Goal: Information Seeking & Learning: Learn about a topic

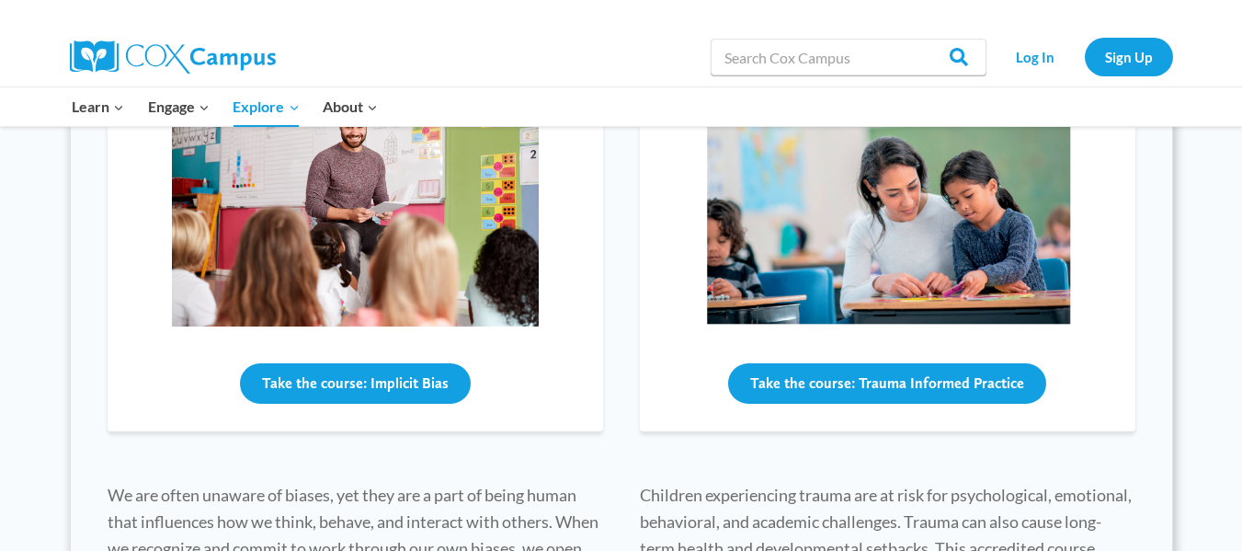
scroll to position [293, 0]
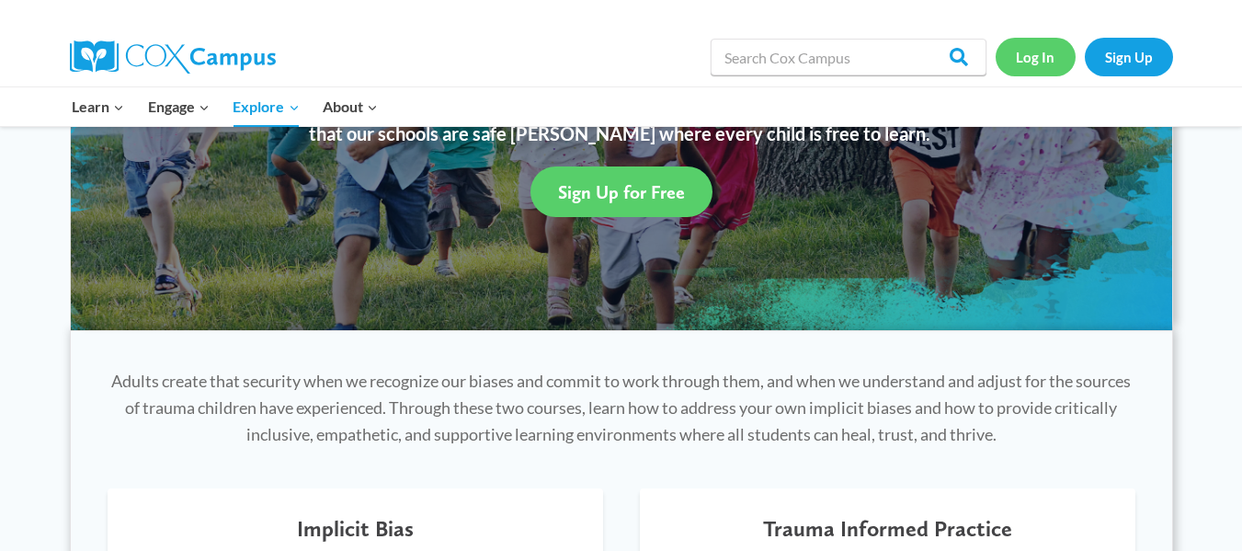
click at [1021, 59] on link "Log In" at bounding box center [1036, 57] width 80 height 38
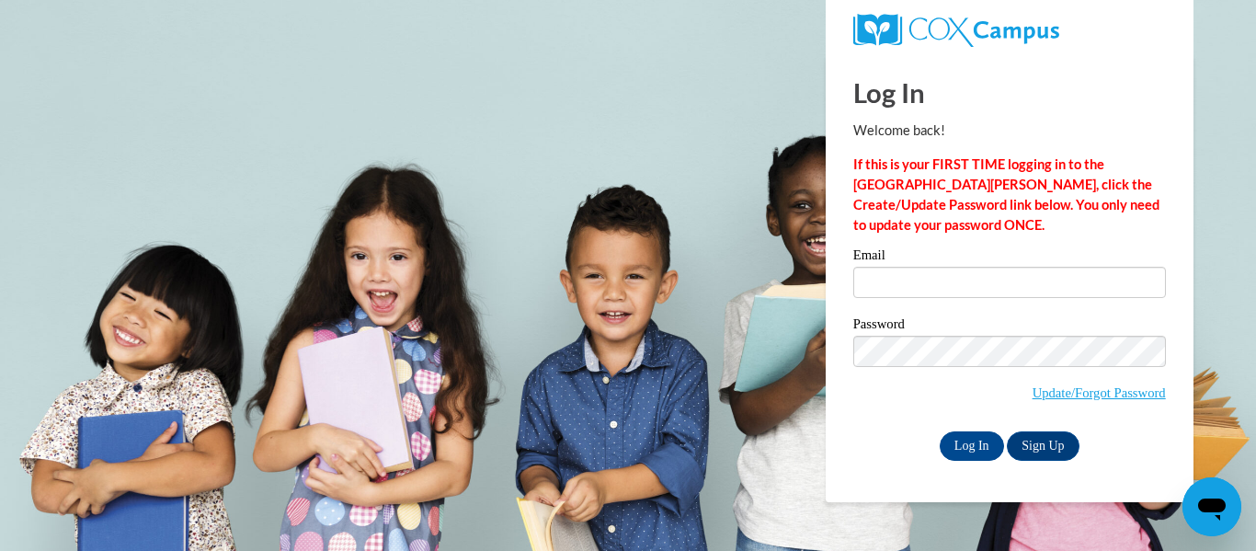
type input "[EMAIL_ADDRESS][DOMAIN_NAME]"
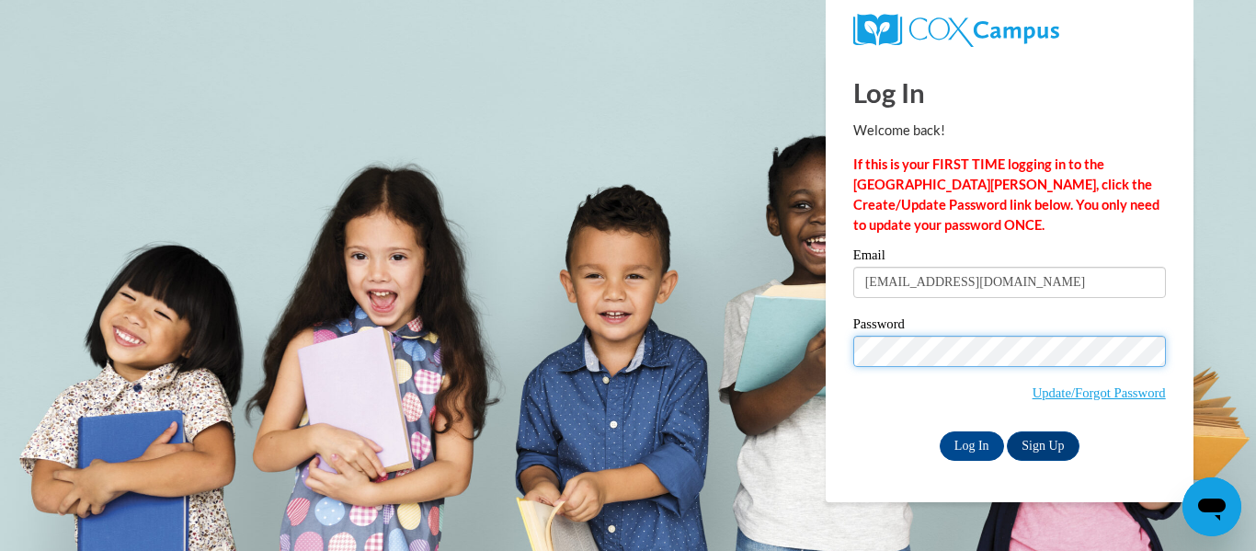
click at [940, 431] on input "Log In" at bounding box center [972, 445] width 64 height 29
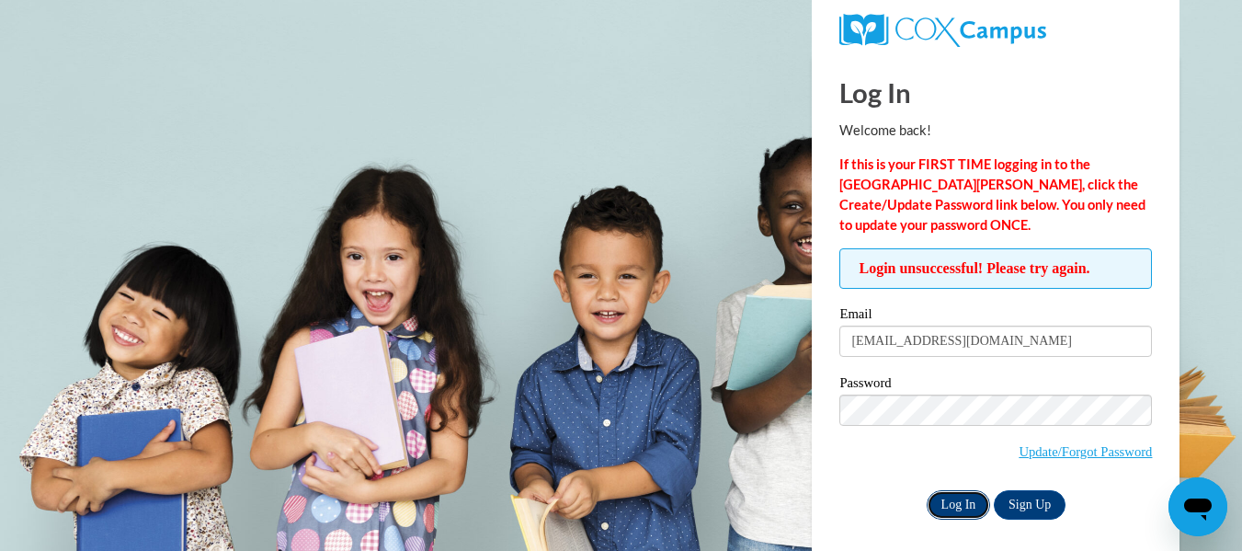
click at [968, 498] on input "Log In" at bounding box center [959, 504] width 64 height 29
click at [966, 511] on input "Log In" at bounding box center [959, 504] width 64 height 29
click at [960, 505] on input "Log In" at bounding box center [959, 504] width 64 height 29
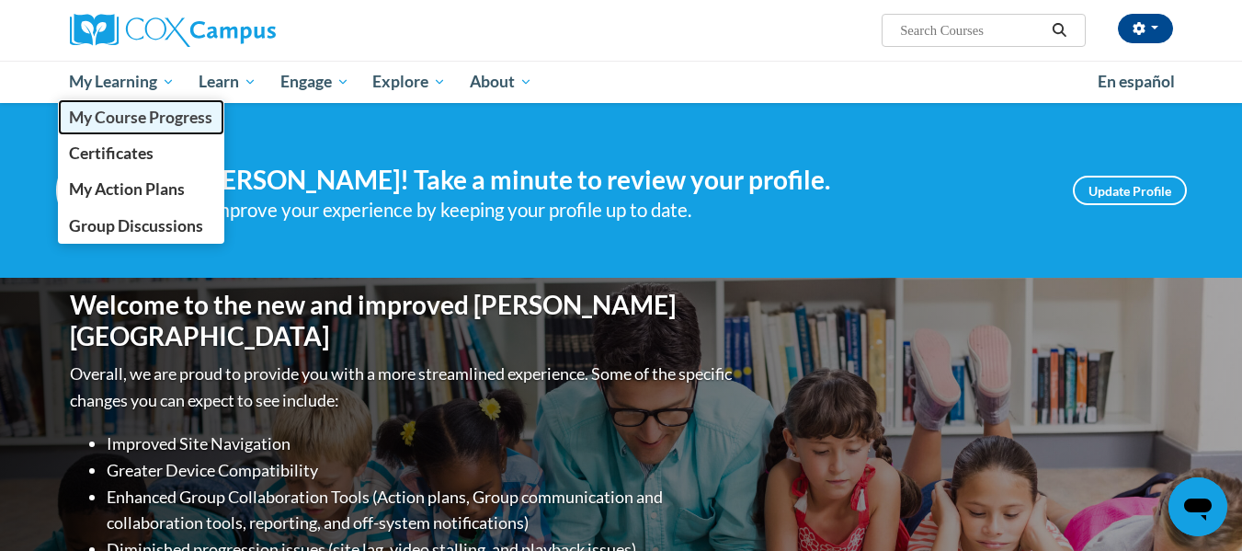
click at [126, 126] on span "My Course Progress" at bounding box center [140, 117] width 143 height 19
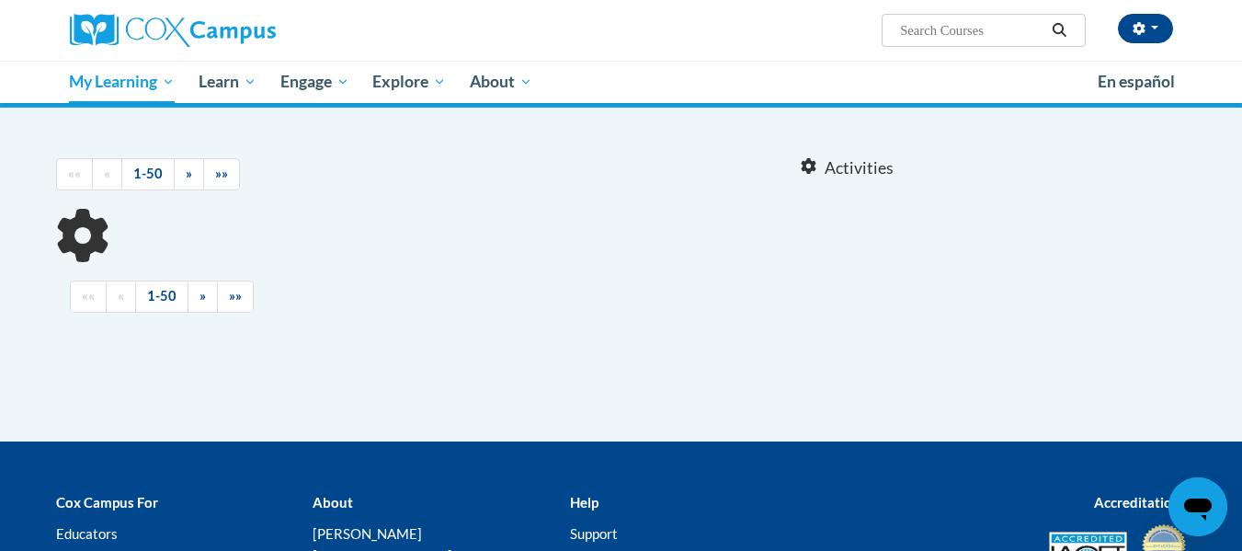
scroll to position [113, 0]
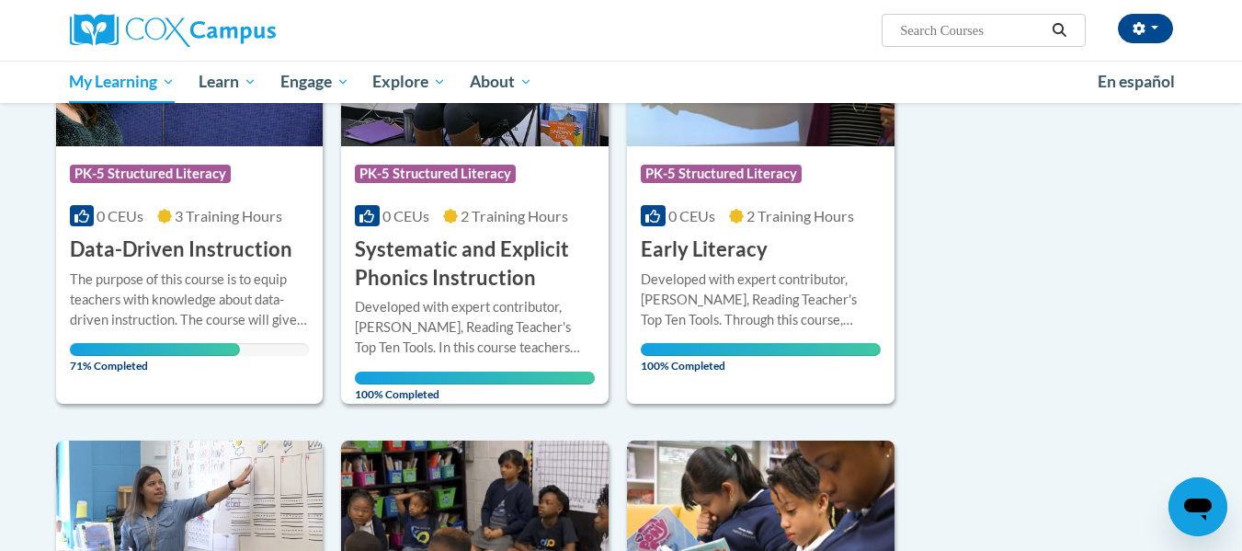
drag, startPoint x: 1254, startPoint y: 119, endPoint x: 1251, endPoint y: 343, distance: 224.4
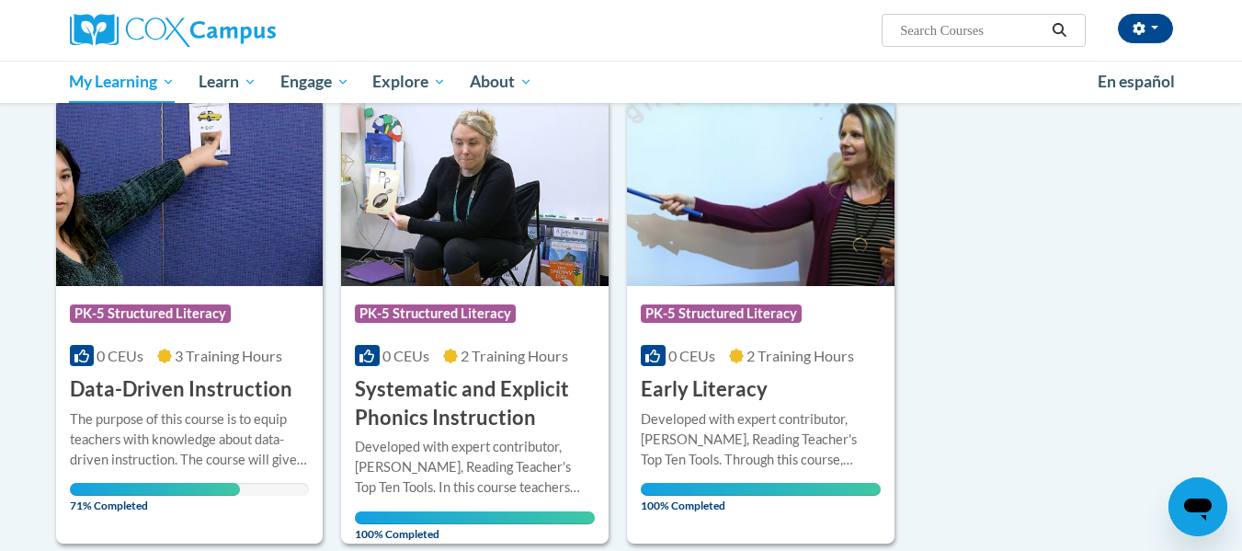
scroll to position [782, 0]
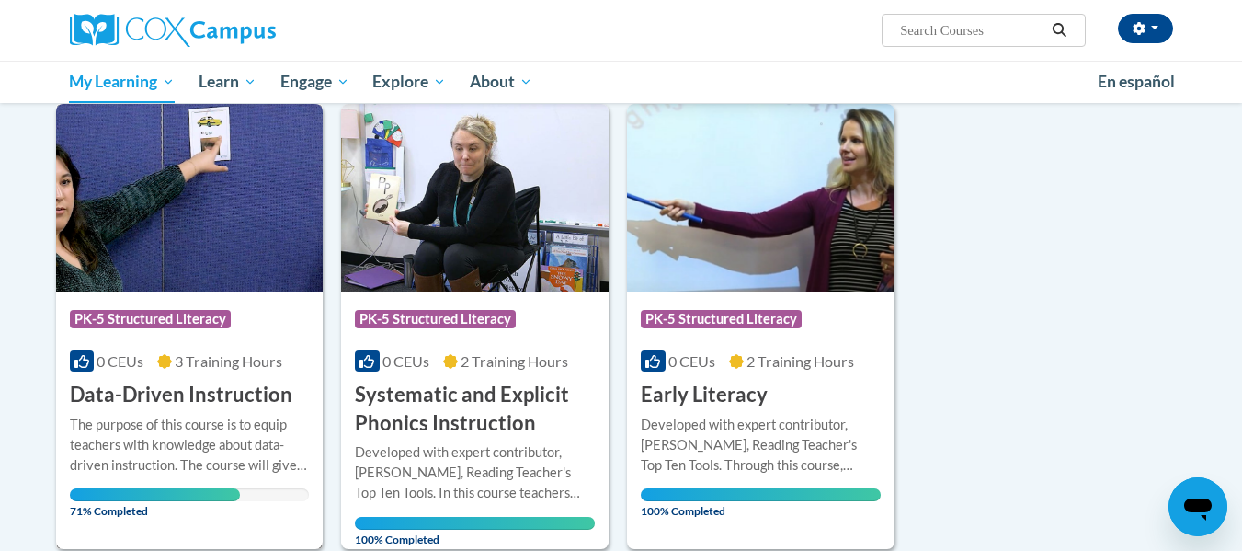
click at [236, 427] on div "The purpose of this course is to equip teachers with knowledge about data-drive…" at bounding box center [190, 445] width 240 height 61
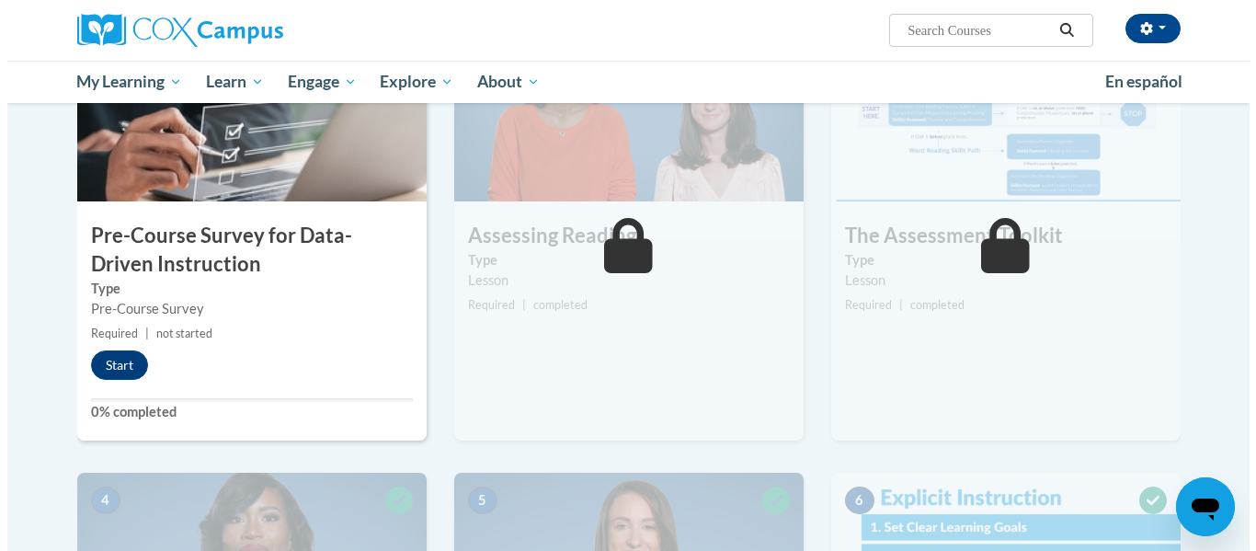
scroll to position [421, 0]
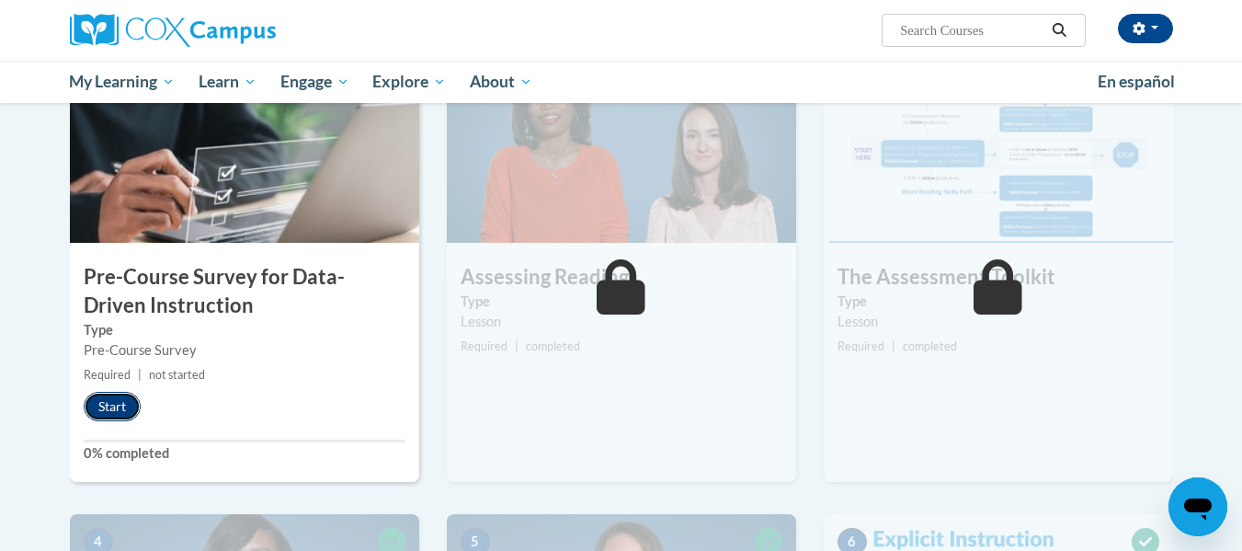
click at [120, 397] on button "Start" at bounding box center [112, 406] width 57 height 29
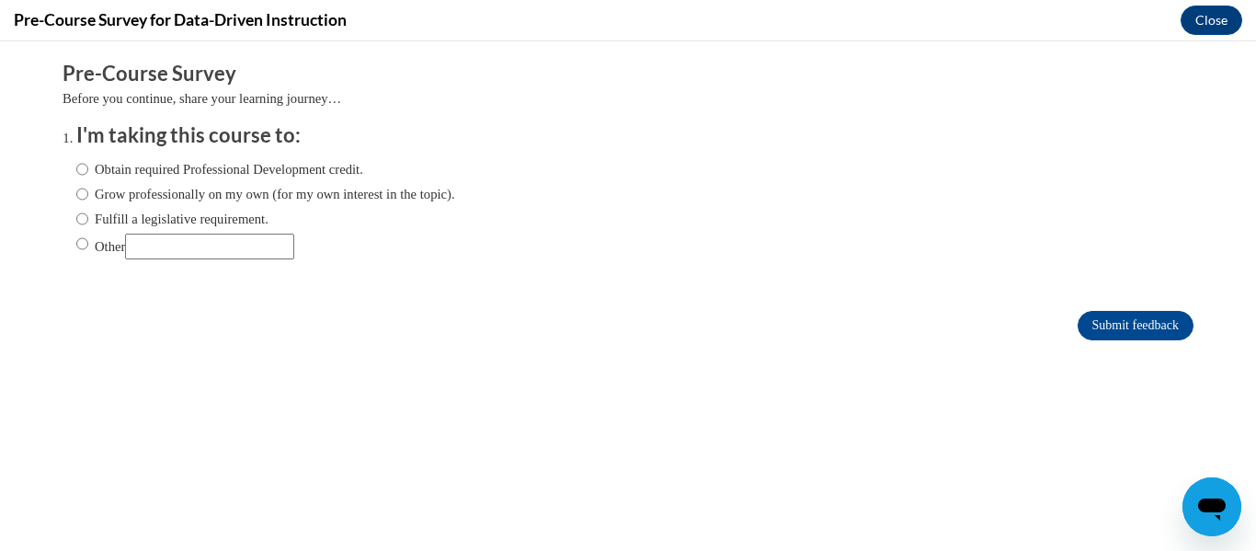
scroll to position [0, 0]
click at [100, 247] on label "Other" at bounding box center [185, 247] width 218 height 26
click at [88, 247] on input "Other" at bounding box center [82, 244] width 12 height 20
radio input "true"
click at [174, 198] on label "Grow professionally on my own (for my own interest in the topic)." at bounding box center [265, 194] width 379 height 20
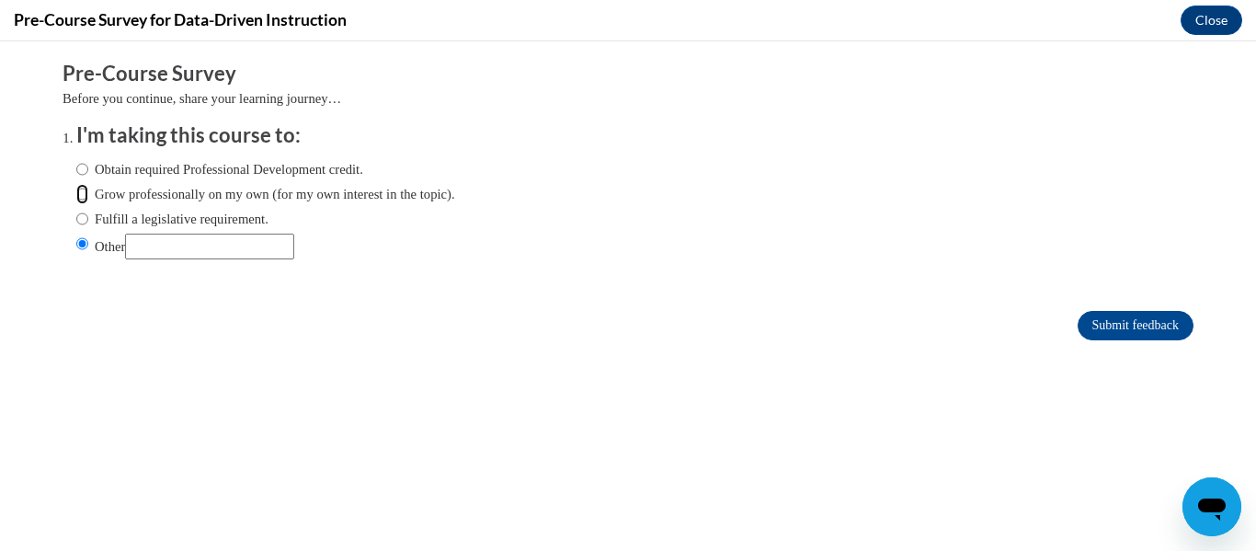
click at [88, 198] on input "Grow professionally on my own (for my own interest in the topic)." at bounding box center [82, 194] width 12 height 20
radio input "true"
click at [1085, 315] on input "Submit feedback" at bounding box center [1136, 325] width 116 height 29
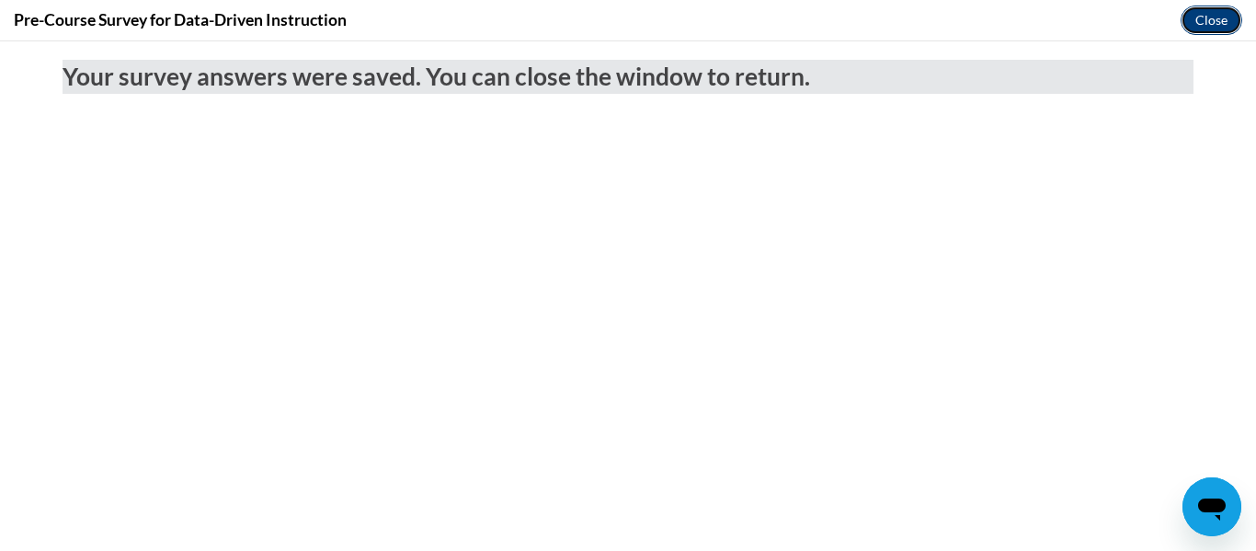
click at [1216, 28] on button "Close" at bounding box center [1212, 20] width 62 height 29
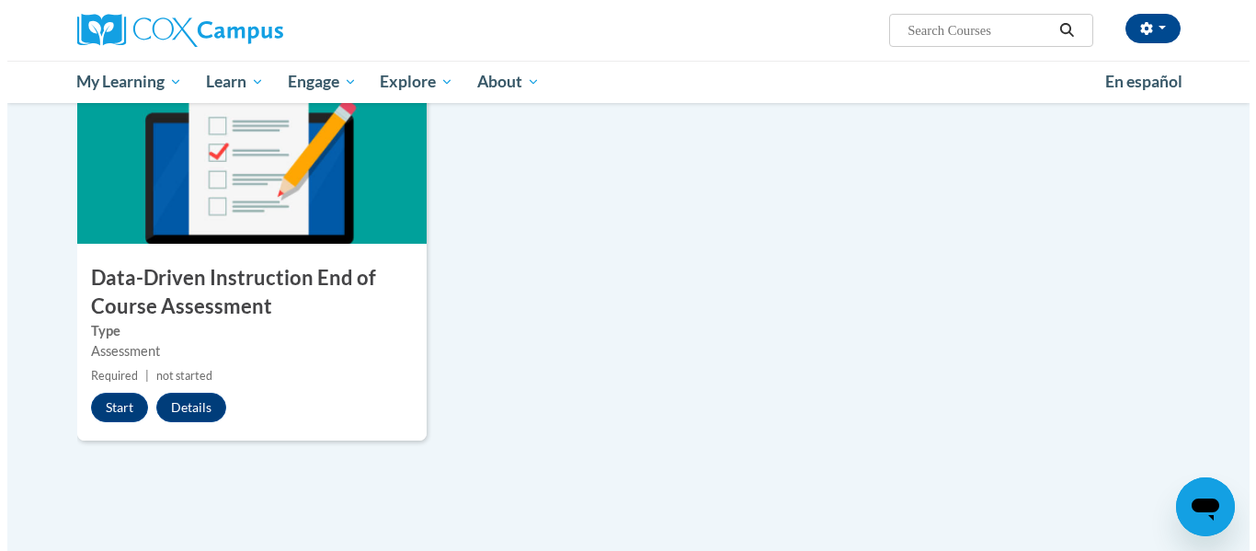
scroll to position [1264, 0]
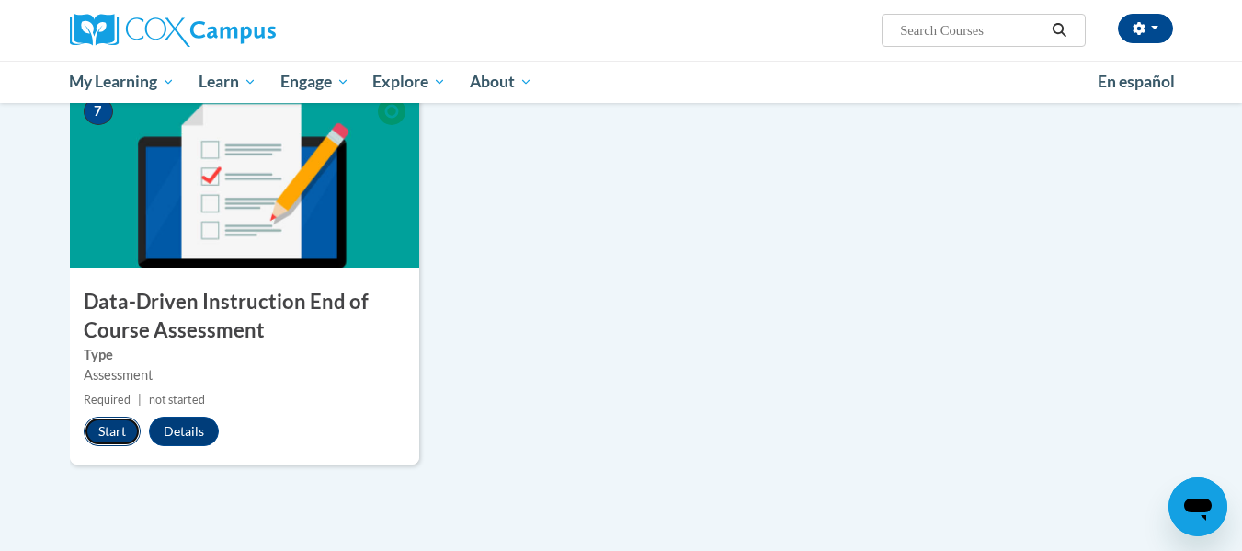
click at [114, 443] on button "Start" at bounding box center [112, 431] width 57 height 29
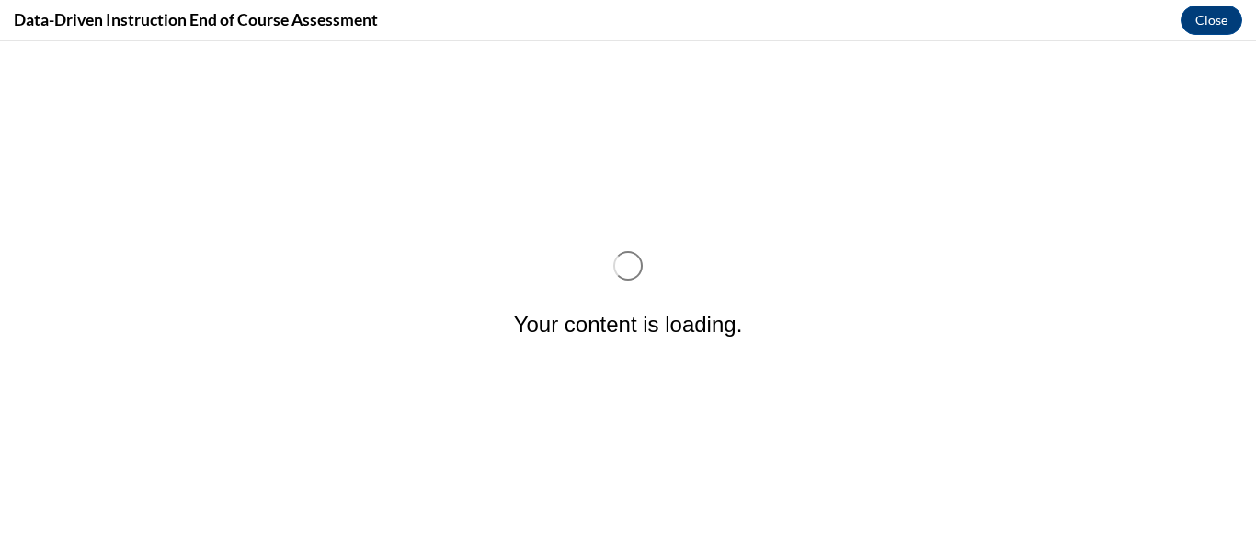
scroll to position [0, 0]
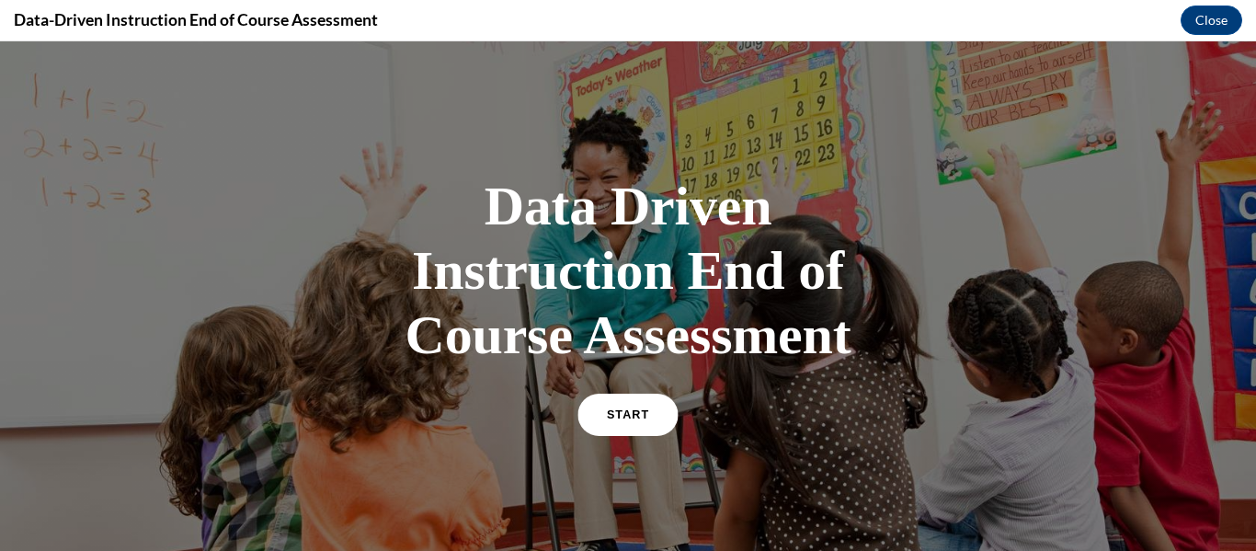
click at [619, 402] on link "START" at bounding box center [627, 415] width 100 height 42
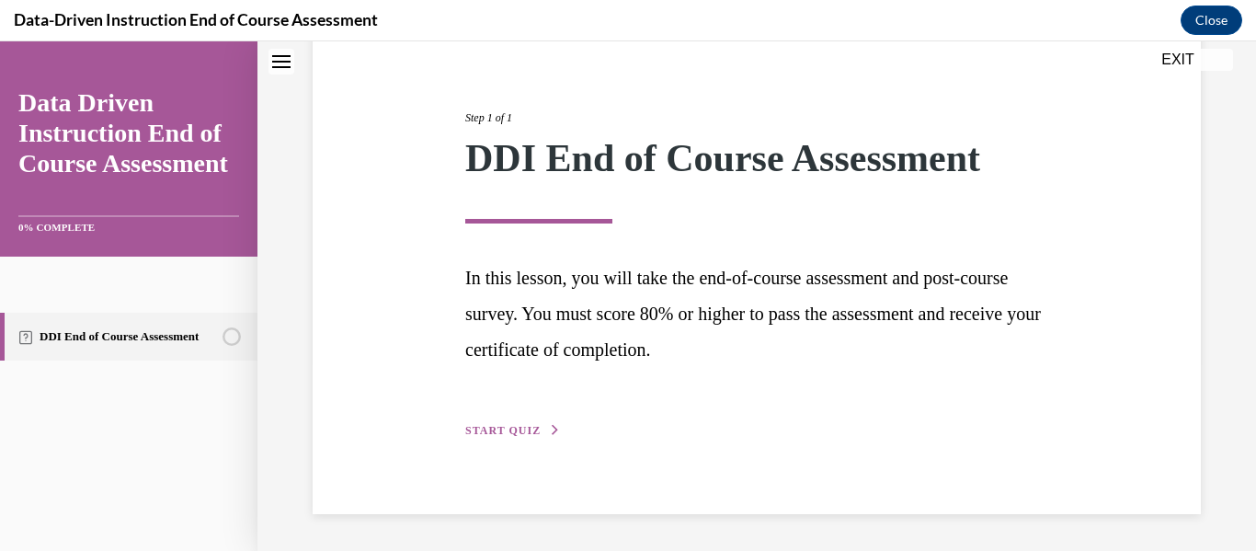
scroll to position [185, 0]
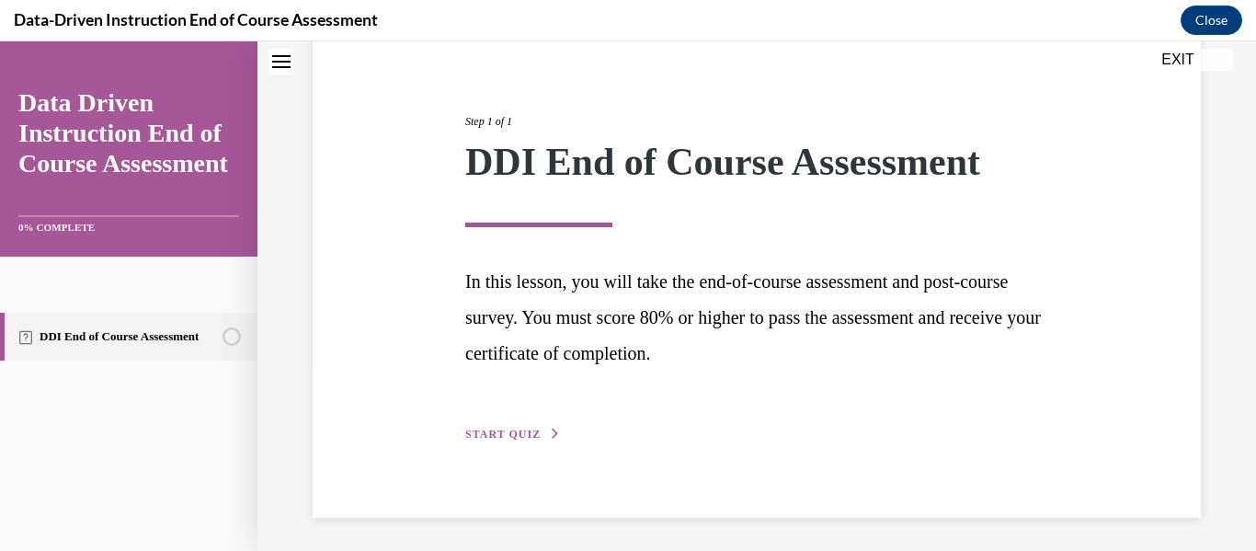
click at [513, 422] on div "Step 1 of 1 DDI End of Course Assessment In this lesson, you will take the end-…" at bounding box center [757, 257] width 611 height 373
click at [514, 429] on span "START QUIZ" at bounding box center [502, 434] width 75 height 13
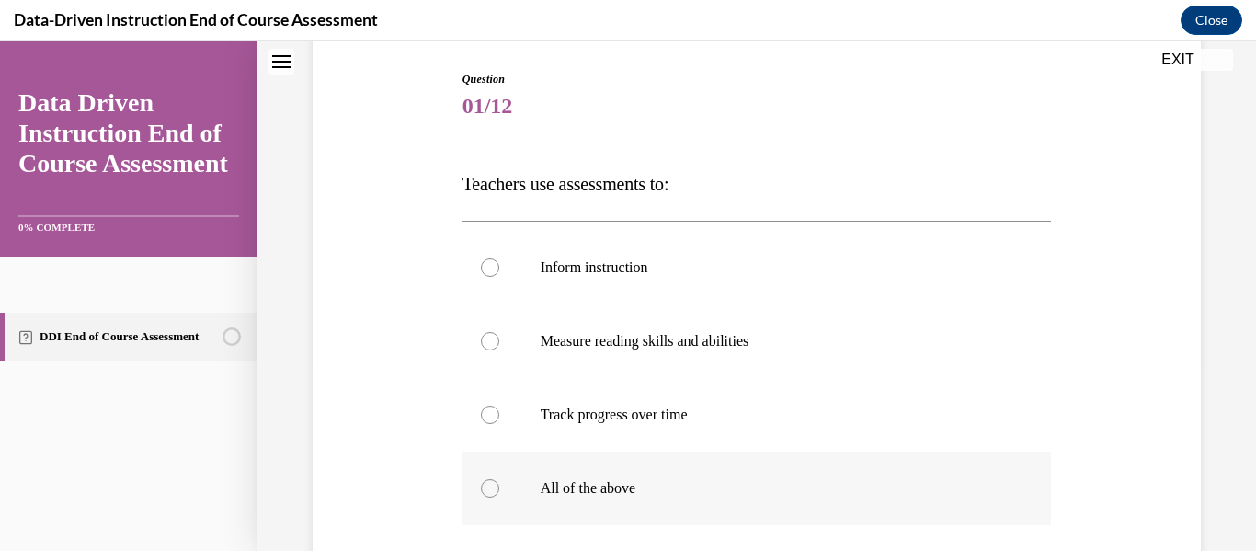
click at [588, 482] on p "All of the above" at bounding box center [773, 488] width 465 height 18
click at [499, 482] on input "All of the above" at bounding box center [490, 488] width 18 height 18
radio input "true"
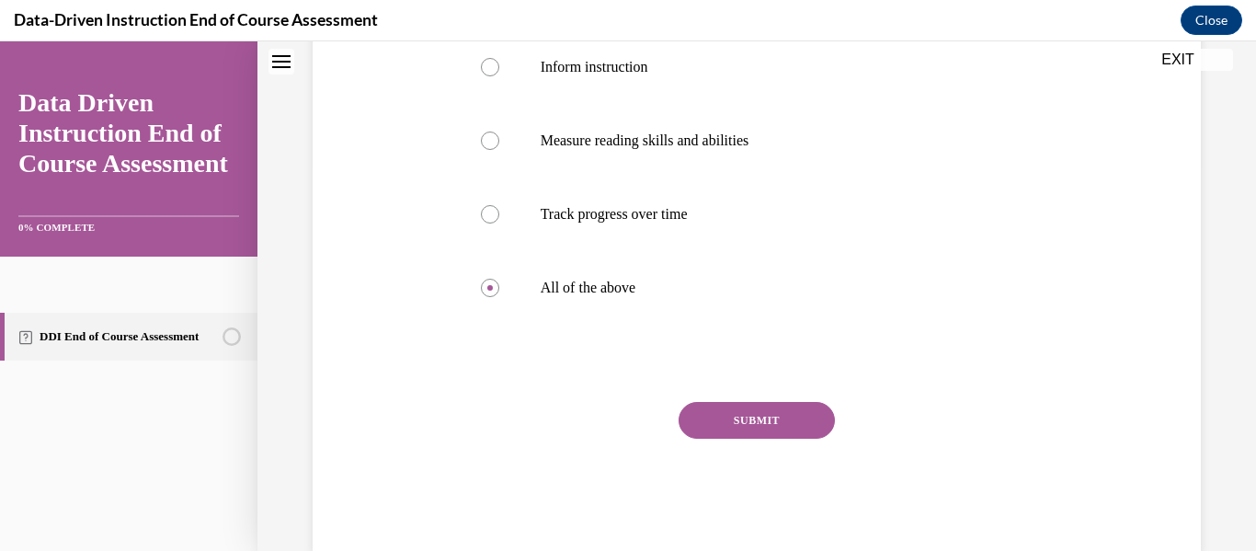
scroll to position [389, 0]
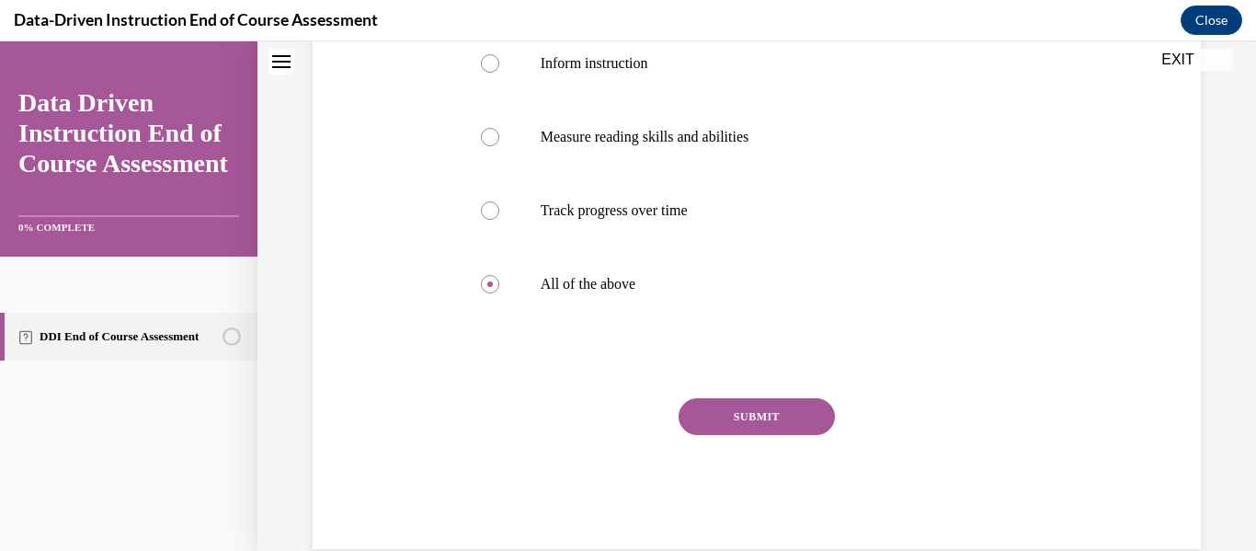
click at [742, 406] on button "SUBMIT" at bounding box center [757, 416] width 156 height 37
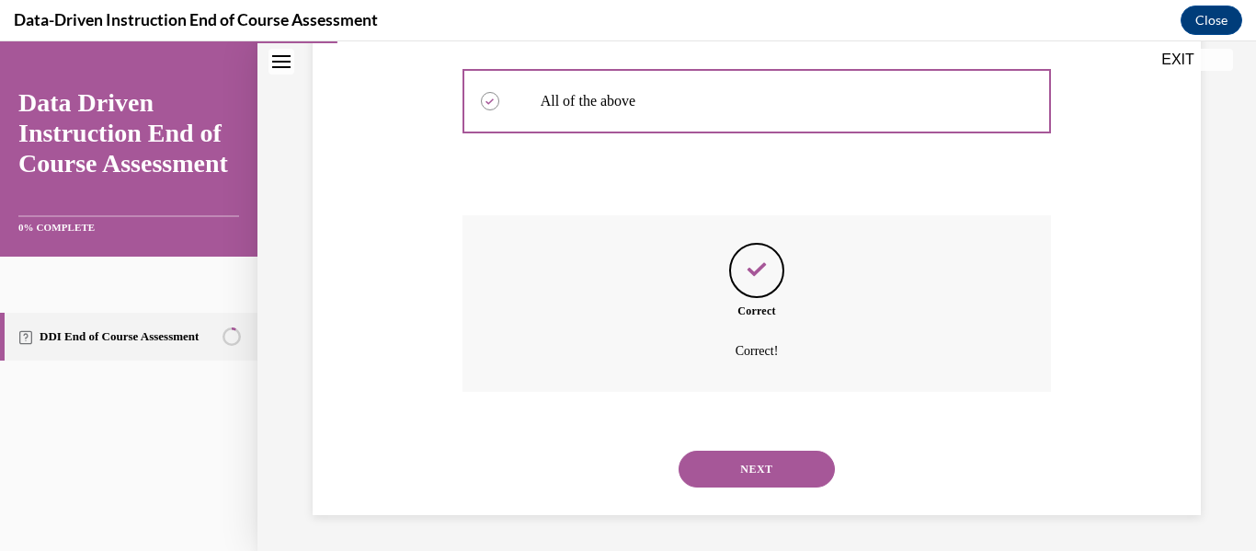
scroll to position [573, 0]
click at [735, 475] on button "NEXT" at bounding box center [757, 468] width 156 height 37
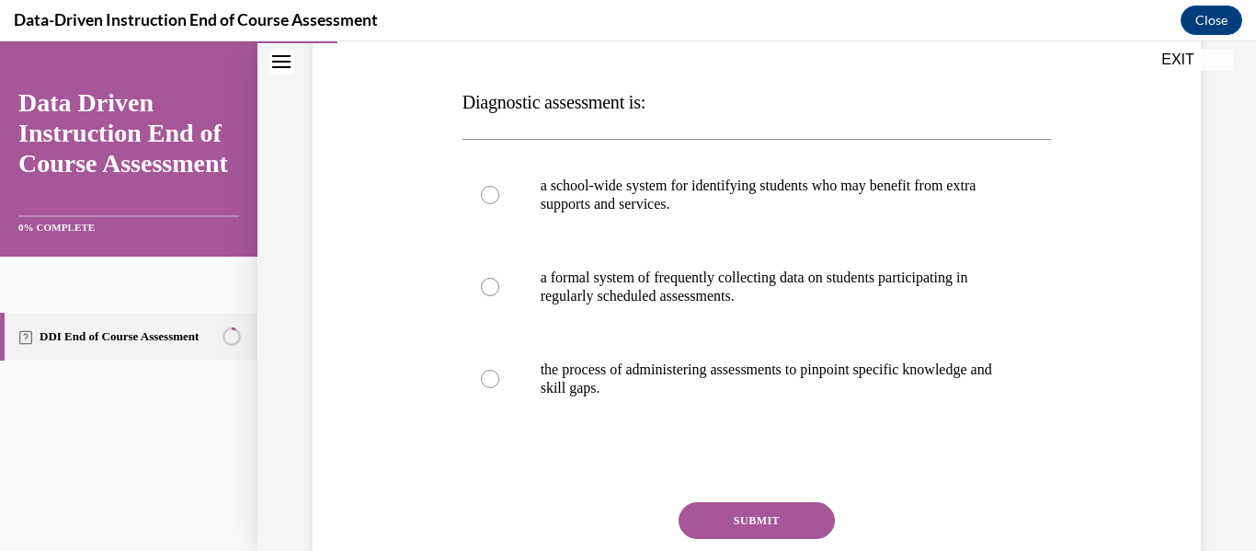
scroll to position [268, 0]
click at [790, 200] on p "a school-wide system for identifying students who may benefit from extra suppor…" at bounding box center [773, 194] width 465 height 37
click at [499, 200] on input "a school-wide system for identifying students who may benefit from extra suppor…" at bounding box center [490, 194] width 18 height 18
radio input "true"
click at [768, 357] on label "the process of administering assessments to pinpoint specific knowledge and ski…" at bounding box center [757, 378] width 589 height 92
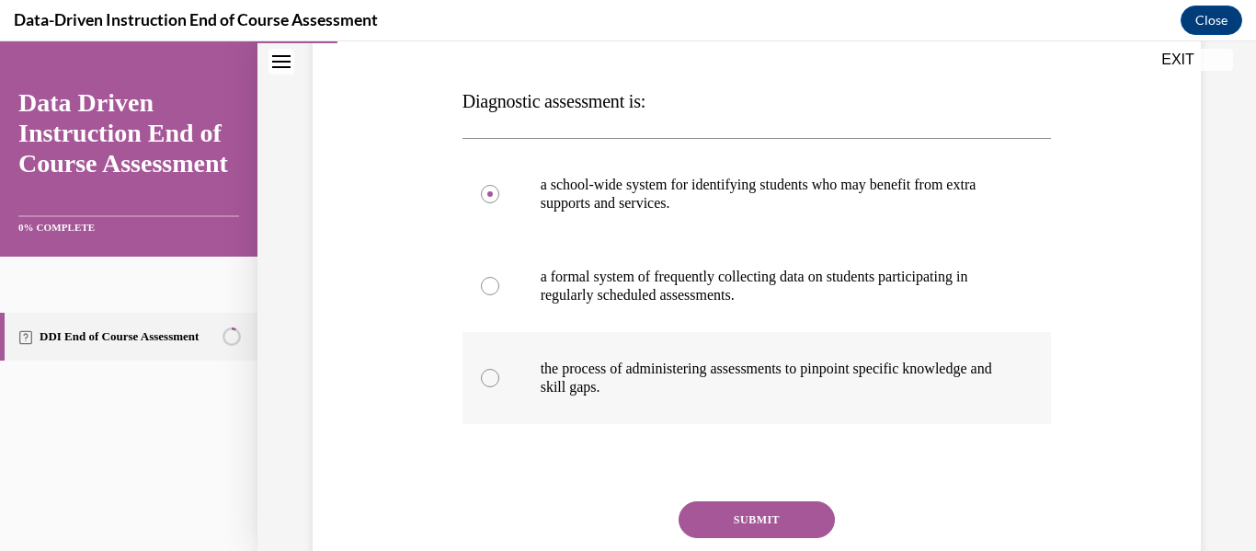
click at [499, 369] on input "the process of administering assessments to pinpoint specific knowledge and ski…" at bounding box center [490, 378] width 18 height 18
radio input "true"
click at [692, 292] on p "a formal system of frequently collecting data on students participating in regu…" at bounding box center [773, 286] width 465 height 37
click at [499, 292] on input "a formal system of frequently collecting data on students participating in regu…" at bounding box center [490, 286] width 18 height 18
radio input "true"
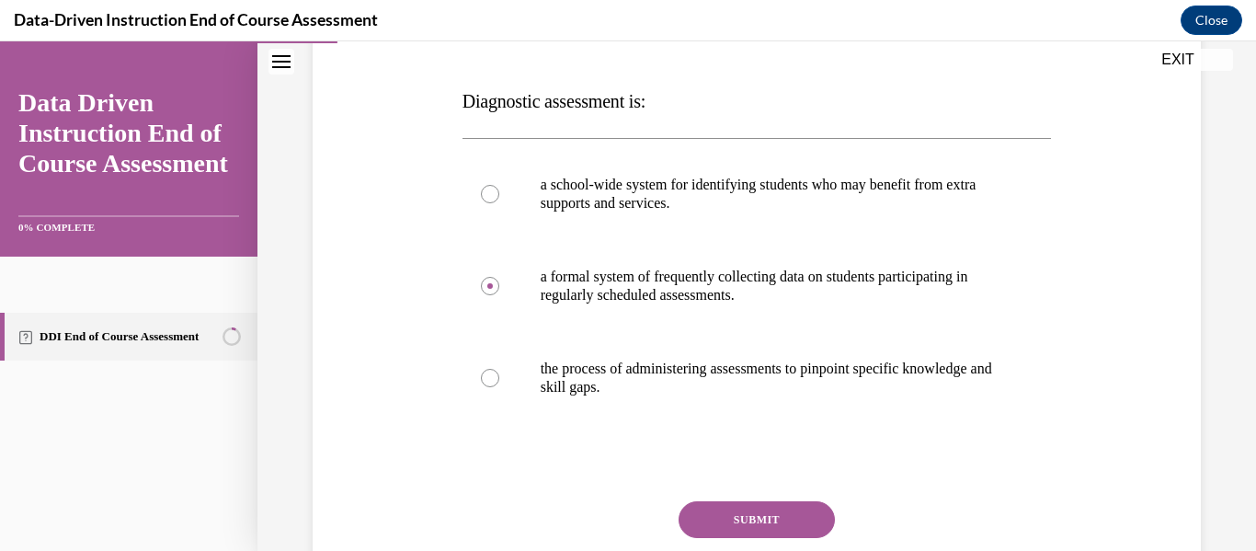
click at [754, 518] on button "SUBMIT" at bounding box center [757, 519] width 156 height 37
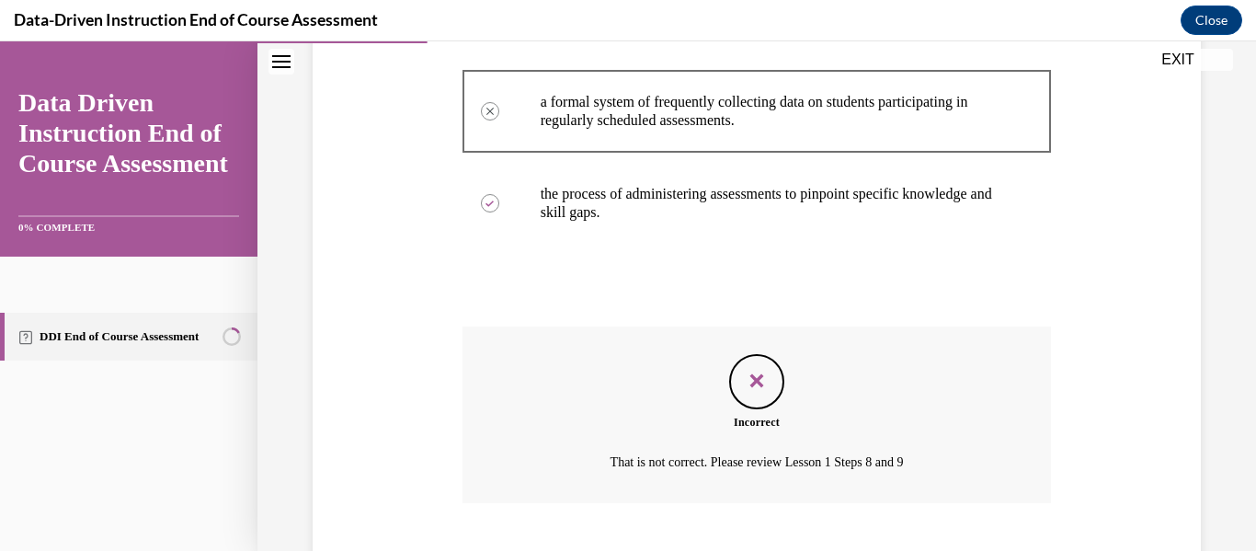
scroll to position [555, 0]
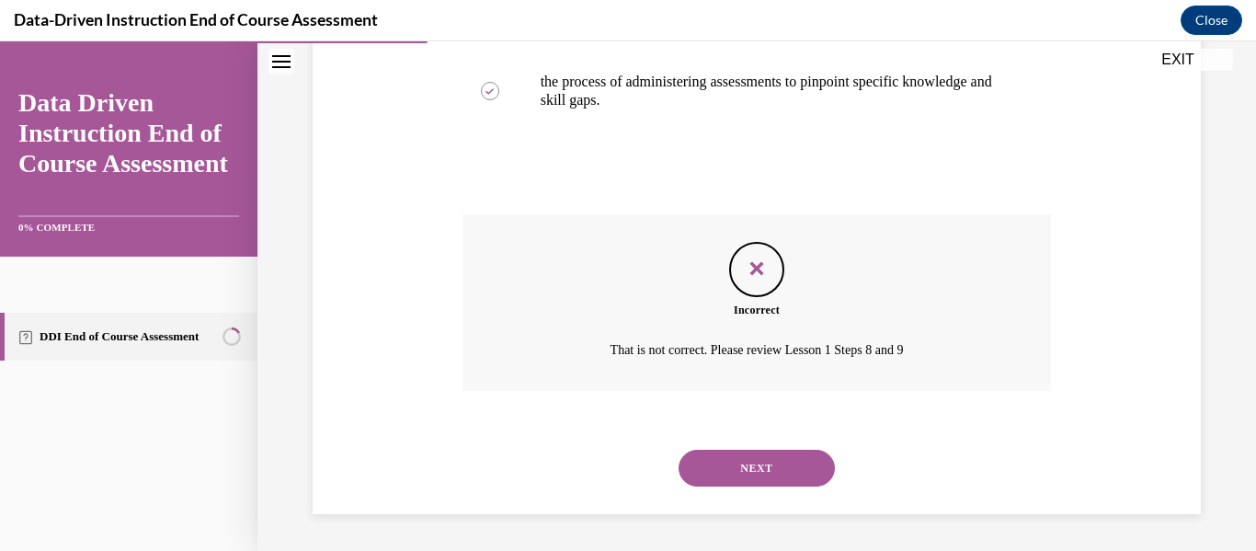
click at [768, 475] on button "NEXT" at bounding box center [757, 468] width 156 height 37
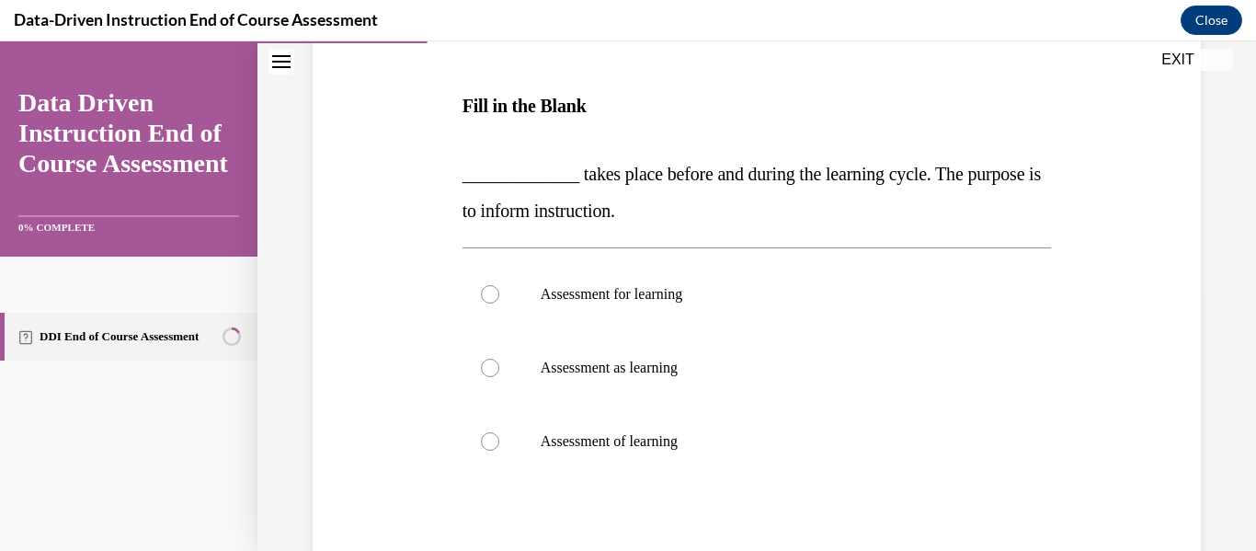
scroll to position [270, 0]
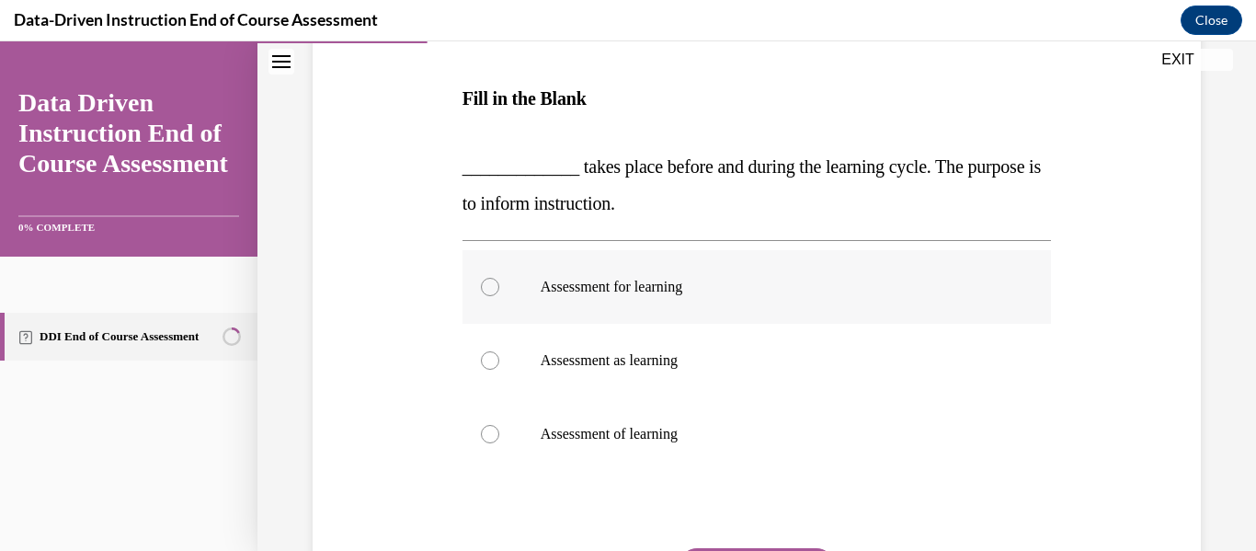
click at [626, 277] on label "Assessment for learning" at bounding box center [757, 287] width 589 height 74
click at [499, 278] on input "Assessment for learning" at bounding box center [490, 287] width 18 height 18
radio input "true"
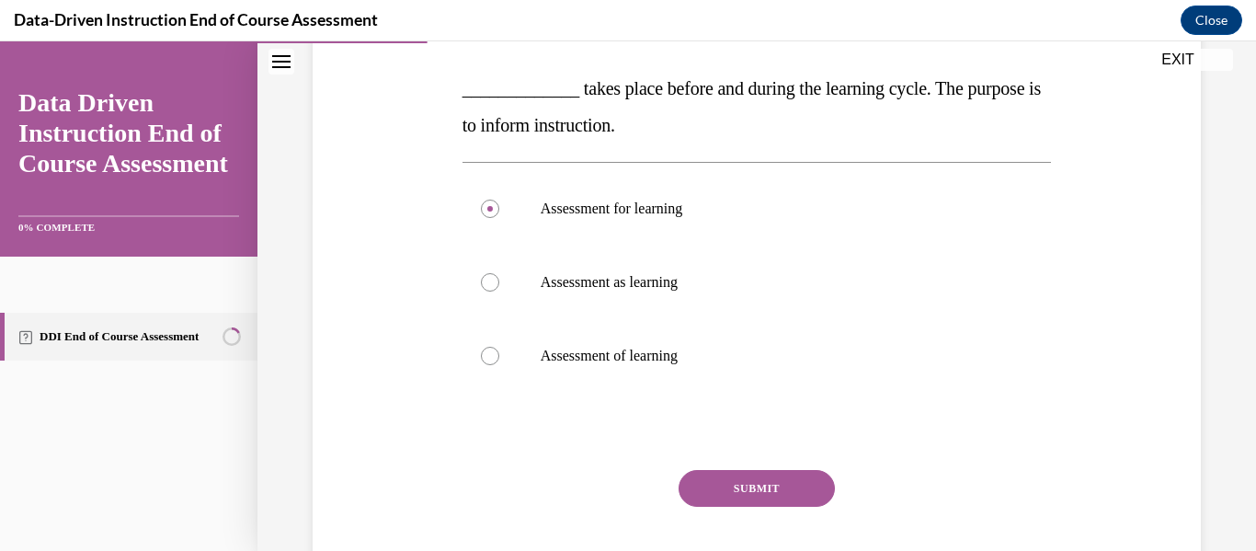
scroll to position [339, 0]
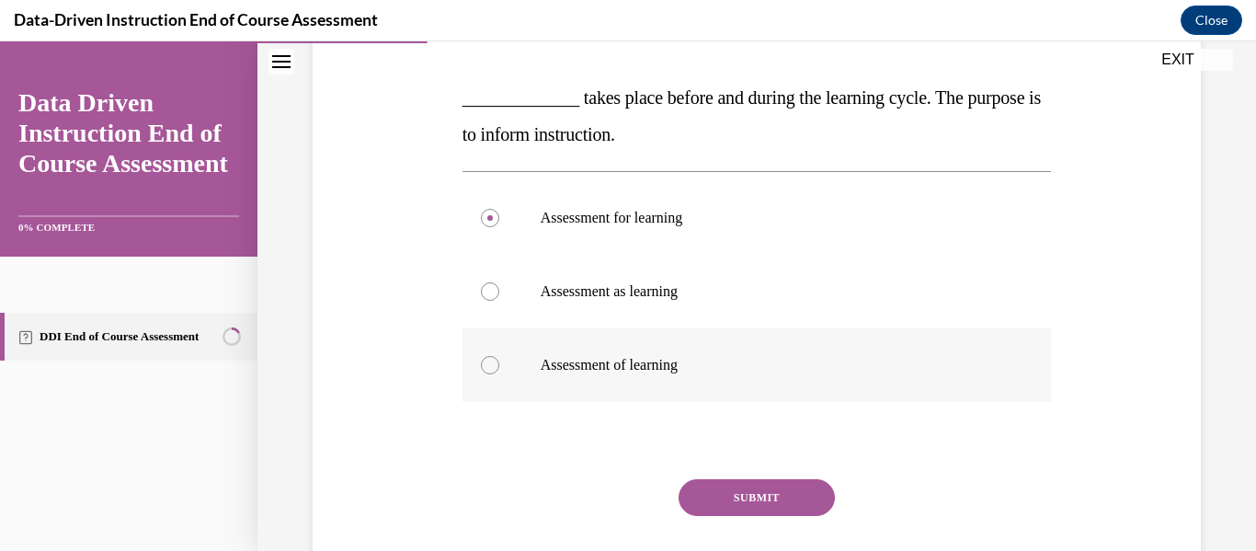
click at [693, 392] on label "Assessment of learning" at bounding box center [757, 365] width 589 height 74
click at [499, 374] on input "Assessment of learning" at bounding box center [490, 365] width 18 height 18
radio input "true"
click at [723, 503] on button "SUBMIT" at bounding box center [757, 497] width 156 height 37
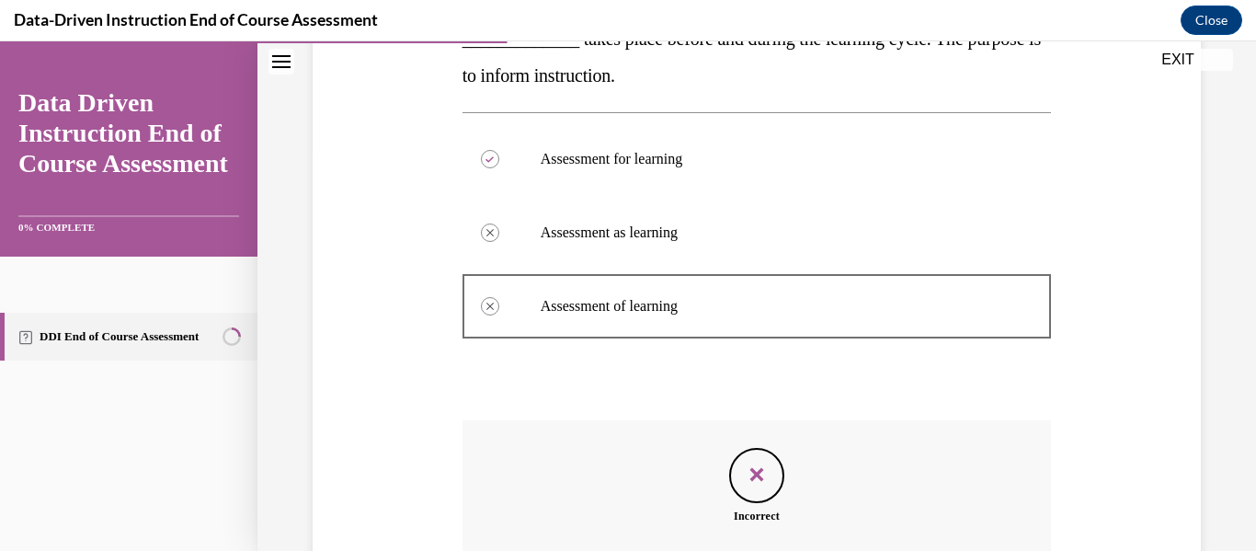
scroll to position [604, 0]
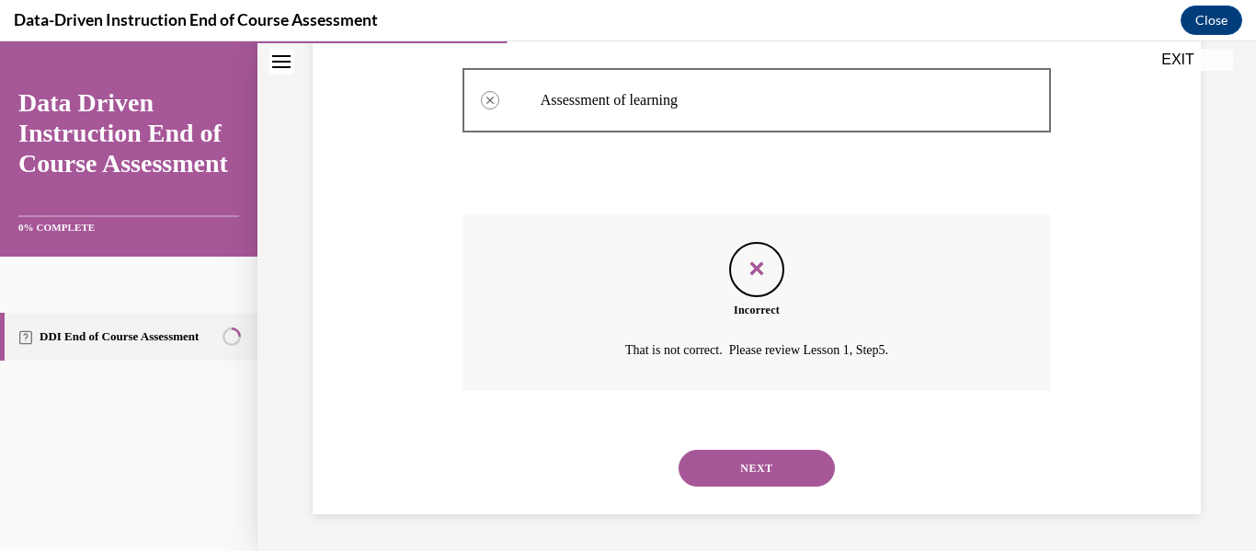
click at [698, 469] on button "NEXT" at bounding box center [757, 468] width 156 height 37
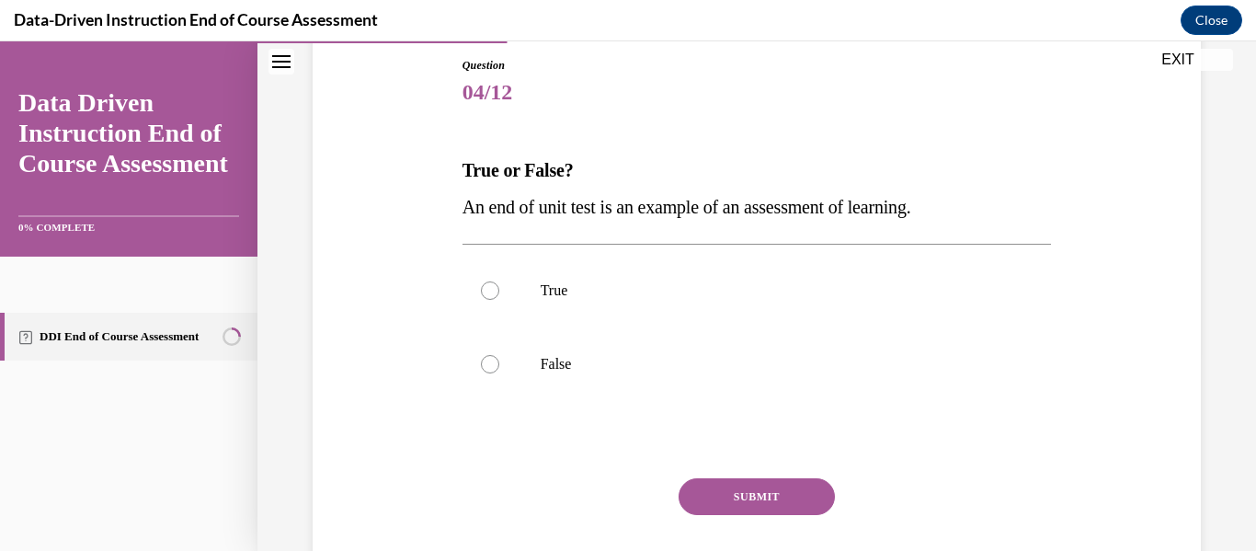
scroll to position [200, 0]
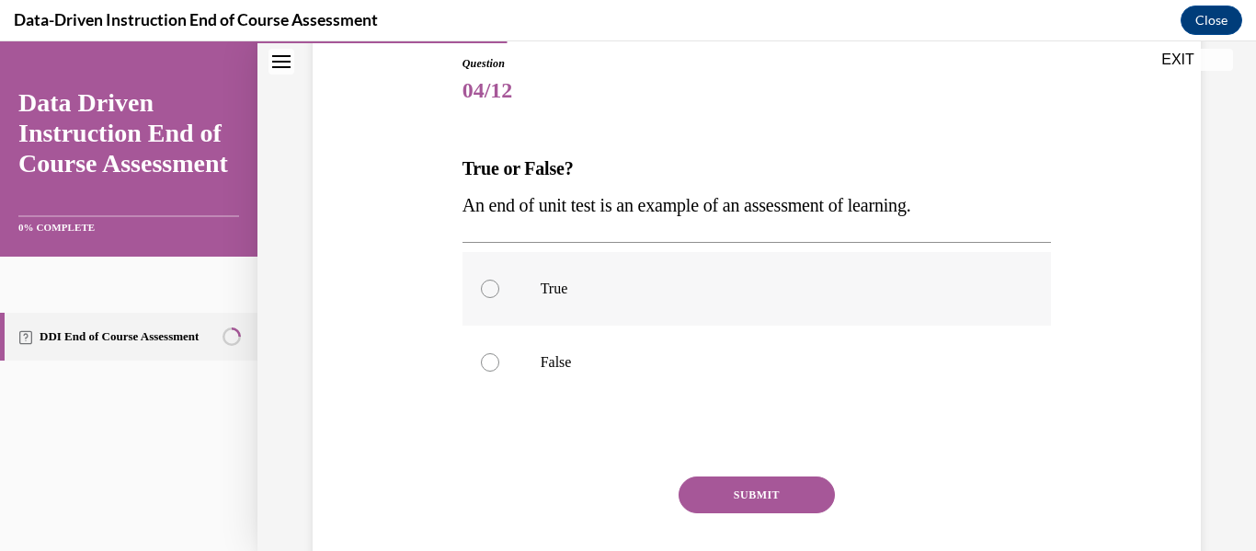
click at [692, 288] on p "True" at bounding box center [773, 289] width 465 height 18
click at [499, 288] on input "True" at bounding box center [490, 289] width 18 height 18
radio input "true"
click at [747, 499] on button "SUBMIT" at bounding box center [757, 494] width 156 height 37
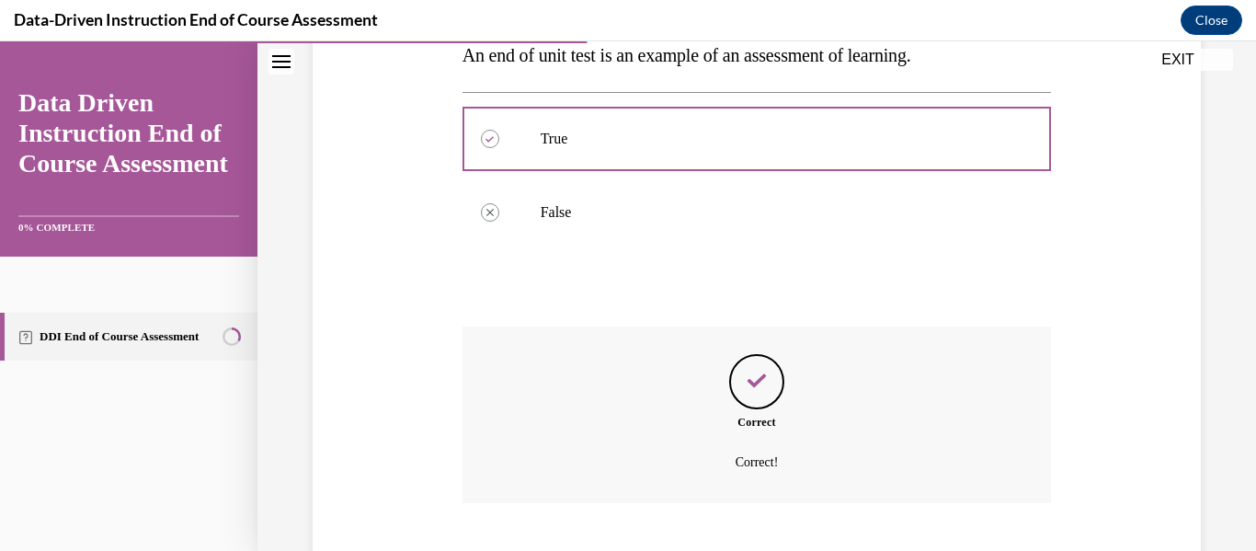
scroll to position [463, 0]
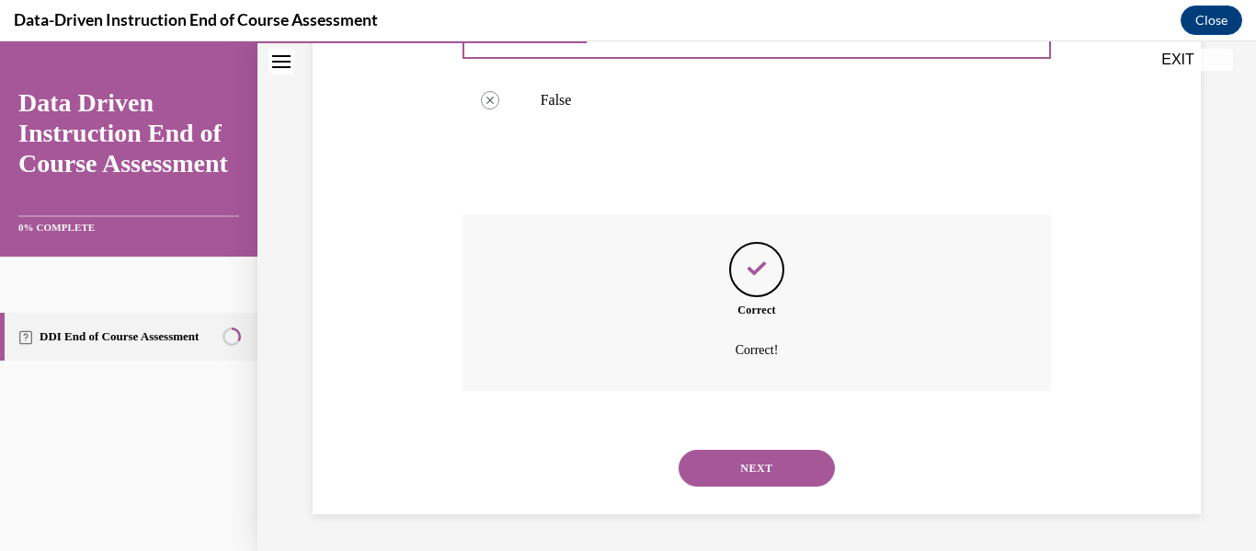
click at [743, 475] on button "NEXT" at bounding box center [757, 468] width 156 height 37
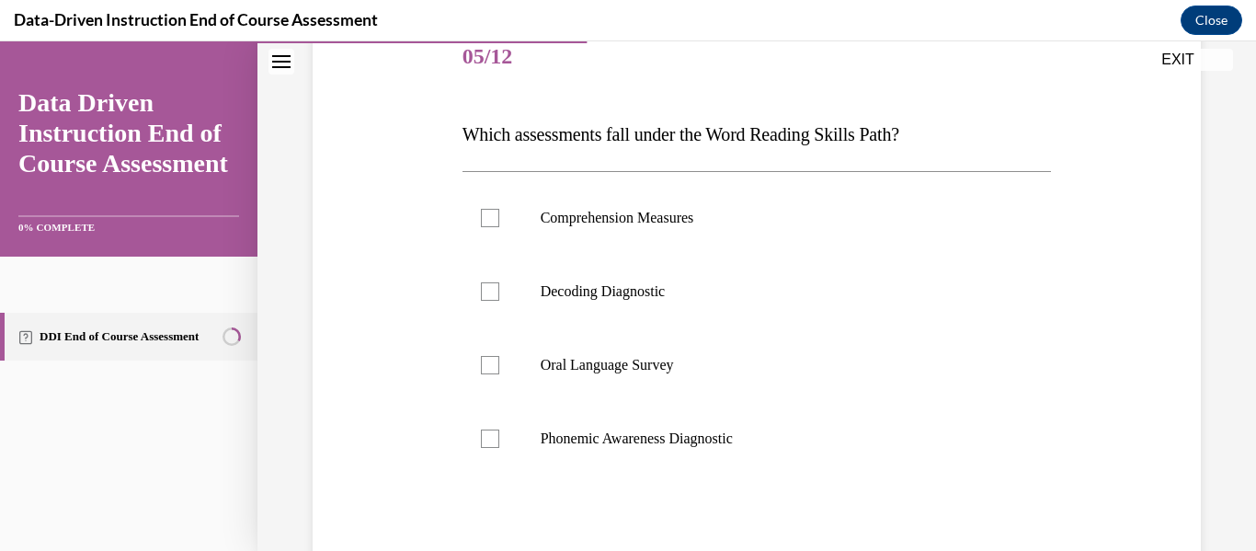
scroll to position [225, 0]
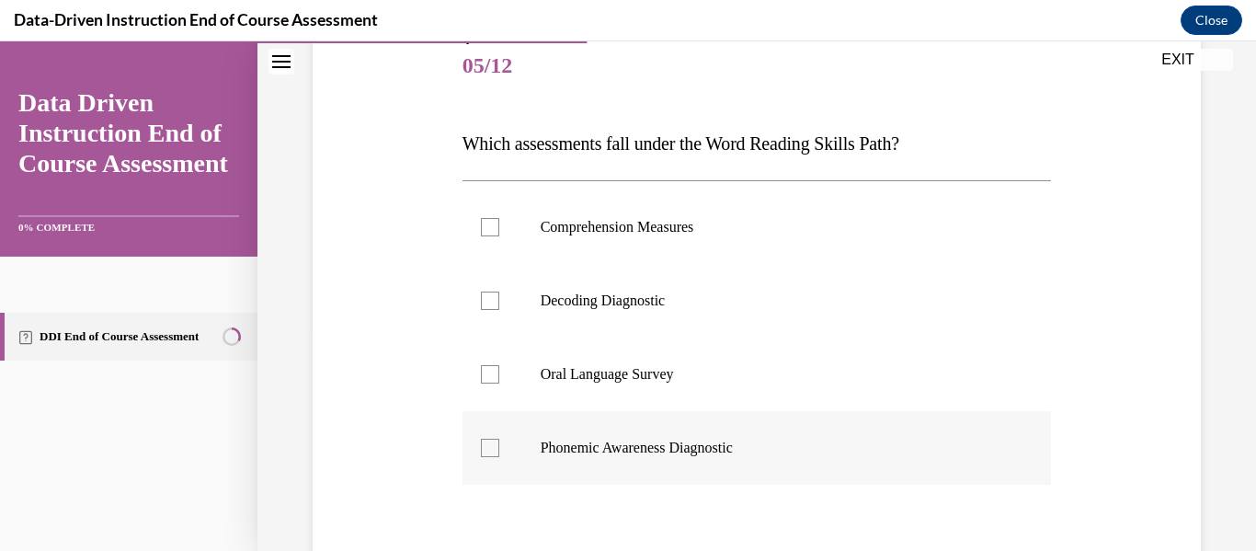
click at [825, 426] on label "Phonemic Awareness Diagnostic" at bounding box center [757, 448] width 589 height 74
click at [499, 439] on input "Phonemic Awareness Diagnostic" at bounding box center [490, 448] width 18 height 18
checkbox input "true"
click at [776, 381] on p "Oral Language Survey" at bounding box center [773, 374] width 465 height 18
click at [499, 381] on input "Oral Language Survey" at bounding box center [490, 374] width 18 height 18
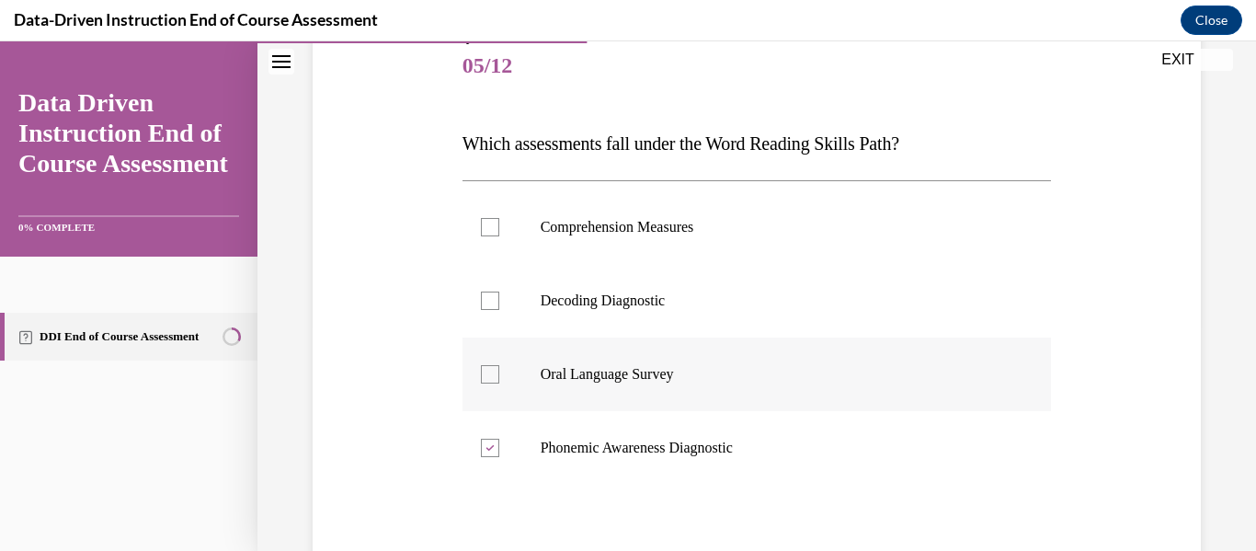
checkbox input "true"
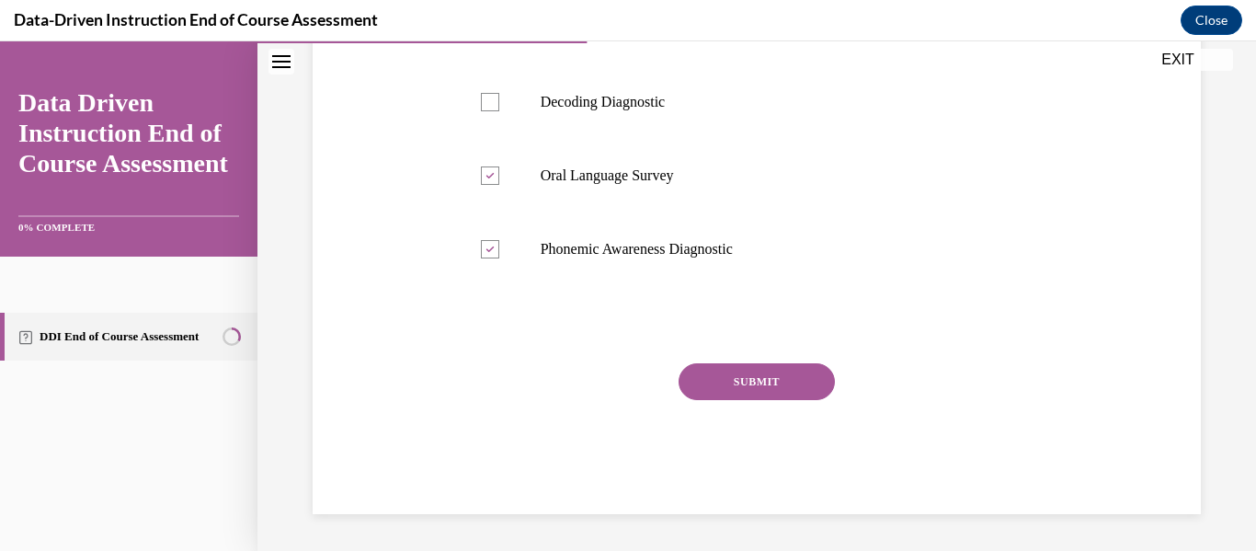
click at [811, 389] on button "SUBMIT" at bounding box center [757, 381] width 156 height 37
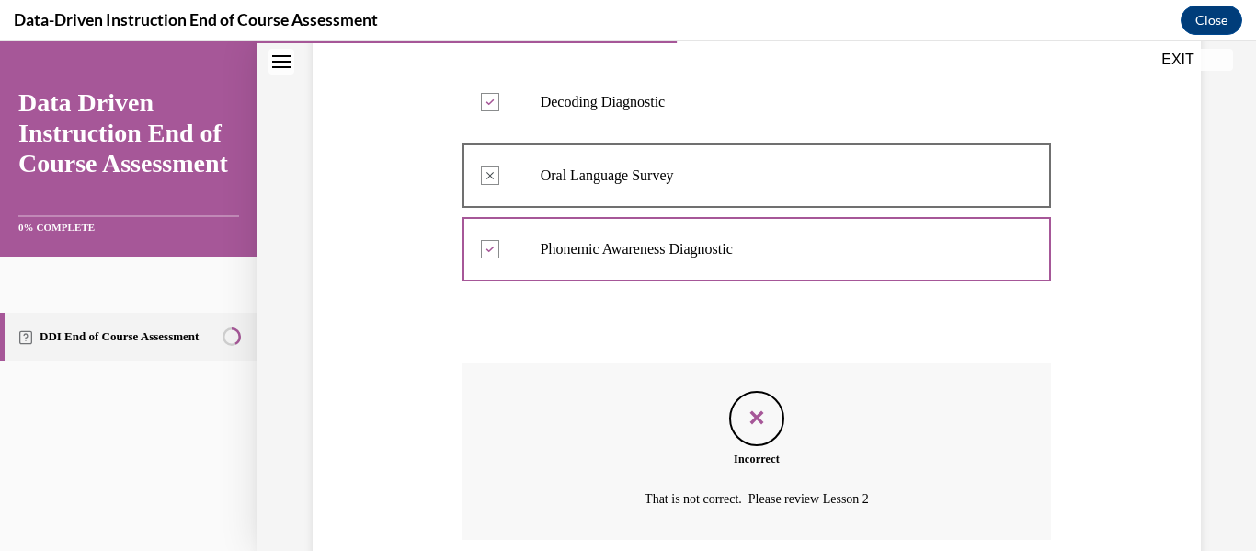
scroll to position [573, 0]
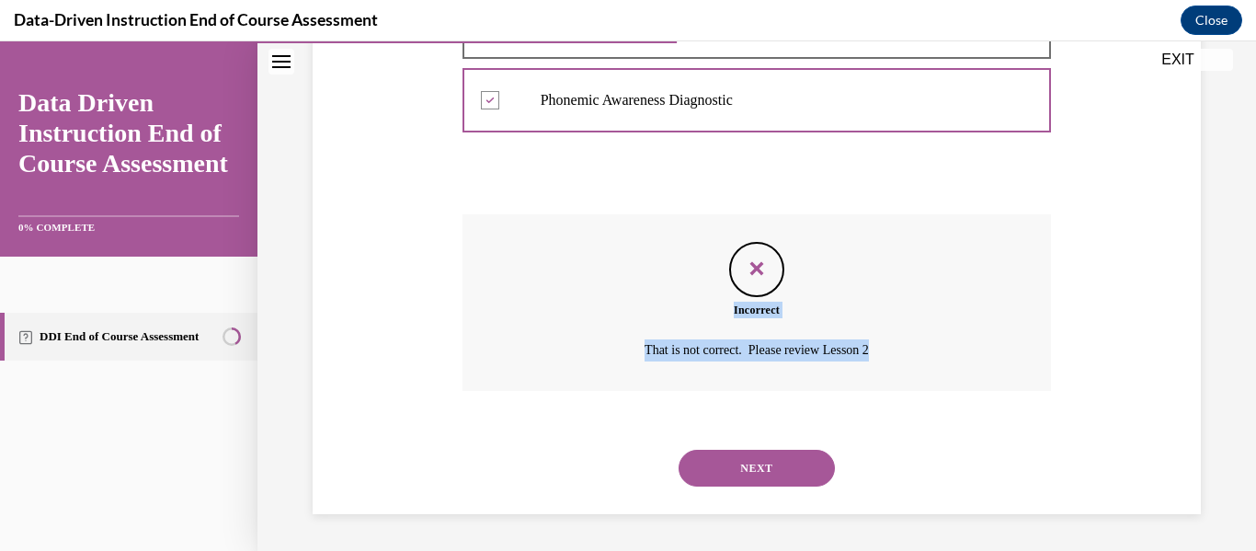
drag, startPoint x: 1241, startPoint y: 341, endPoint x: 1249, endPoint y: 259, distance: 82.2
click at [1241, 259] on div "Home Question 04/12 True or False? An end of unit test is an example of an asse…" at bounding box center [756, 295] width 999 height 509
click at [1215, 252] on div "Question 05/12 Which assessments fall under the Word Reading Skills Path? Compr…" at bounding box center [756, 38] width 999 height 1024
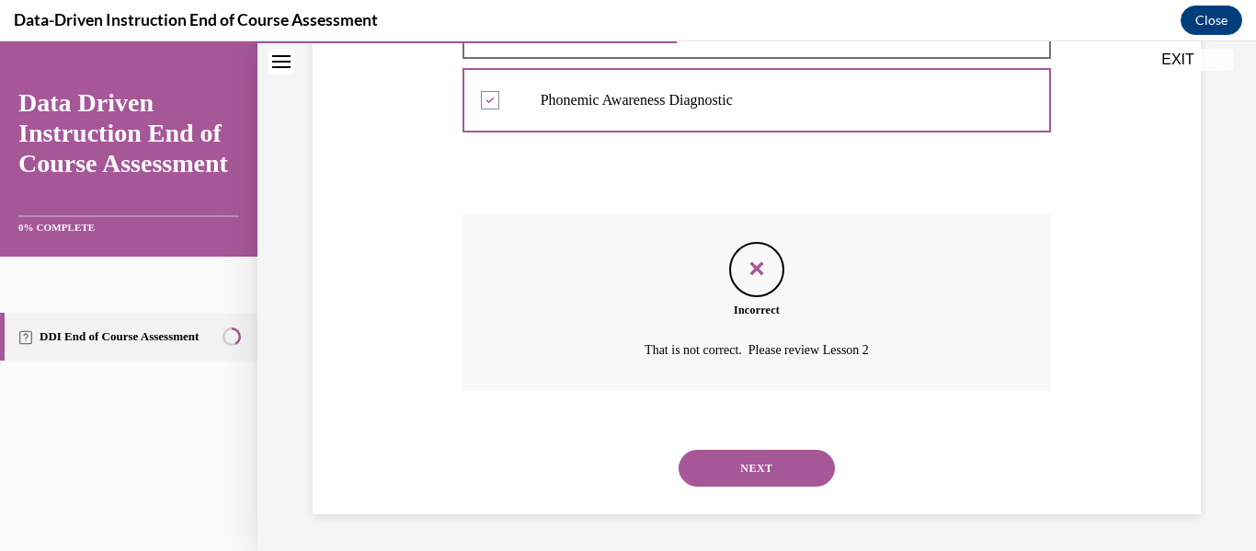
click at [791, 479] on button "NEXT" at bounding box center [757, 468] width 156 height 37
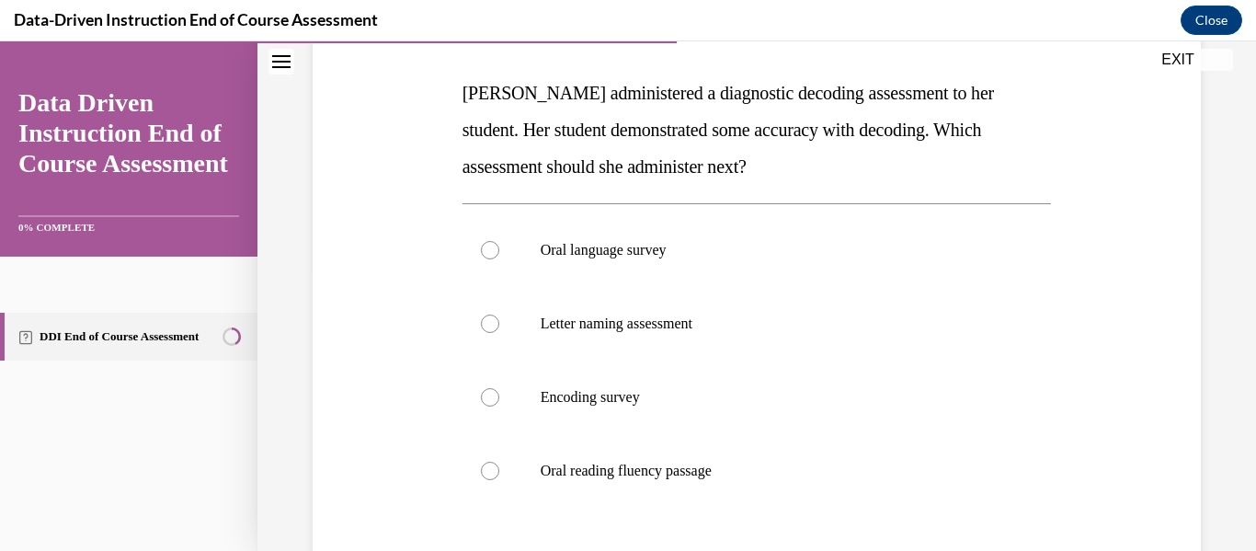
scroll to position [270, 0]
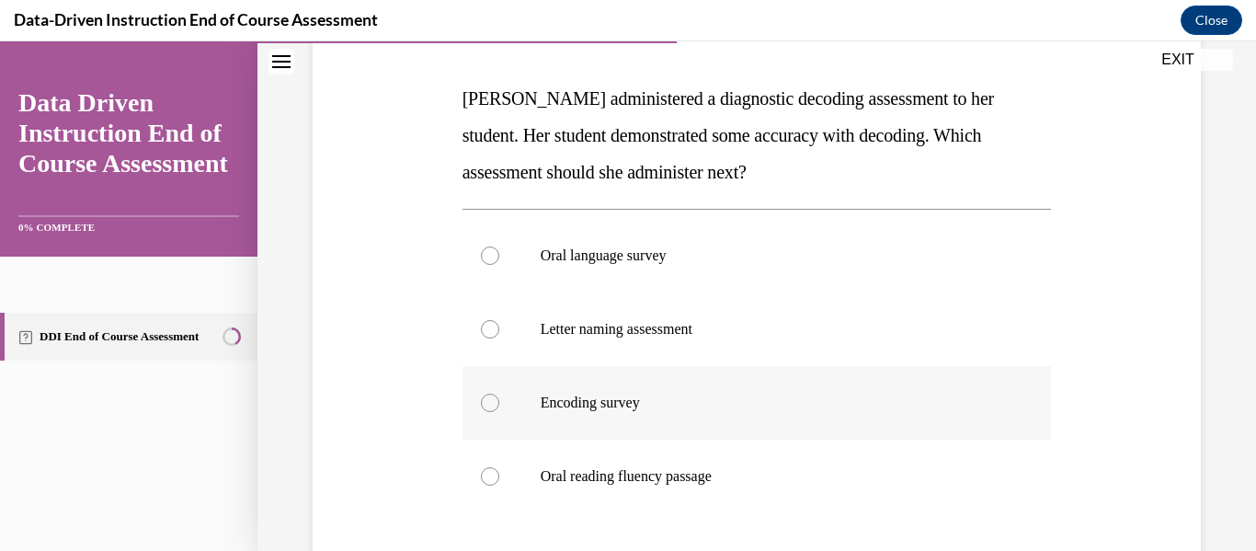
click at [676, 417] on label "Encoding survey" at bounding box center [757, 403] width 589 height 74
click at [499, 412] on input "Encoding survey" at bounding box center [490, 403] width 18 height 18
radio input "true"
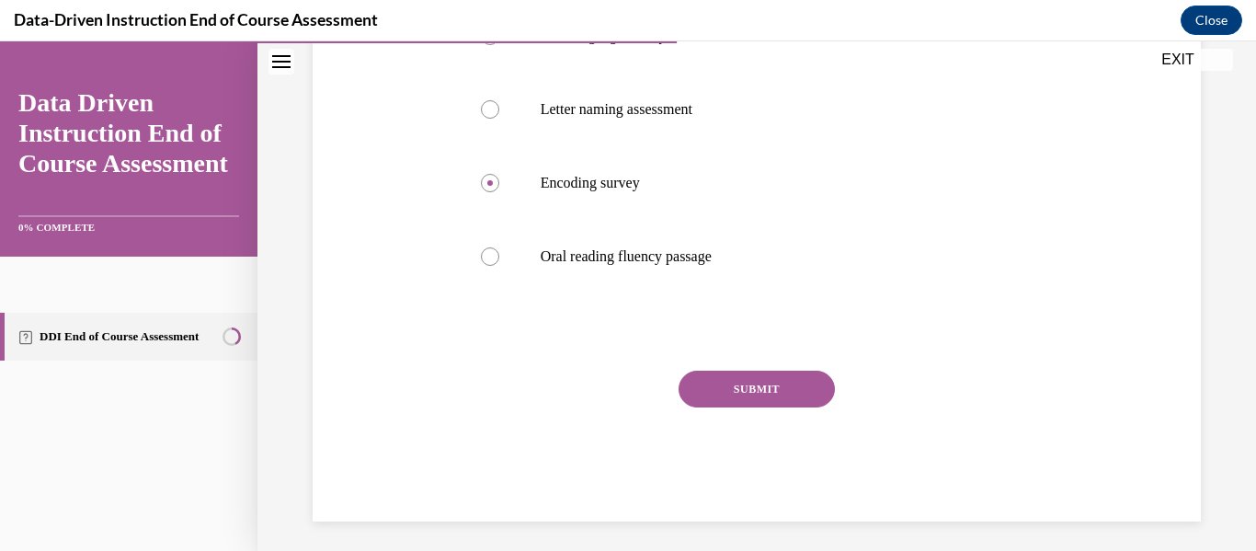
scroll to position [497, 0]
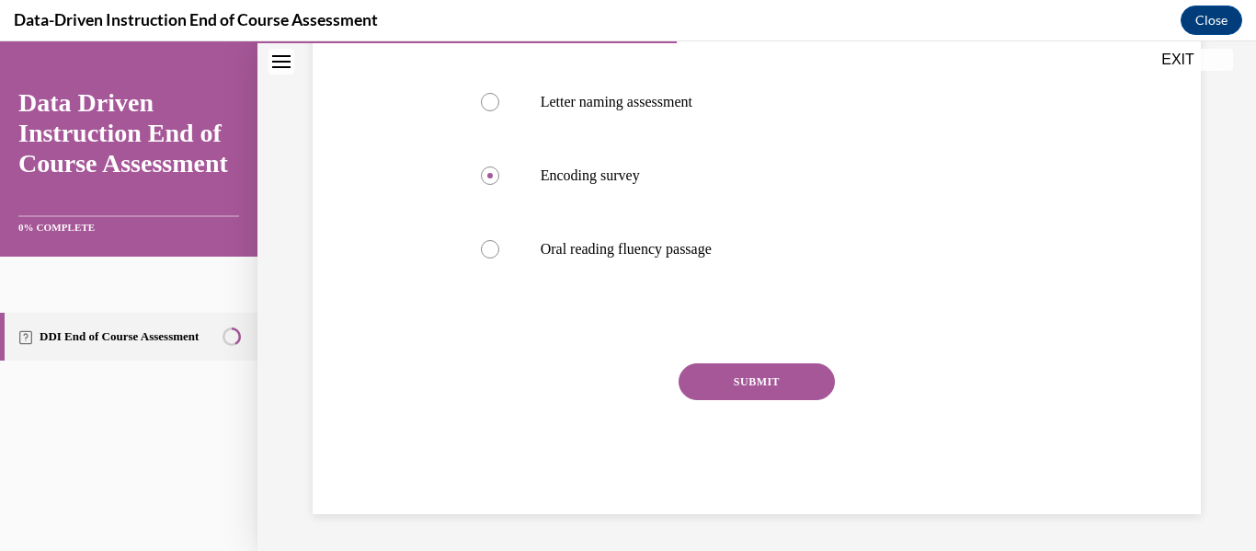
click at [716, 396] on button "SUBMIT" at bounding box center [757, 381] width 156 height 37
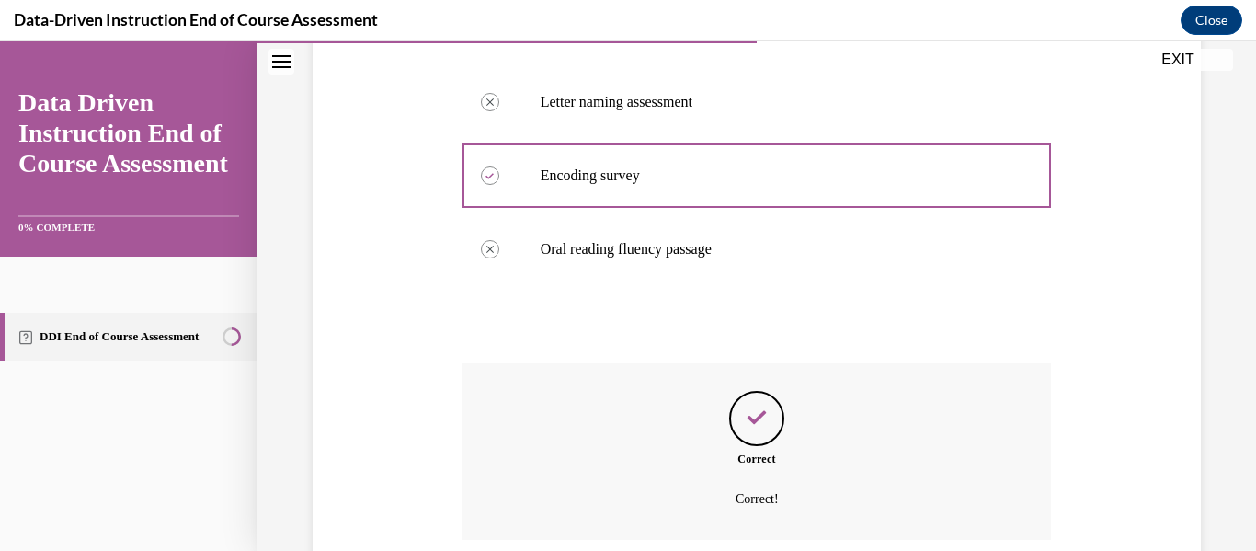
scroll to position [646, 0]
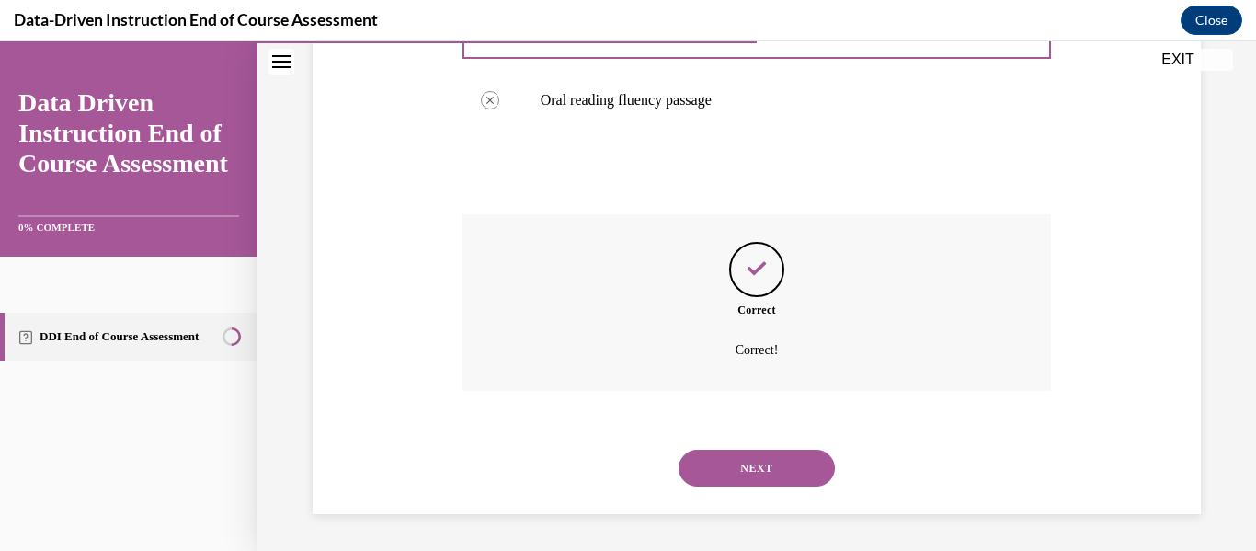
click at [781, 474] on button "NEXT" at bounding box center [757, 468] width 156 height 37
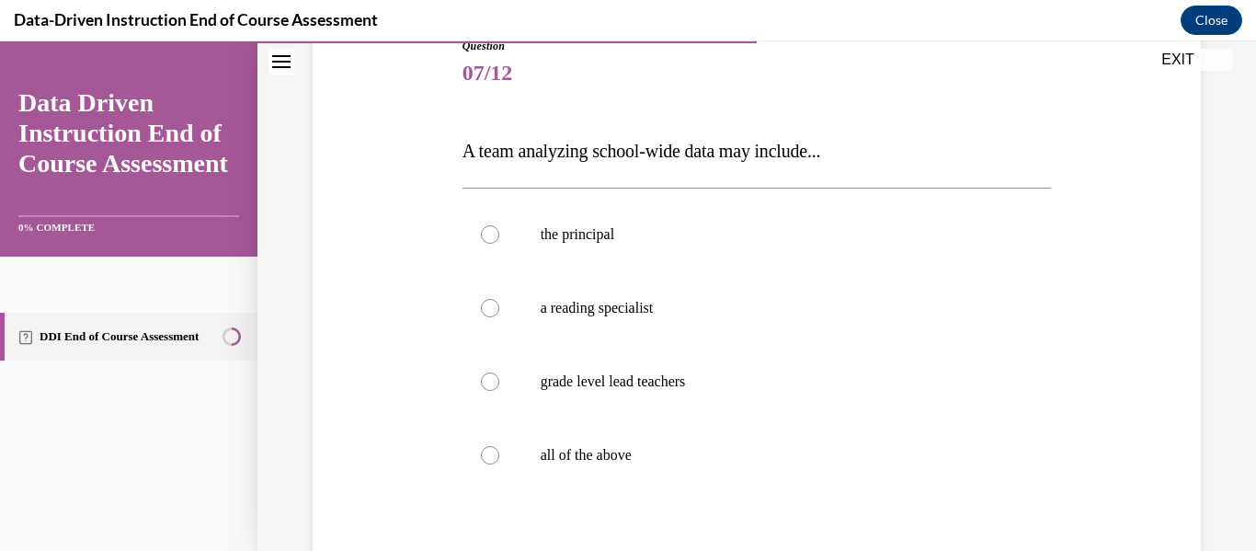
scroll to position [210, 0]
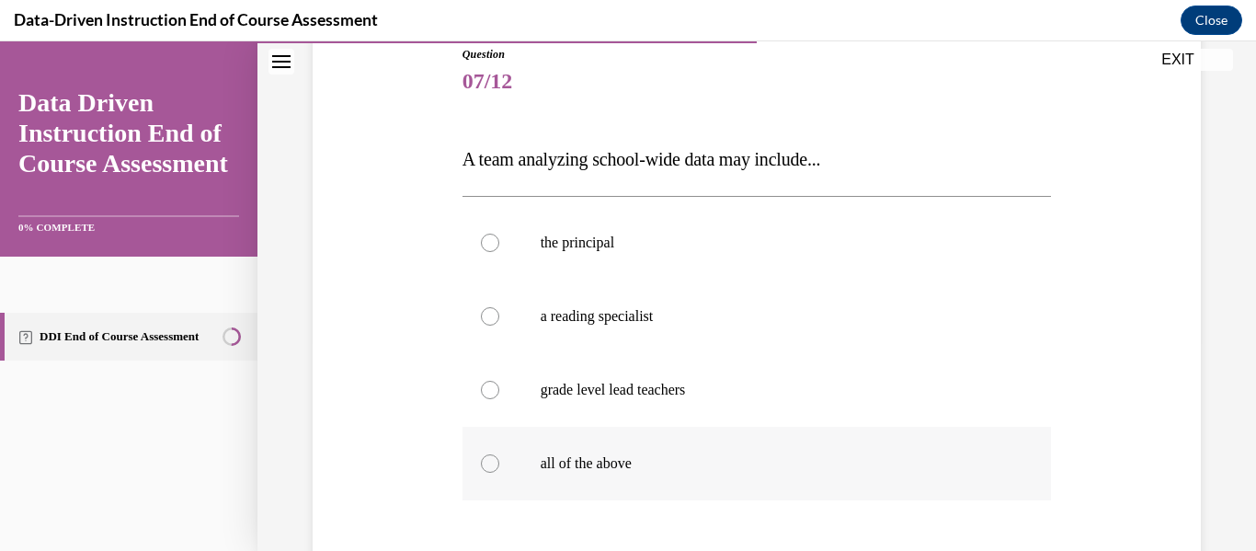
click at [493, 459] on div at bounding box center [490, 463] width 18 height 18
click at [493, 459] on input "all of the above" at bounding box center [490, 463] width 18 height 18
radio input "true"
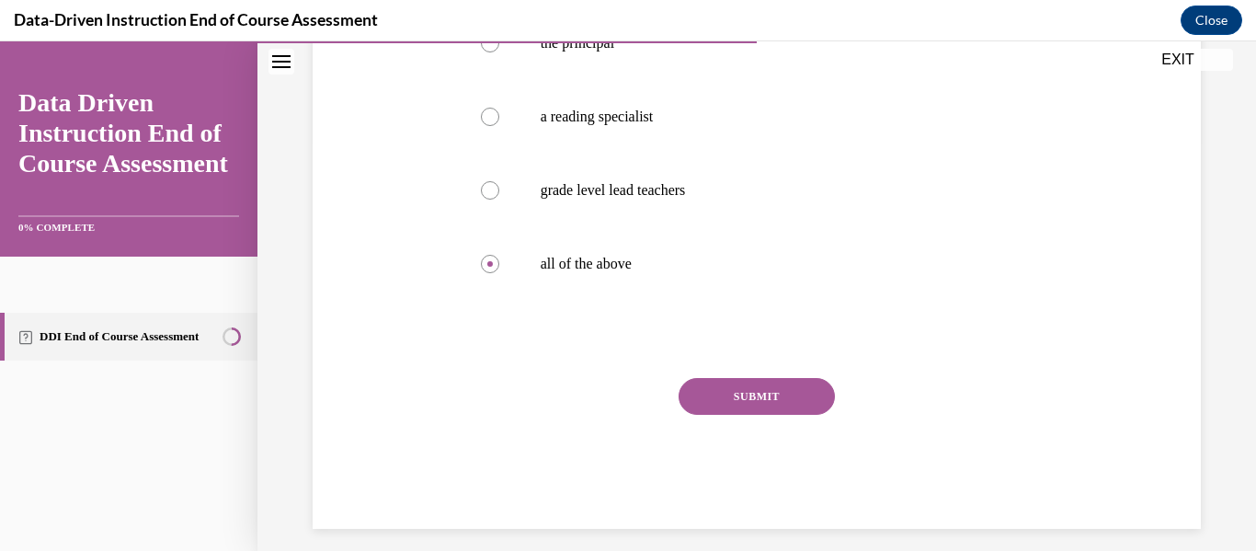
scroll to position [424, 0]
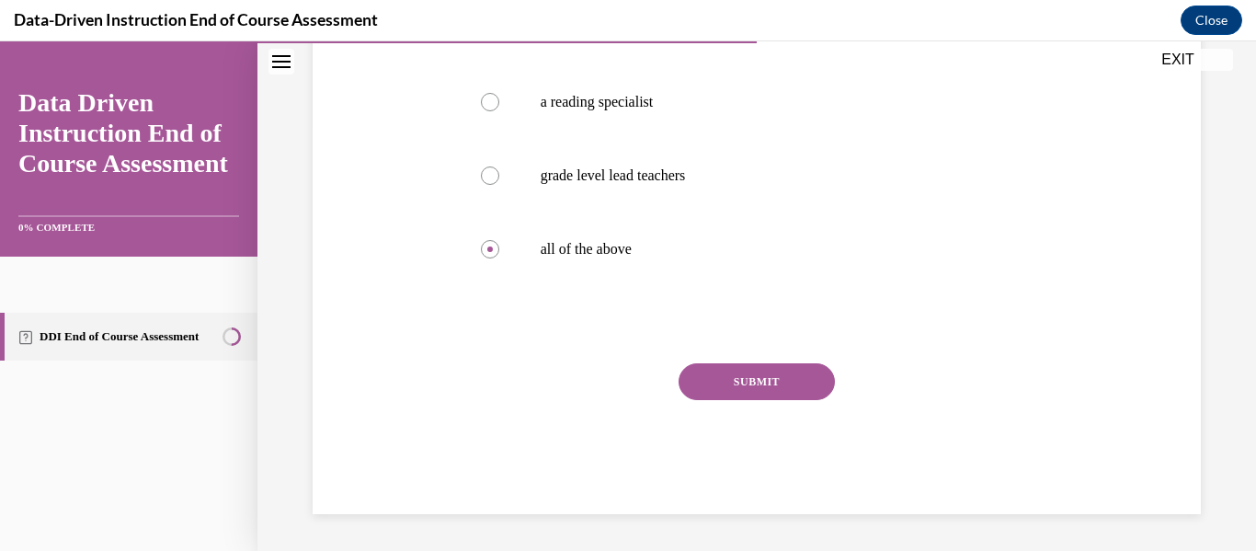
click at [798, 390] on button "SUBMIT" at bounding box center [757, 381] width 156 height 37
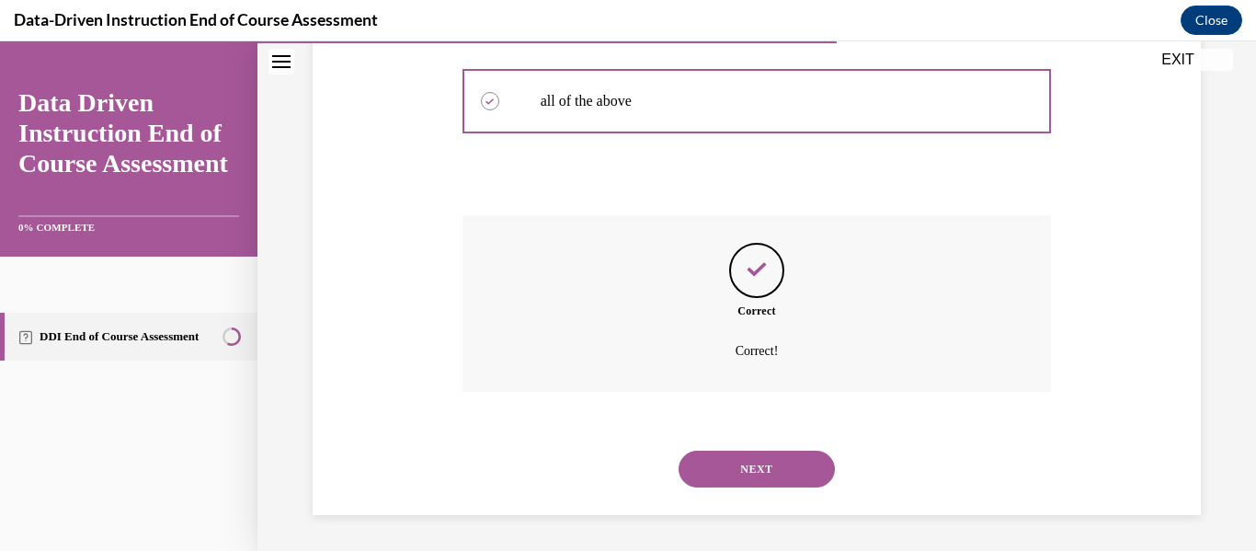
scroll to position [573, 0]
click at [781, 455] on button "NEXT" at bounding box center [757, 468] width 156 height 37
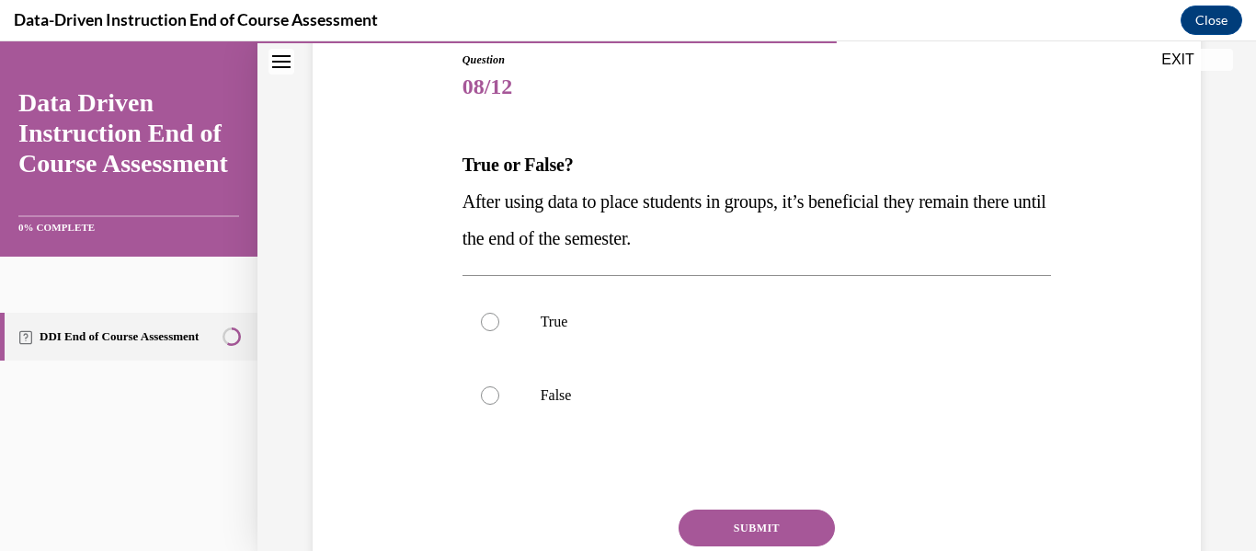
scroll to position [208, 0]
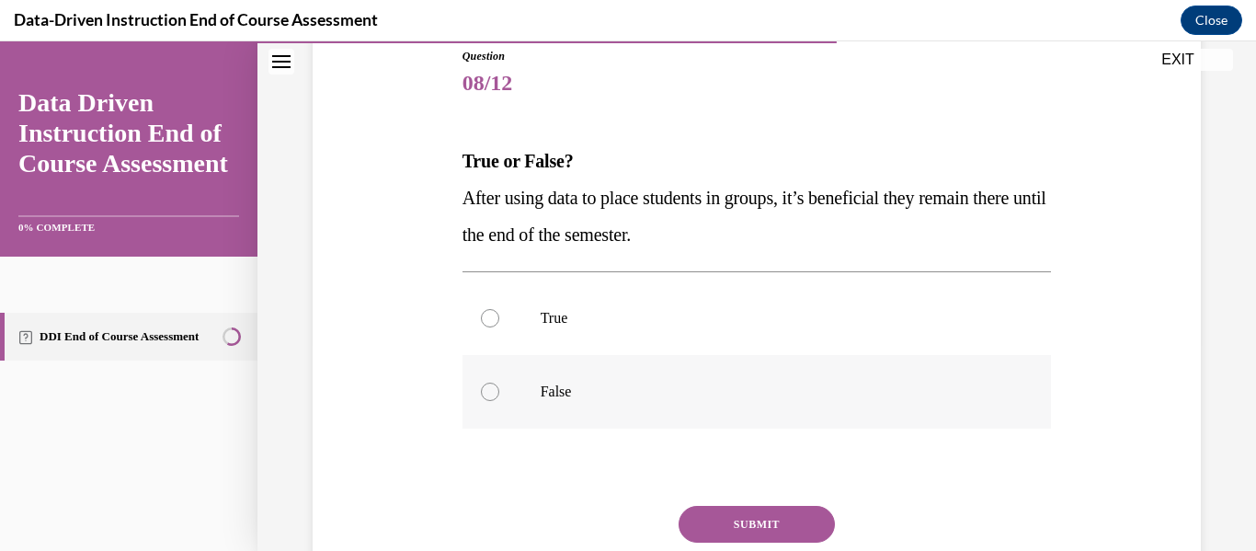
click at [665, 403] on label "False" at bounding box center [757, 392] width 589 height 74
click at [499, 401] on input "False" at bounding box center [490, 392] width 18 height 18
radio input "true"
click at [781, 509] on button "SUBMIT" at bounding box center [757, 524] width 156 height 37
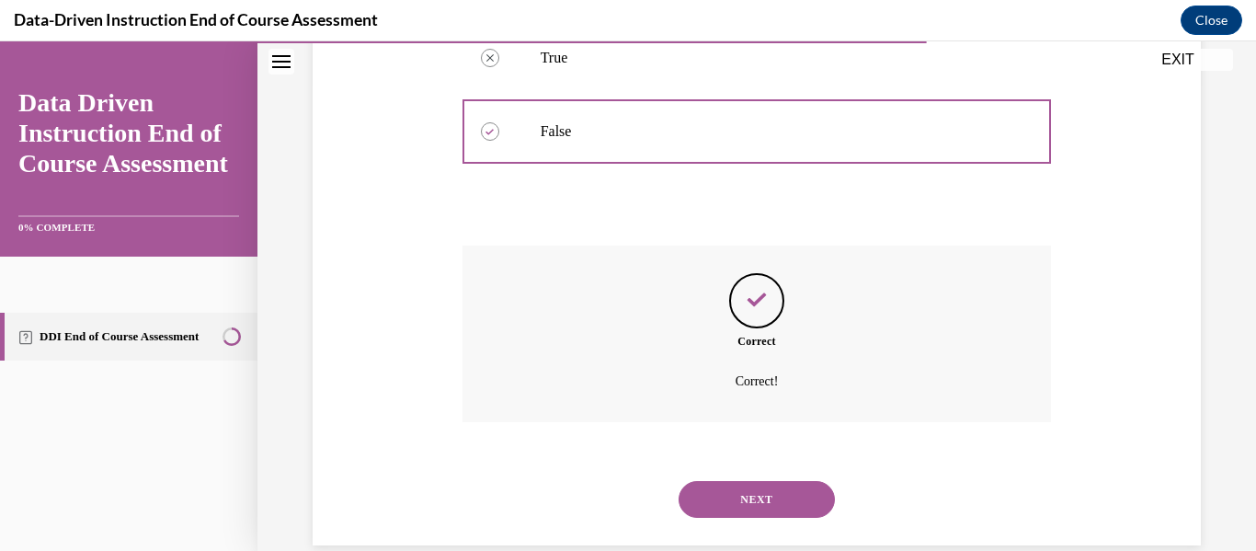
scroll to position [499, 0]
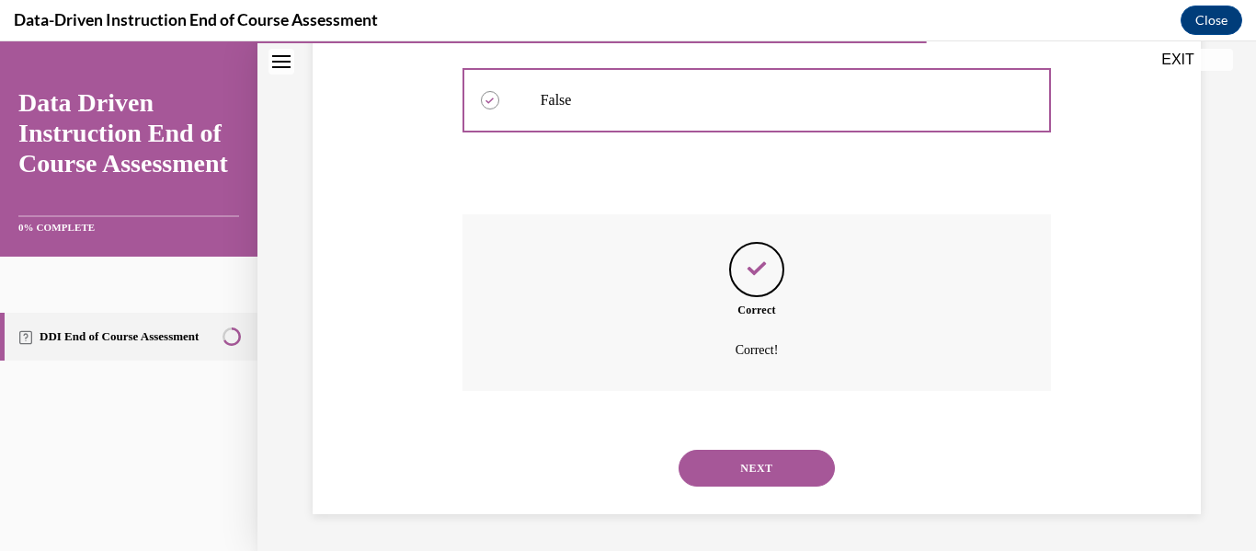
click at [758, 458] on button "NEXT" at bounding box center [757, 468] width 156 height 37
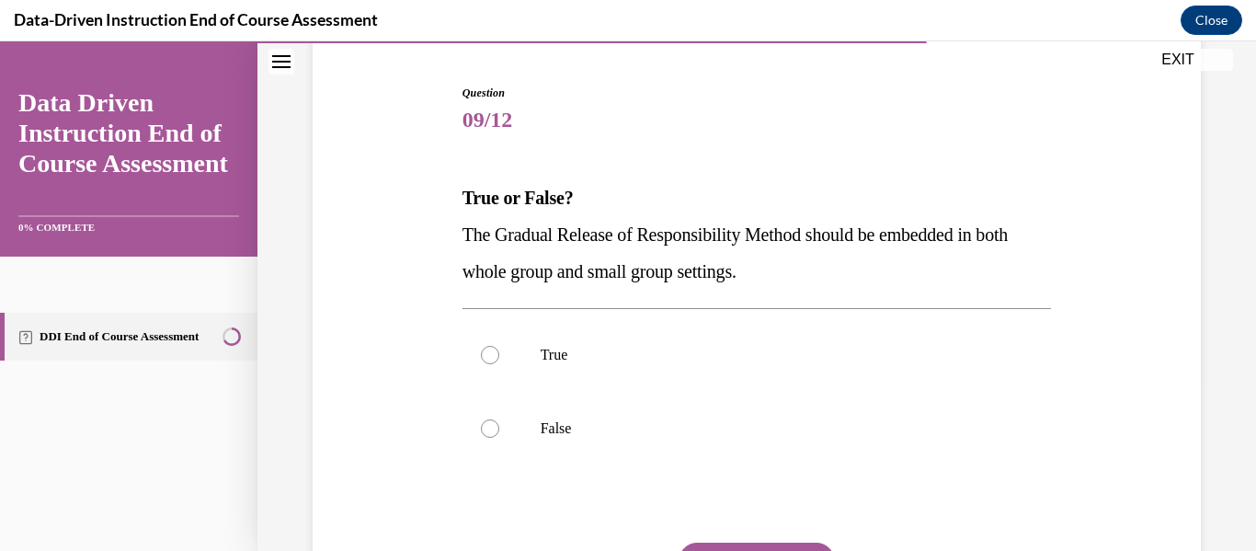
scroll to position [159, 0]
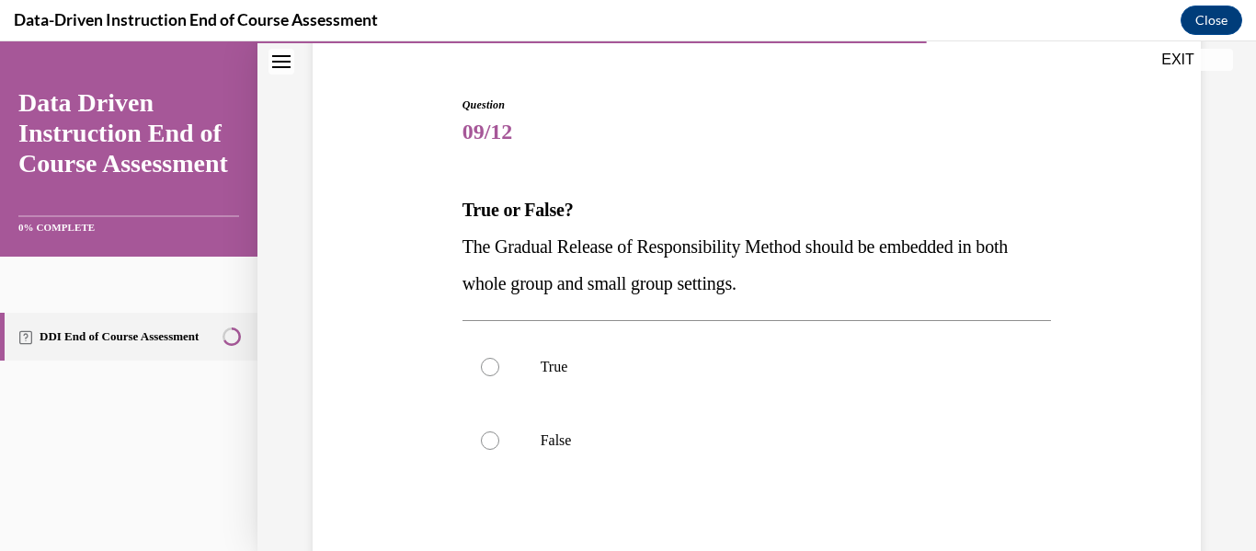
click at [938, 303] on div "Question 09/12 True or False? The Gradual Release of Responsibility Method shou…" at bounding box center [757, 401] width 589 height 609
click at [775, 376] on label "True" at bounding box center [757, 367] width 589 height 74
click at [499, 376] on input "True" at bounding box center [490, 367] width 18 height 18
radio input "true"
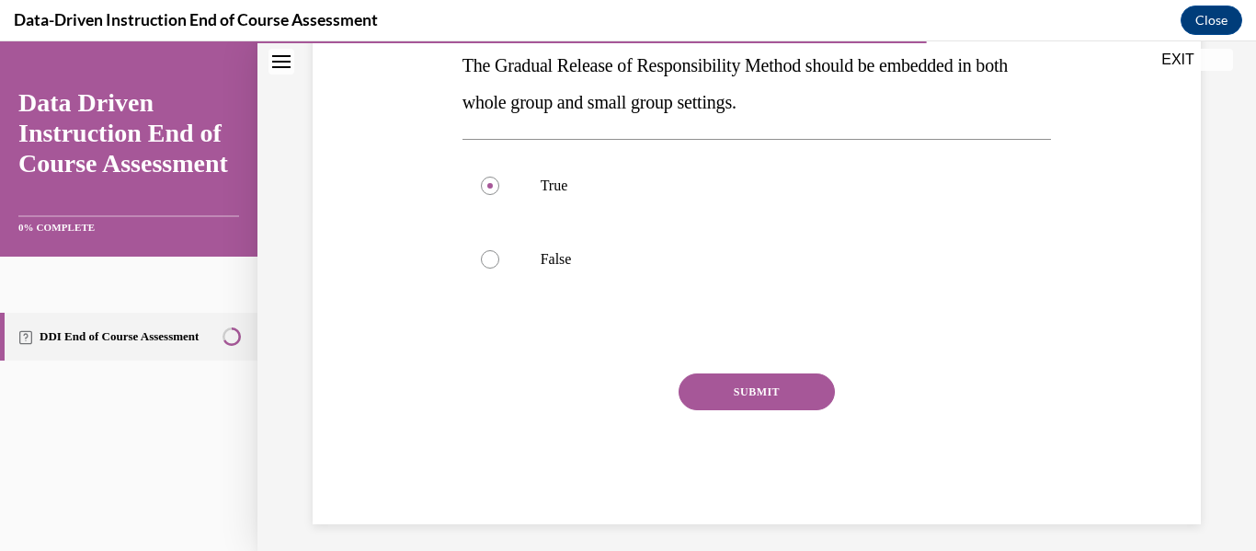
click at [747, 383] on button "SUBMIT" at bounding box center [757, 391] width 156 height 37
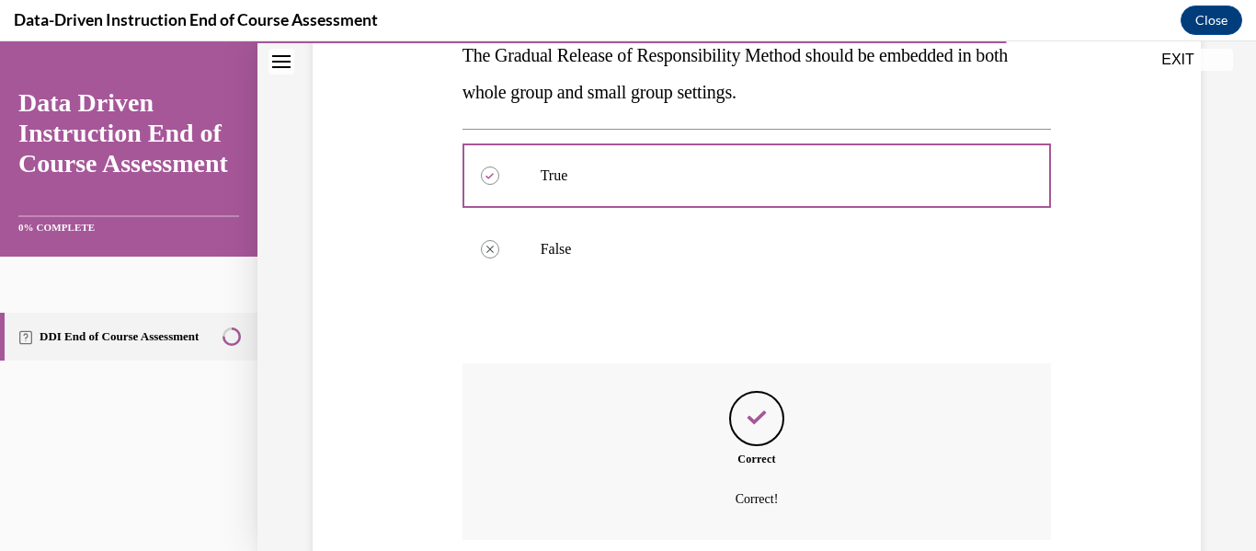
scroll to position [499, 0]
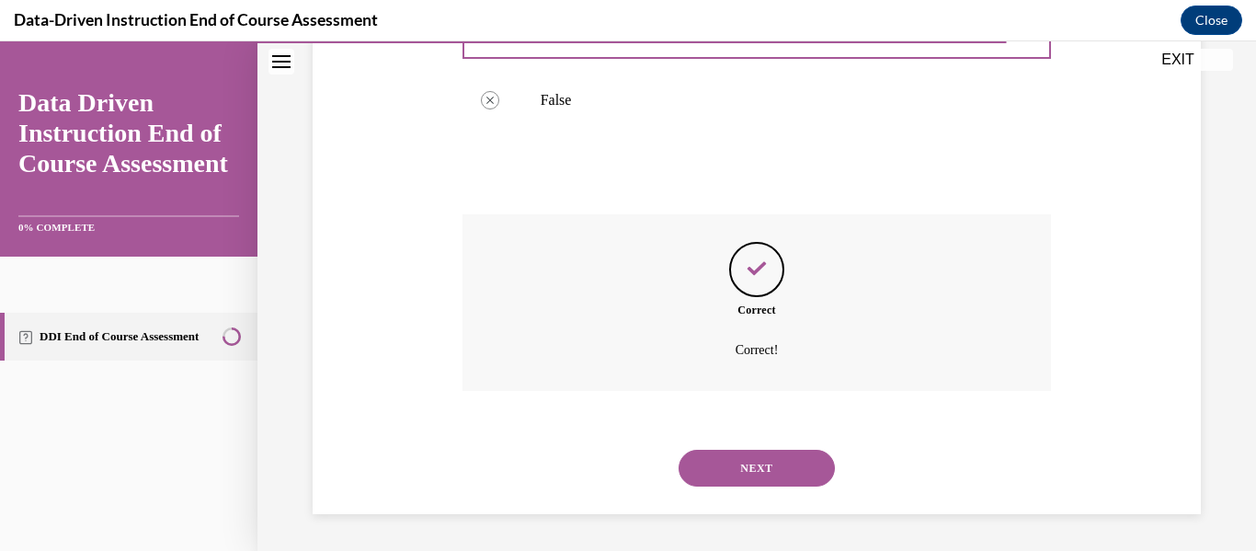
click at [769, 484] on button "NEXT" at bounding box center [757, 468] width 156 height 37
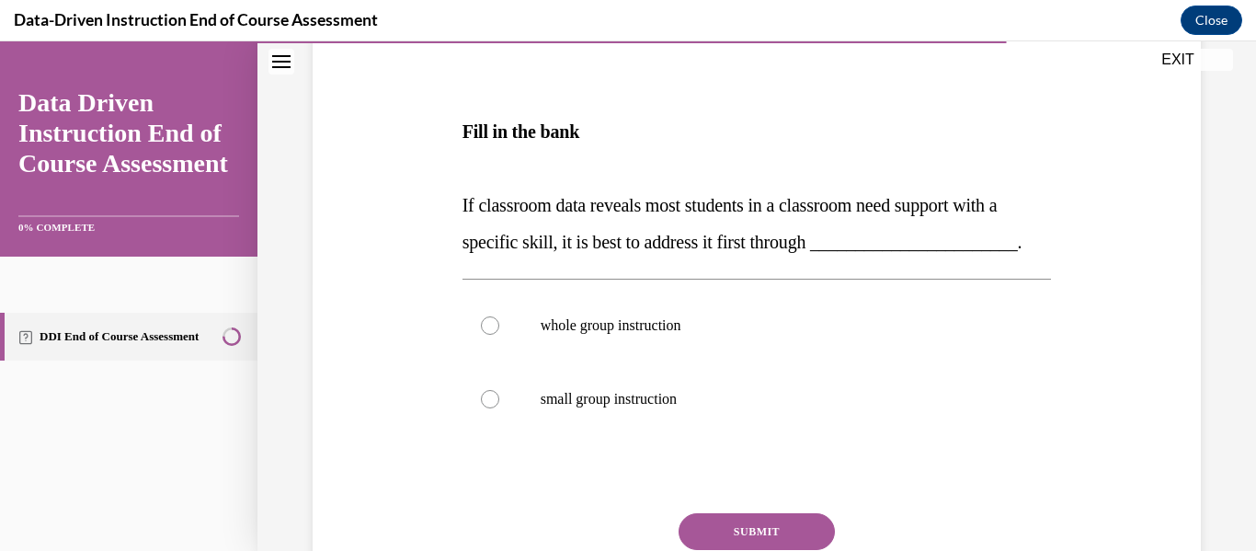
scroll to position [265, 0]
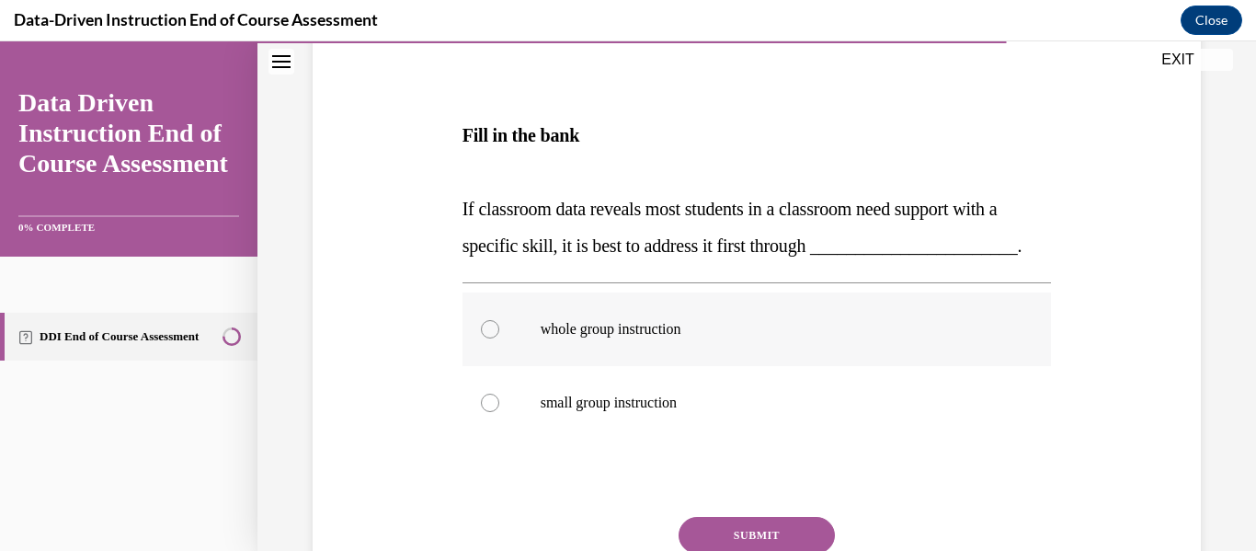
click at [620, 338] on p "whole group instruction" at bounding box center [773, 329] width 465 height 18
click at [499, 338] on input "whole group instruction" at bounding box center [490, 329] width 18 height 18
radio input "true"
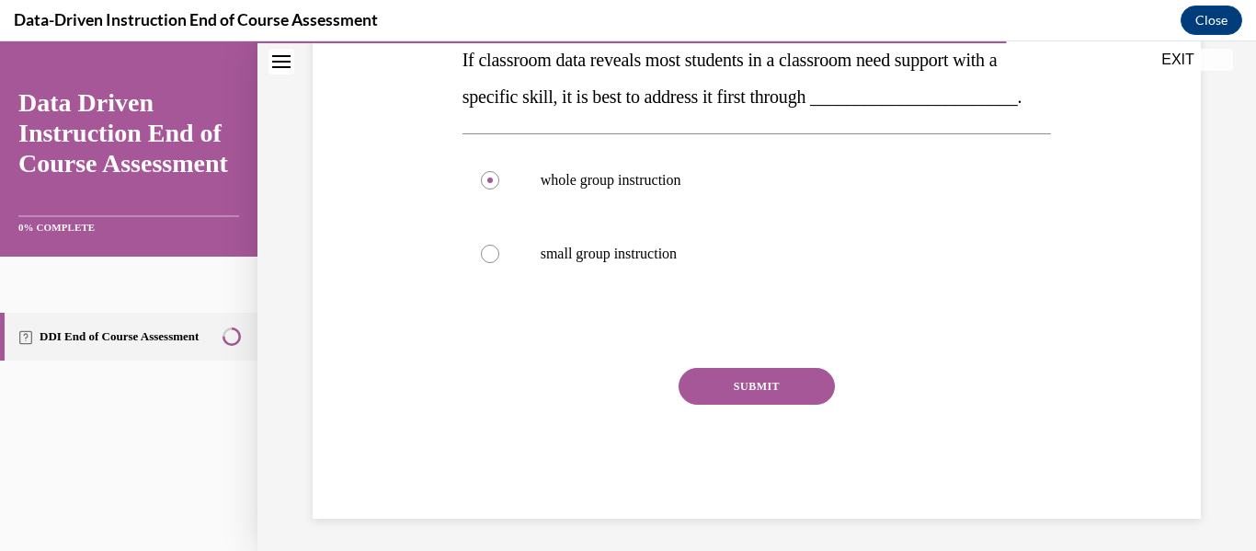
click at [745, 405] on button "SUBMIT" at bounding box center [757, 386] width 156 height 37
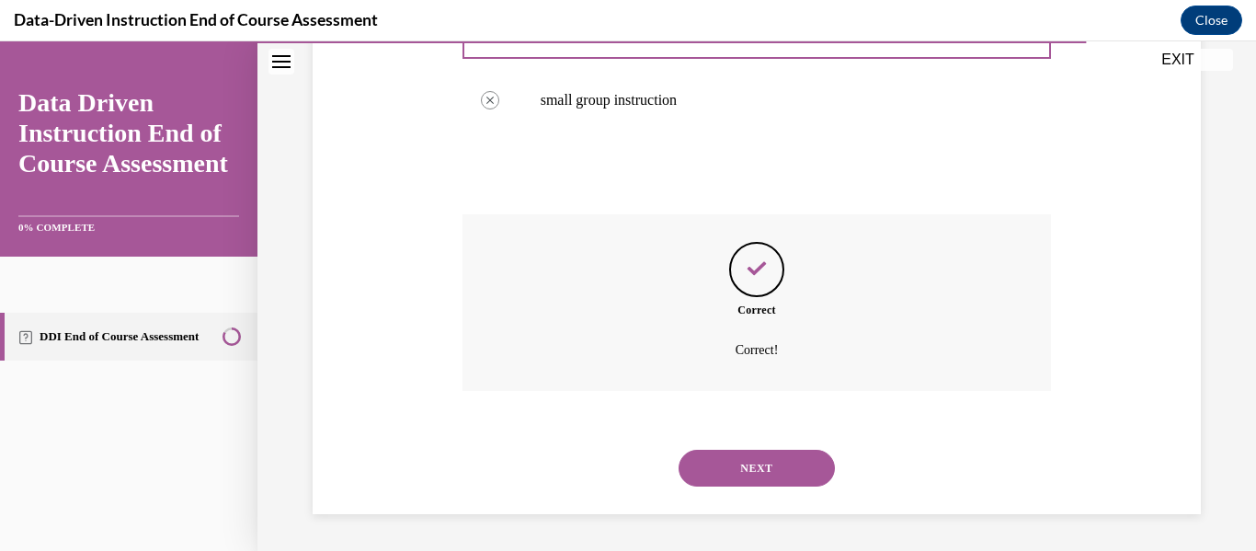
scroll to position [604, 0]
click at [713, 462] on button "NEXT" at bounding box center [757, 468] width 156 height 37
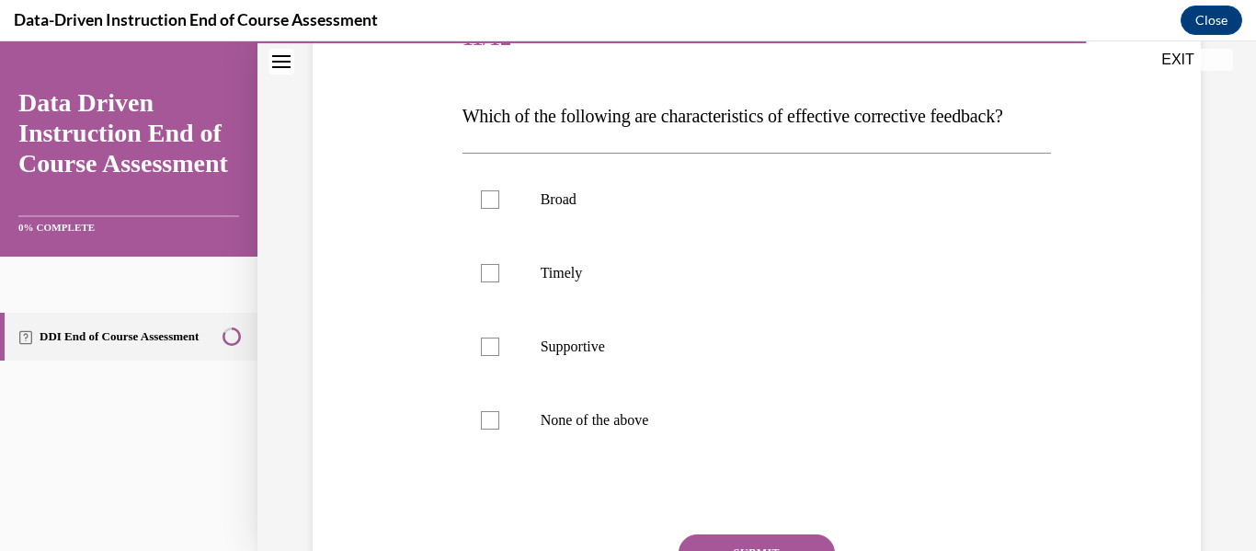
scroll to position [257, 0]
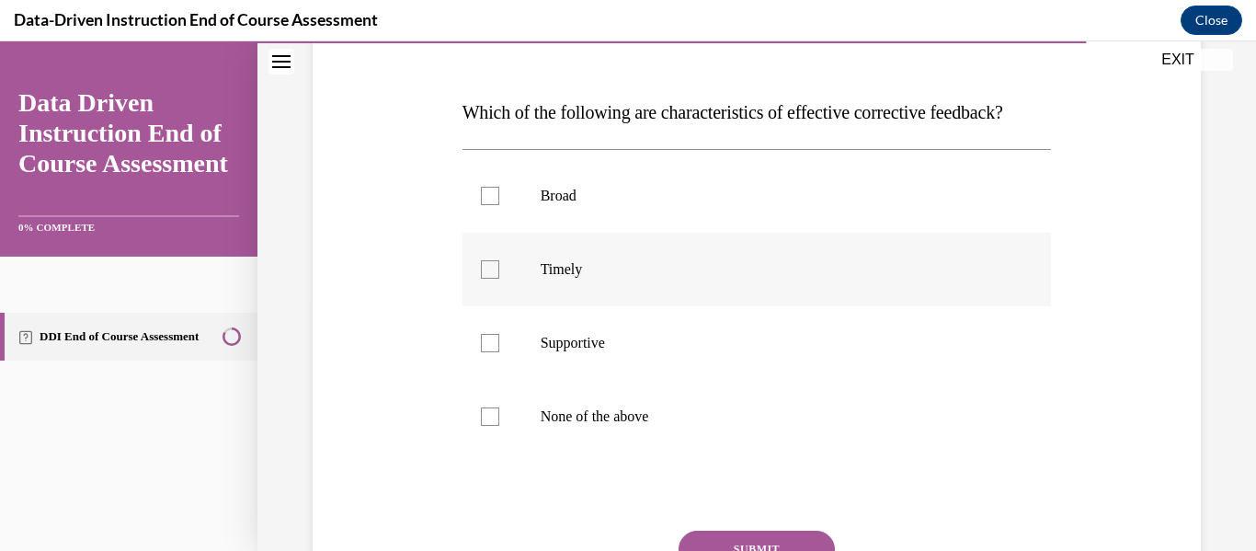
click at [600, 306] on label "Timely" at bounding box center [757, 270] width 589 height 74
click at [499, 279] on input "Timely" at bounding box center [490, 269] width 18 height 18
checkbox input "true"
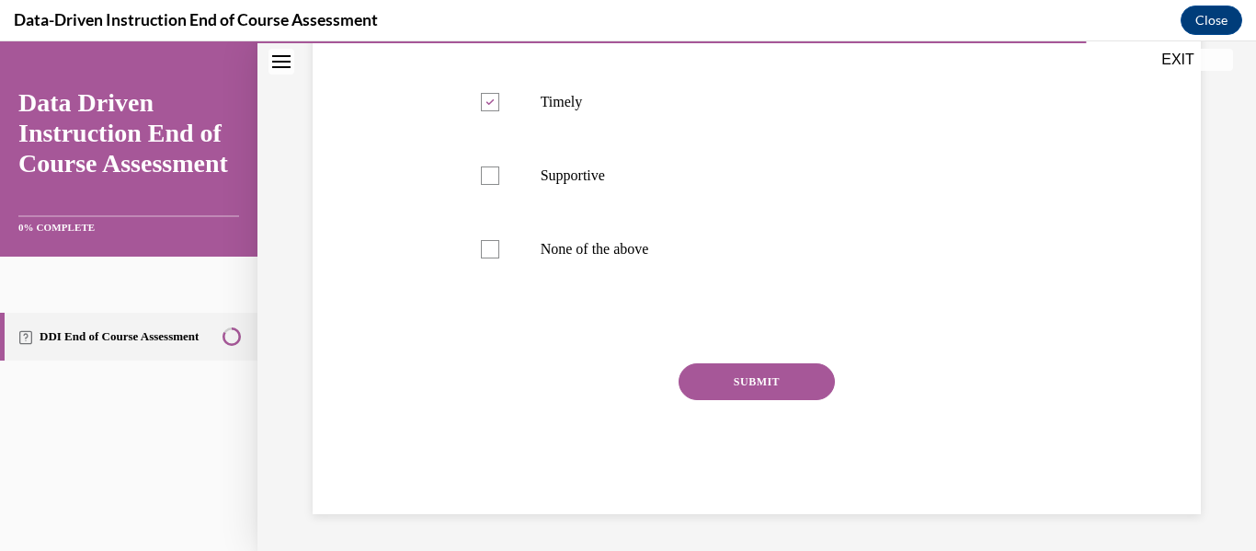
click at [783, 400] on button "SUBMIT" at bounding box center [757, 381] width 156 height 37
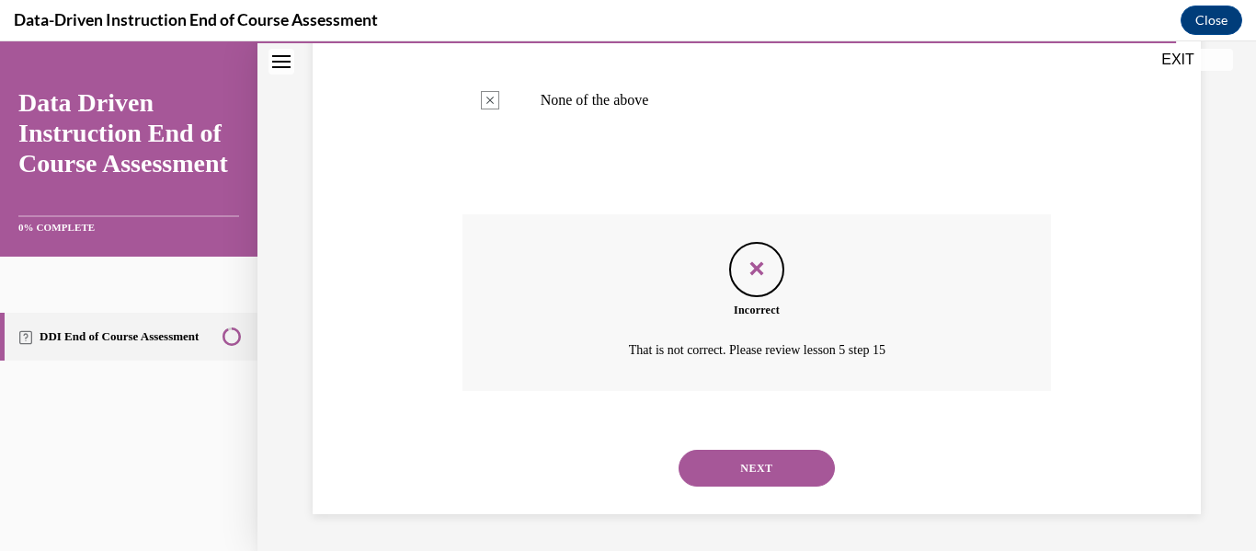
scroll to position [610, 0]
click at [694, 470] on button "NEXT" at bounding box center [757, 468] width 156 height 37
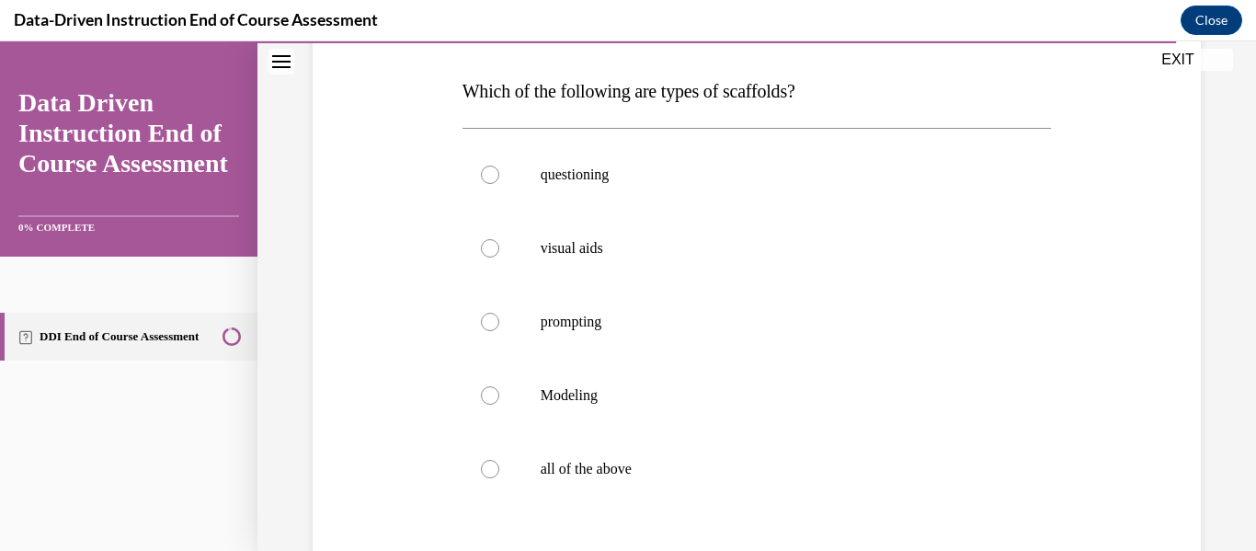
scroll to position [269, 0]
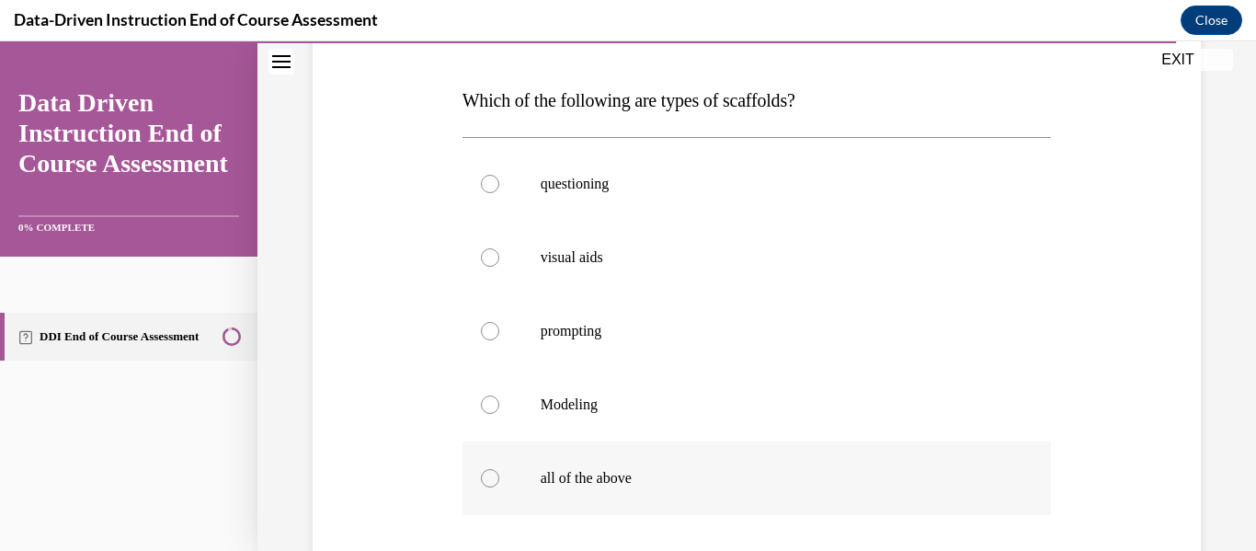
click at [628, 493] on label "all of the above" at bounding box center [757, 478] width 589 height 74
click at [499, 487] on input "all of the above" at bounding box center [490, 478] width 18 height 18
radio input "true"
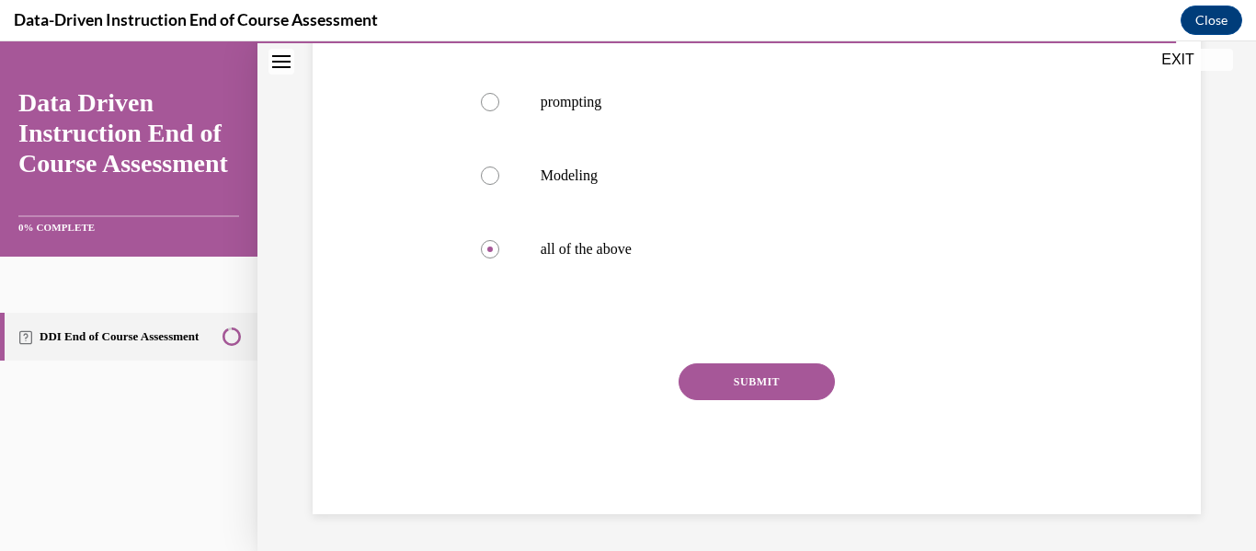
click at [683, 374] on button "SUBMIT" at bounding box center [757, 381] width 156 height 37
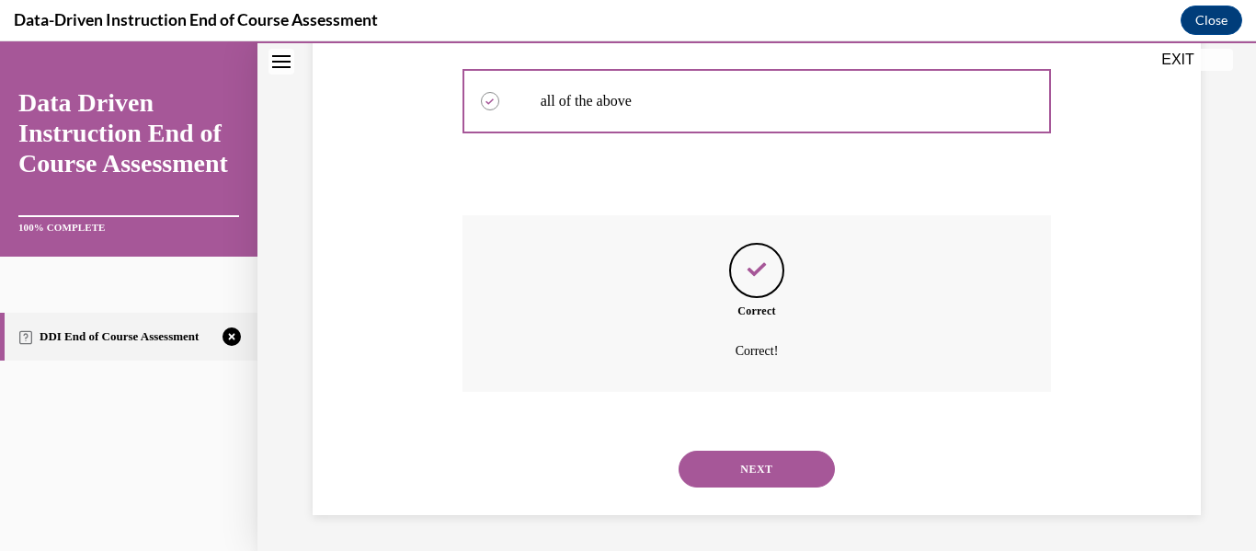
scroll to position [646, 0]
click at [783, 463] on button "NEXT" at bounding box center [757, 468] width 156 height 37
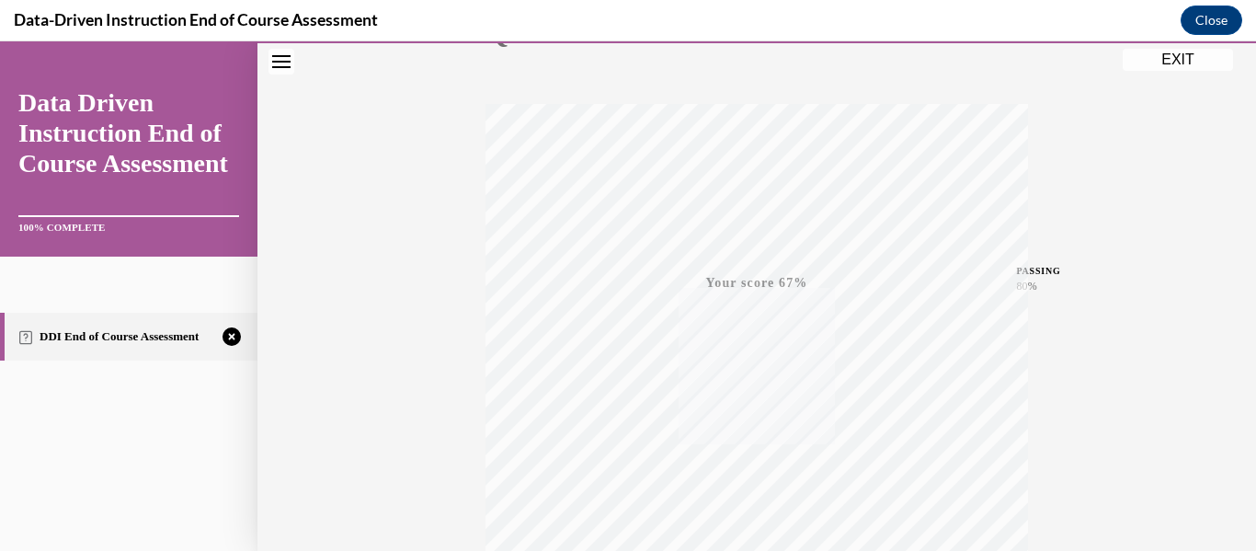
scroll to position [233, 0]
click at [1196, 68] on button "EXIT" at bounding box center [1178, 60] width 110 height 22
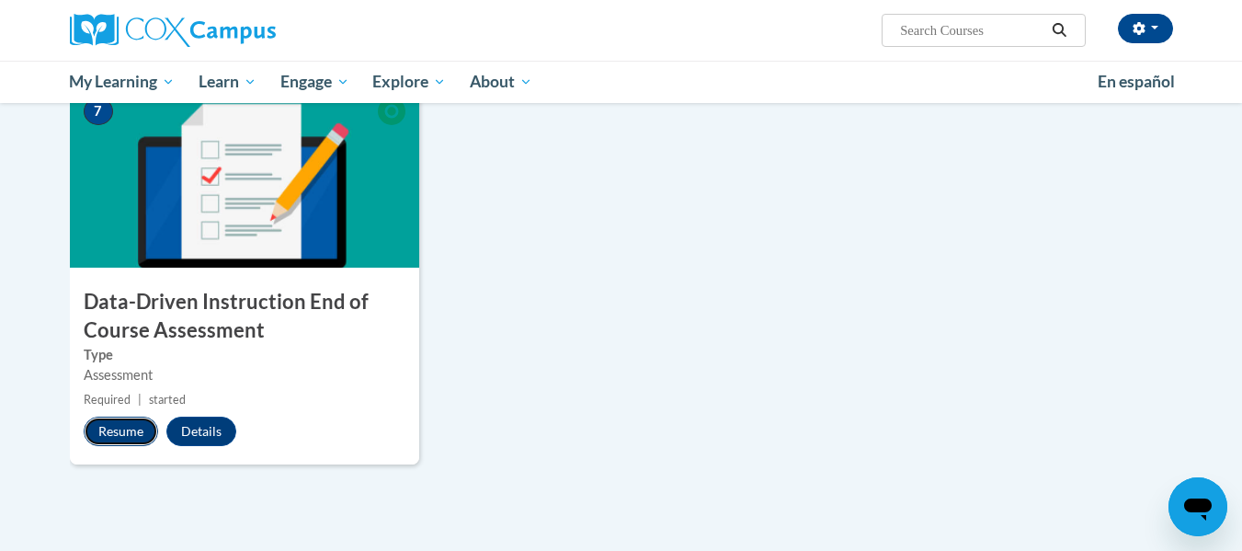
click at [131, 437] on button "Resume" at bounding box center [121, 431] width 74 height 29
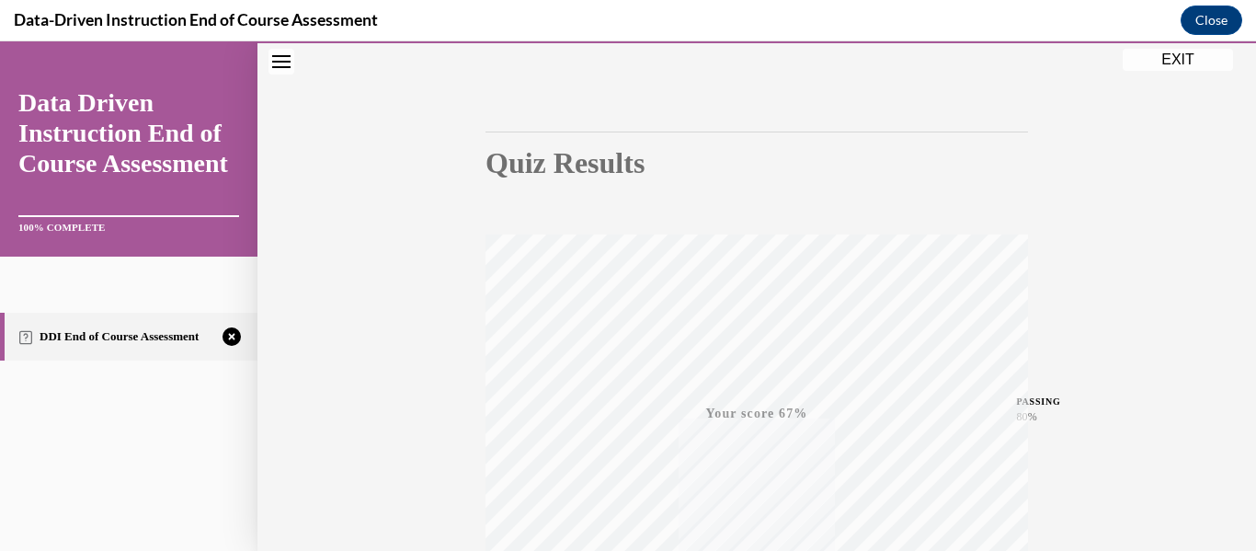
scroll to position [433, 0]
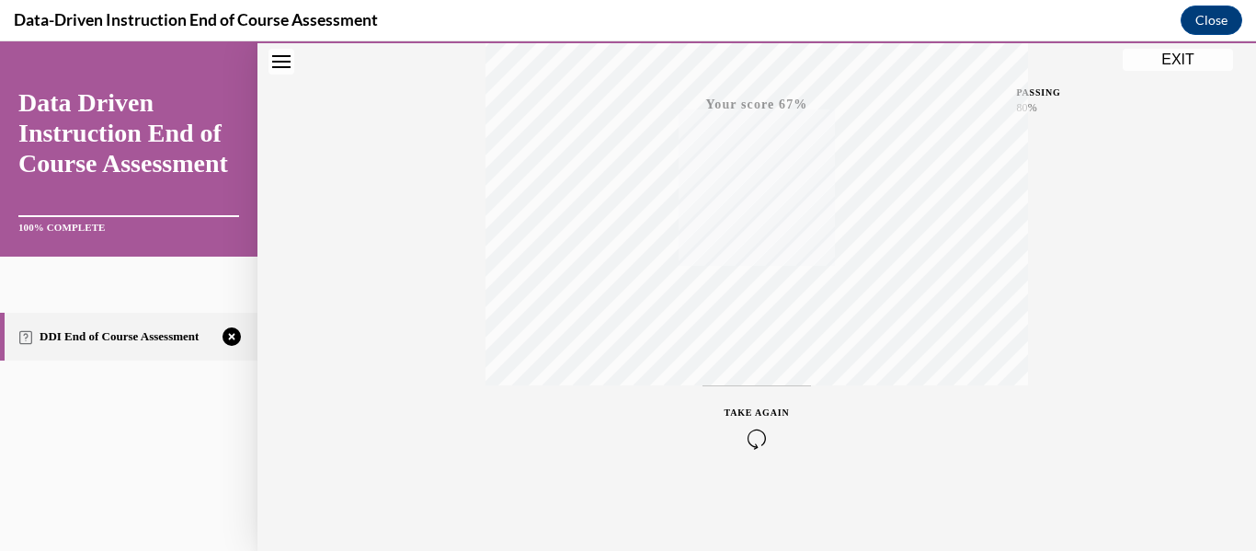
click at [1182, 66] on button "EXIT" at bounding box center [1178, 60] width 110 height 22
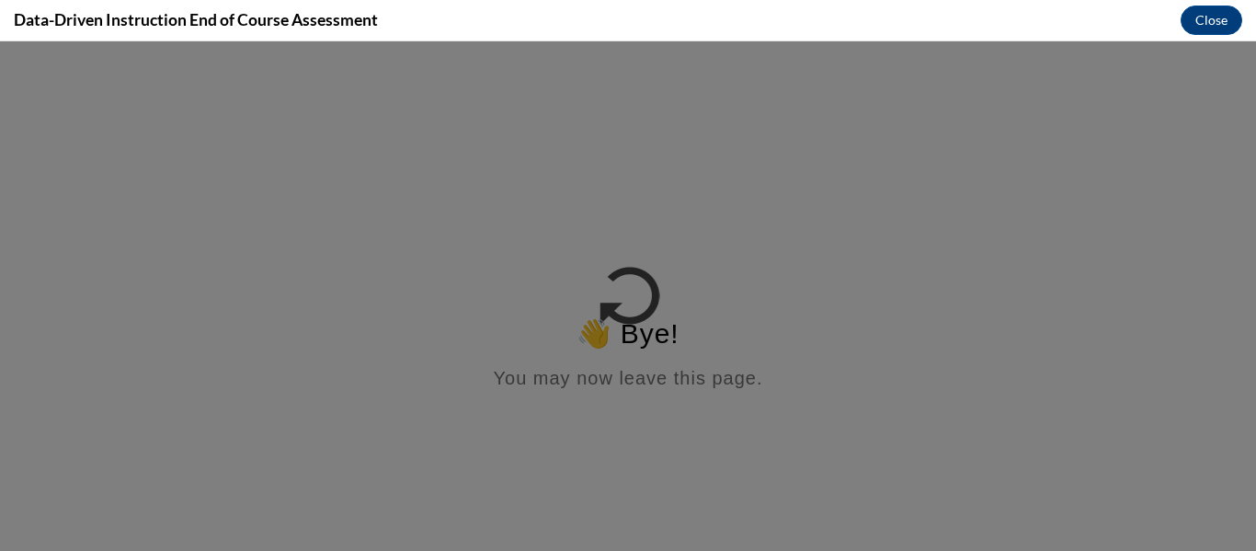
scroll to position [0, 0]
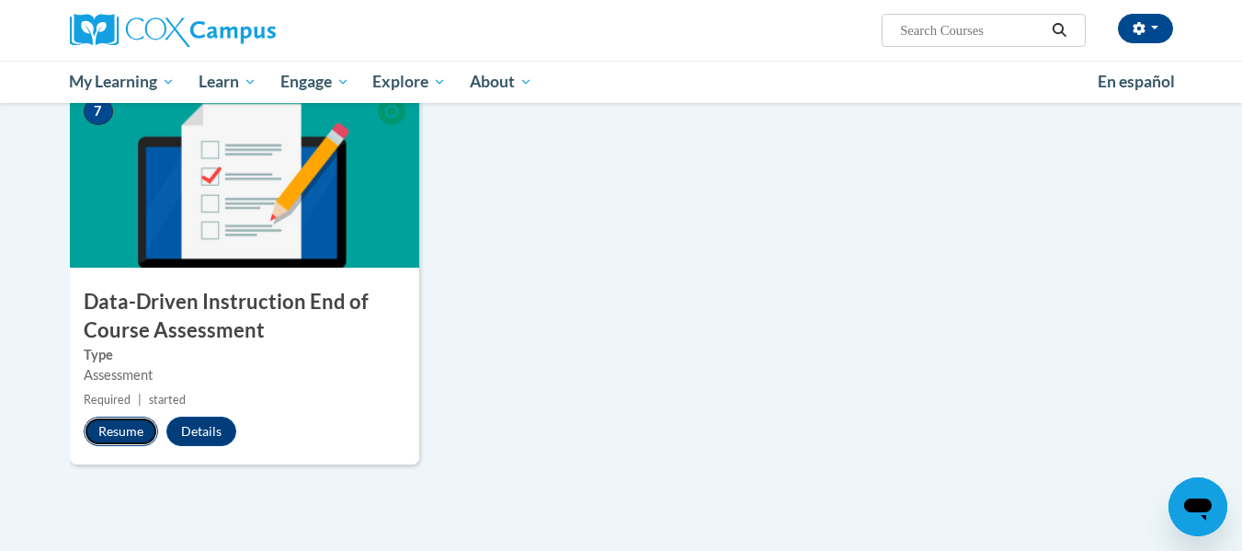
click at [145, 440] on button "Resume" at bounding box center [121, 431] width 74 height 29
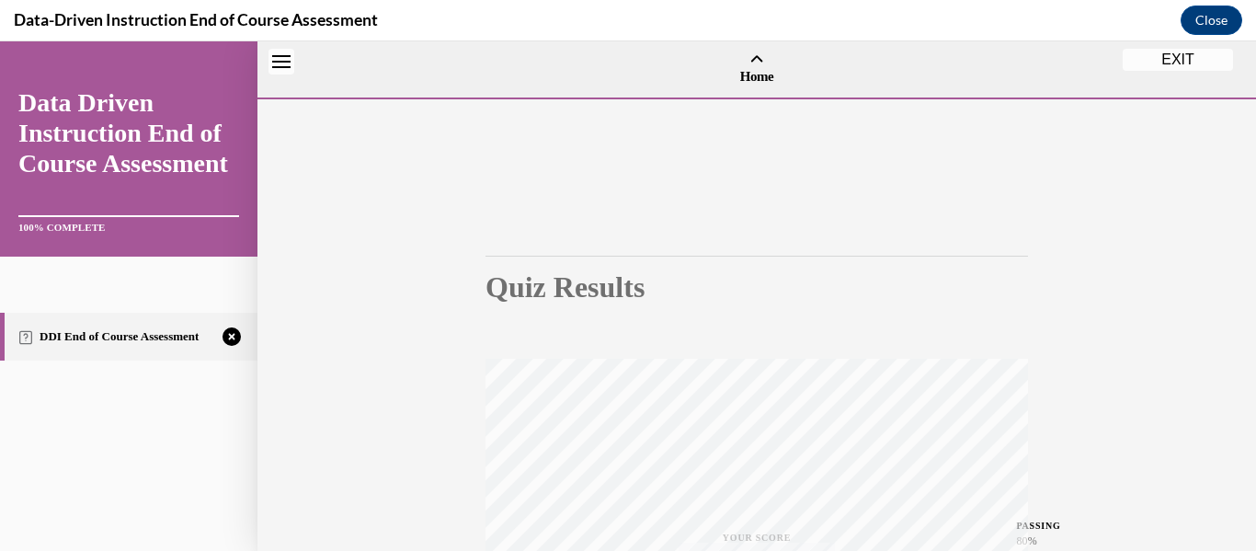
scroll to position [57, 0]
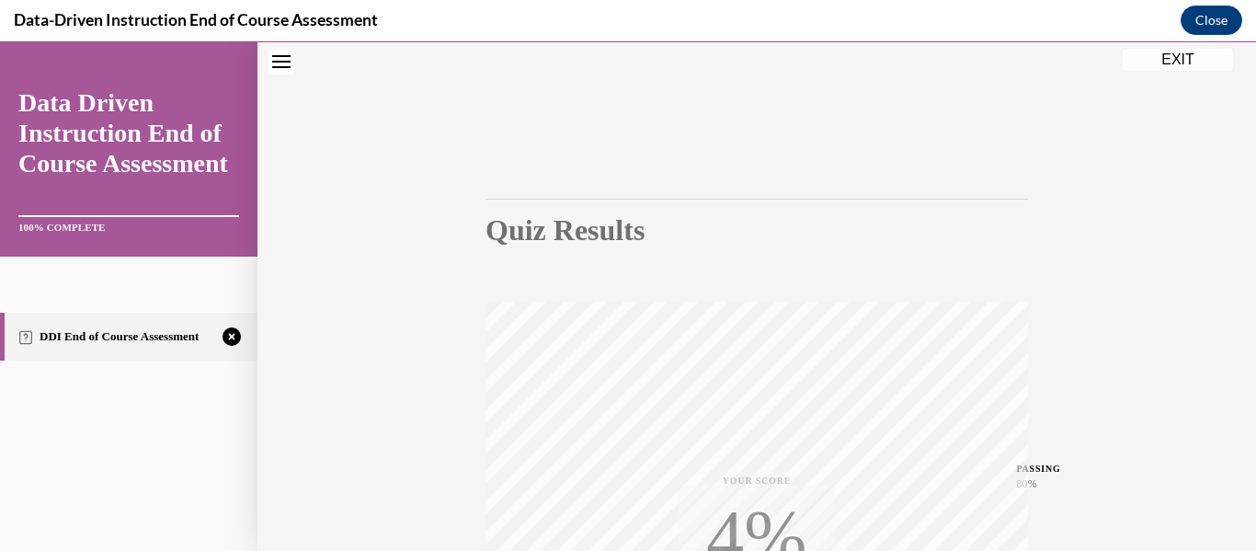
click at [1183, 54] on button "EXIT" at bounding box center [1178, 60] width 110 height 22
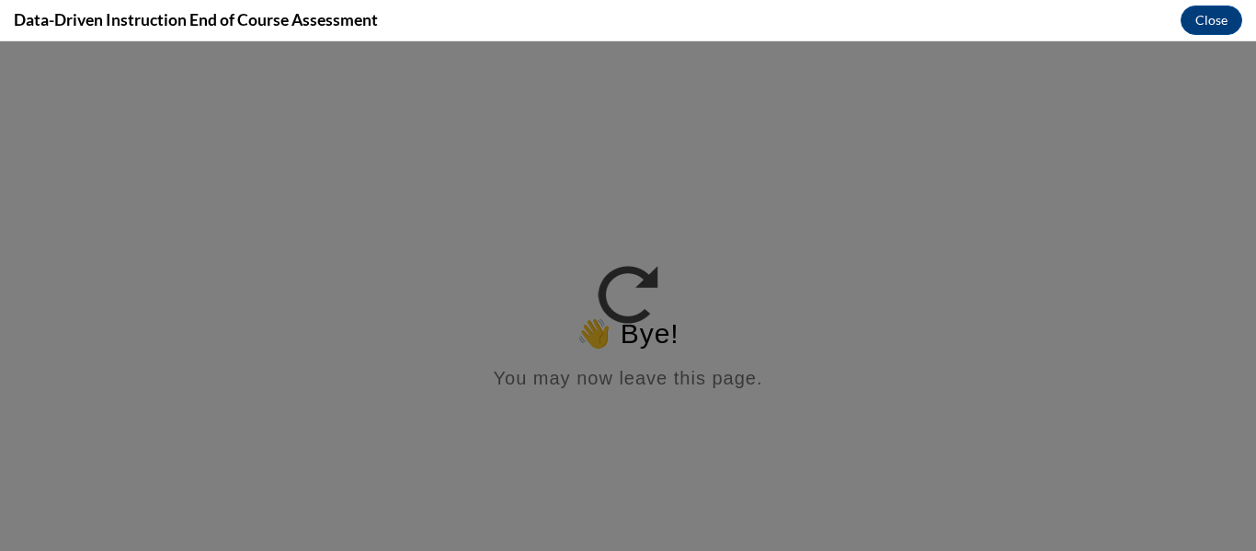
scroll to position [0, 0]
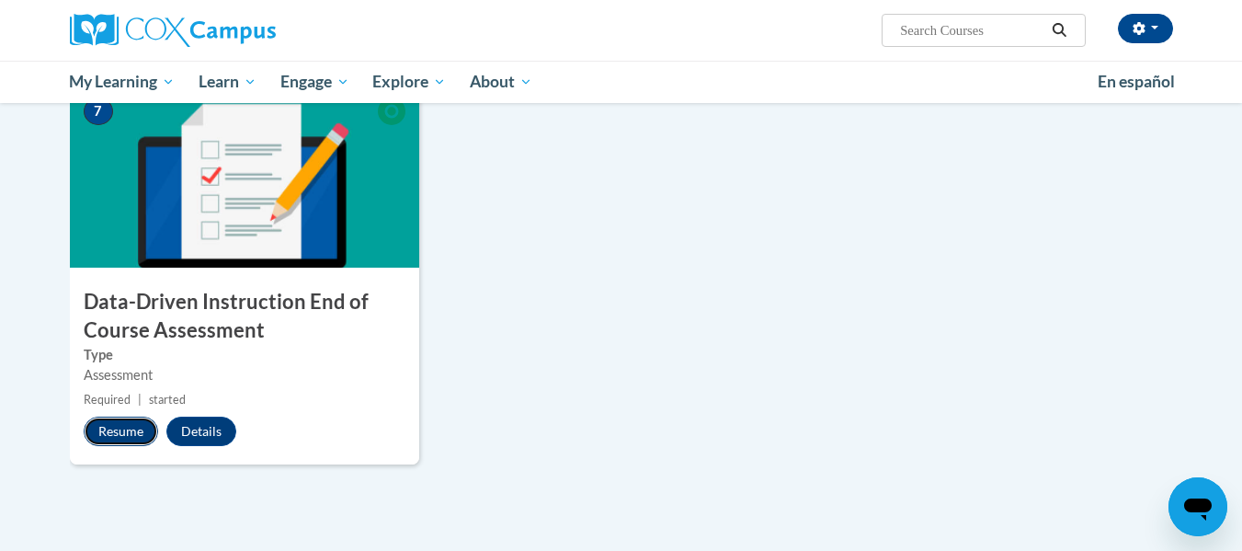
click at [125, 429] on button "Resume" at bounding box center [121, 431] width 74 height 29
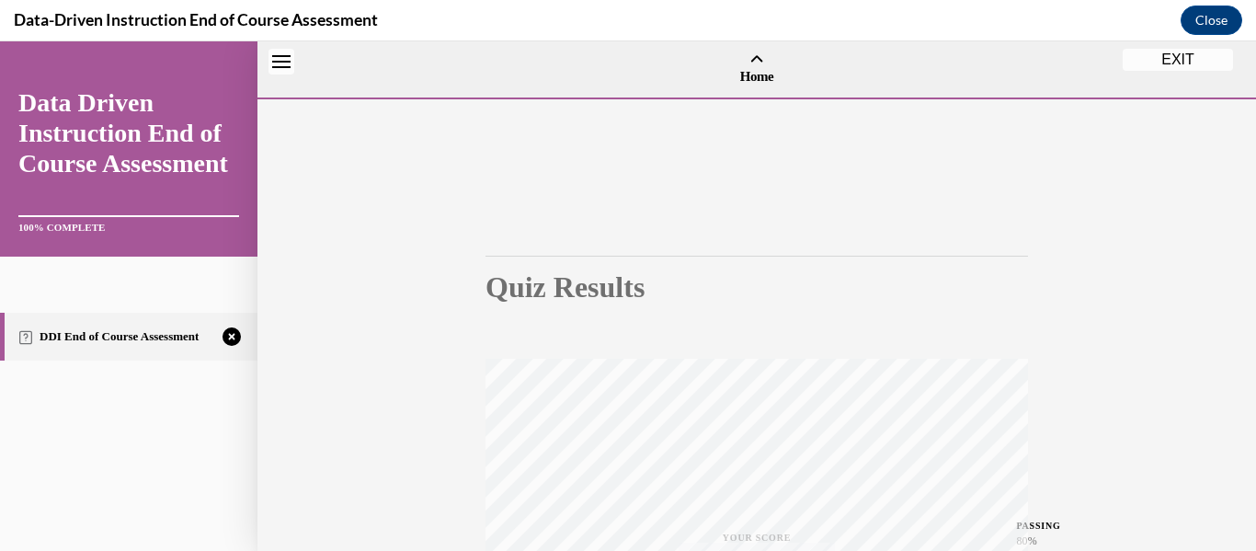
scroll to position [57, 0]
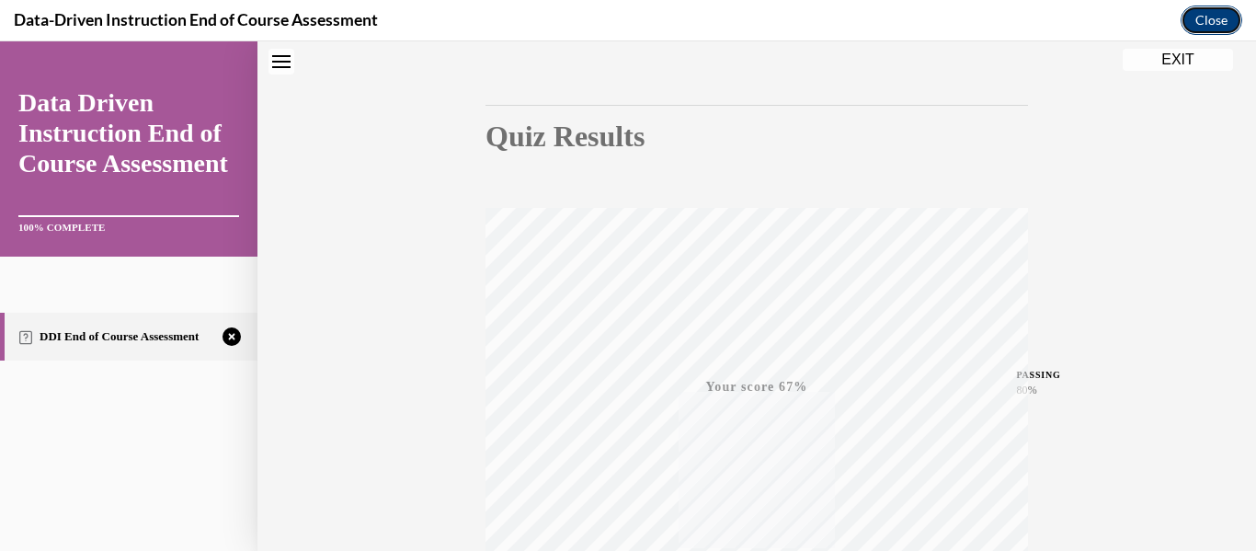
click at [1204, 22] on button "Close" at bounding box center [1212, 20] width 62 height 29
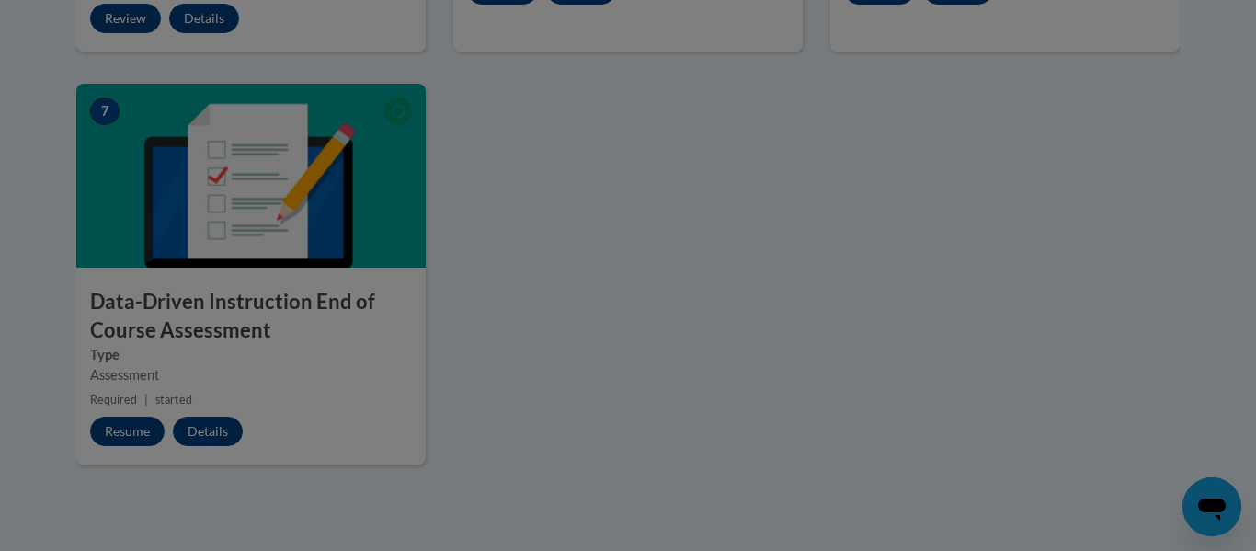
scroll to position [433, 0]
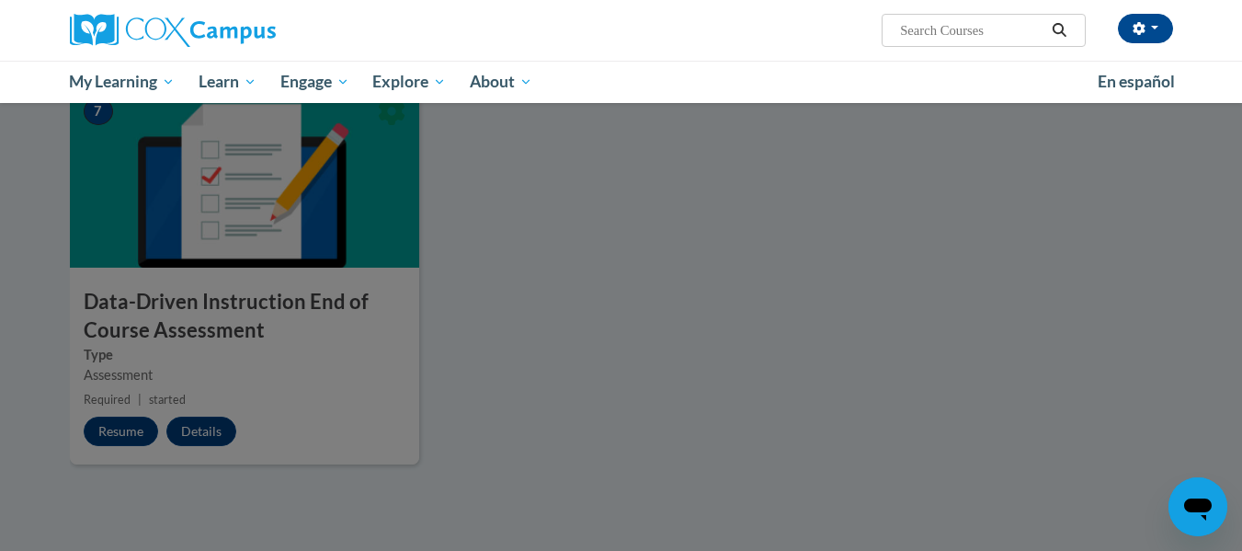
click at [337, 314] on div at bounding box center [621, 275] width 1242 height 551
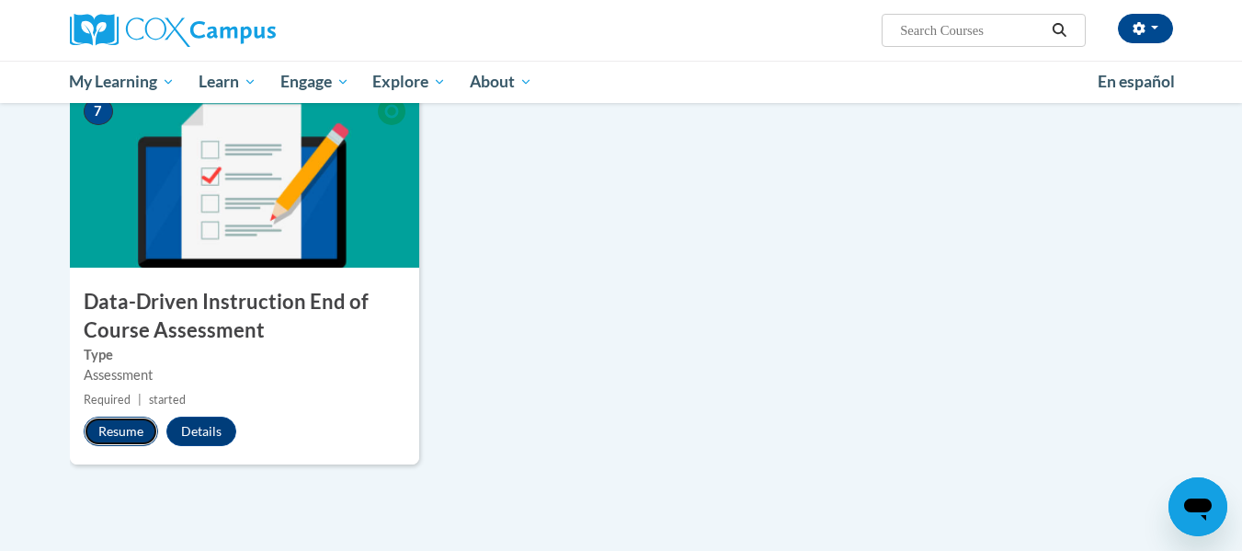
click at [109, 434] on button "Resume" at bounding box center [121, 431] width 74 height 29
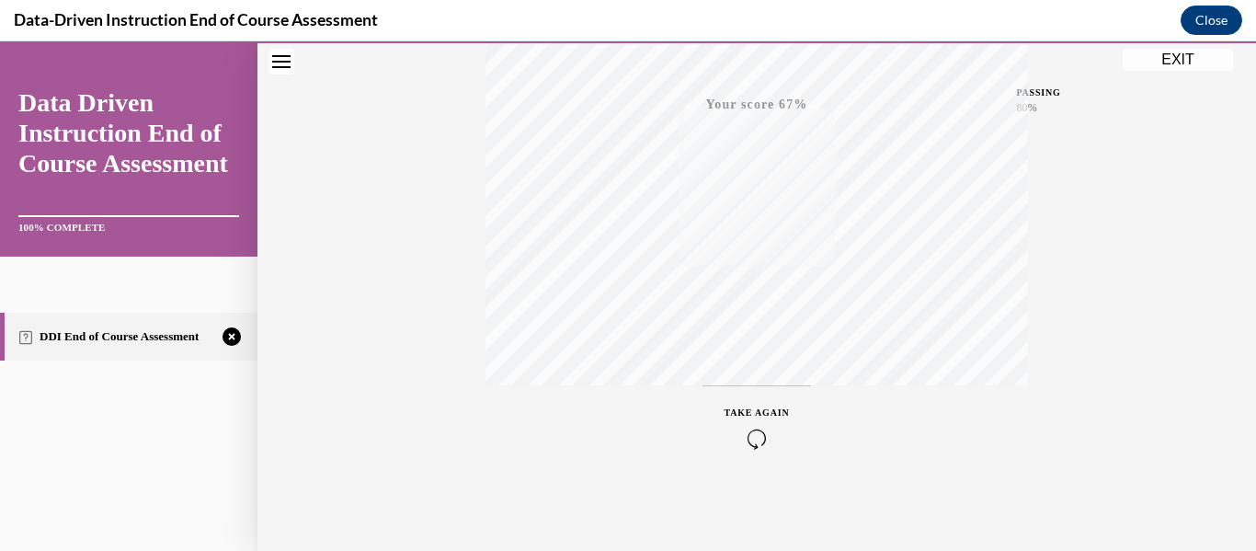
click at [735, 429] on icon "button" at bounding box center [757, 439] width 65 height 20
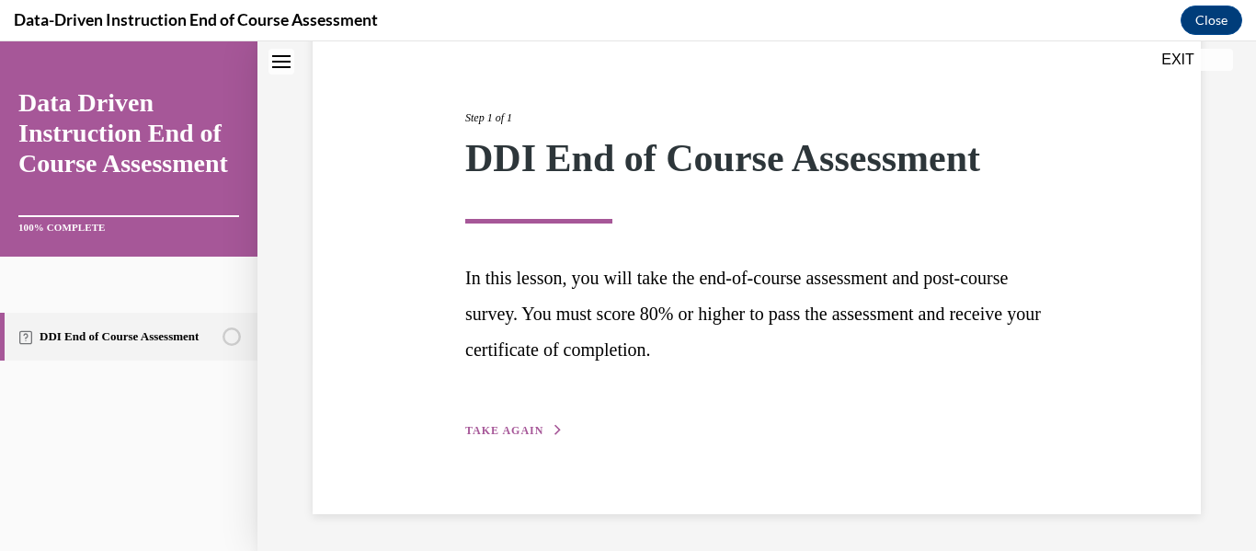
click at [509, 428] on span "TAKE AGAIN" at bounding box center [504, 430] width 78 height 13
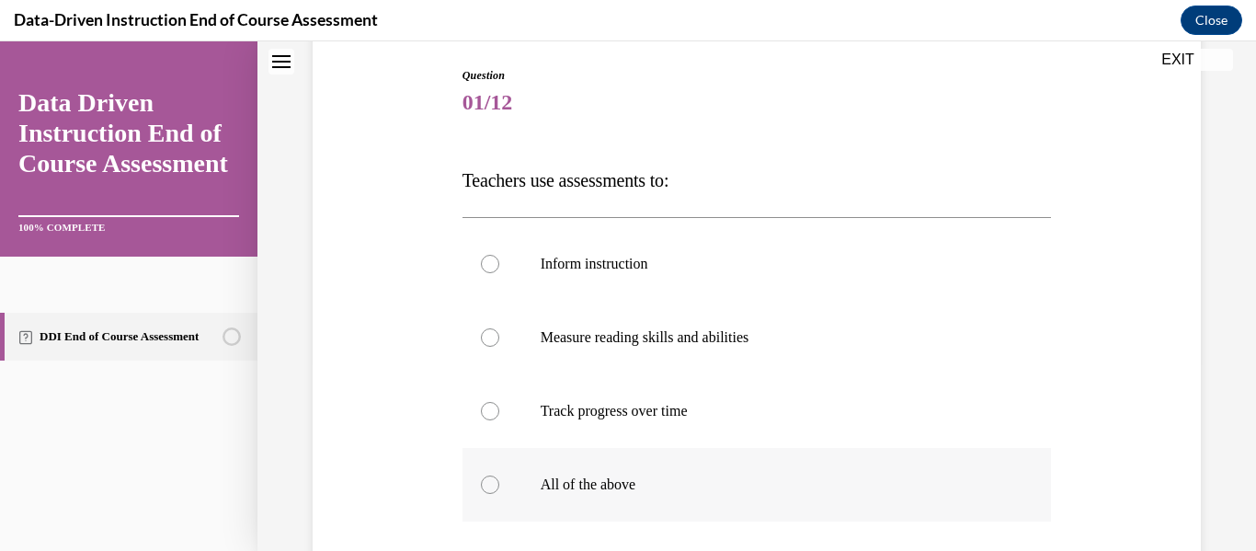
click at [553, 475] on p "All of the above" at bounding box center [773, 484] width 465 height 18
click at [499, 475] on input "All of the above" at bounding box center [490, 484] width 18 height 18
radio input "true"
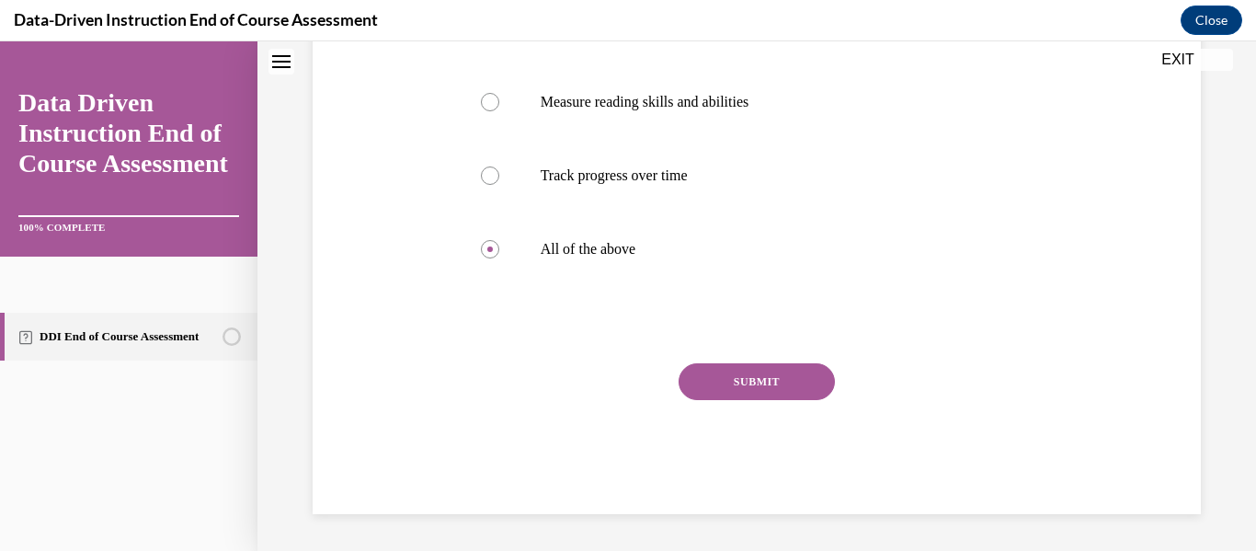
click at [794, 369] on button "SUBMIT" at bounding box center [757, 381] width 156 height 37
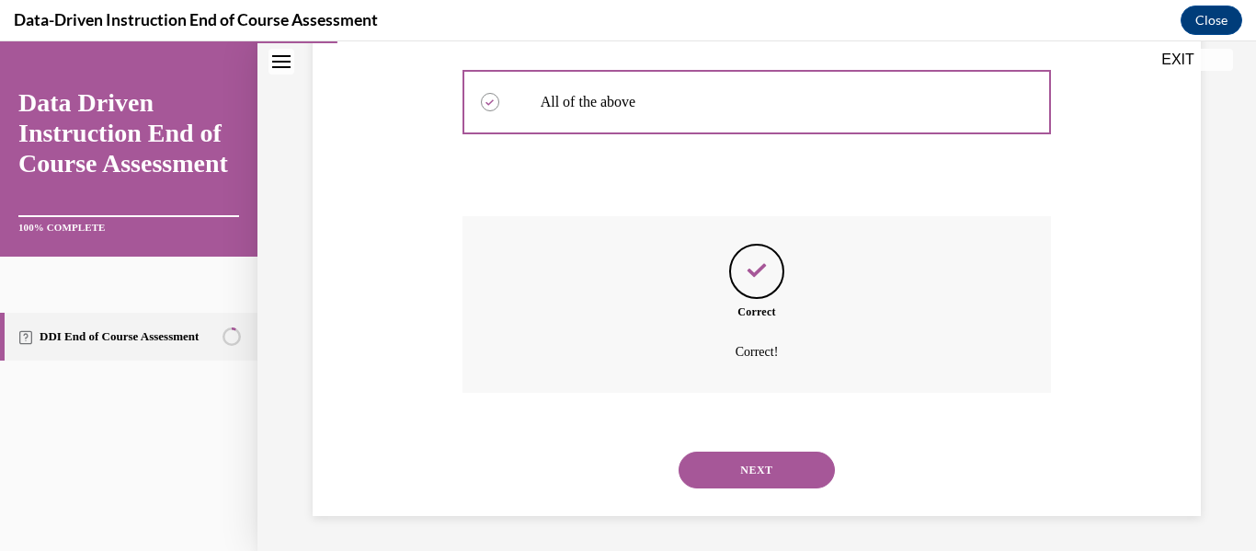
scroll to position [573, 0]
click at [785, 468] on button "NEXT" at bounding box center [757, 468] width 156 height 37
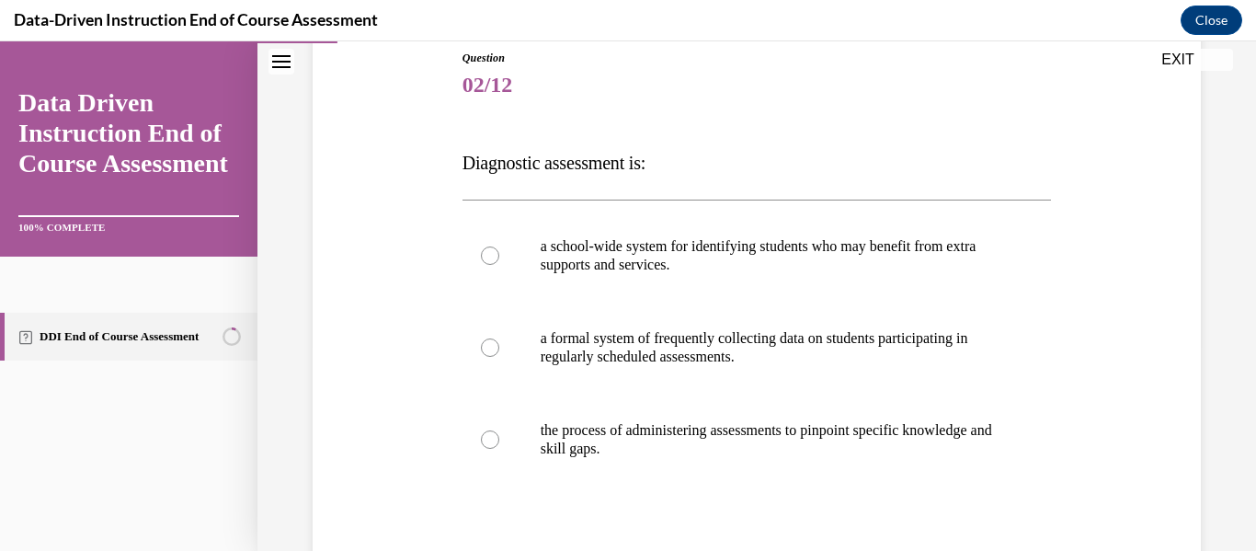
scroll to position [213, 0]
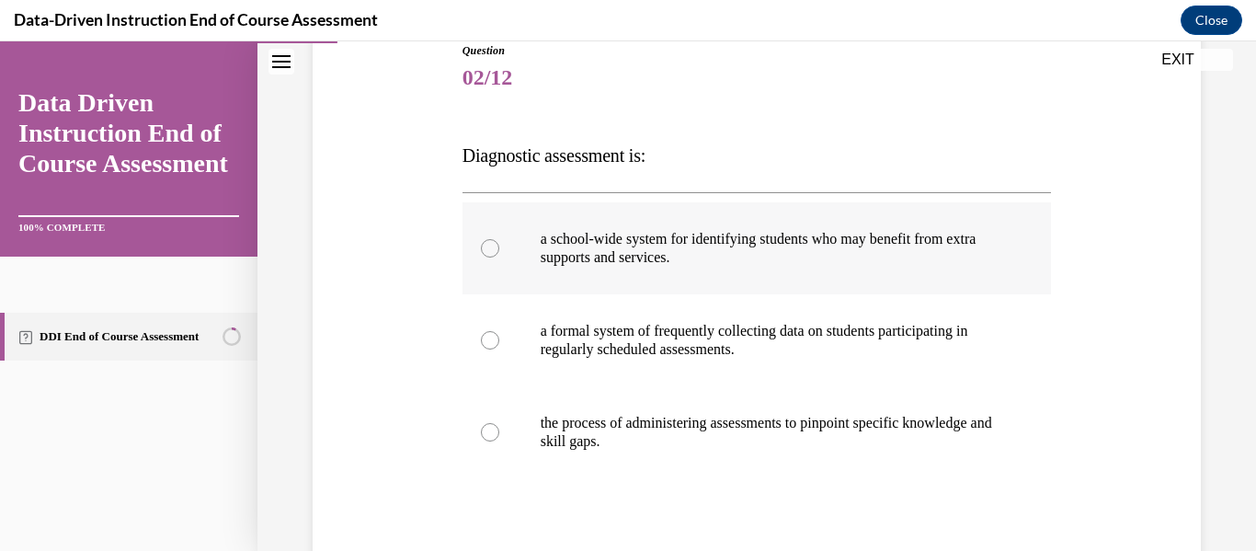
click at [806, 272] on label "a school-wide system for identifying students who may benefit from extra suppor…" at bounding box center [757, 248] width 589 height 92
click at [499, 257] on input "a school-wide system for identifying students who may benefit from extra suppor…" at bounding box center [490, 248] width 18 height 18
radio input "true"
click at [806, 272] on label "a school-wide system for identifying students who may benefit from extra suppor…" at bounding box center [757, 248] width 589 height 92
click at [499, 257] on input "a school-wide system for identifying students who may benefit from extra suppor…" at bounding box center [490, 248] width 18 height 18
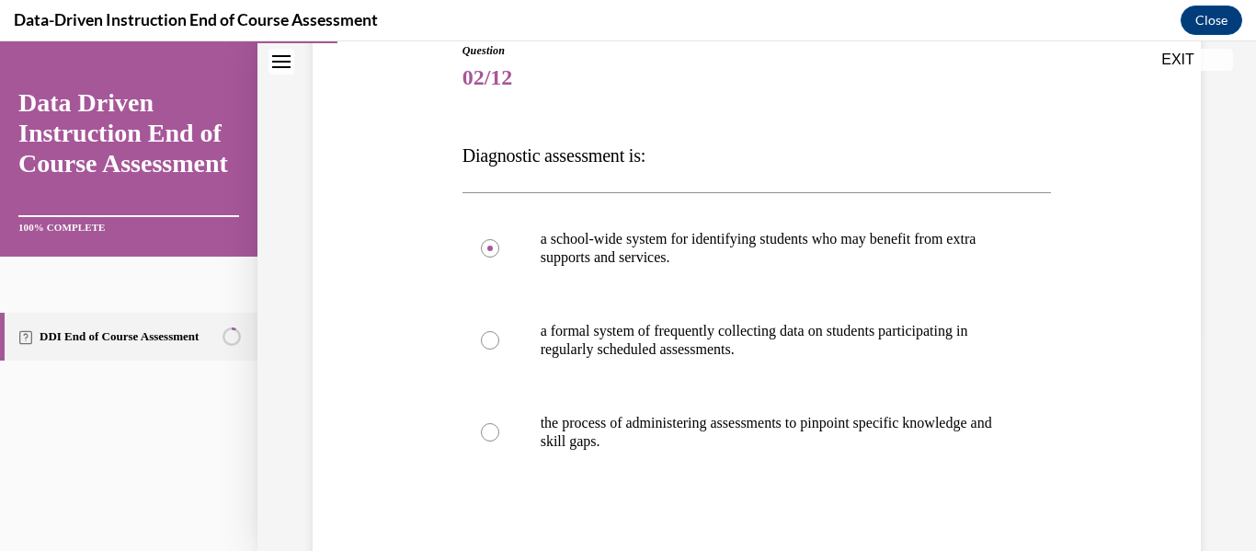
scroll to position [406, 0]
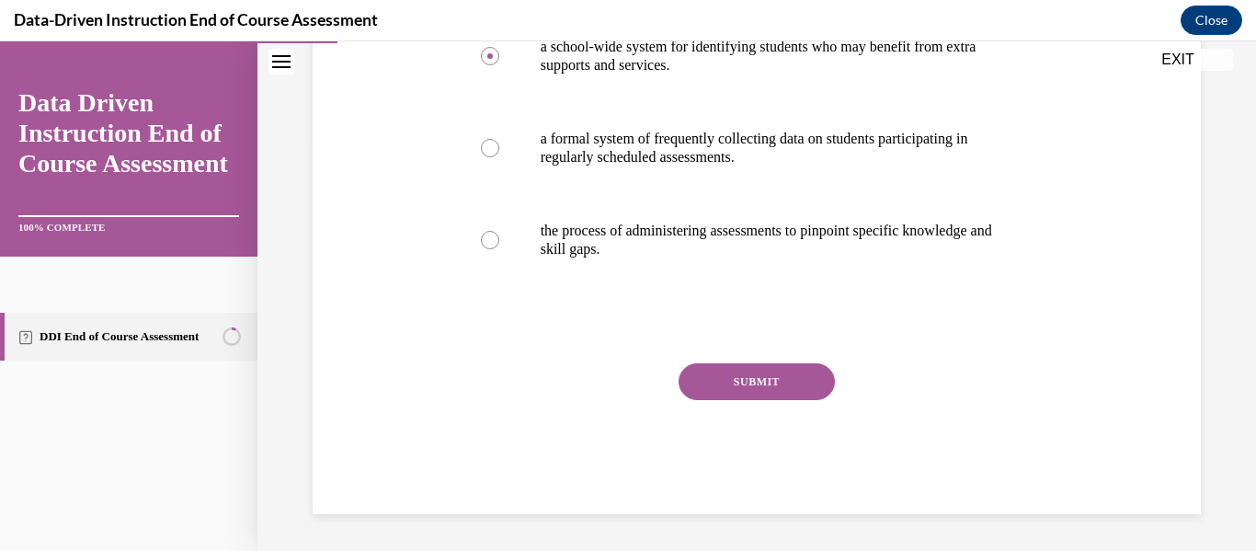
click at [781, 387] on button "SUBMIT" at bounding box center [757, 381] width 156 height 37
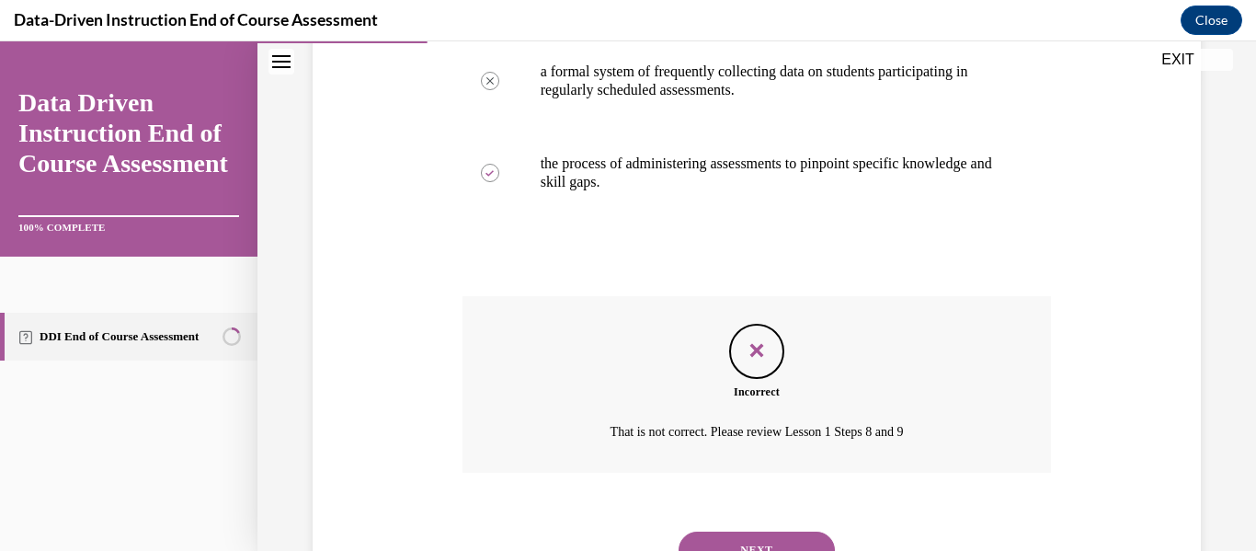
scroll to position [555, 0]
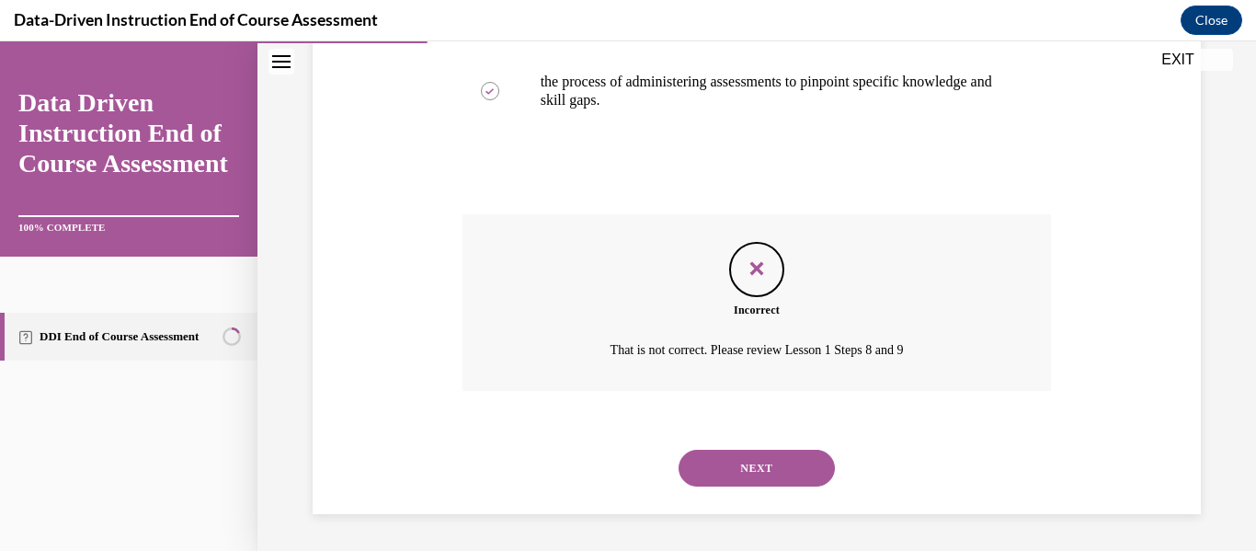
click at [799, 471] on button "NEXT" at bounding box center [757, 468] width 156 height 37
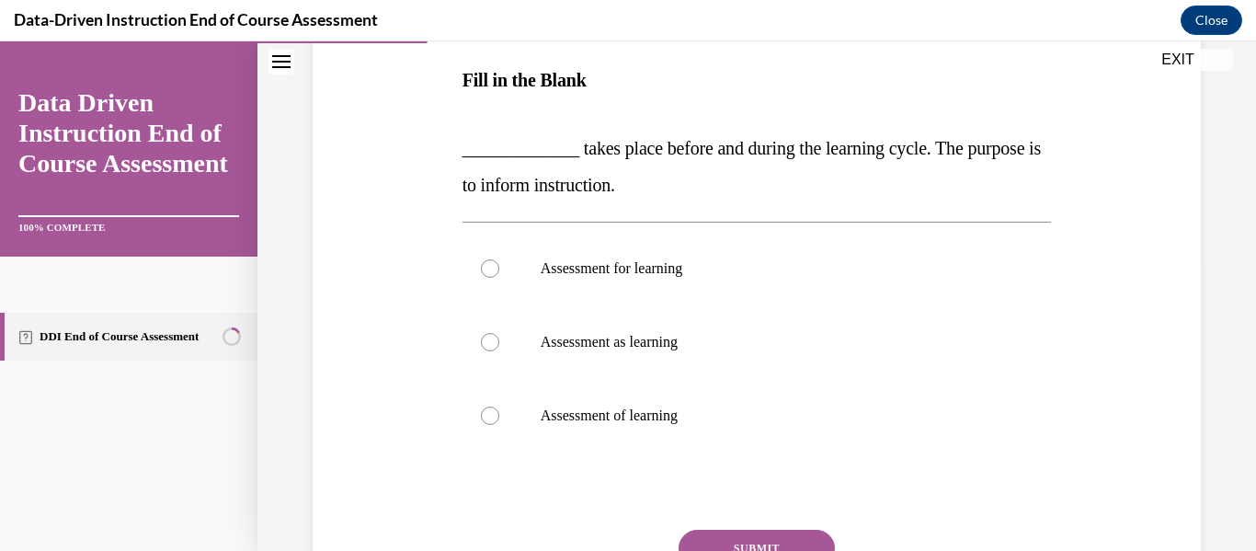
scroll to position [287, 0]
click at [761, 406] on label "Assessment of learning" at bounding box center [757, 418] width 589 height 74
click at [499, 408] on input "Assessment of learning" at bounding box center [490, 417] width 18 height 18
radio input "true"
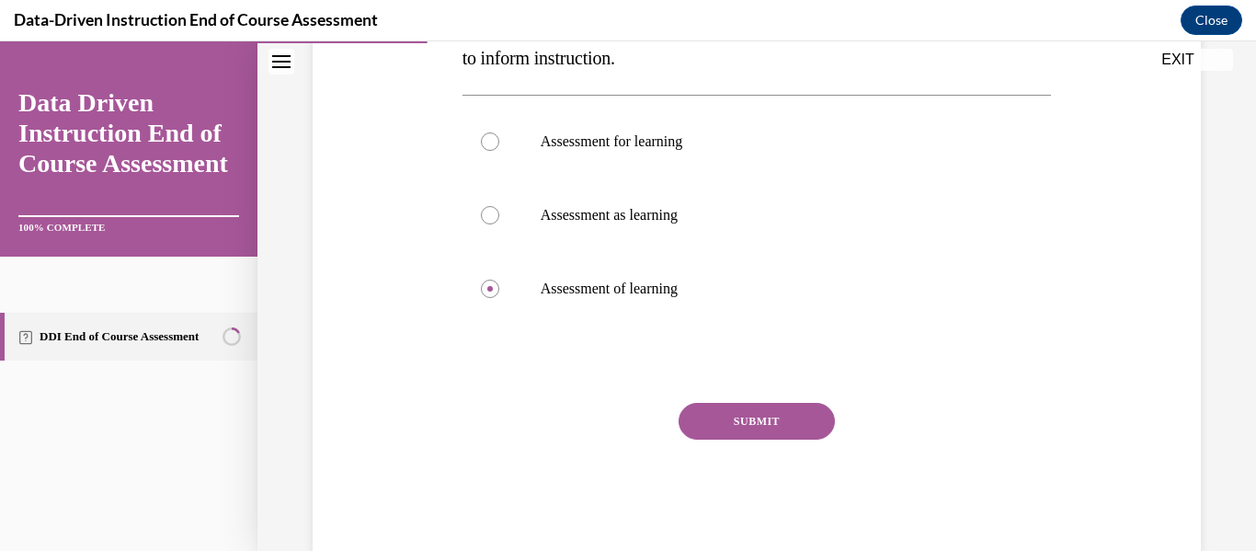
click at [764, 423] on button "SUBMIT" at bounding box center [757, 421] width 156 height 37
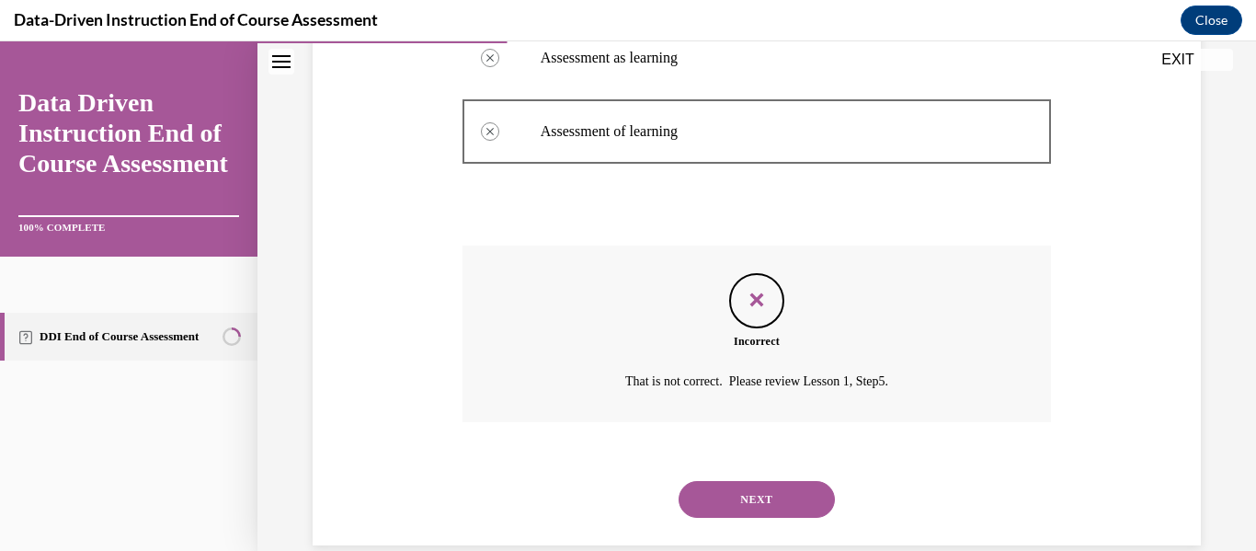
scroll to position [604, 0]
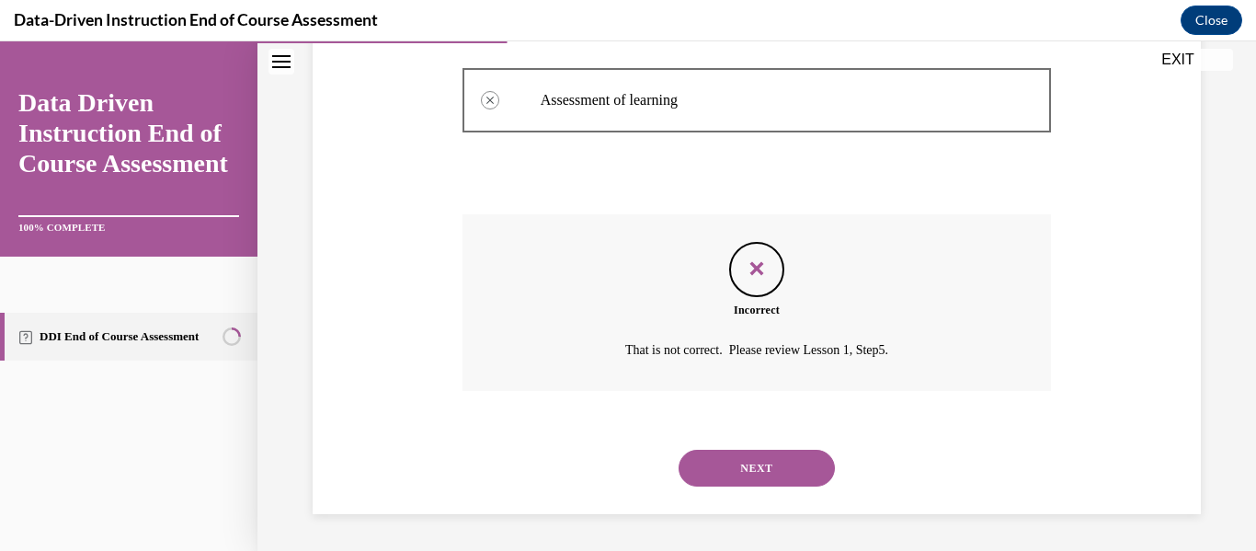
click at [760, 263] on icon "Feedback" at bounding box center [757, 269] width 28 height 28
click at [752, 263] on icon "Feedback" at bounding box center [757, 269] width 28 height 28
click at [756, 468] on button "NEXT" at bounding box center [757, 468] width 156 height 37
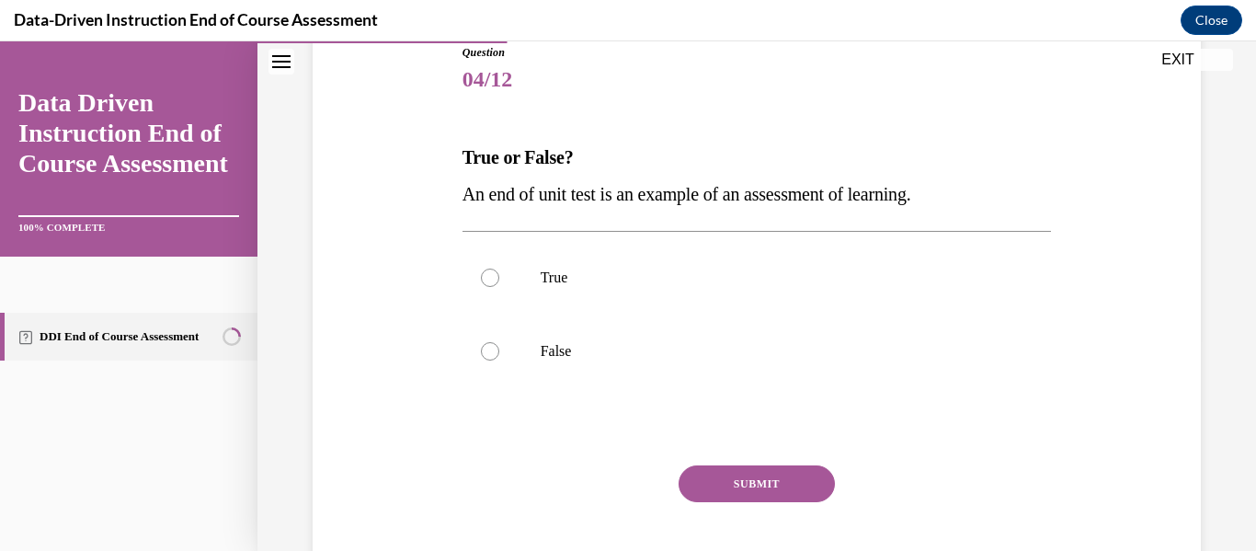
scroll to position [213, 0]
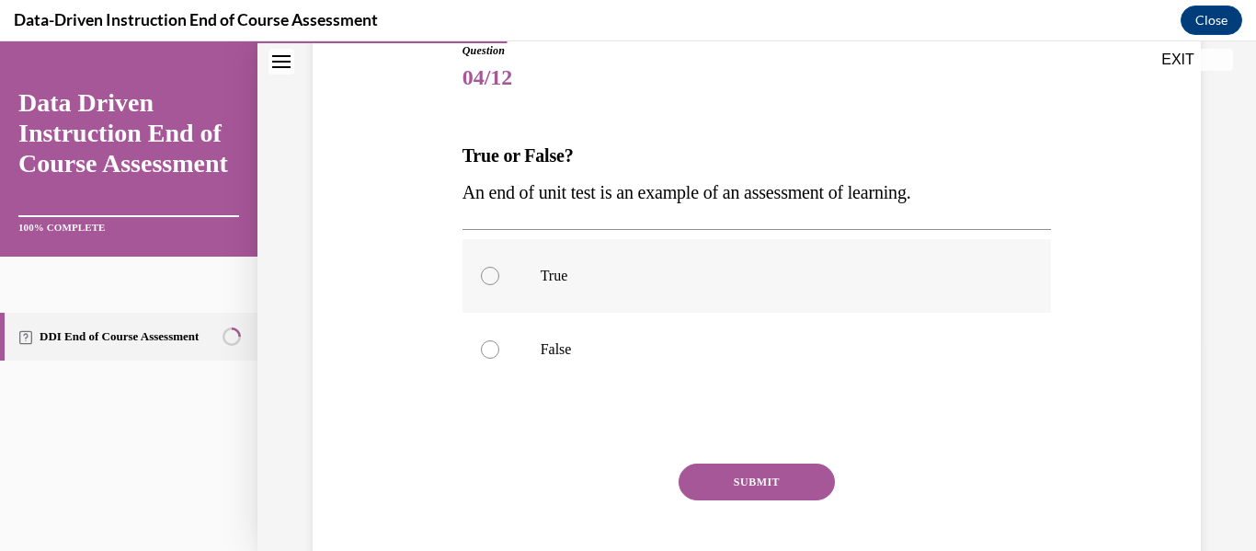
click at [696, 280] on p "True" at bounding box center [773, 276] width 465 height 18
click at [499, 280] on input "True" at bounding box center [490, 276] width 18 height 18
radio input "true"
click at [758, 488] on button "SUBMIT" at bounding box center [757, 481] width 156 height 37
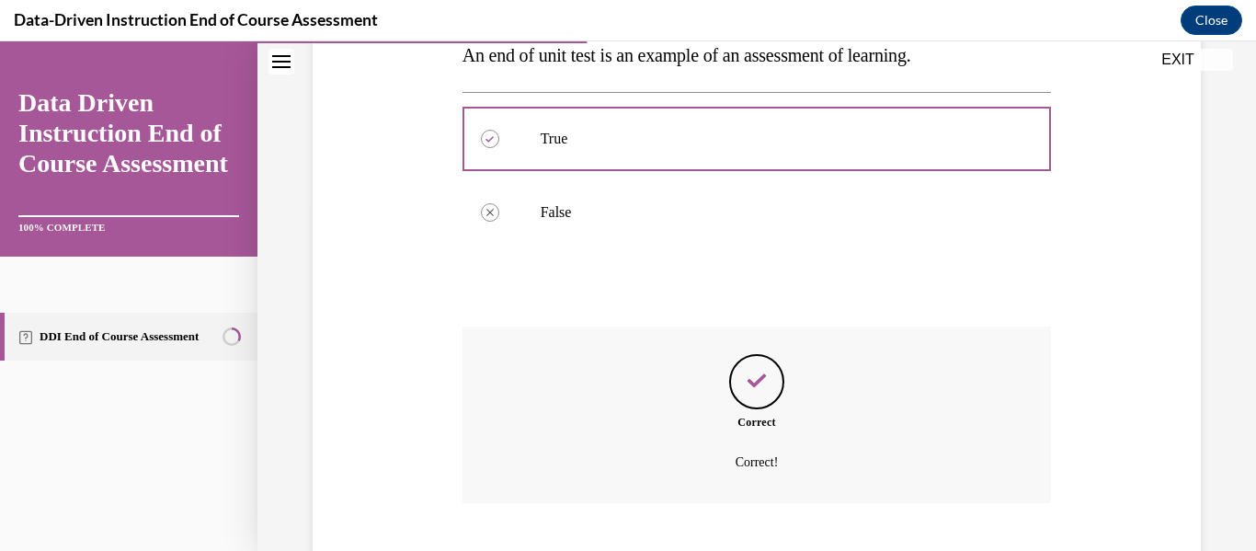
scroll to position [463, 0]
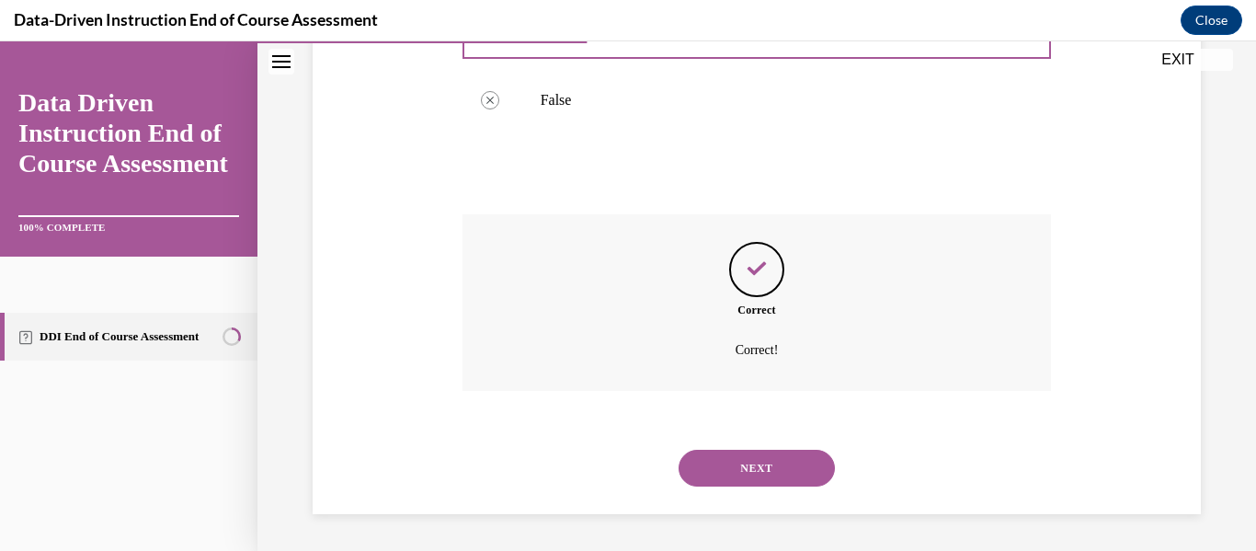
click at [780, 470] on button "NEXT" at bounding box center [757, 468] width 156 height 37
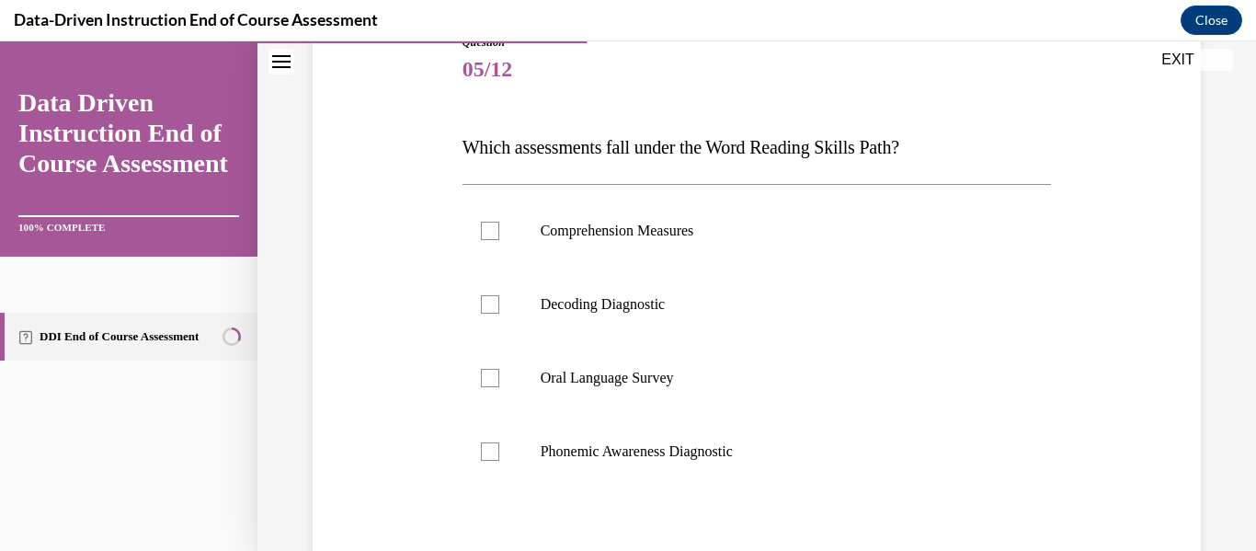
scroll to position [223, 0]
click at [774, 286] on label "Decoding Diagnostic" at bounding box center [757, 303] width 589 height 74
click at [499, 293] on input "Decoding Diagnostic" at bounding box center [490, 302] width 18 height 18
checkbox input "true"
click at [760, 441] on p "Phonemic Awareness Diagnostic" at bounding box center [773, 449] width 465 height 18
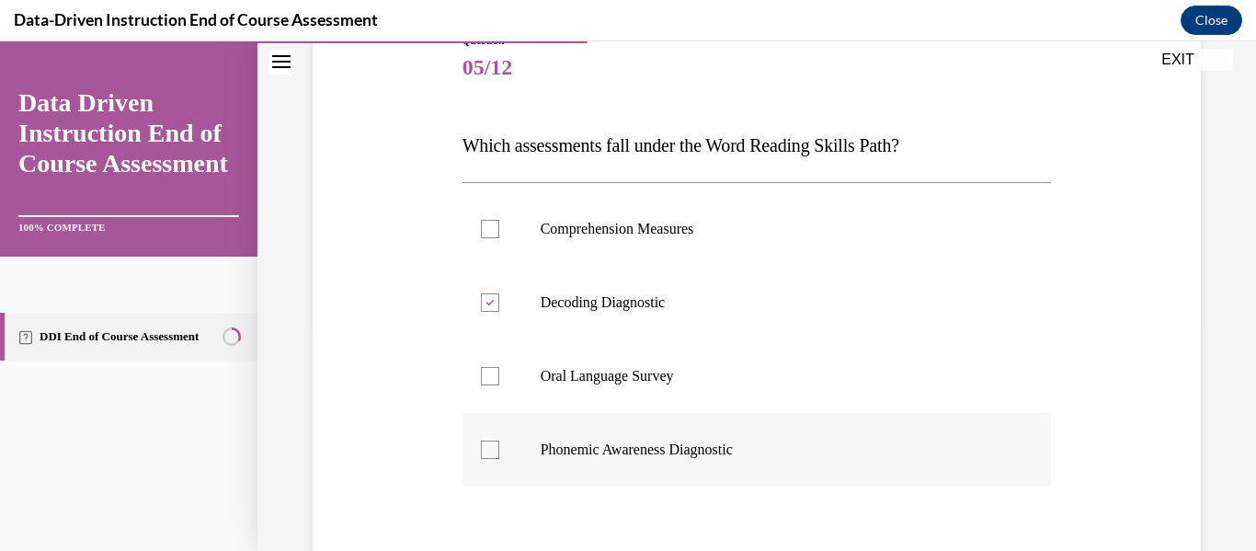
click at [499, 441] on input "Phonemic Awareness Diagnostic" at bounding box center [490, 449] width 18 height 18
checkbox input "true"
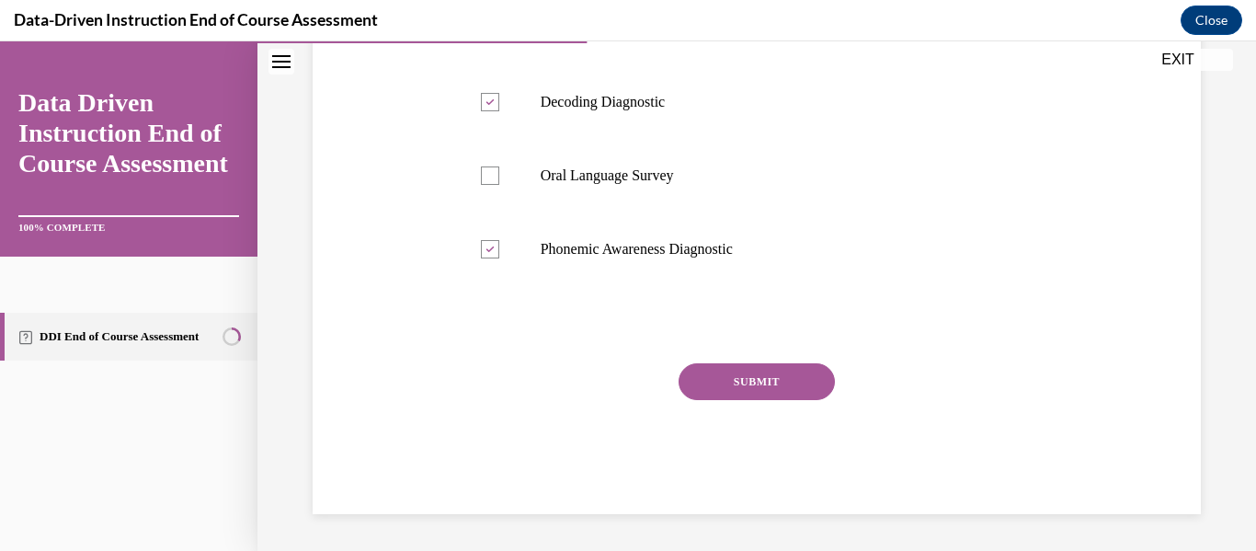
click at [715, 383] on button "SUBMIT" at bounding box center [757, 381] width 156 height 37
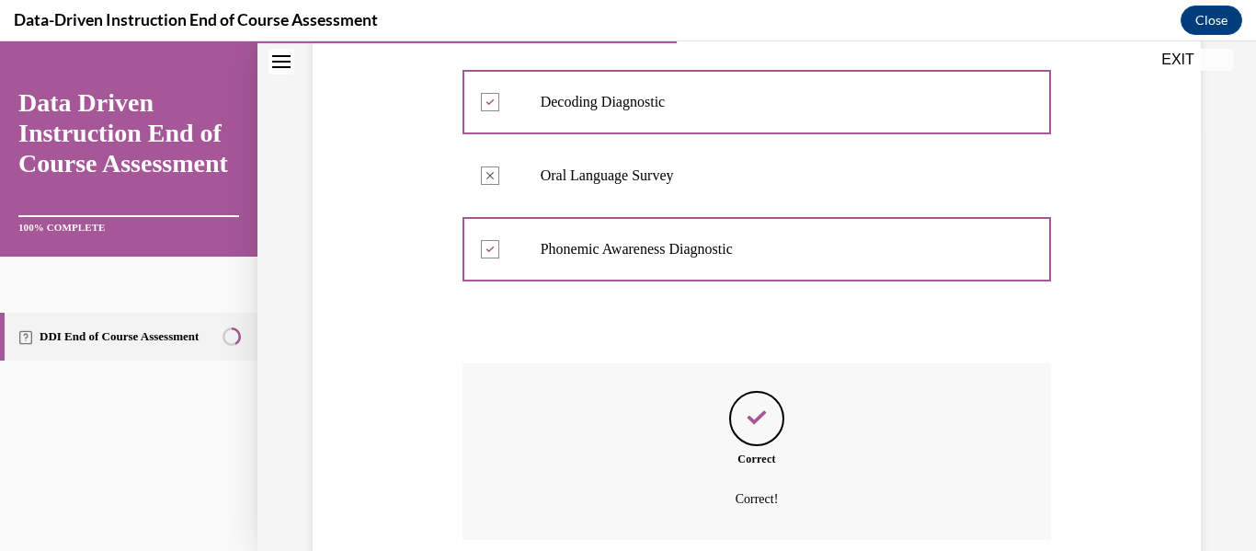
scroll to position [573, 0]
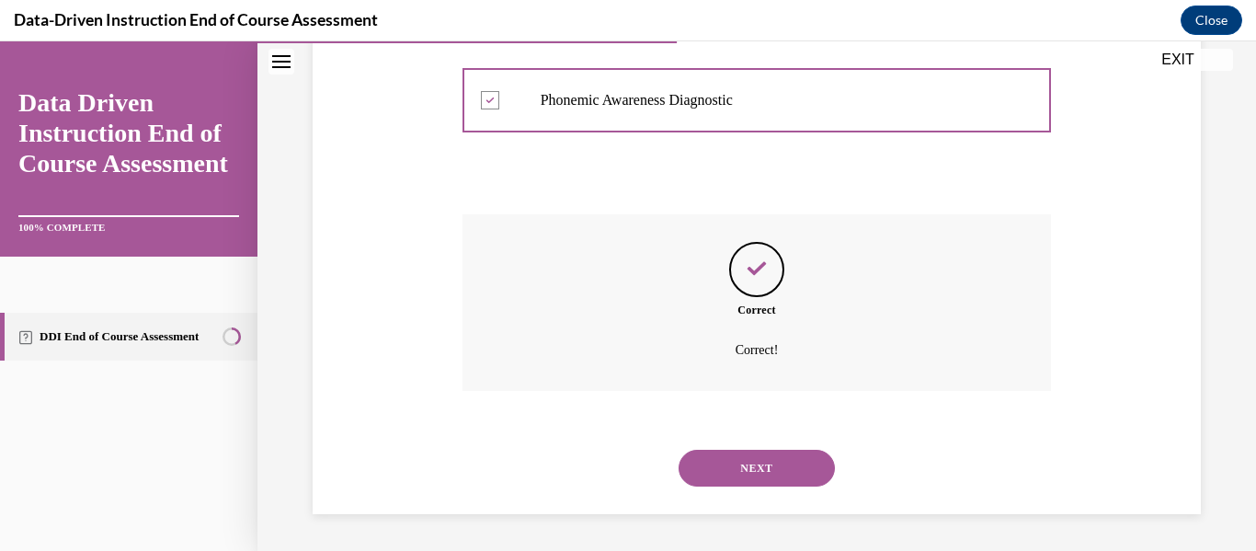
click at [723, 471] on button "NEXT" at bounding box center [757, 468] width 156 height 37
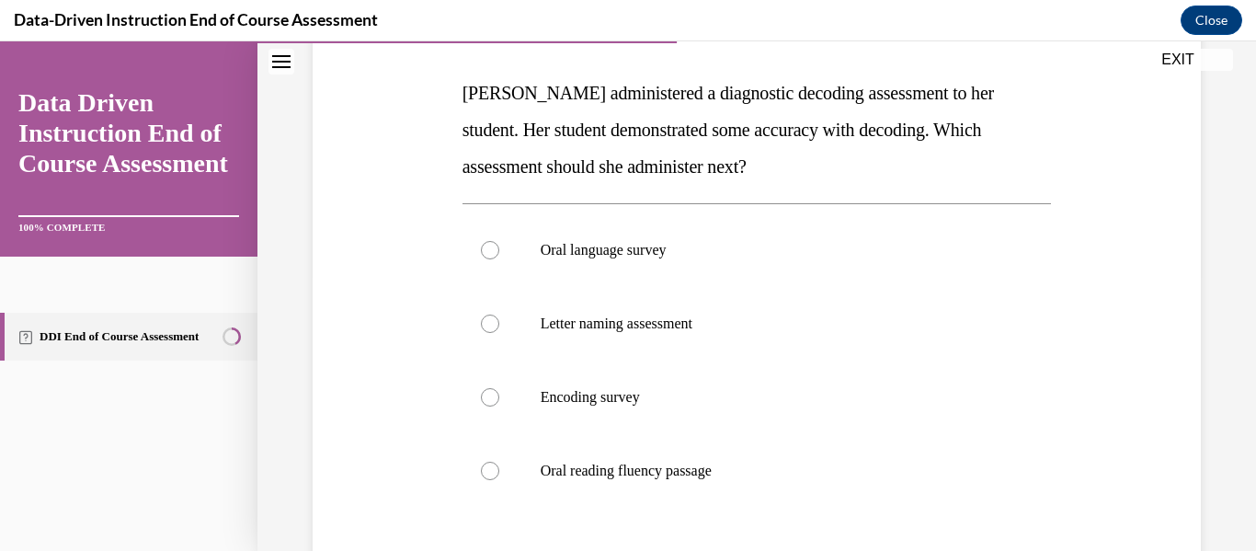
scroll to position [286, 0]
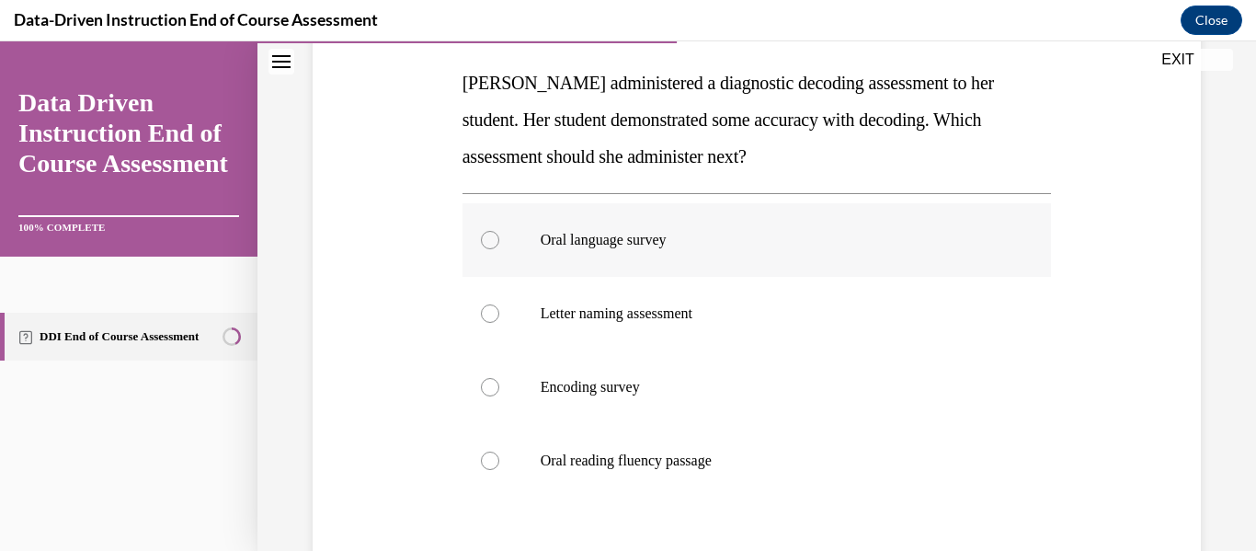
click at [690, 254] on label "Oral language survey" at bounding box center [757, 240] width 589 height 74
click at [499, 249] on input "Oral language survey" at bounding box center [490, 240] width 18 height 18
radio input "true"
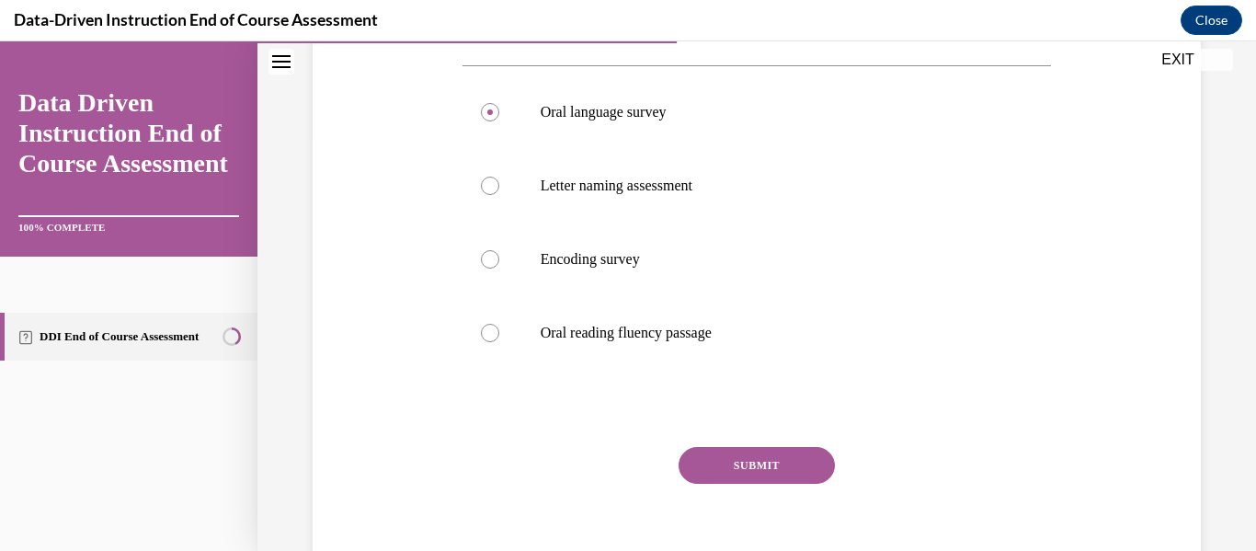
scroll to position [408, 0]
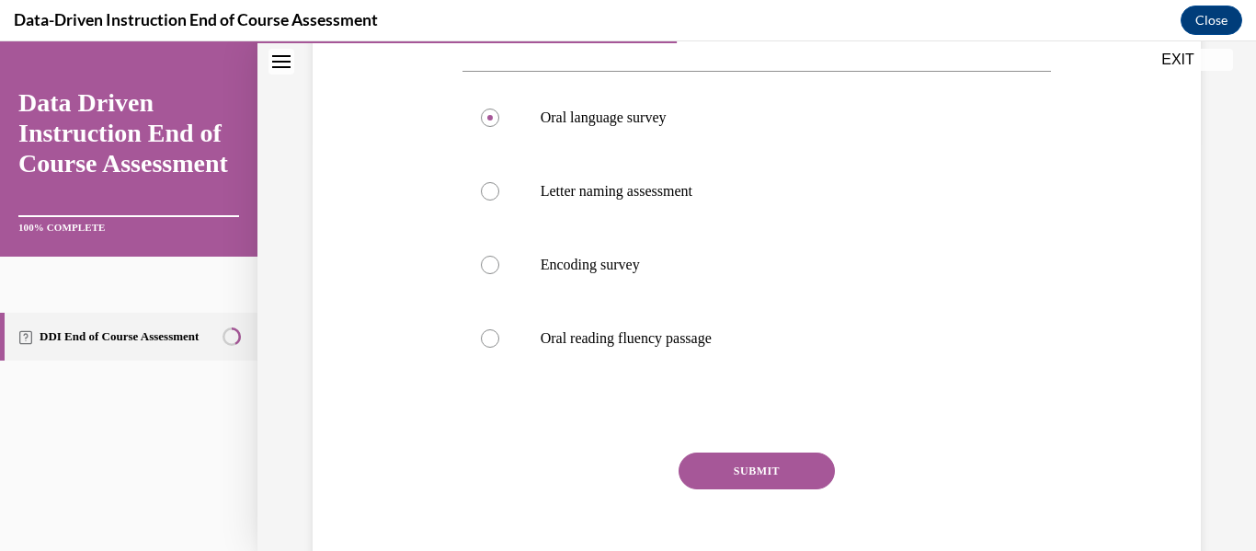
click at [829, 475] on div "SUBMIT" at bounding box center [757, 498] width 589 height 92
click at [813, 475] on button "SUBMIT" at bounding box center [757, 470] width 156 height 37
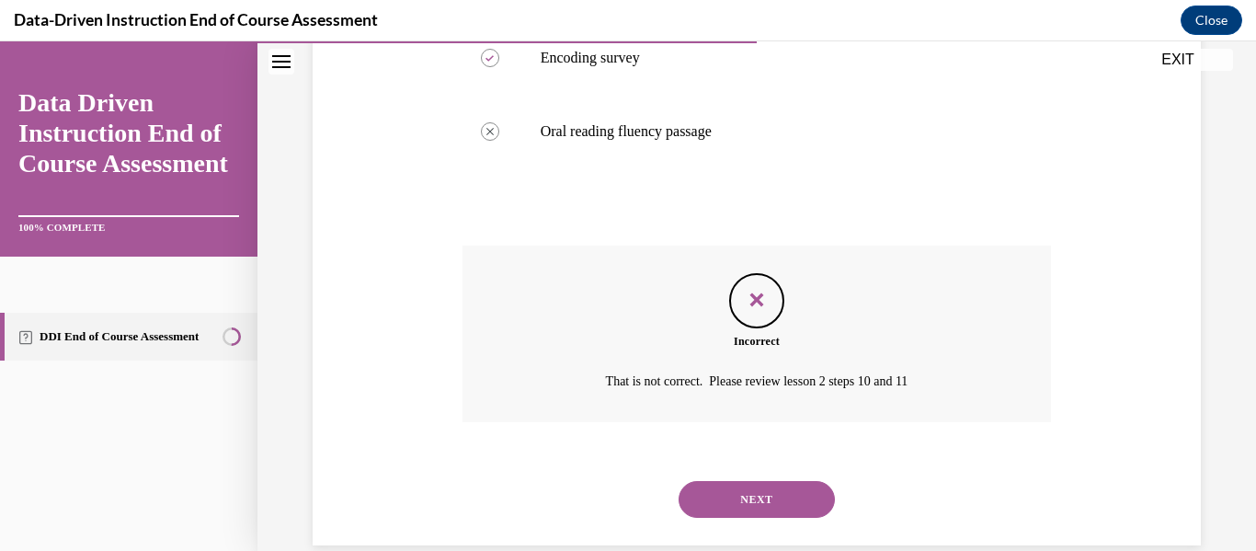
scroll to position [646, 0]
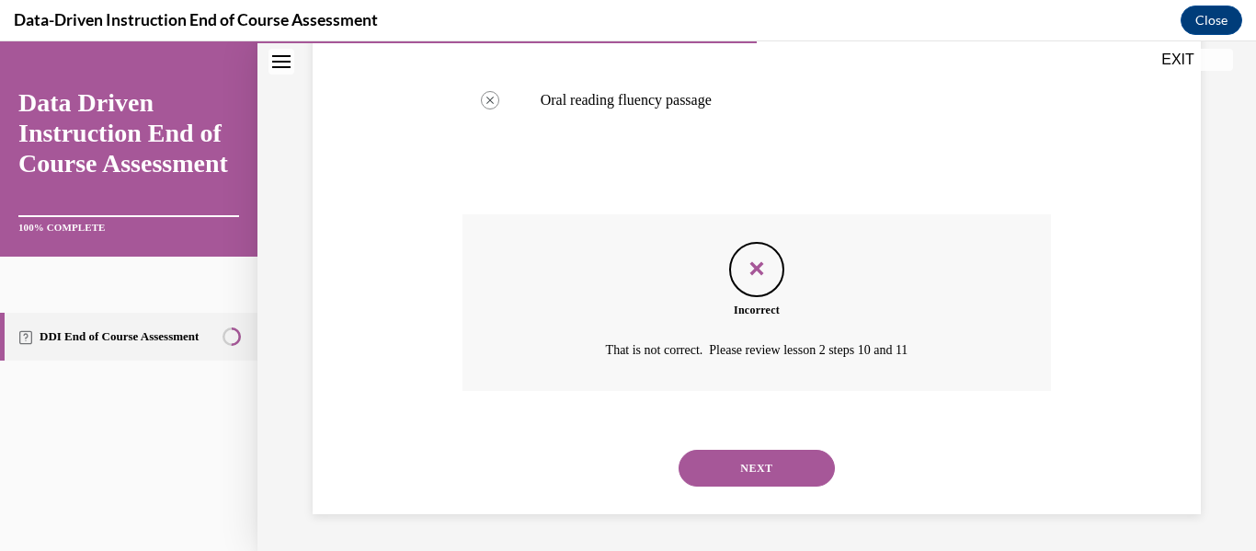
click at [768, 486] on button "NEXT" at bounding box center [757, 468] width 156 height 37
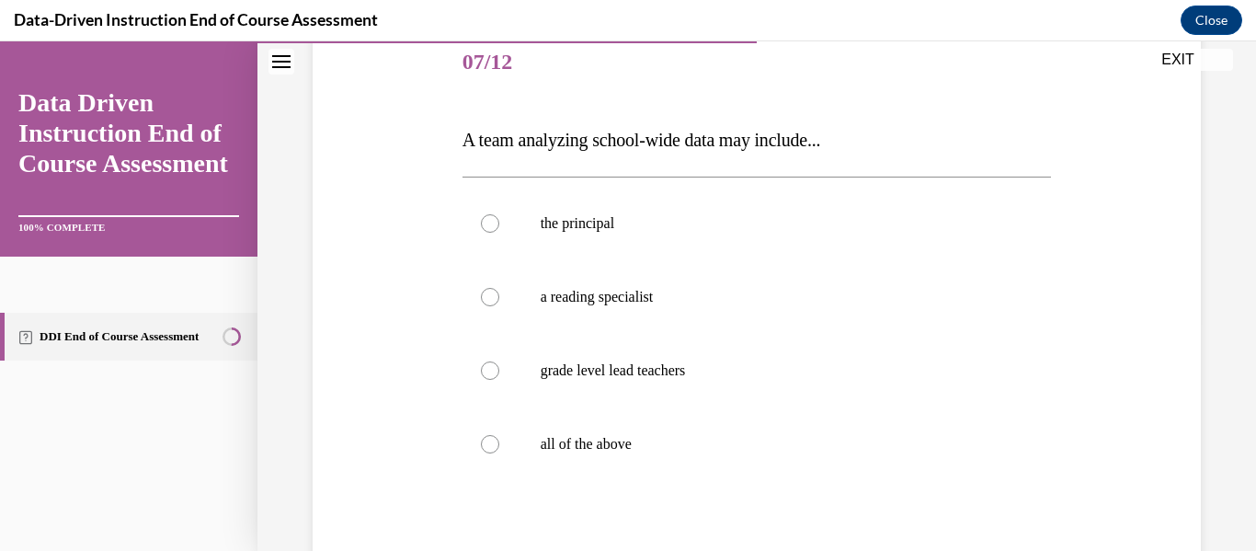
scroll to position [236, 0]
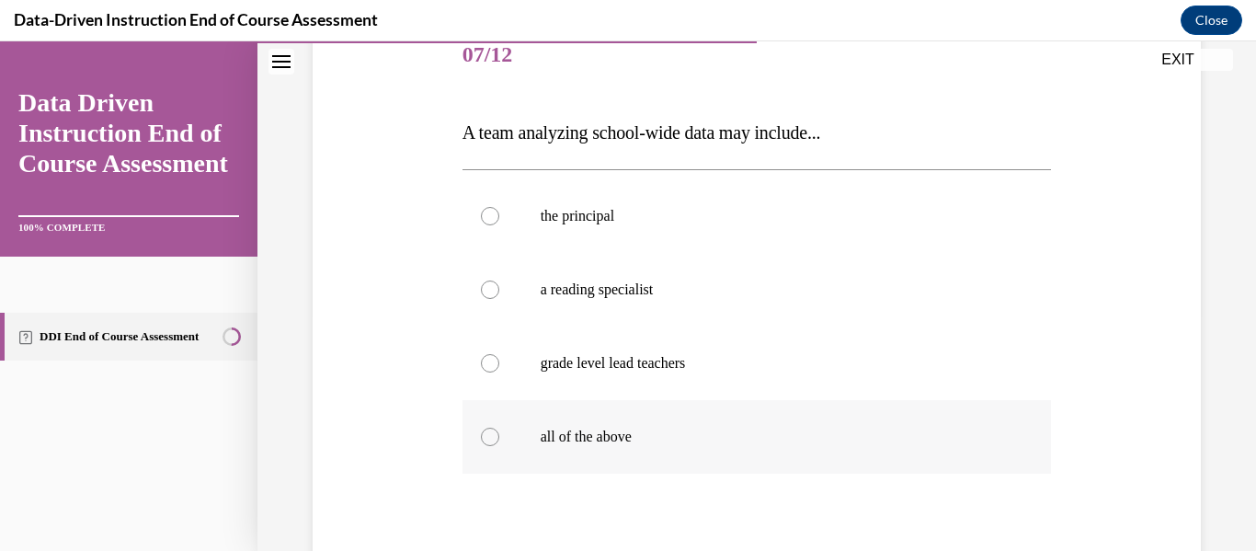
click at [714, 430] on p "all of the above" at bounding box center [773, 437] width 465 height 18
click at [499, 430] on input "all of the above" at bounding box center [490, 437] width 18 height 18
radio input "true"
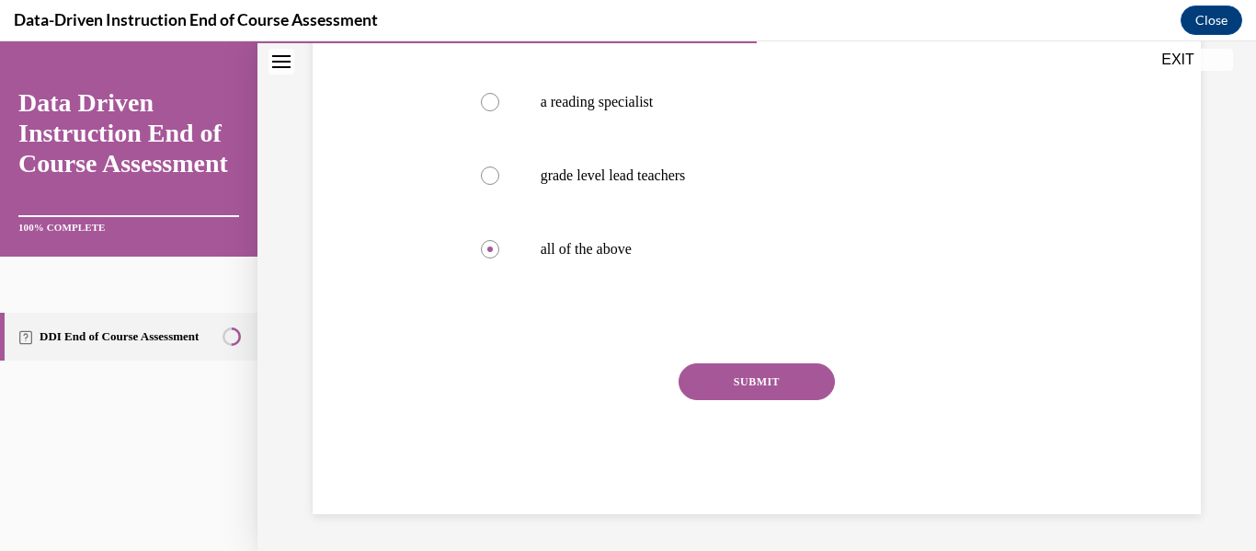
click at [807, 386] on button "SUBMIT" at bounding box center [757, 381] width 156 height 37
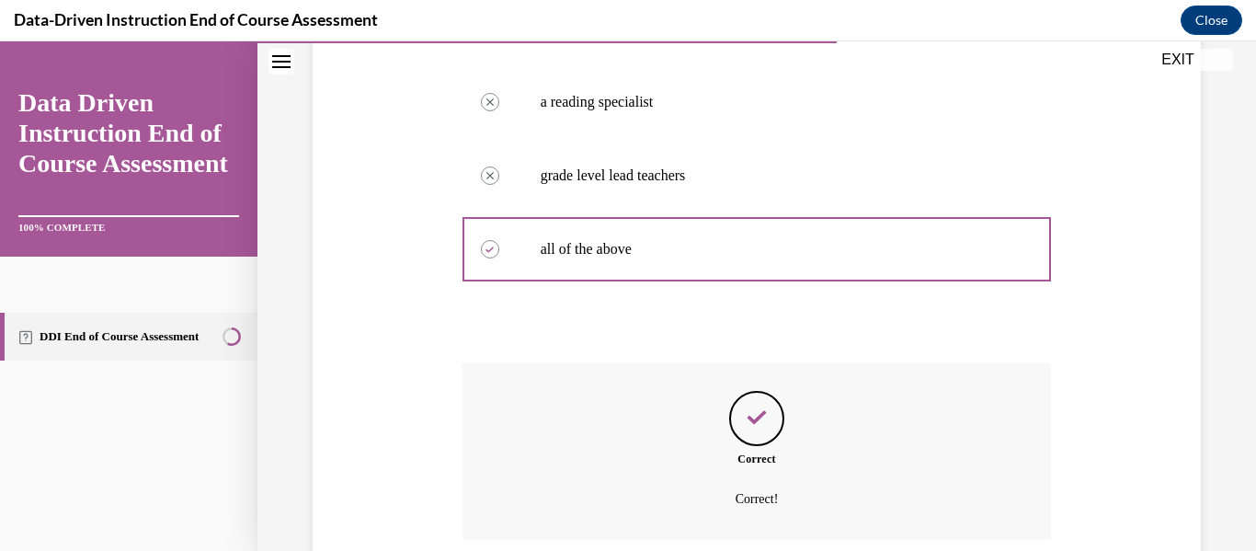
scroll to position [573, 0]
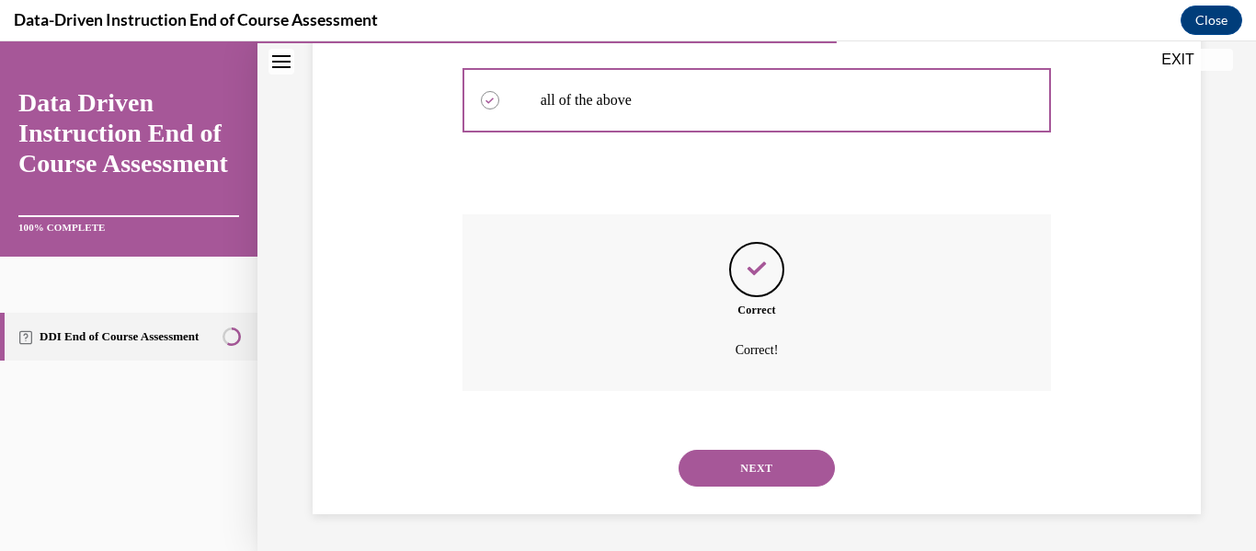
click at [763, 455] on button "NEXT" at bounding box center [757, 468] width 156 height 37
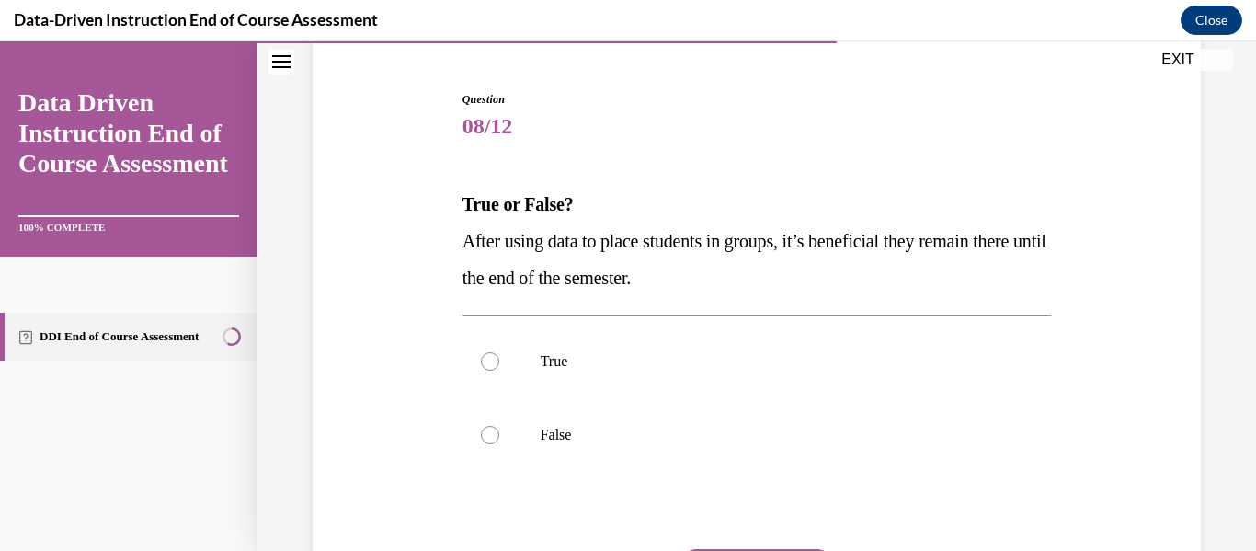
scroll to position [163, 0]
click at [770, 357] on p "True" at bounding box center [773, 363] width 465 height 18
click at [499, 357] on input "True" at bounding box center [490, 363] width 18 height 18
radio input "true"
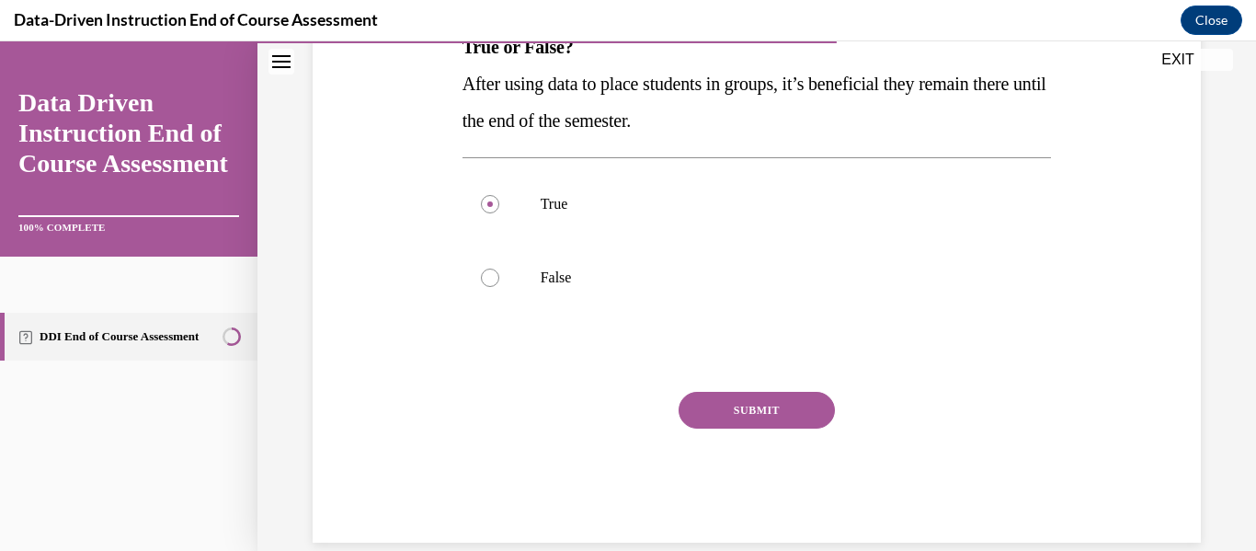
scroll to position [350, 0]
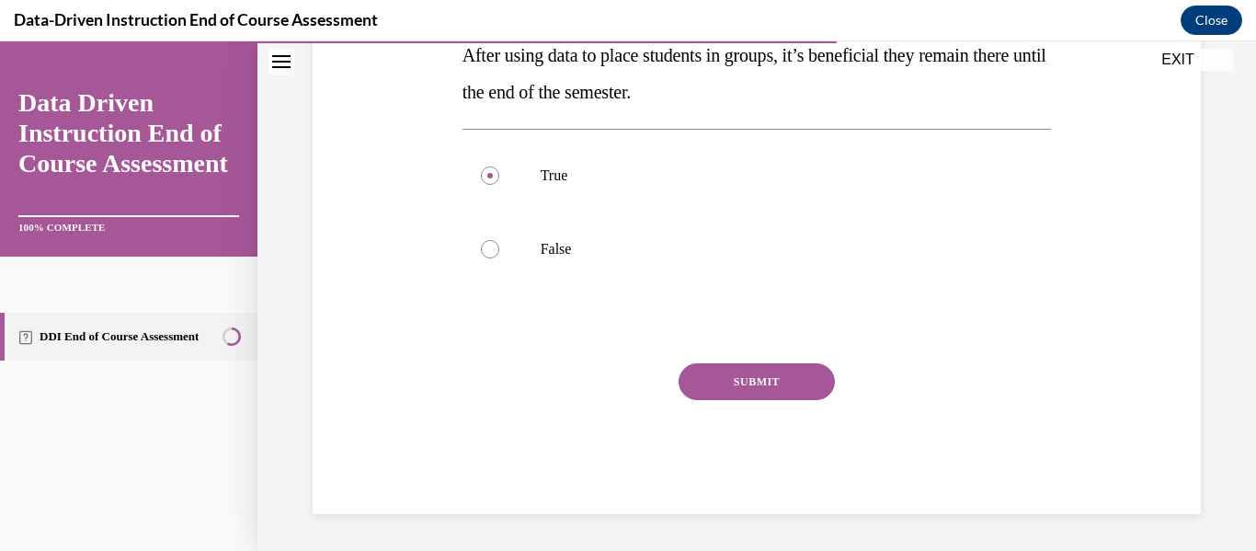
click at [679, 375] on button "SUBMIT" at bounding box center [757, 381] width 156 height 37
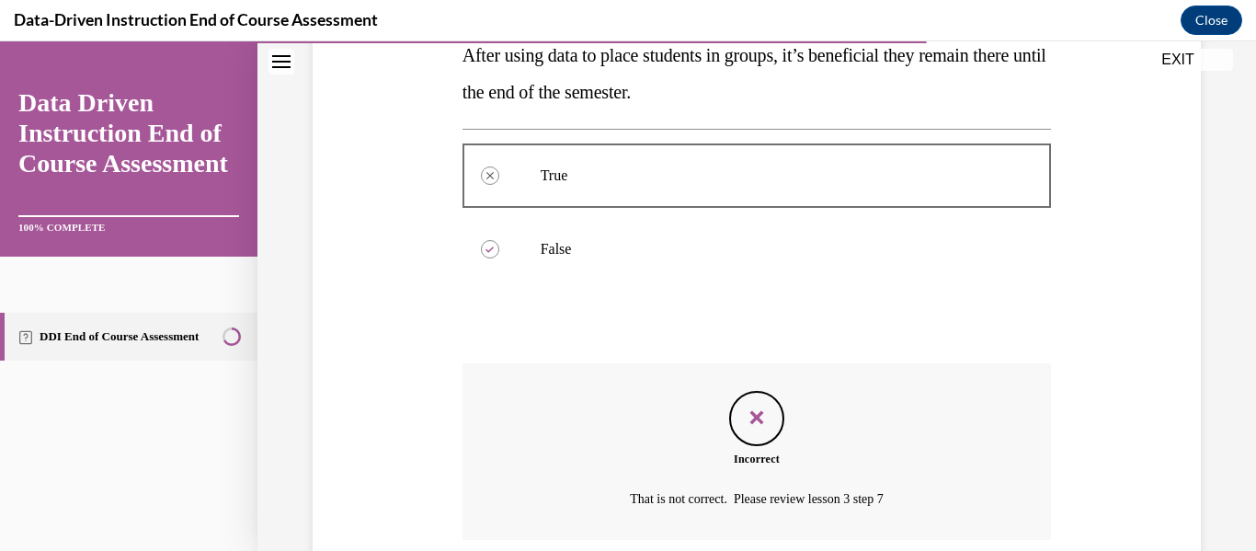
scroll to position [499, 0]
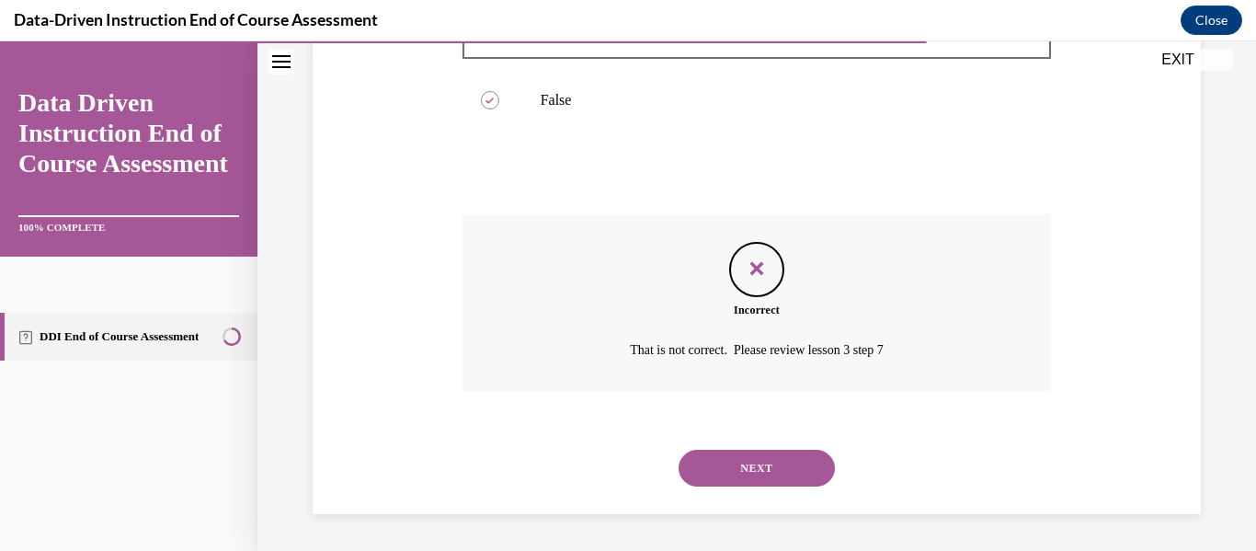
click at [749, 459] on button "NEXT" at bounding box center [757, 468] width 156 height 37
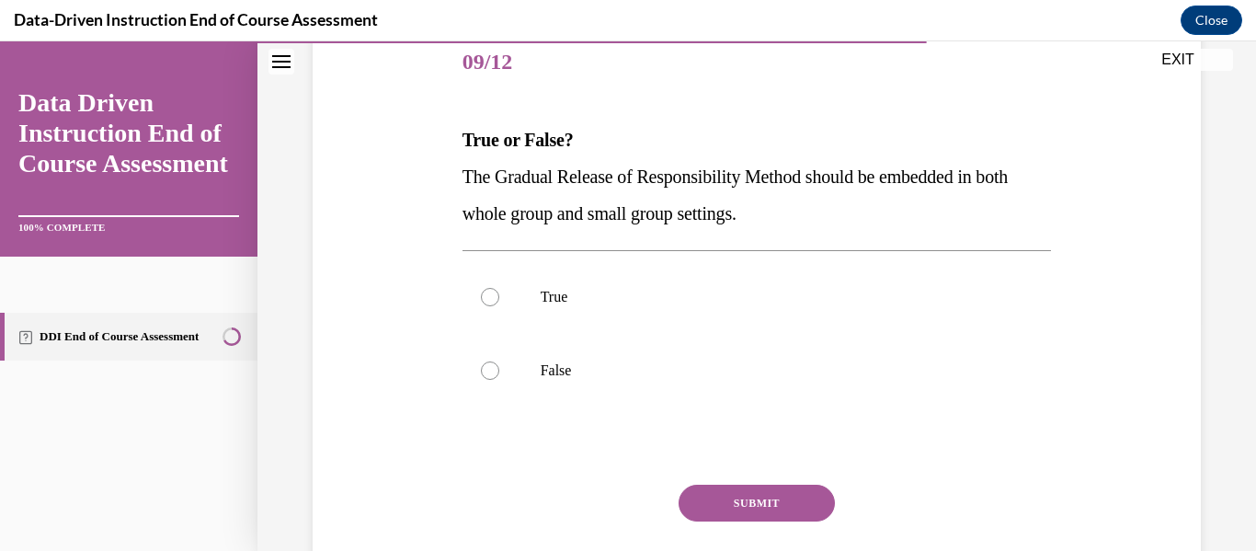
scroll to position [226, 0]
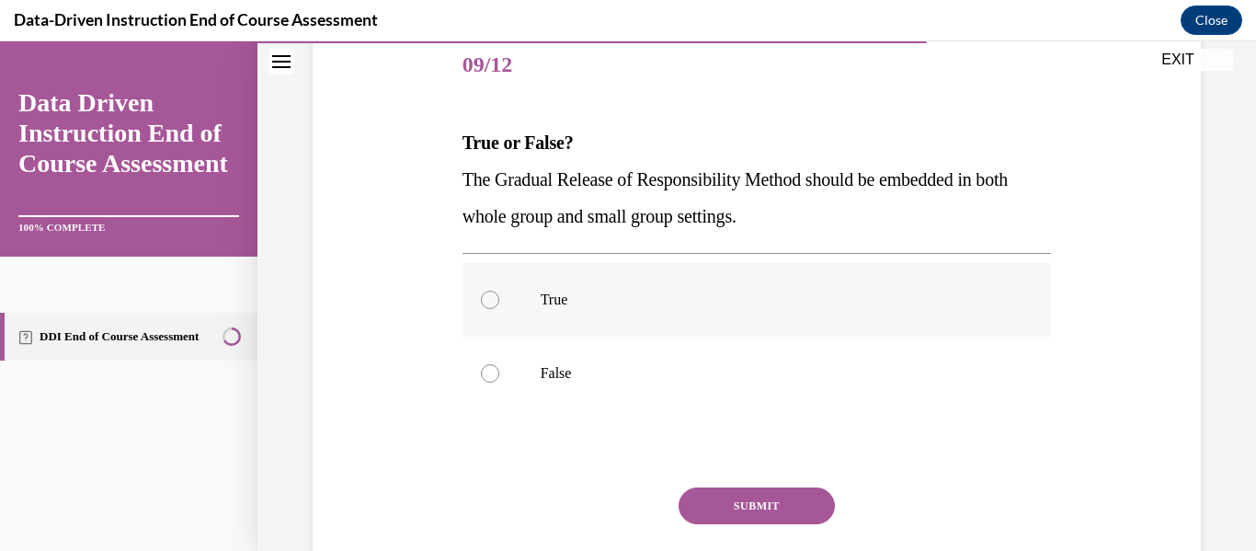
click at [782, 324] on label "True" at bounding box center [757, 300] width 589 height 74
click at [499, 309] on input "True" at bounding box center [490, 300] width 18 height 18
radio input "true"
click at [766, 501] on button "SUBMIT" at bounding box center [757, 505] width 156 height 37
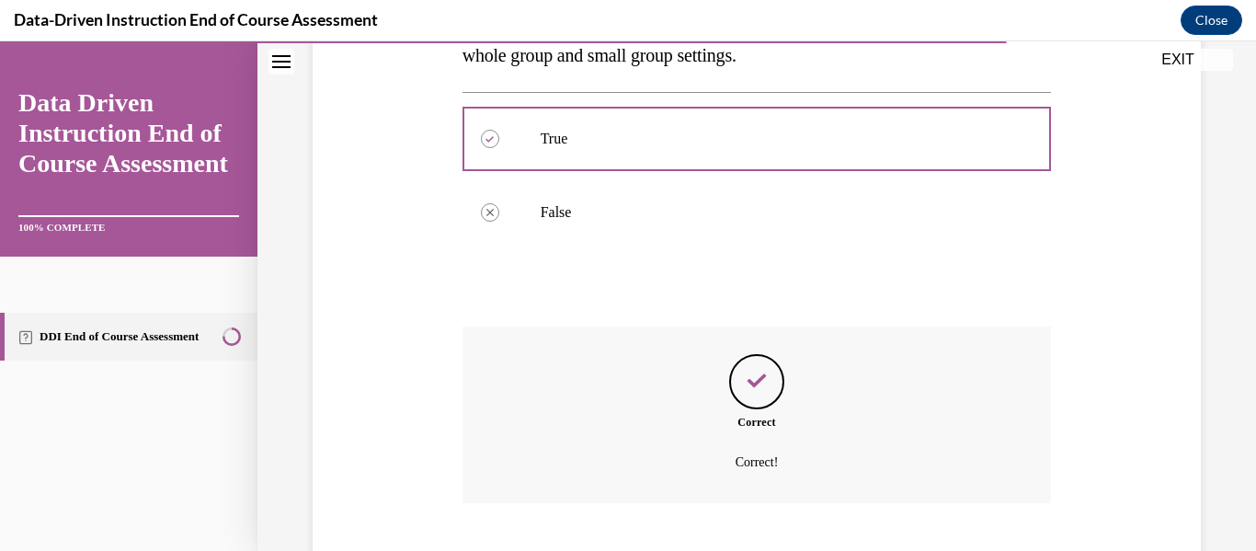
scroll to position [499, 0]
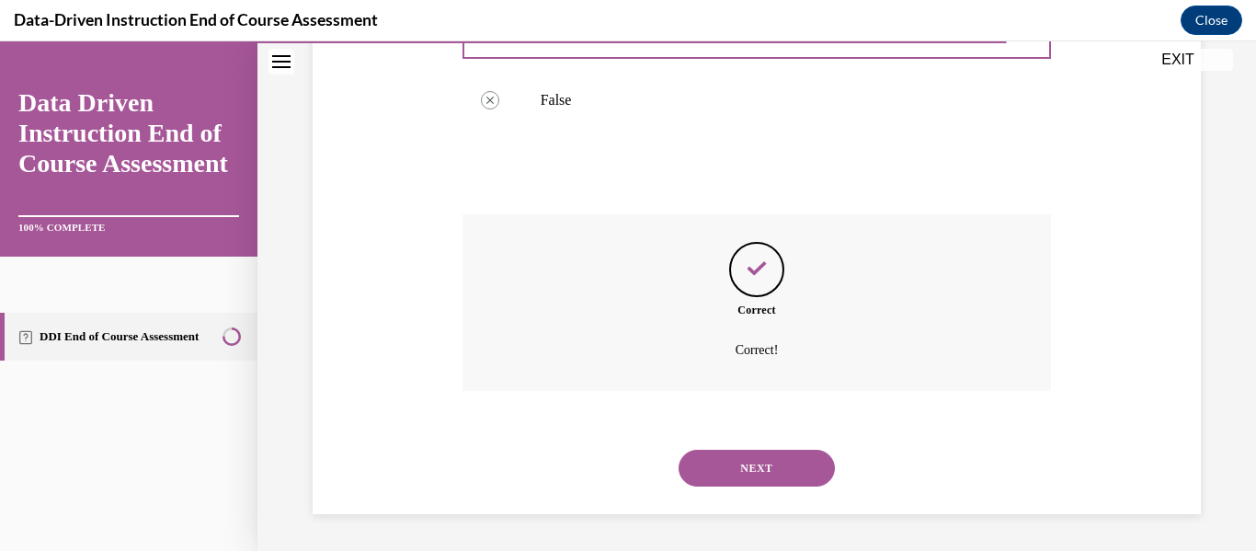
click at [790, 464] on button "NEXT" at bounding box center [757, 468] width 156 height 37
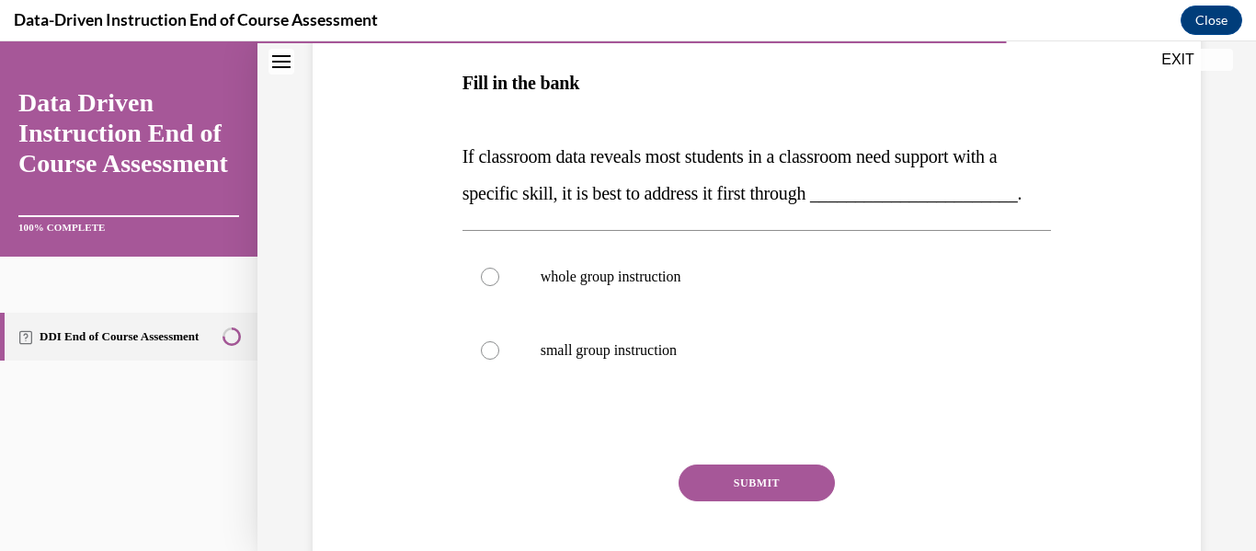
scroll to position [323, 0]
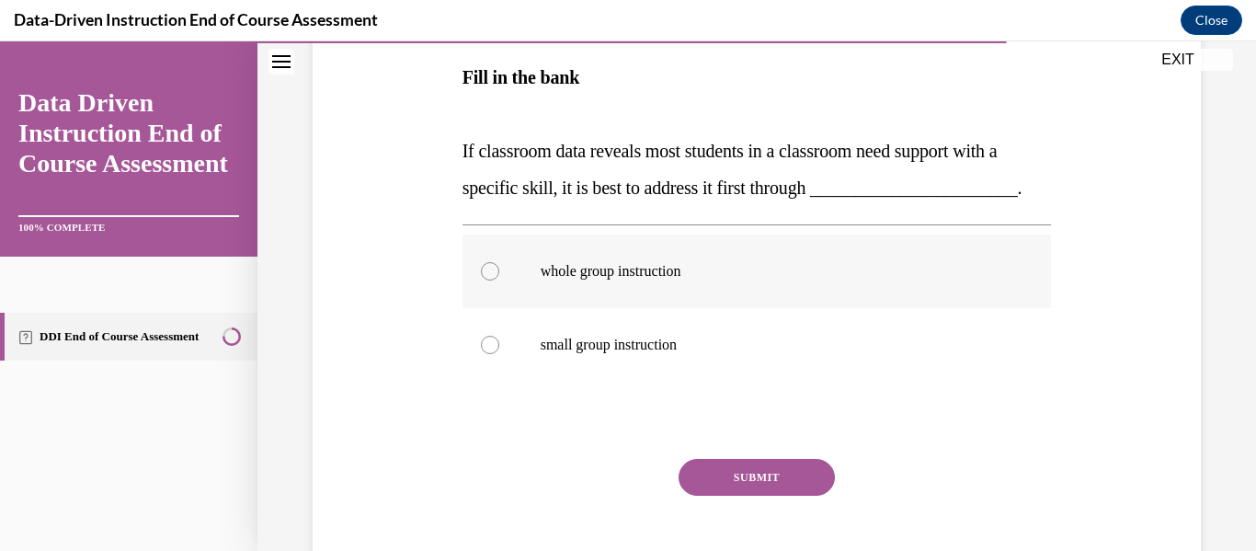
click at [764, 308] on label "whole group instruction" at bounding box center [757, 271] width 589 height 74
click at [499, 280] on input "whole group instruction" at bounding box center [490, 271] width 18 height 18
radio input "true"
click at [783, 496] on button "SUBMIT" at bounding box center [757, 477] width 156 height 37
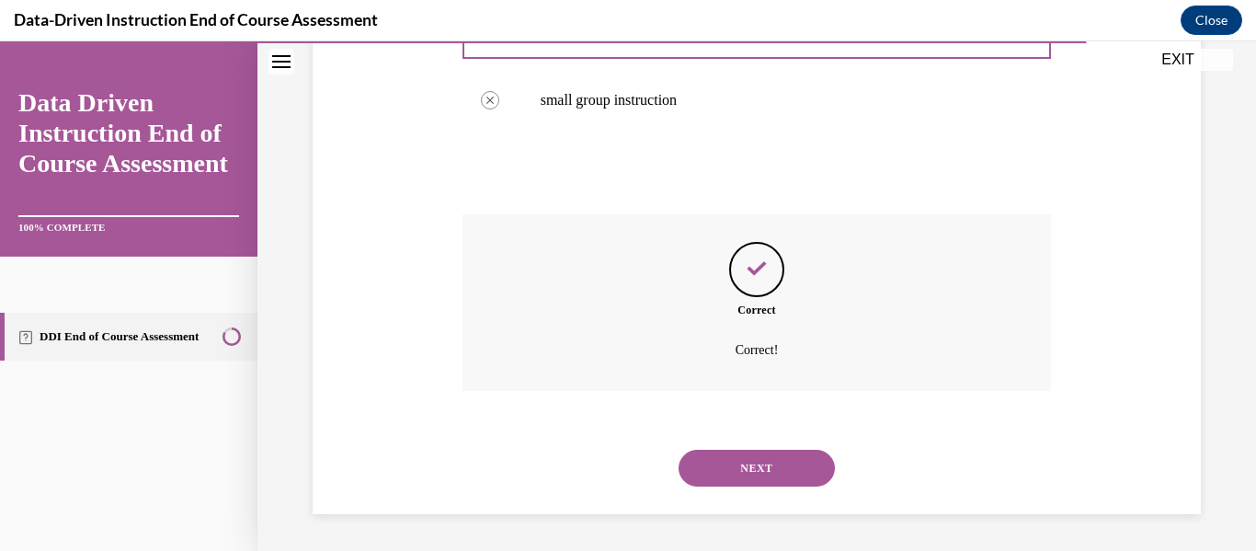
scroll to position [604, 0]
click at [793, 462] on button "NEXT" at bounding box center [757, 468] width 156 height 37
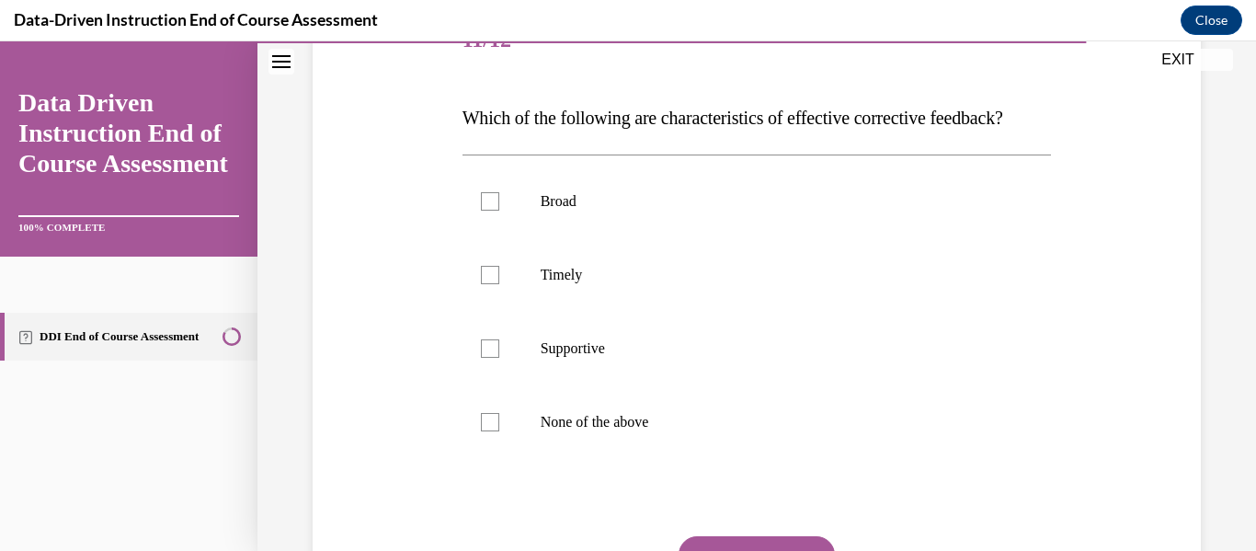
scroll to position [246, 0]
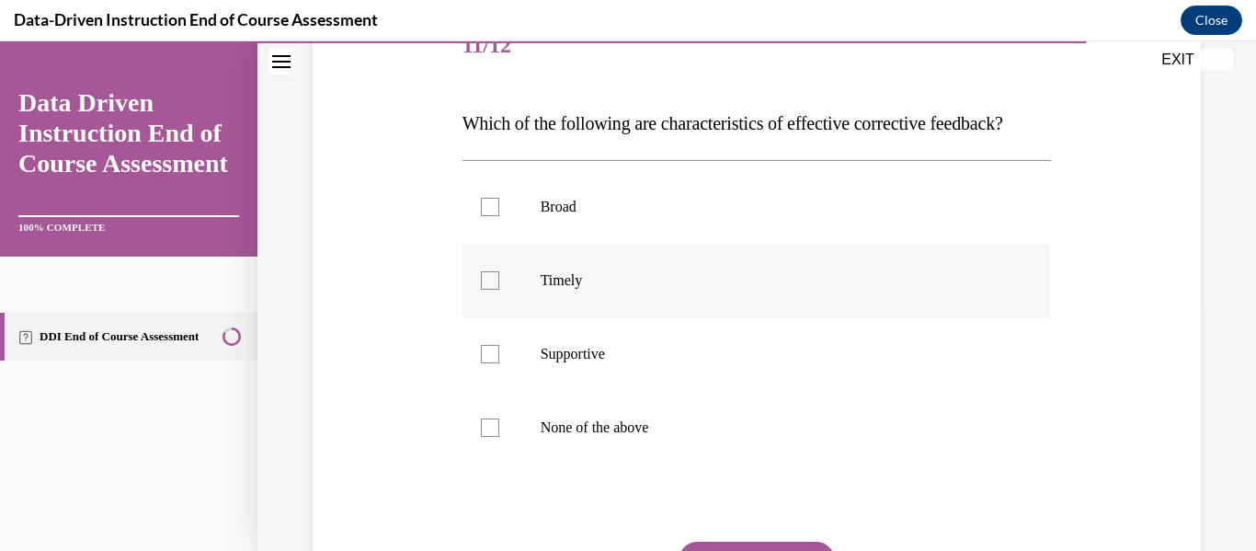
click at [574, 306] on label "Timely" at bounding box center [757, 281] width 589 height 74
click at [499, 290] on input "Timely" at bounding box center [490, 280] width 18 height 18
click at [574, 306] on label "Timely" at bounding box center [757, 281] width 589 height 74
click at [499, 290] on input "Timely" at bounding box center [490, 280] width 18 height 18
checkbox input "false"
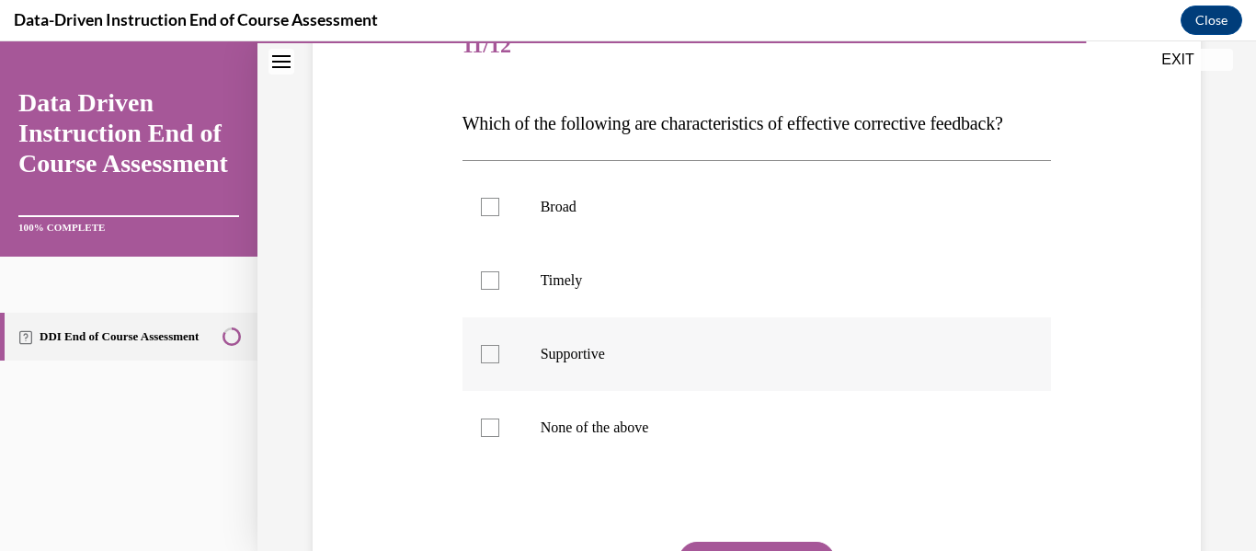
click at [492, 363] on div at bounding box center [490, 354] width 18 height 18
click at [492, 363] on input "Supportive" at bounding box center [490, 354] width 18 height 18
checkbox input "true"
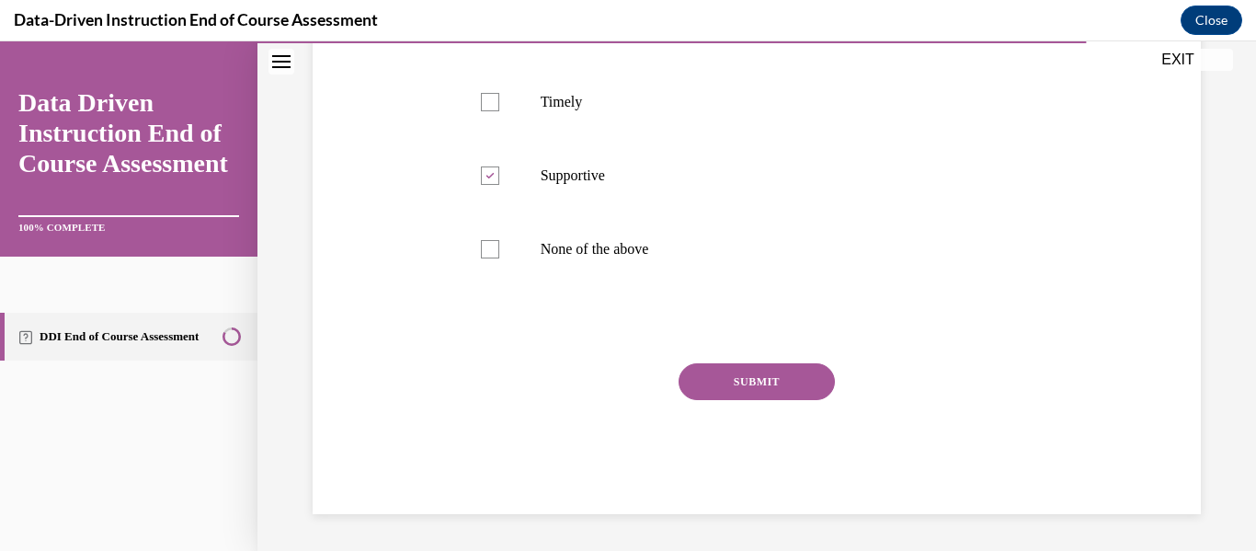
click at [802, 387] on button "SUBMIT" at bounding box center [757, 381] width 156 height 37
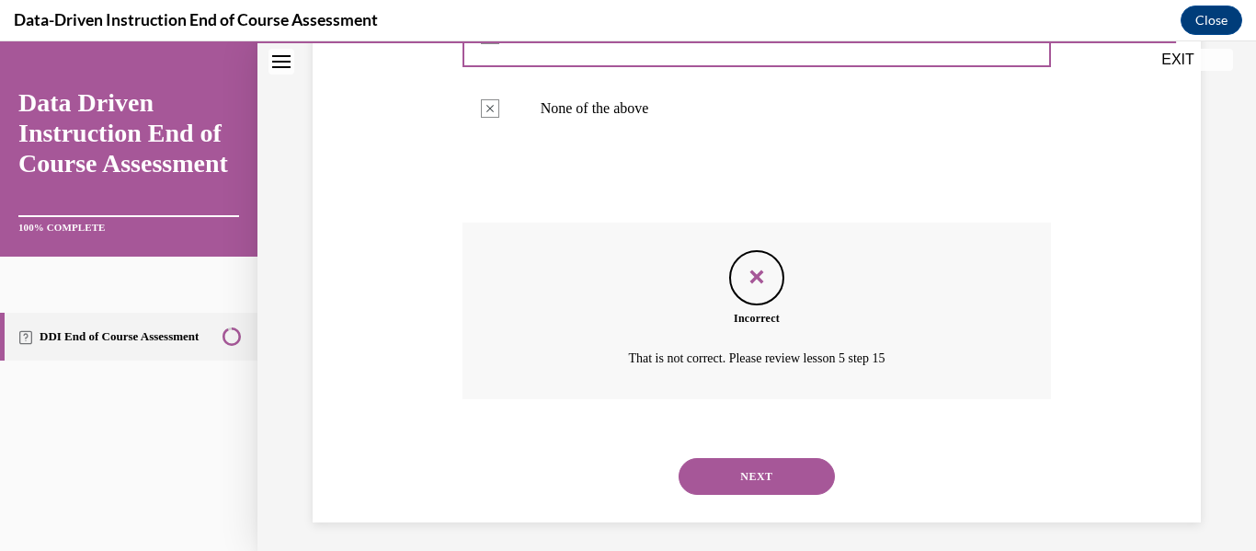
scroll to position [541, 0]
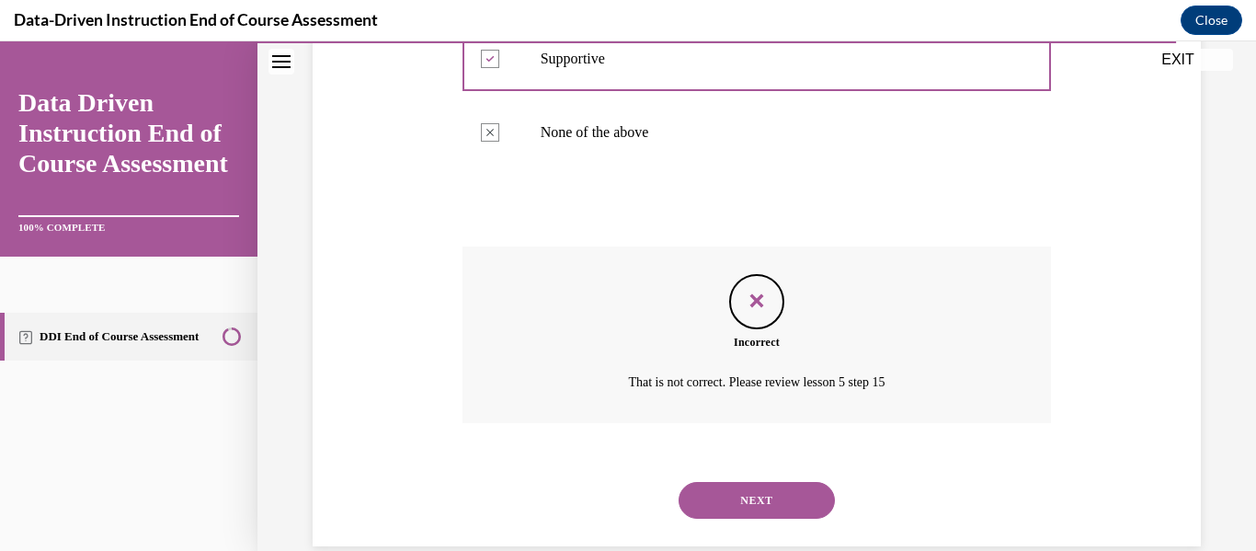
click at [686, 519] on button "NEXT" at bounding box center [757, 500] width 156 height 37
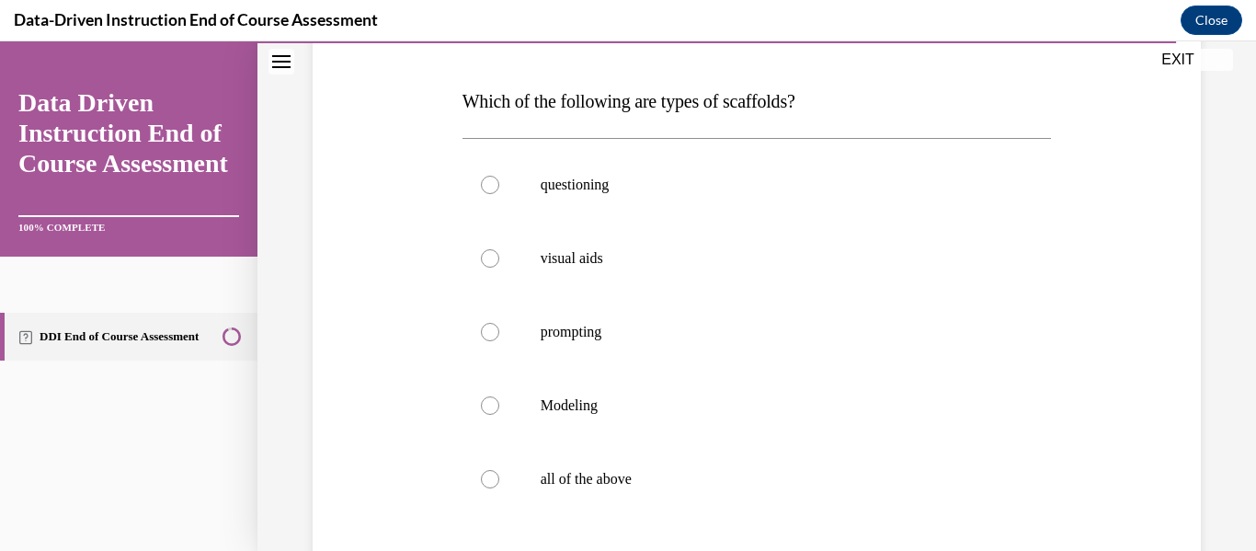
scroll to position [258, 0]
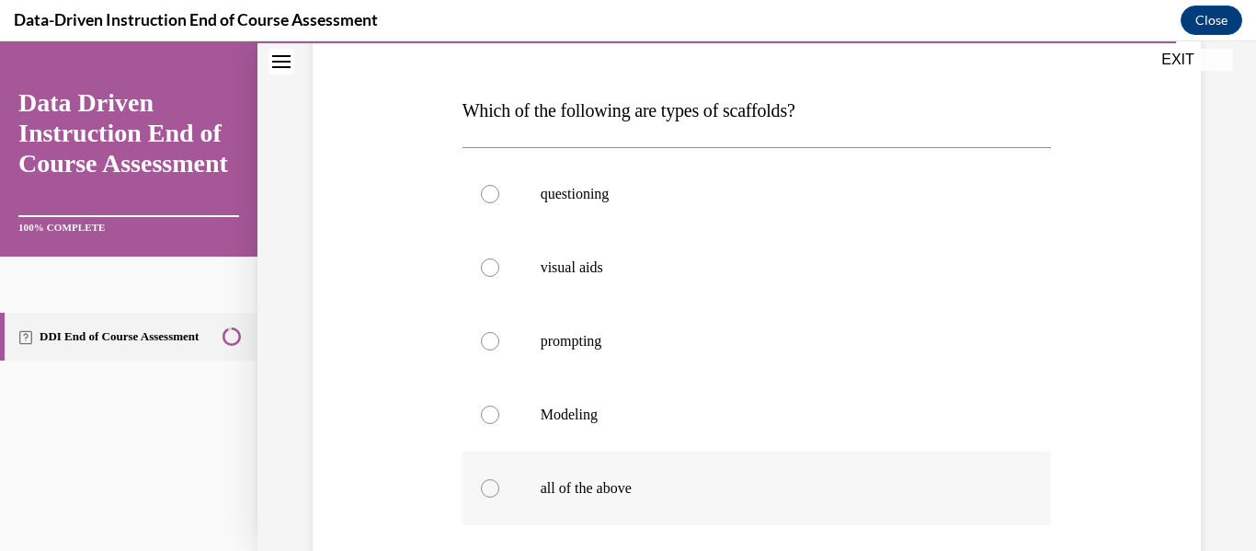
click at [612, 484] on p "all of the above" at bounding box center [773, 488] width 465 height 18
click at [499, 484] on input "all of the above" at bounding box center [490, 488] width 18 height 18
radio input "true"
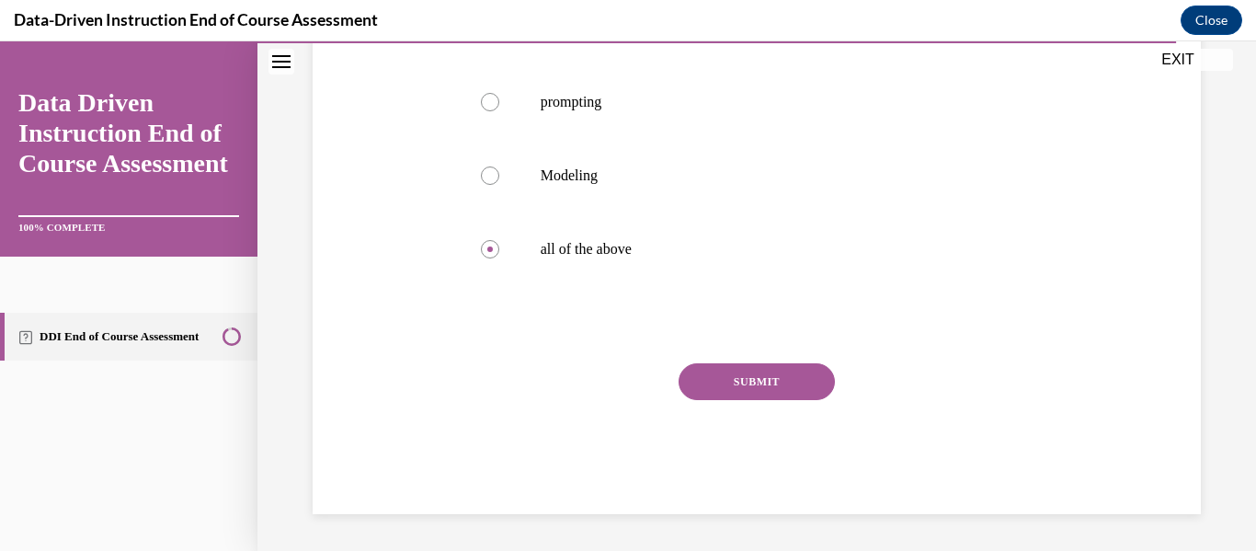
click at [768, 380] on button "SUBMIT" at bounding box center [757, 381] width 156 height 37
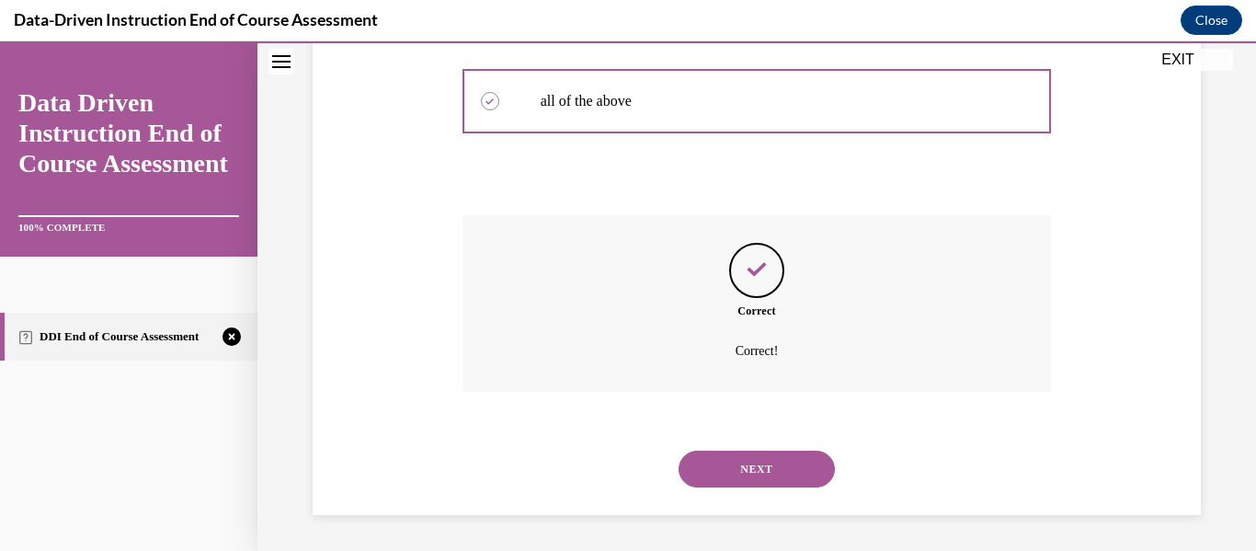
scroll to position [646, 0]
click at [742, 478] on button "NEXT" at bounding box center [757, 468] width 156 height 37
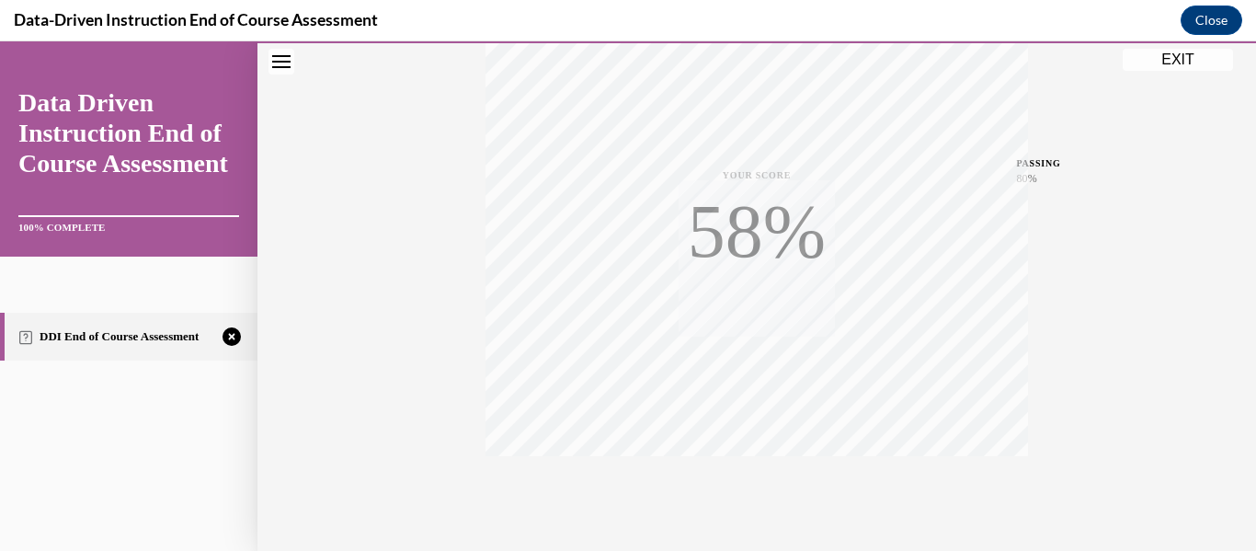
scroll to position [433, 0]
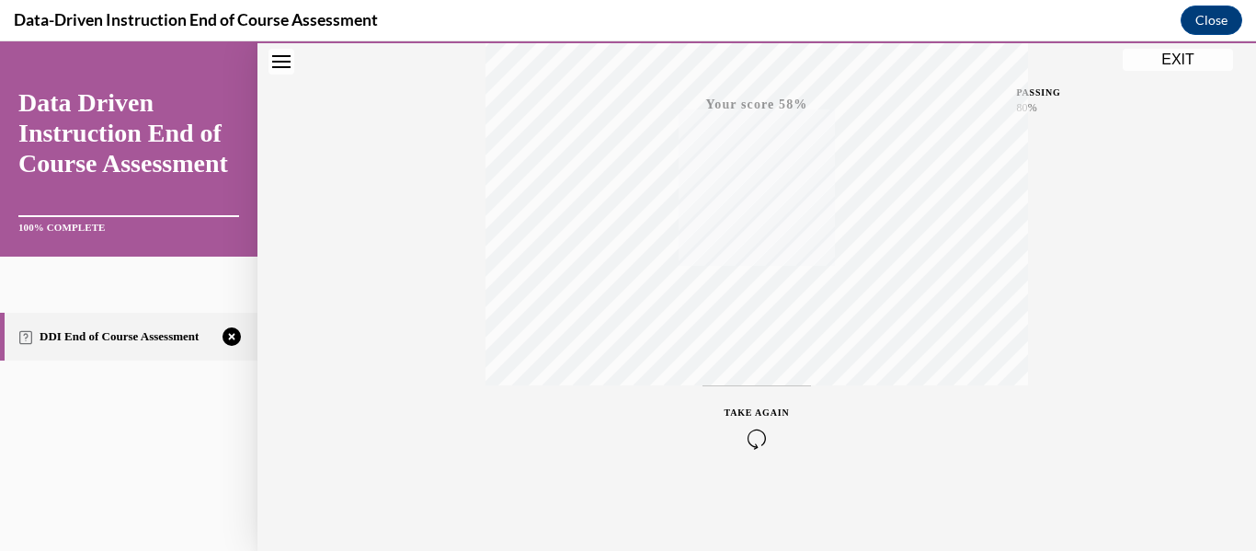
click at [750, 436] on icon "button" at bounding box center [757, 439] width 65 height 20
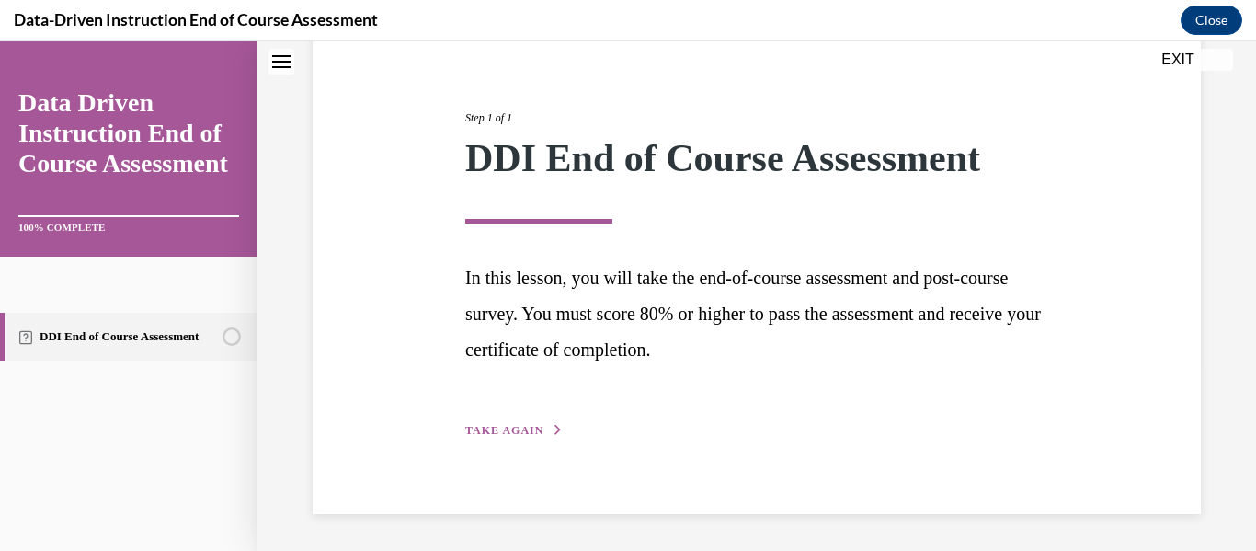
scroll to position [189, 0]
click at [501, 433] on span "TAKE AGAIN" at bounding box center [504, 430] width 78 height 13
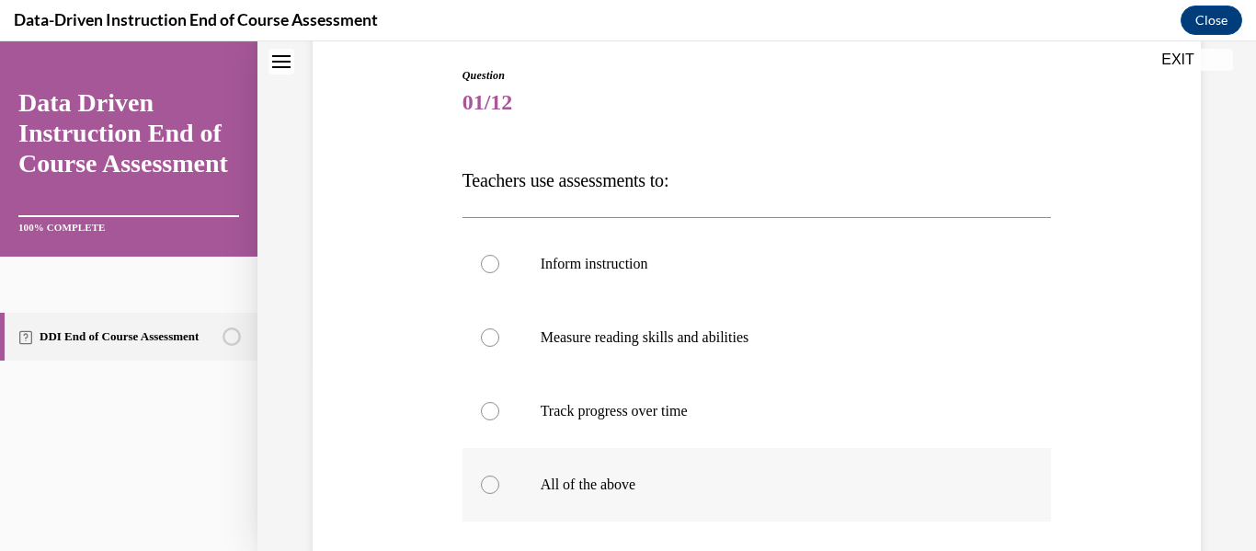
click at [580, 481] on p "All of the above" at bounding box center [773, 484] width 465 height 18
click at [499, 481] on input "All of the above" at bounding box center [490, 484] width 18 height 18
radio input "true"
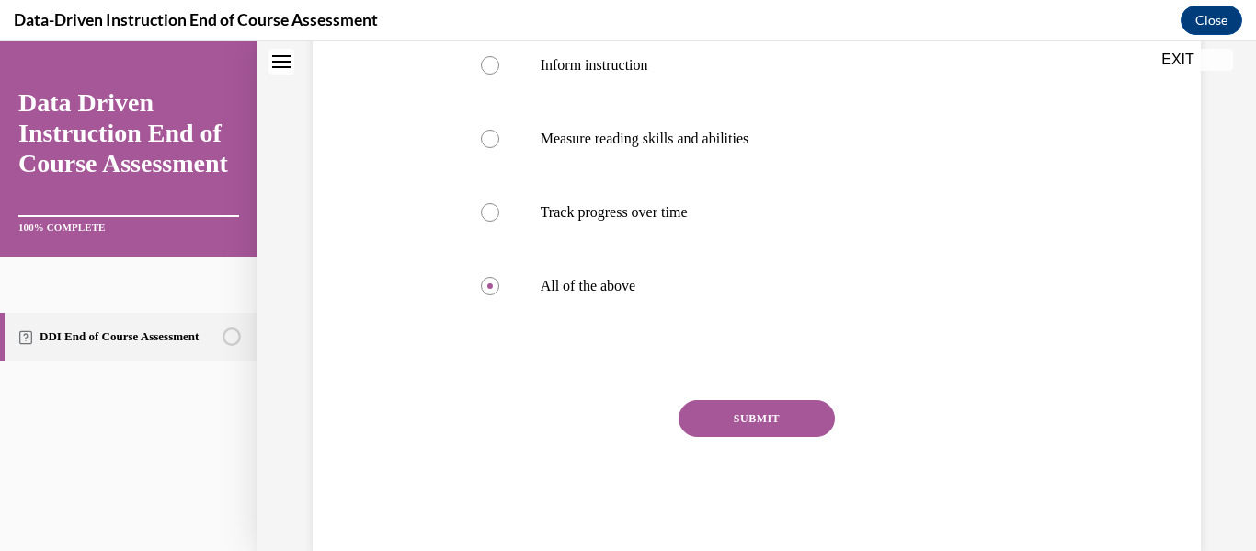
scroll to position [424, 0]
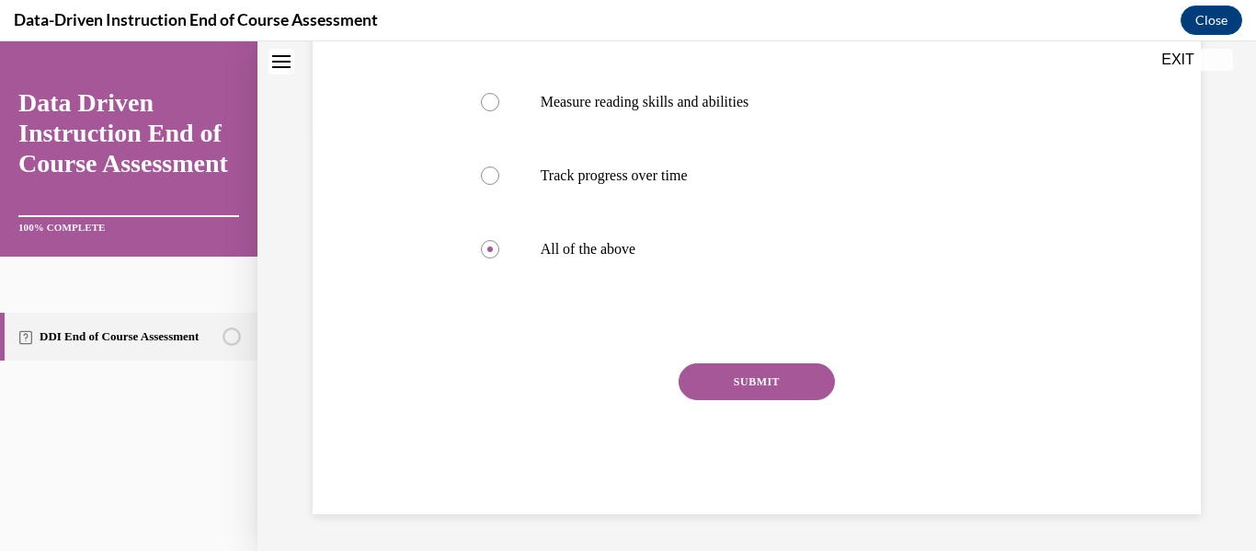
click at [791, 377] on button "SUBMIT" at bounding box center [757, 381] width 156 height 37
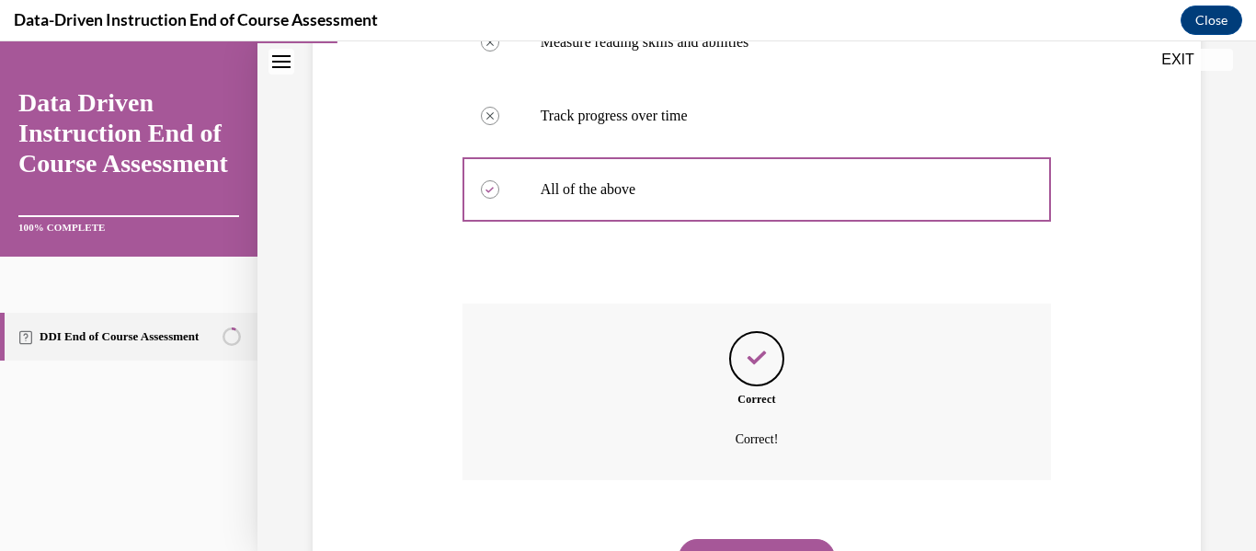
scroll to position [573, 0]
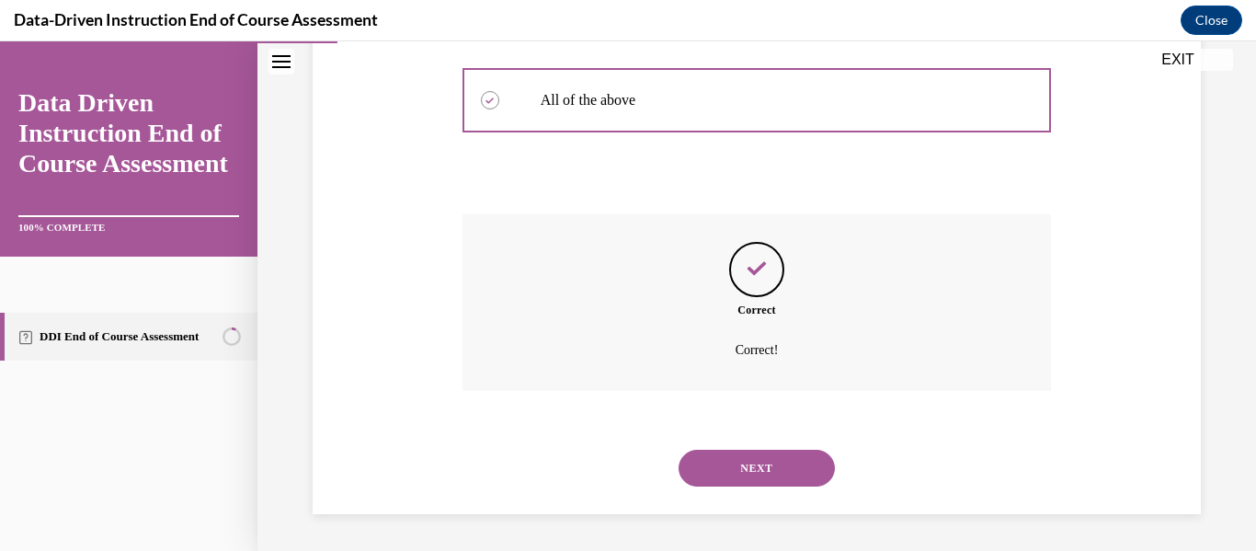
click at [744, 469] on button "NEXT" at bounding box center [757, 468] width 156 height 37
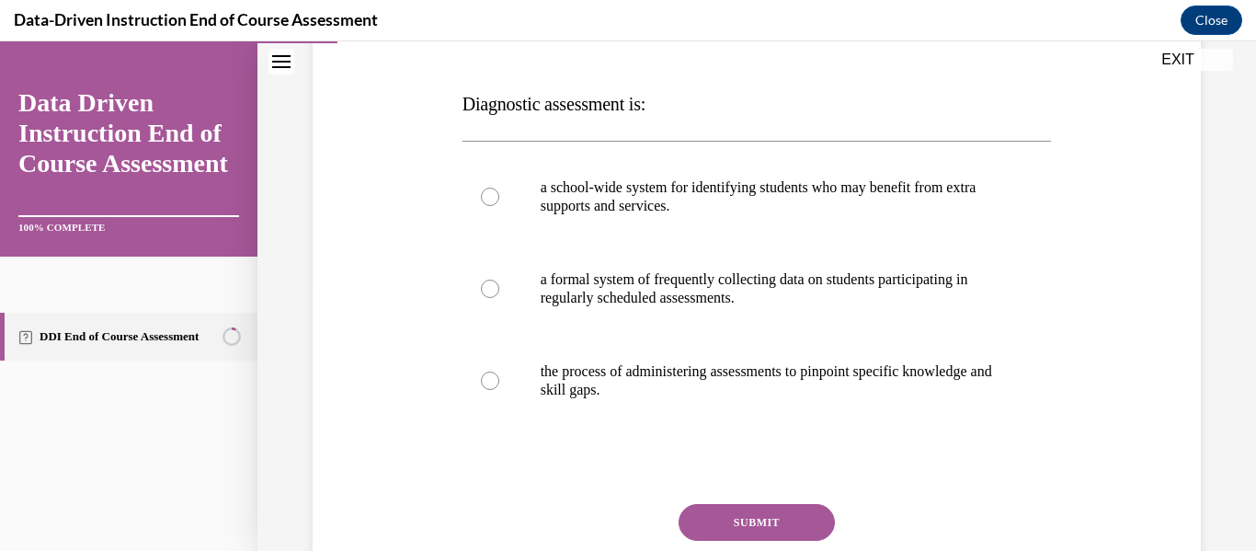
scroll to position [267, 0]
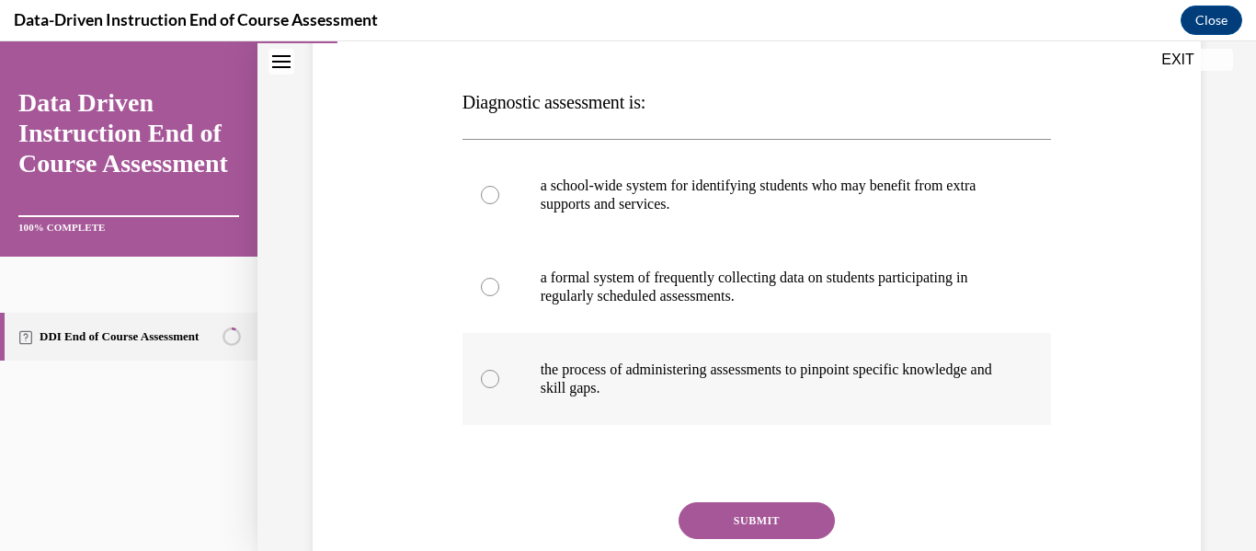
click at [652, 381] on p "the process of administering assessments to pinpoint specific knowledge and ski…" at bounding box center [773, 378] width 465 height 37
click at [499, 381] on input "the process of administering assessments to pinpoint specific knowledge and ski…" at bounding box center [490, 379] width 18 height 18
radio input "true"
click at [687, 293] on p "a formal system of frequently collecting data on students participating in regu…" at bounding box center [773, 287] width 465 height 37
click at [499, 293] on input "a formal system of frequently collecting data on students participating in regu…" at bounding box center [490, 287] width 18 height 18
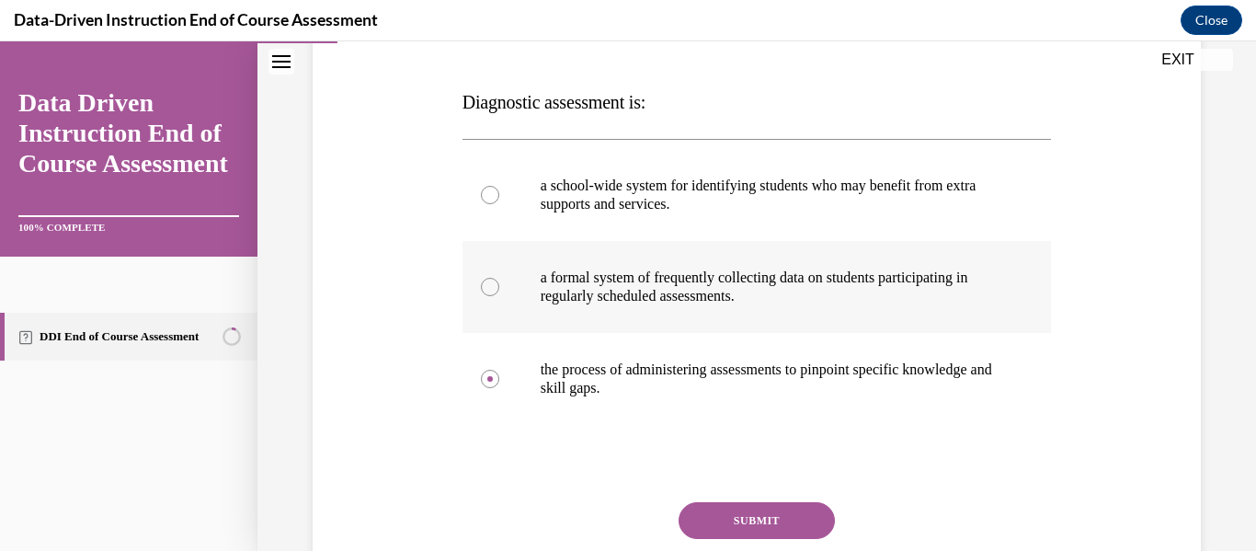
radio input "true"
click at [749, 519] on button "SUBMIT" at bounding box center [757, 520] width 156 height 37
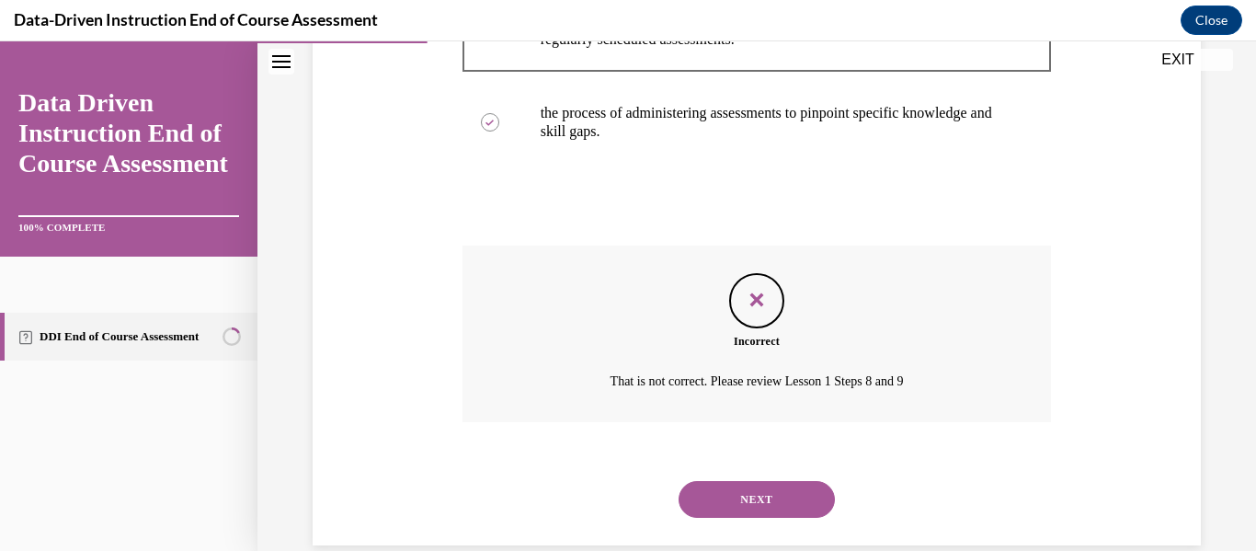
scroll to position [555, 0]
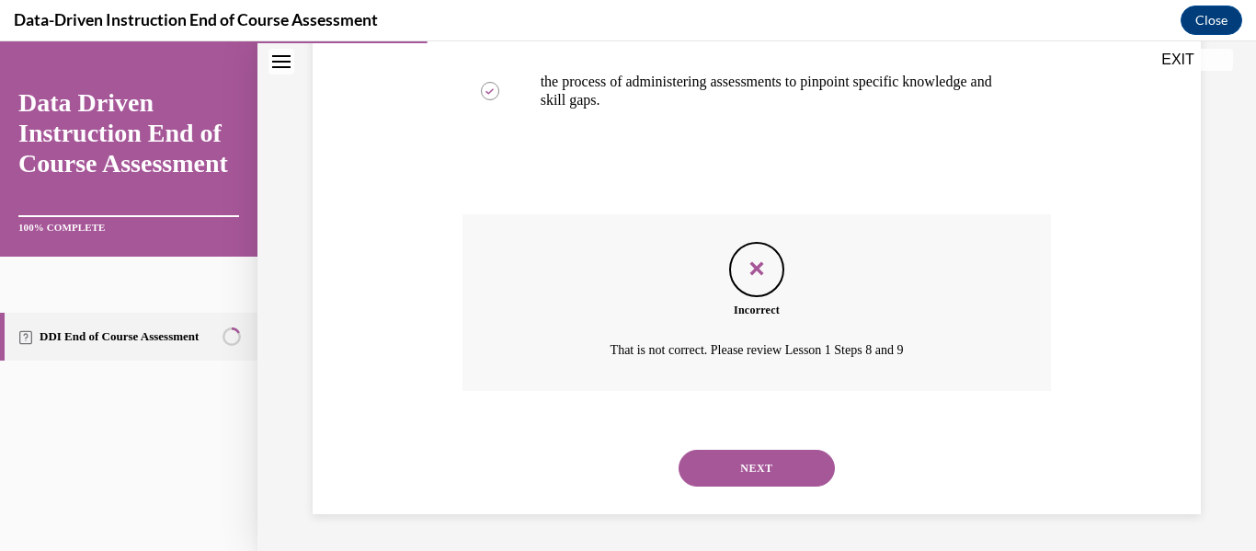
click at [783, 485] on button "NEXT" at bounding box center [757, 468] width 156 height 37
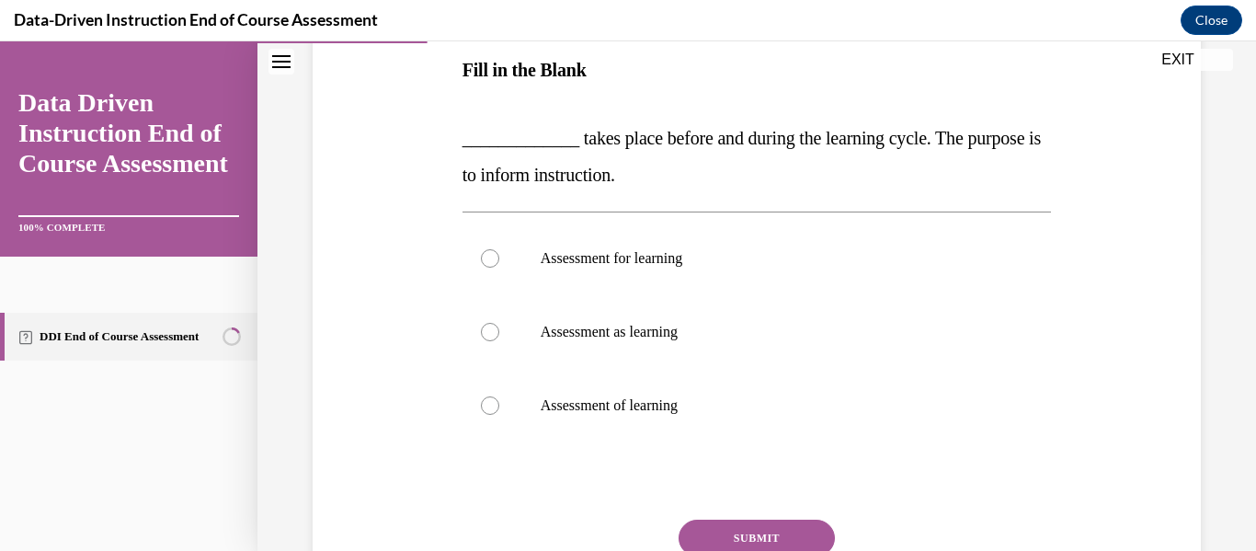
scroll to position [297, 0]
click at [919, 255] on p "Assessment for learning" at bounding box center [773, 260] width 465 height 18
click at [499, 255] on input "Assessment for learning" at bounding box center [490, 260] width 18 height 18
radio input "true"
click at [784, 533] on button "SUBMIT" at bounding box center [757, 539] width 156 height 37
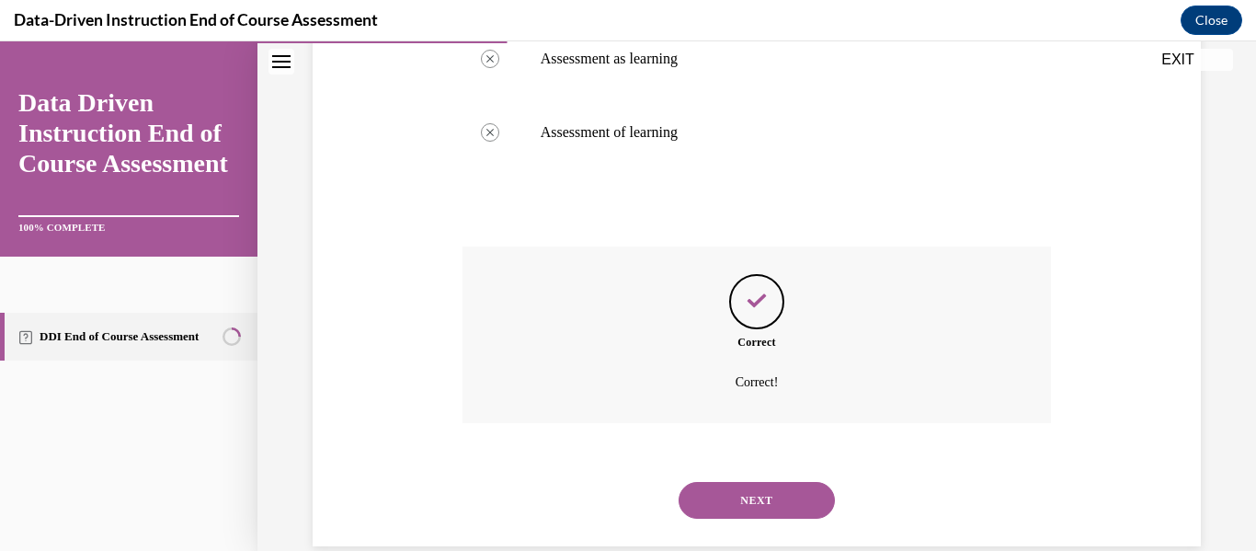
scroll to position [604, 0]
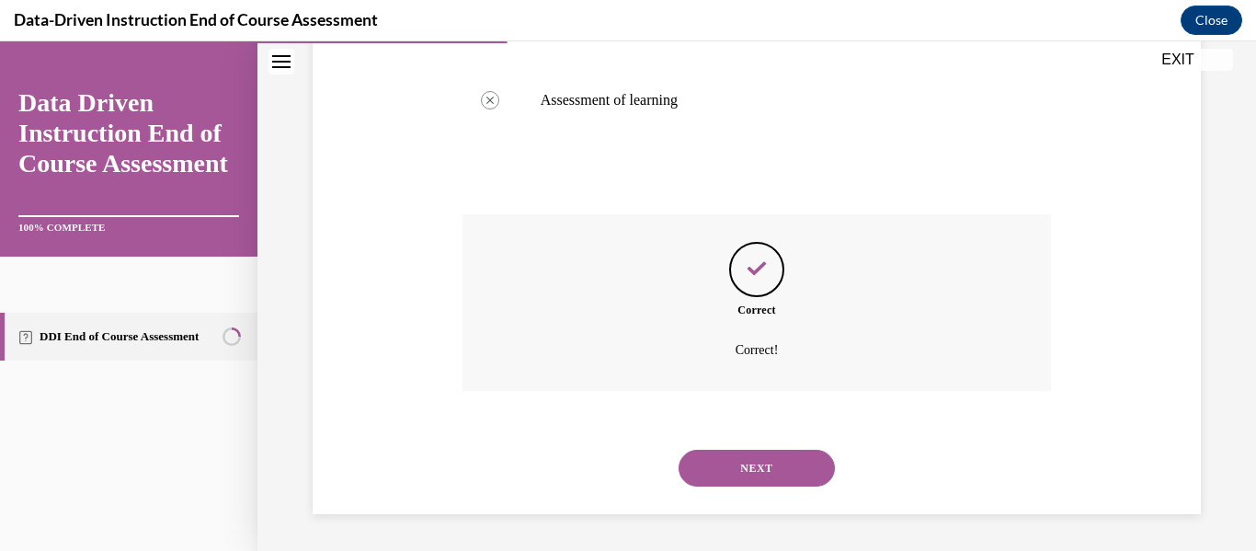
click at [726, 461] on button "NEXT" at bounding box center [757, 468] width 156 height 37
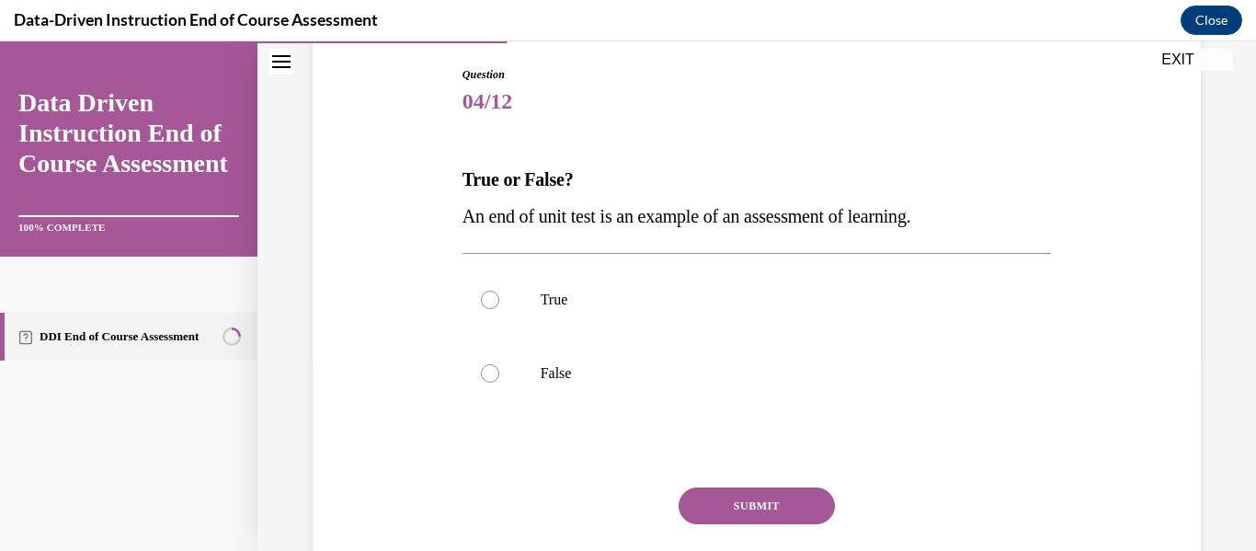
scroll to position [202, 0]
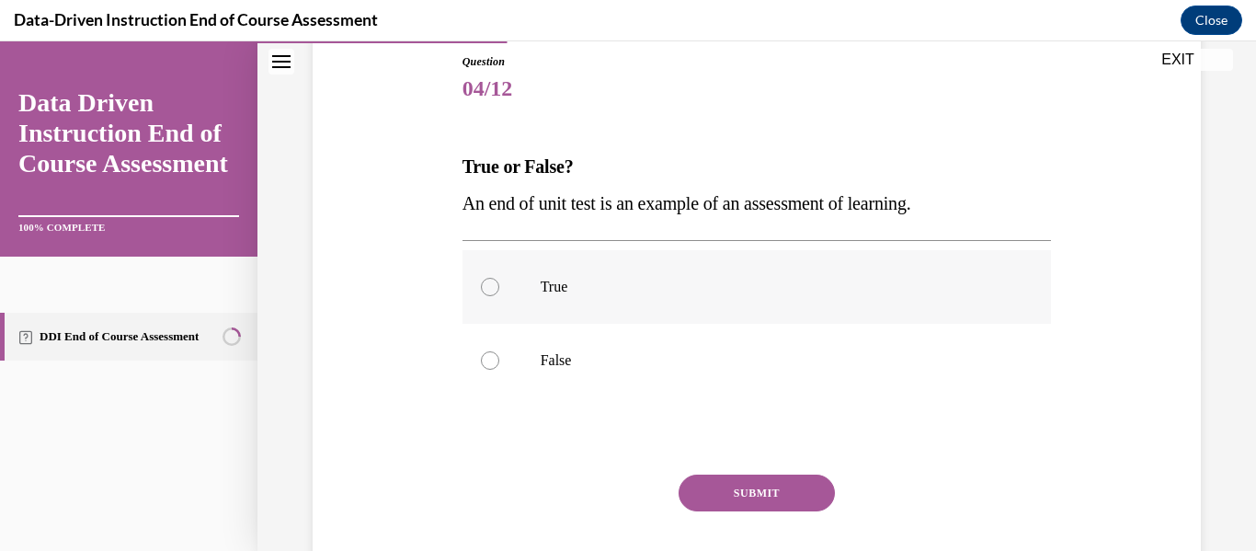
click at [917, 297] on label "True" at bounding box center [757, 287] width 589 height 74
click at [499, 296] on input "True" at bounding box center [490, 287] width 18 height 18
radio input "true"
click at [787, 491] on button "SUBMIT" at bounding box center [757, 493] width 156 height 37
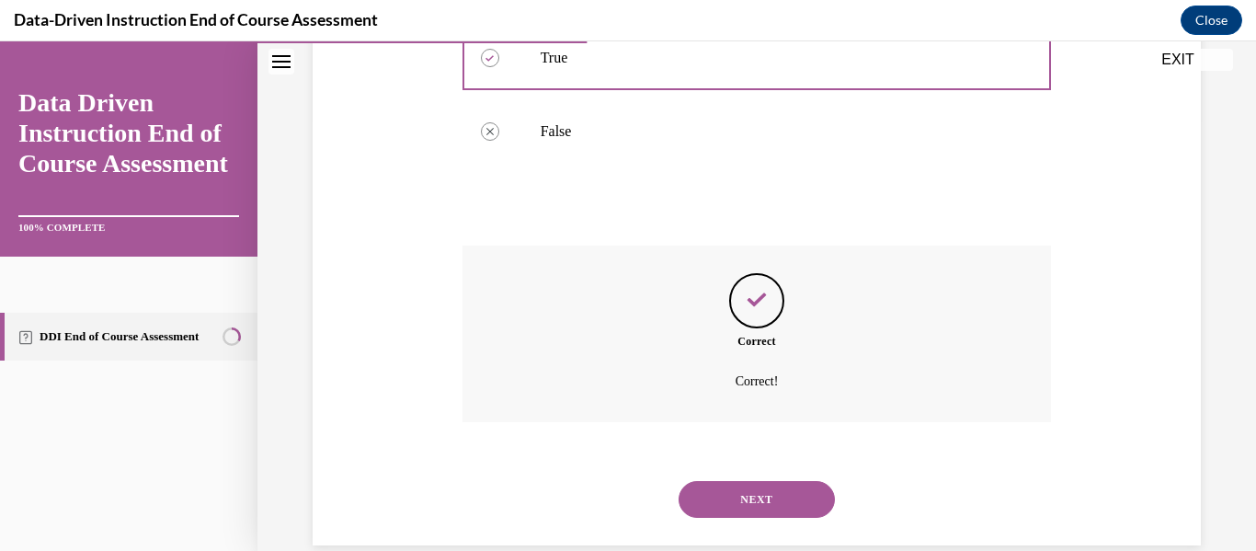
scroll to position [463, 0]
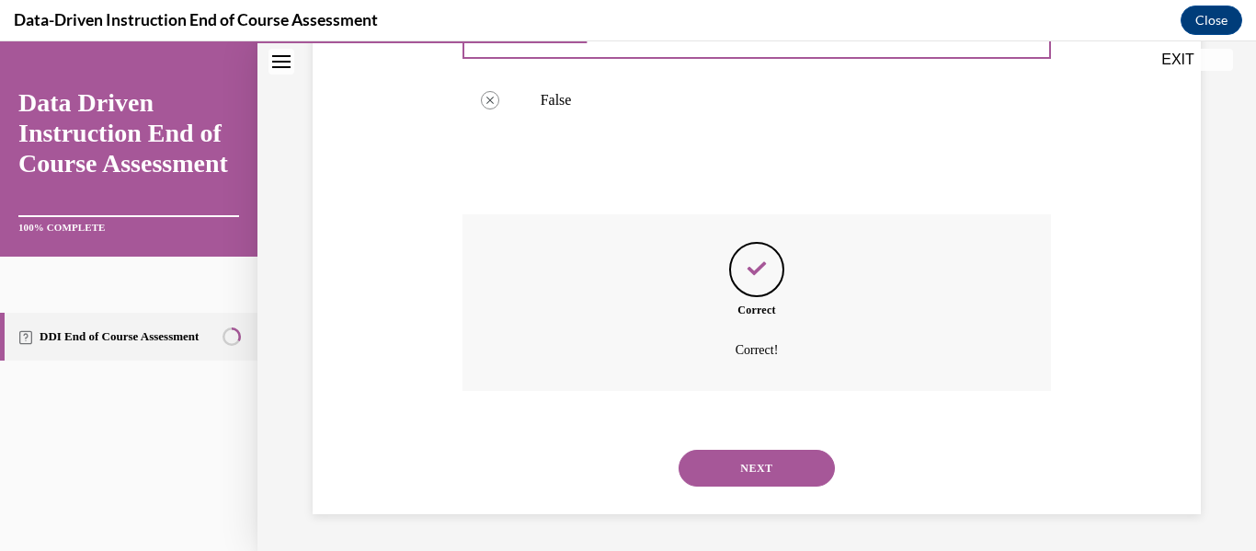
click at [798, 453] on button "NEXT" at bounding box center [757, 468] width 156 height 37
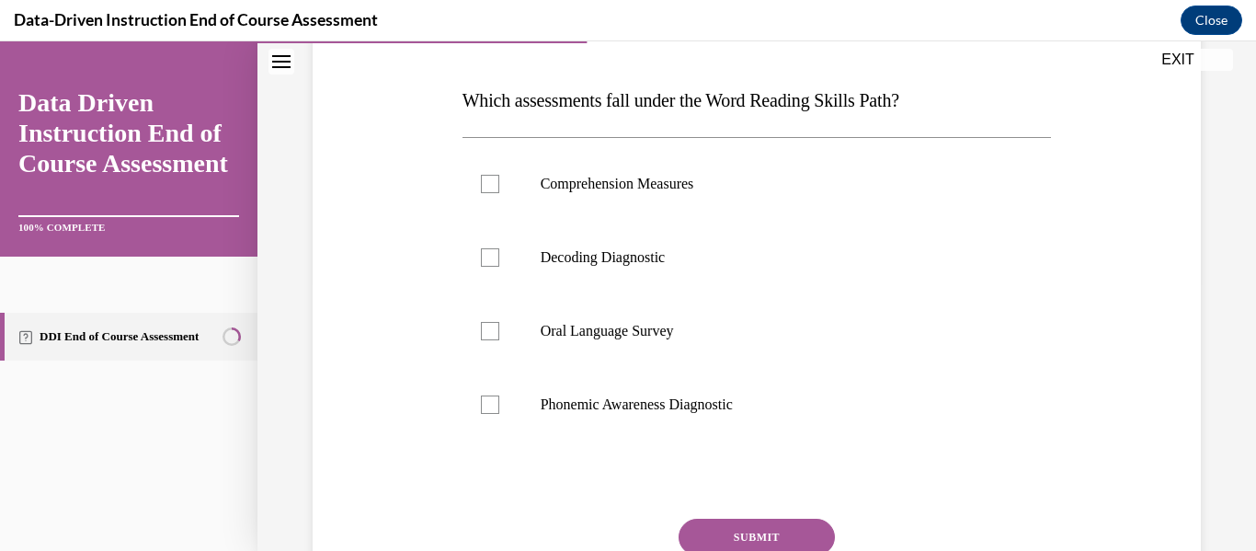
scroll to position [270, 0]
click at [864, 246] on p "Decoding Diagnostic" at bounding box center [773, 255] width 465 height 18
click at [499, 246] on input "Decoding Diagnostic" at bounding box center [490, 255] width 18 height 18
checkbox input "true"
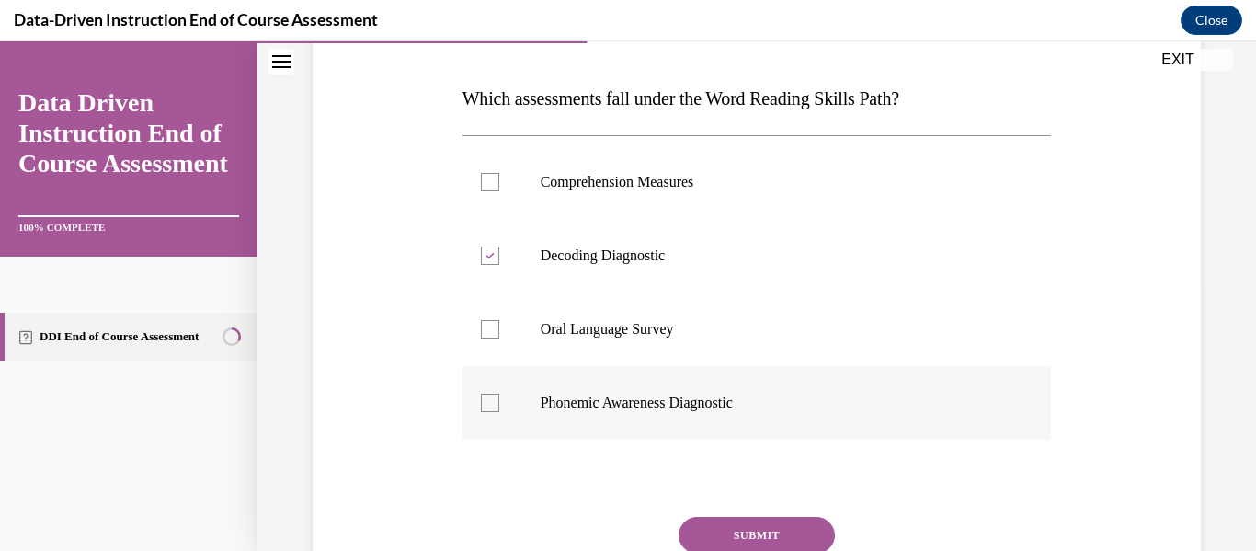
click at [818, 406] on p "Phonemic Awareness Diagnostic" at bounding box center [773, 403] width 465 height 18
click at [499, 406] on input "Phonemic Awareness Diagnostic" at bounding box center [490, 403] width 18 height 18
checkbox input "true"
click at [758, 545] on button "SUBMIT" at bounding box center [757, 535] width 156 height 37
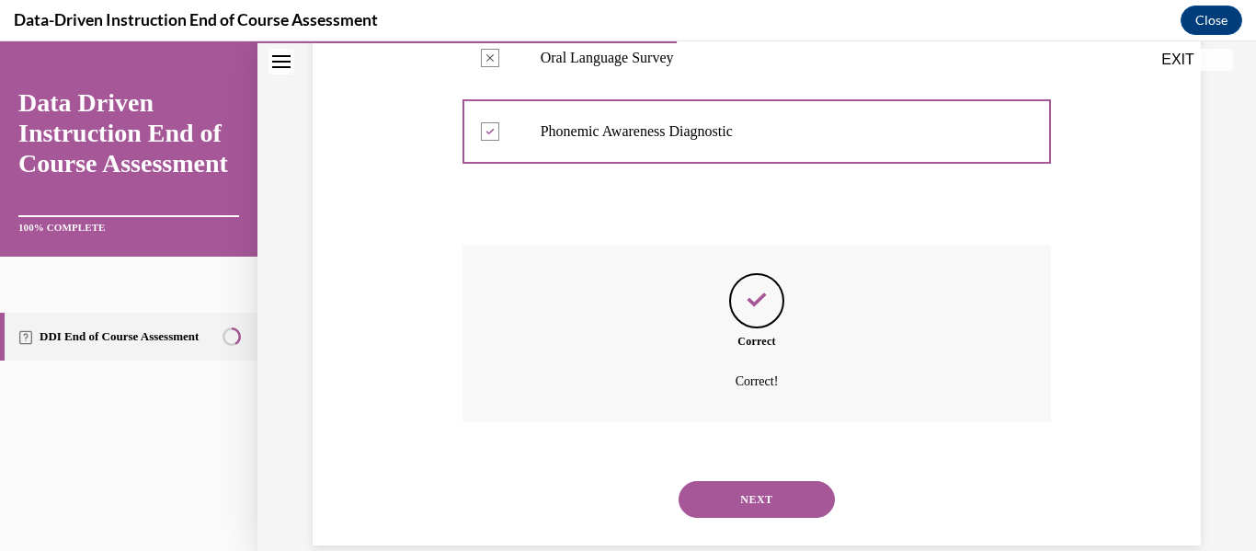
scroll to position [573, 0]
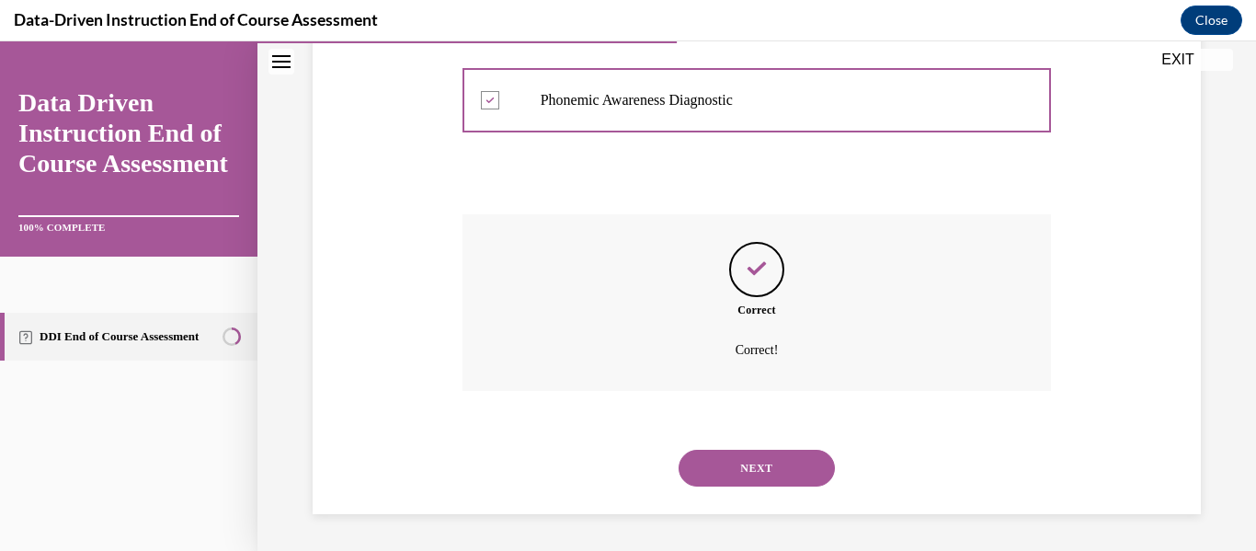
click at [802, 483] on button "NEXT" at bounding box center [757, 468] width 156 height 37
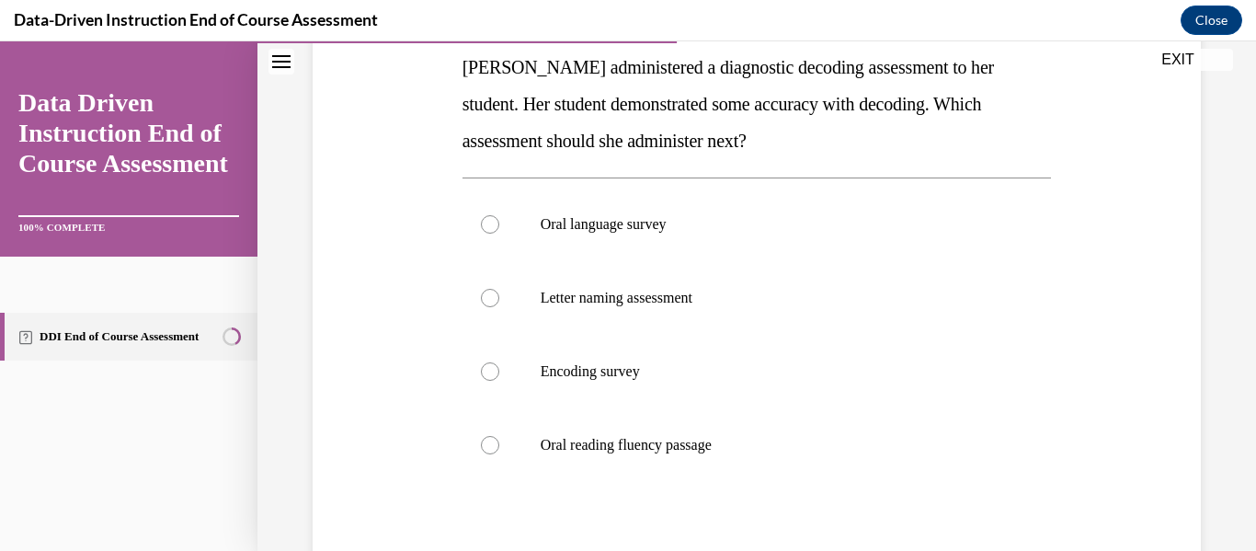
scroll to position [307, 0]
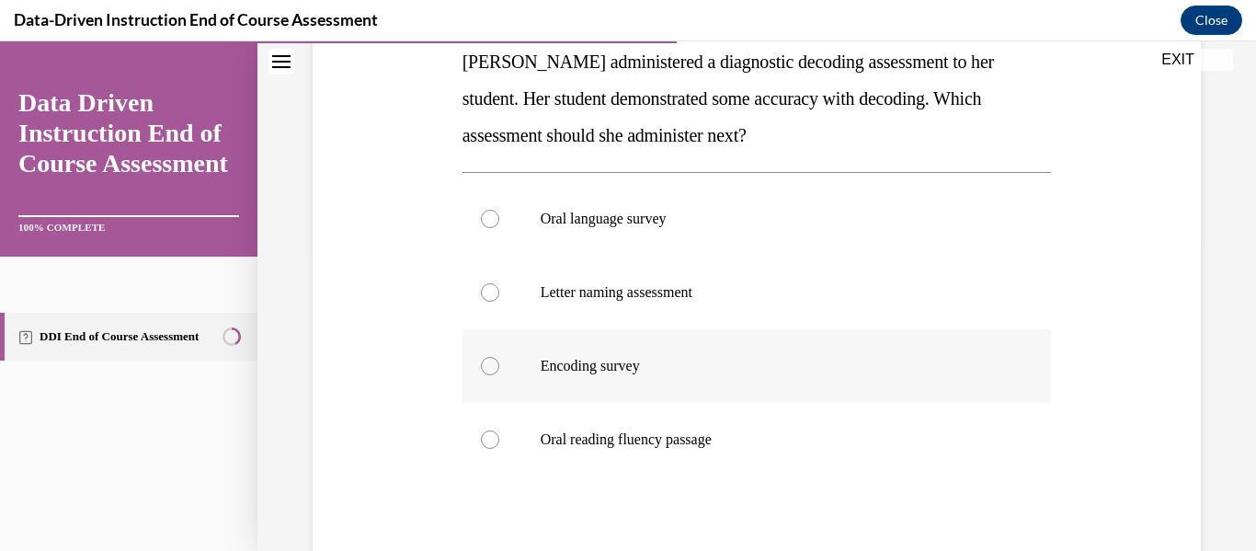
click at [631, 367] on p "Encoding survey" at bounding box center [773, 366] width 465 height 18
click at [499, 367] on input "Encoding survey" at bounding box center [490, 366] width 18 height 18
radio input "true"
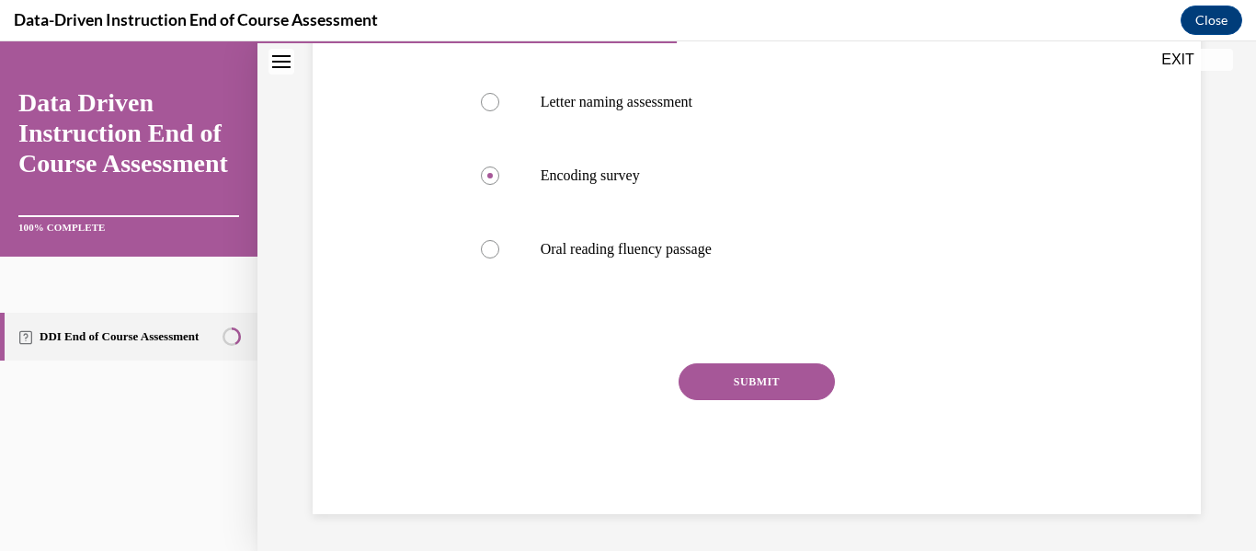
click at [775, 398] on button "SUBMIT" at bounding box center [757, 381] width 156 height 37
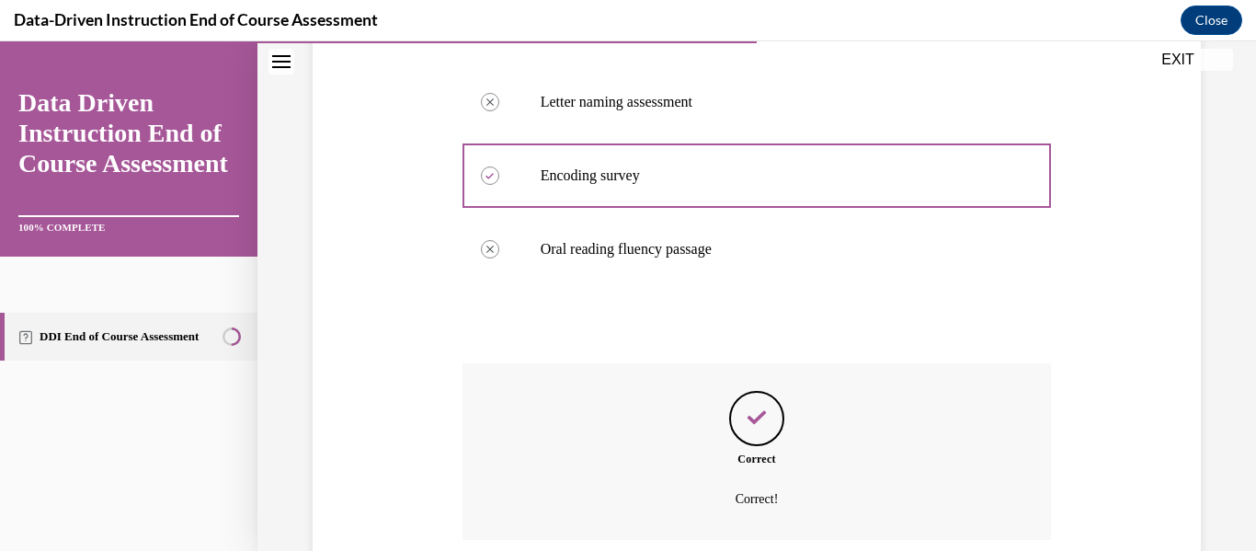
scroll to position [646, 0]
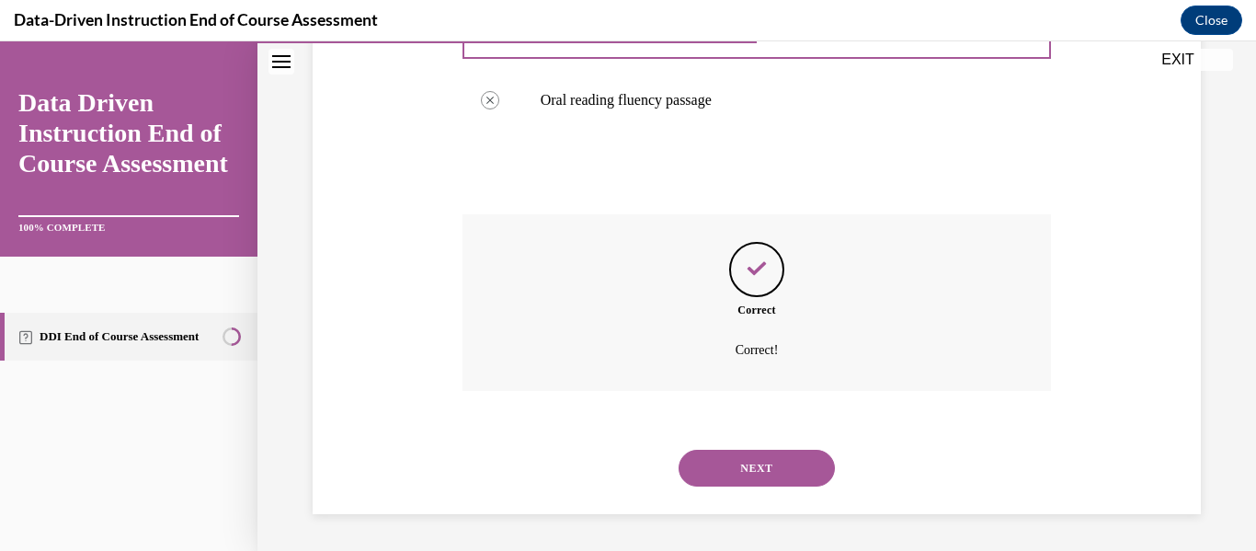
click at [734, 475] on button "NEXT" at bounding box center [757, 468] width 156 height 37
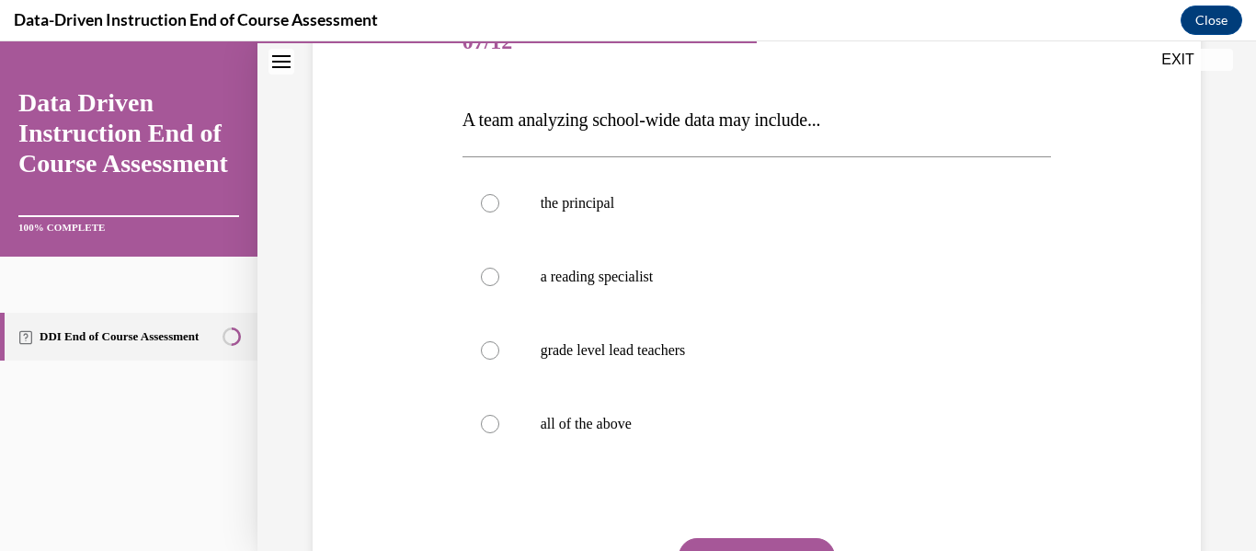
scroll to position [246, 0]
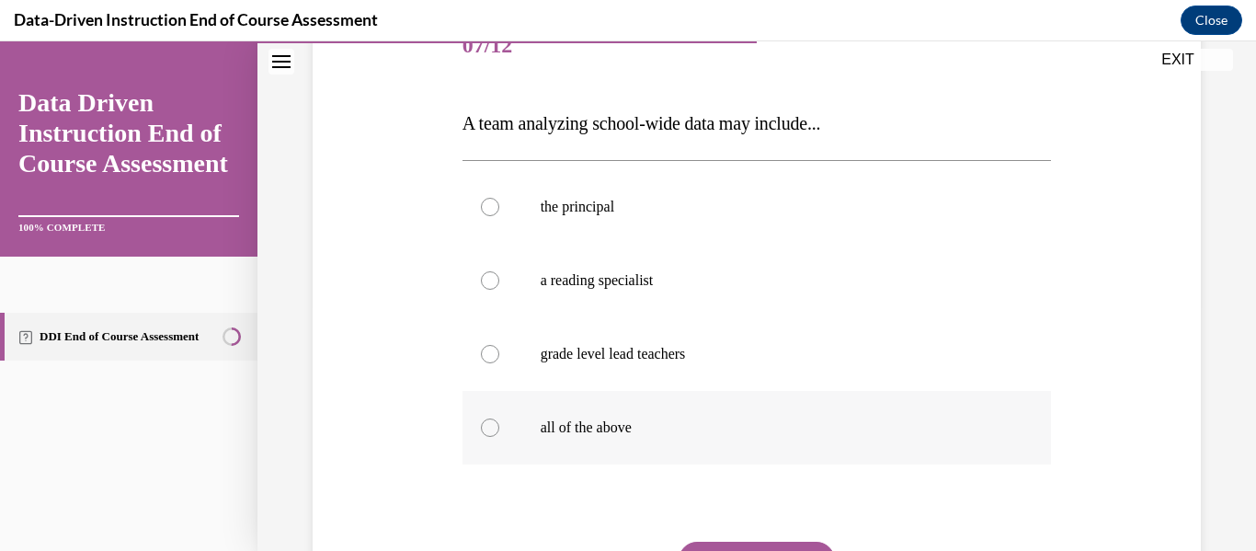
click at [711, 439] on label "all of the above" at bounding box center [757, 428] width 589 height 74
click at [499, 437] on input "all of the above" at bounding box center [490, 427] width 18 height 18
radio input "true"
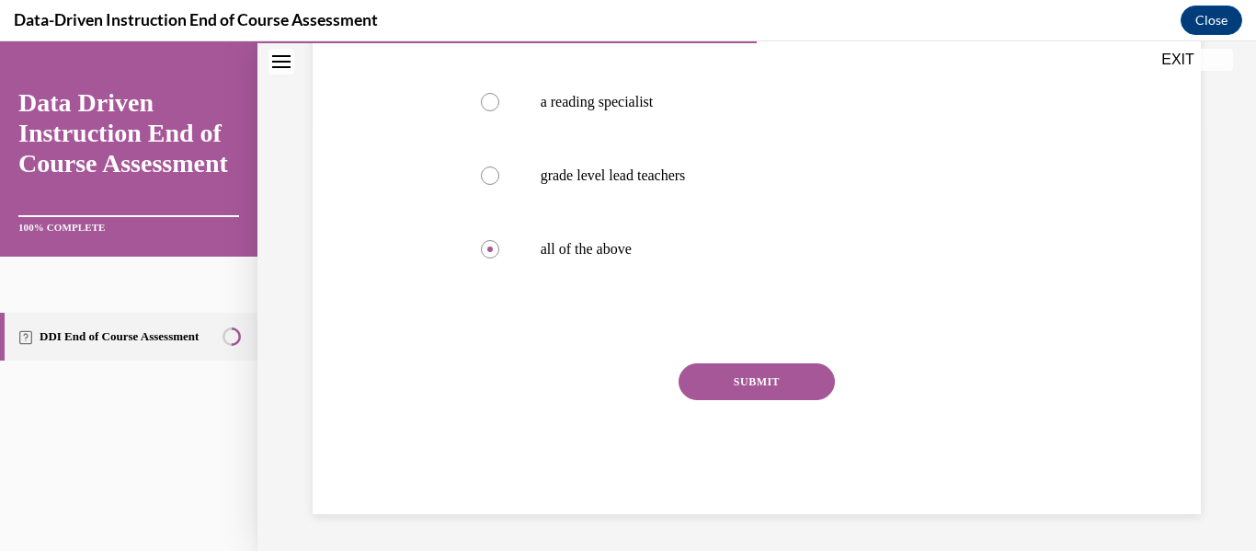
click at [797, 379] on button "SUBMIT" at bounding box center [757, 381] width 156 height 37
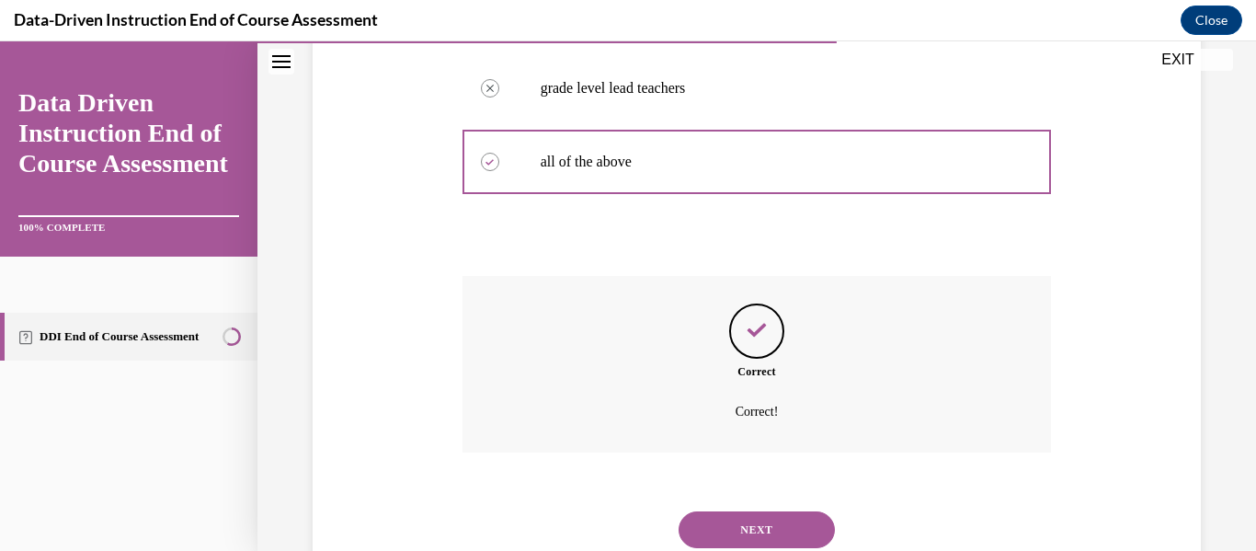
scroll to position [573, 0]
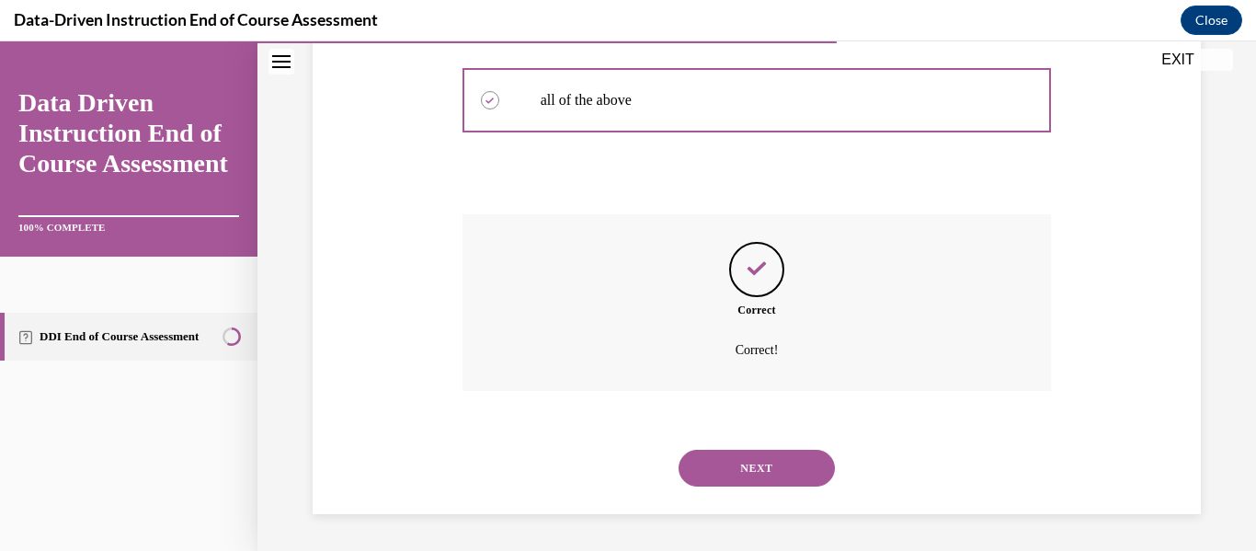
click at [781, 475] on button "NEXT" at bounding box center [757, 468] width 156 height 37
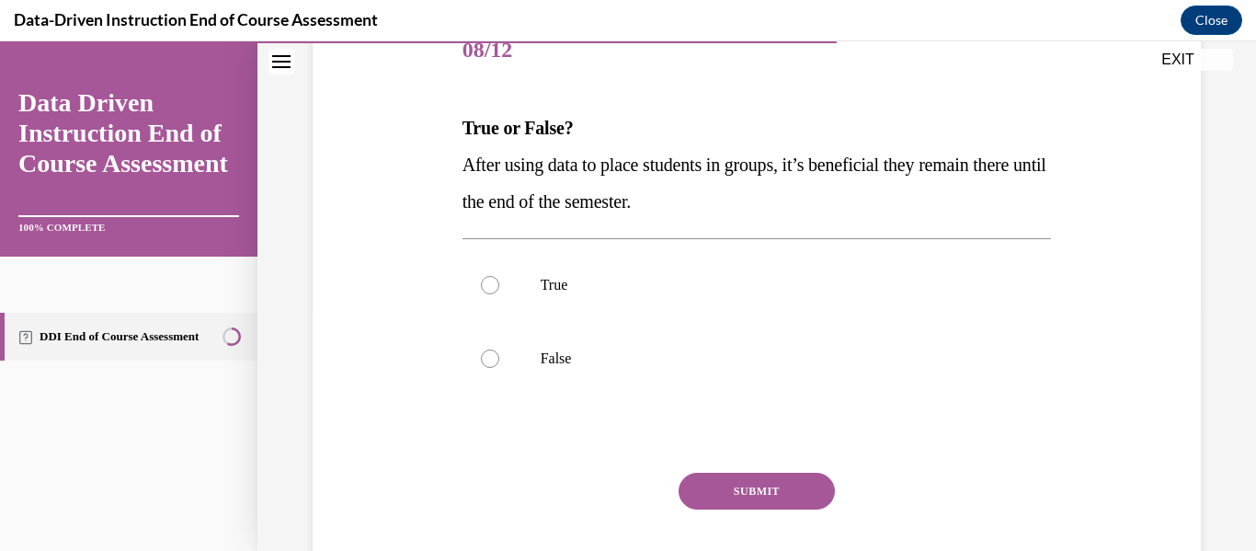
scroll to position [237, 0]
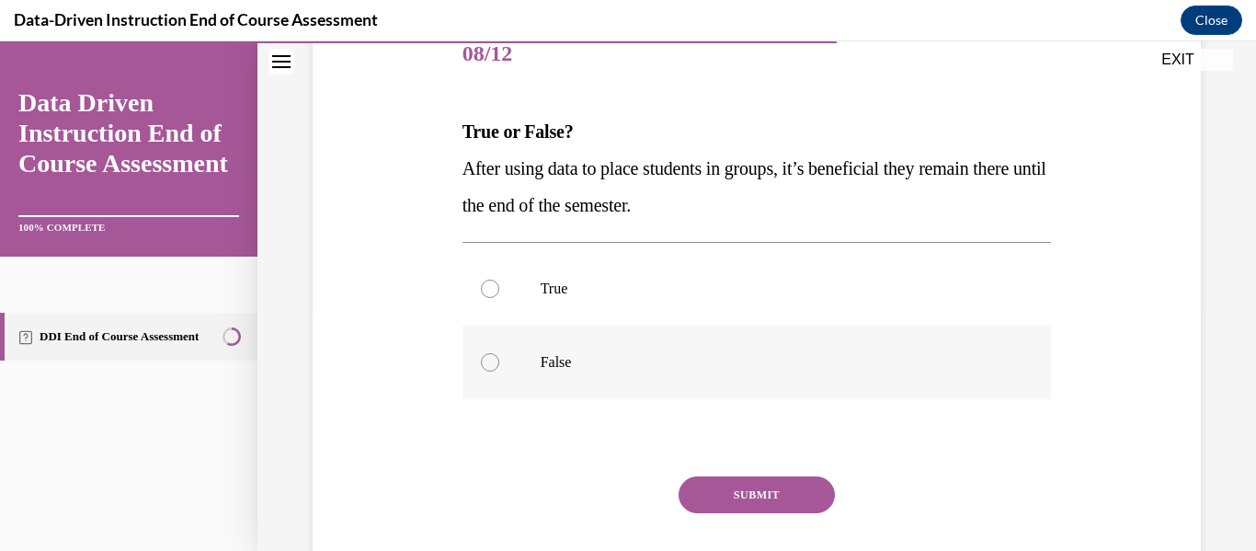
click at [787, 387] on label "False" at bounding box center [757, 363] width 589 height 74
click at [499, 372] on input "False" at bounding box center [490, 362] width 18 height 18
radio input "true"
click at [787, 391] on label "False" at bounding box center [757, 363] width 589 height 74
click at [499, 372] on input "False" at bounding box center [490, 362] width 18 height 18
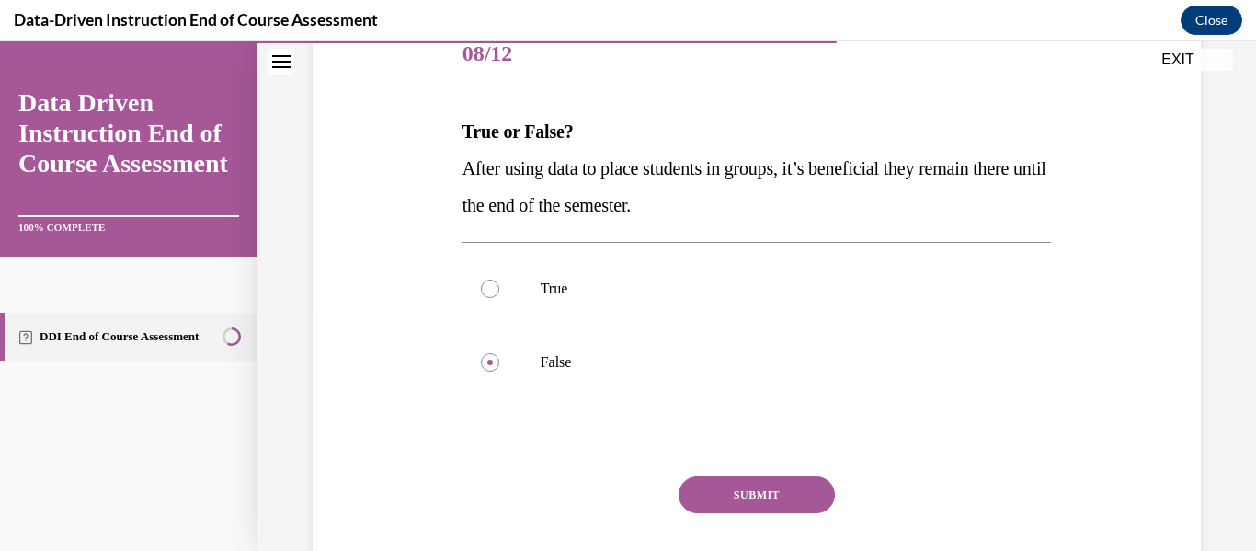
click at [783, 487] on button "SUBMIT" at bounding box center [757, 494] width 156 height 37
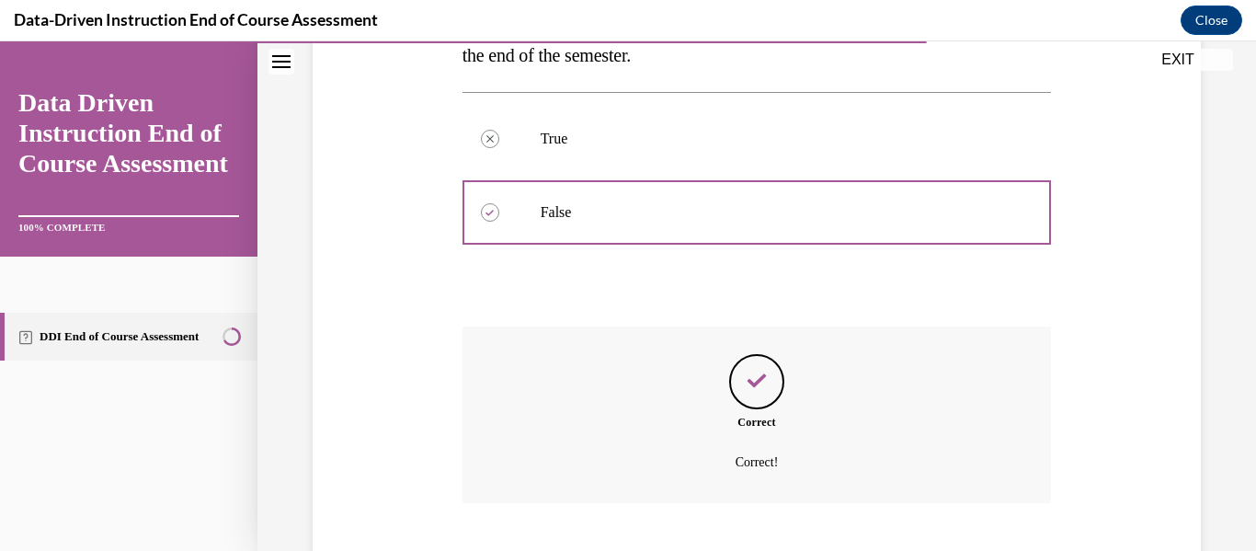
scroll to position [499, 0]
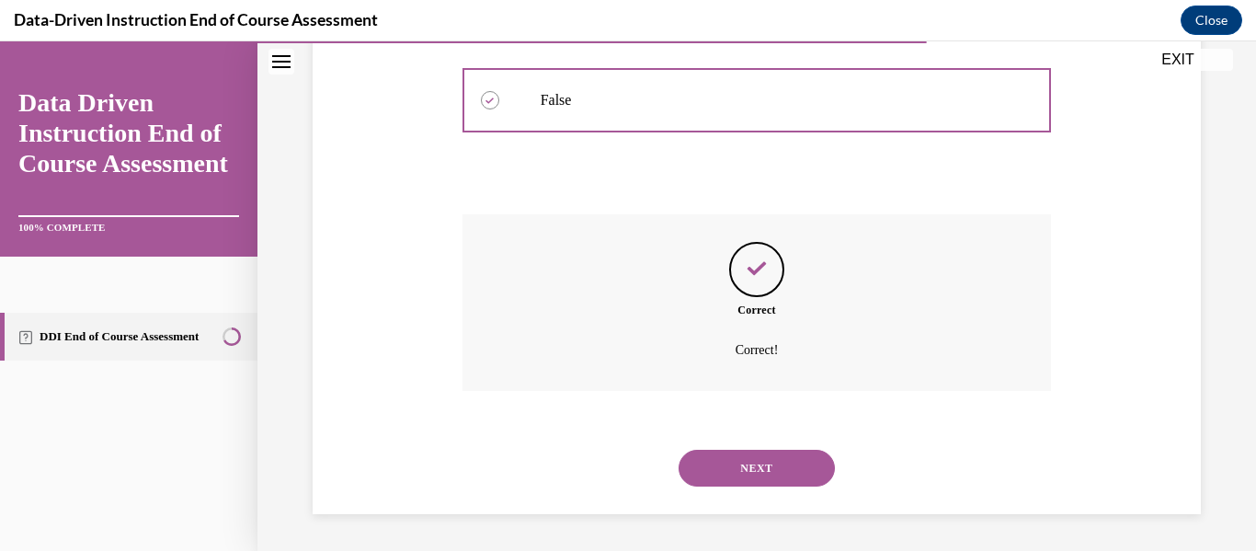
click at [784, 456] on button "NEXT" at bounding box center [757, 468] width 156 height 37
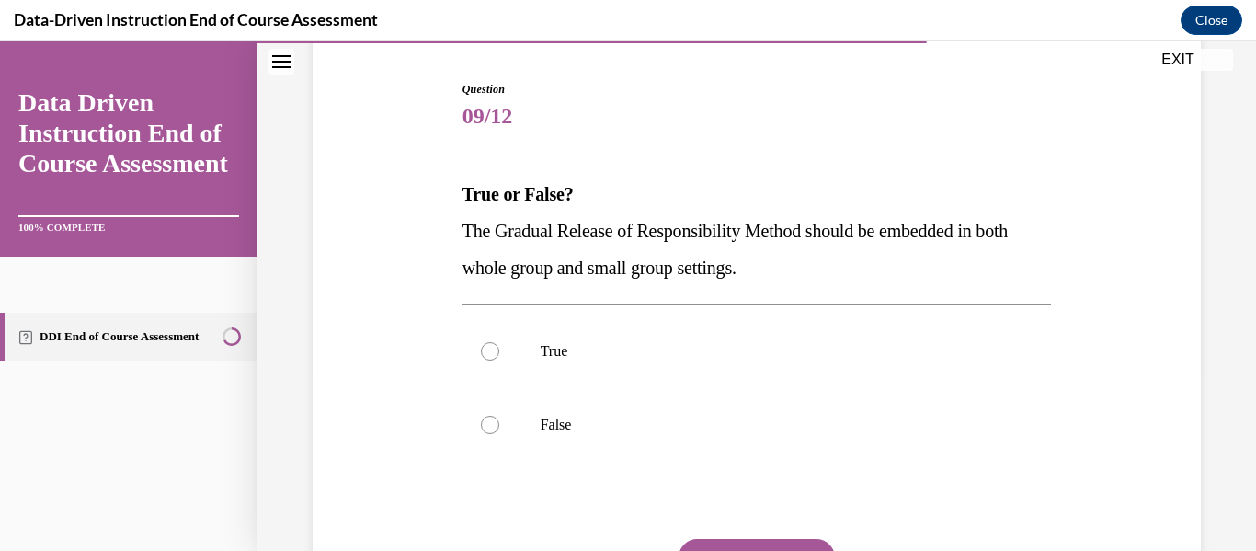
scroll to position [176, 0]
click at [903, 349] on p "True" at bounding box center [773, 350] width 465 height 18
click at [499, 349] on input "True" at bounding box center [490, 350] width 18 height 18
radio input "true"
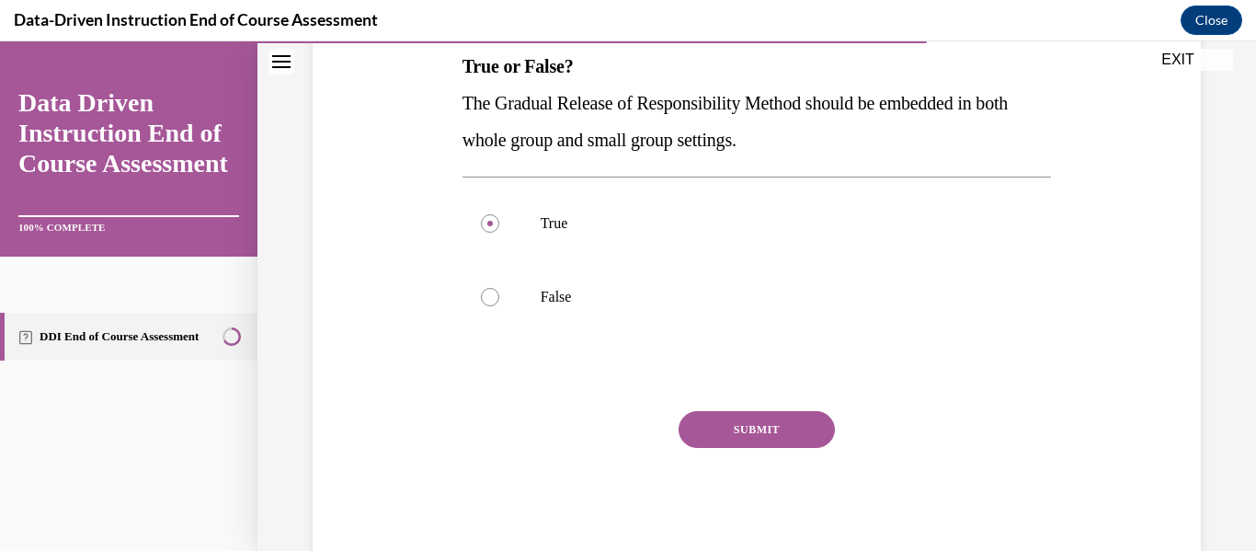
click at [783, 429] on button "SUBMIT" at bounding box center [757, 429] width 156 height 37
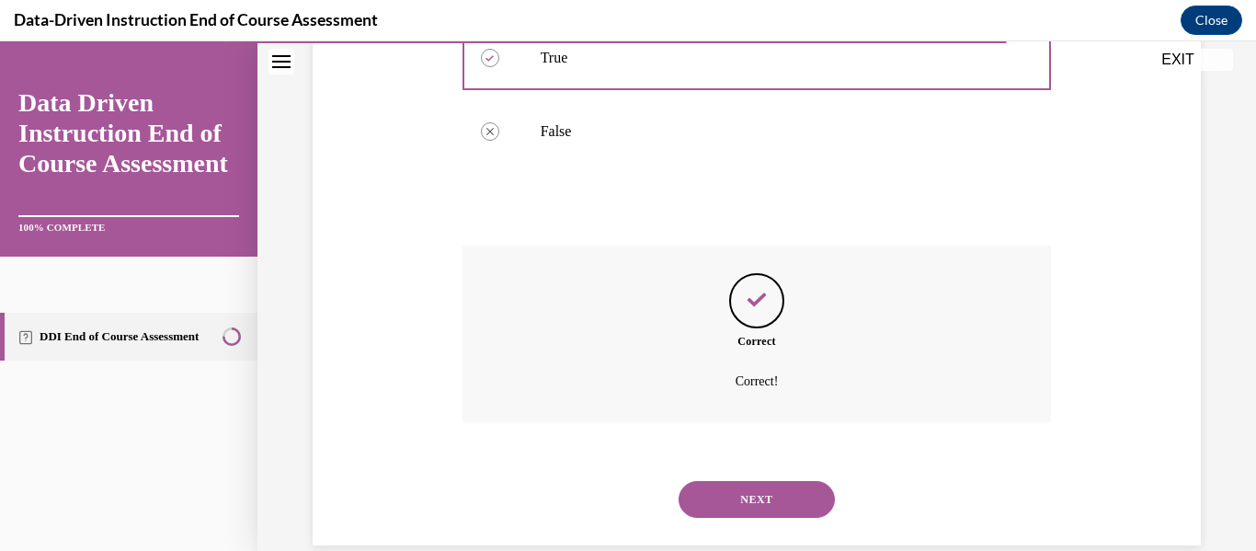
scroll to position [499, 0]
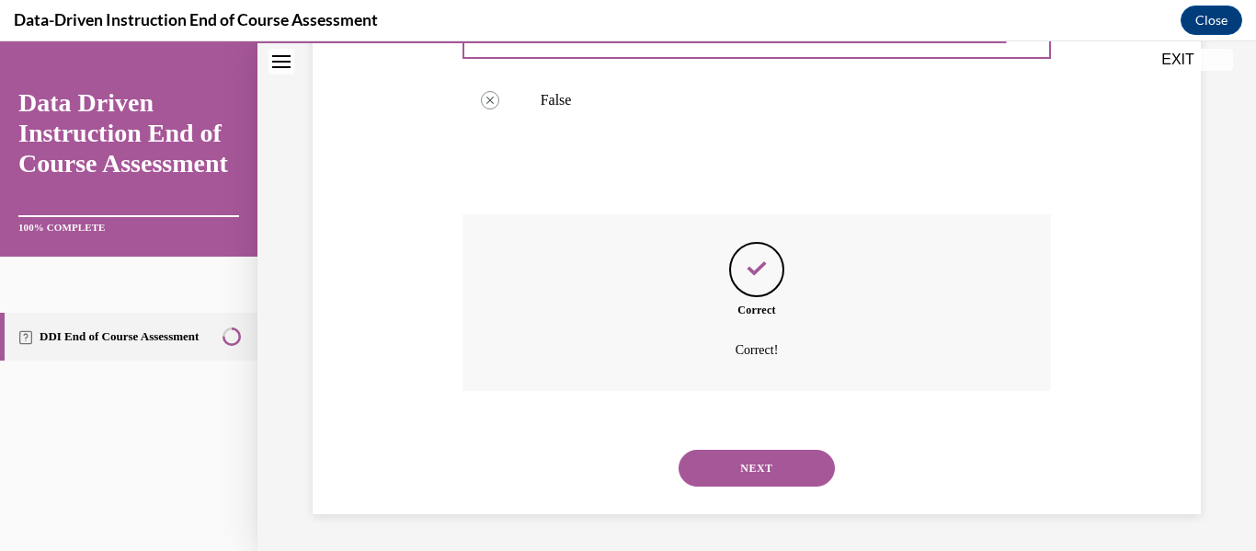
click at [785, 466] on button "NEXT" at bounding box center [757, 468] width 156 height 37
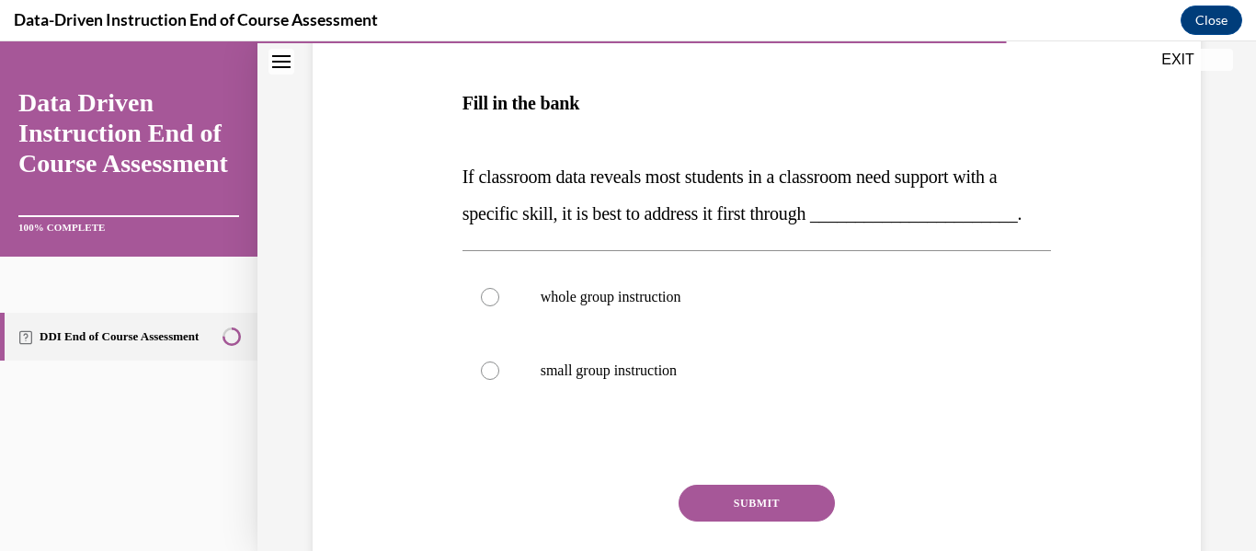
scroll to position [308, 0]
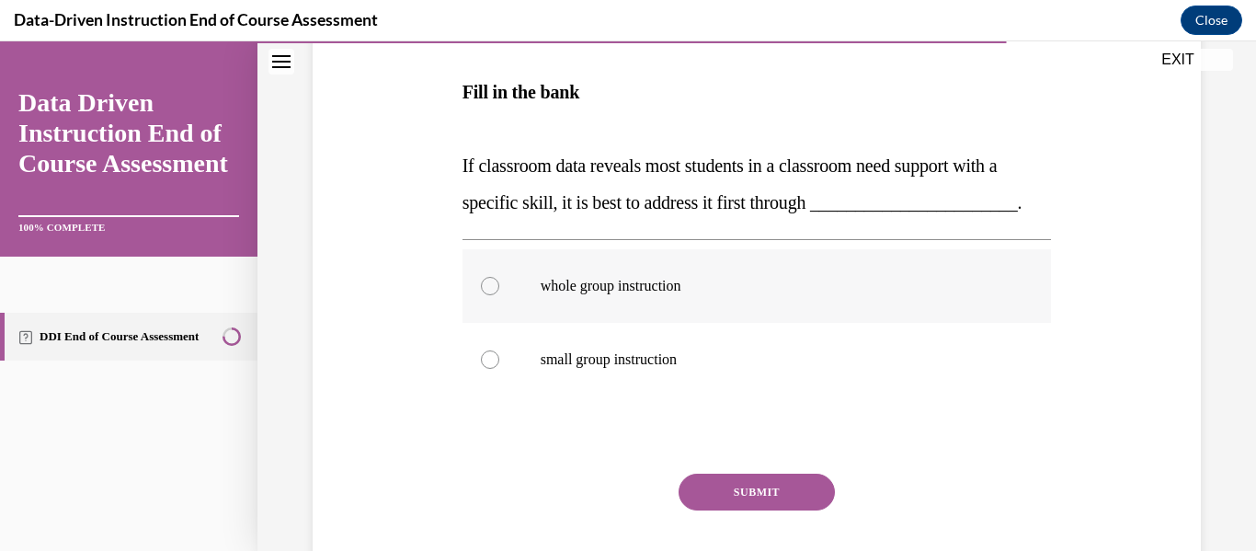
click at [706, 323] on label "whole group instruction" at bounding box center [757, 286] width 589 height 74
click at [499, 295] on input "whole group instruction" at bounding box center [490, 286] width 18 height 18
radio input "true"
click at [719, 510] on button "SUBMIT" at bounding box center [757, 492] width 156 height 37
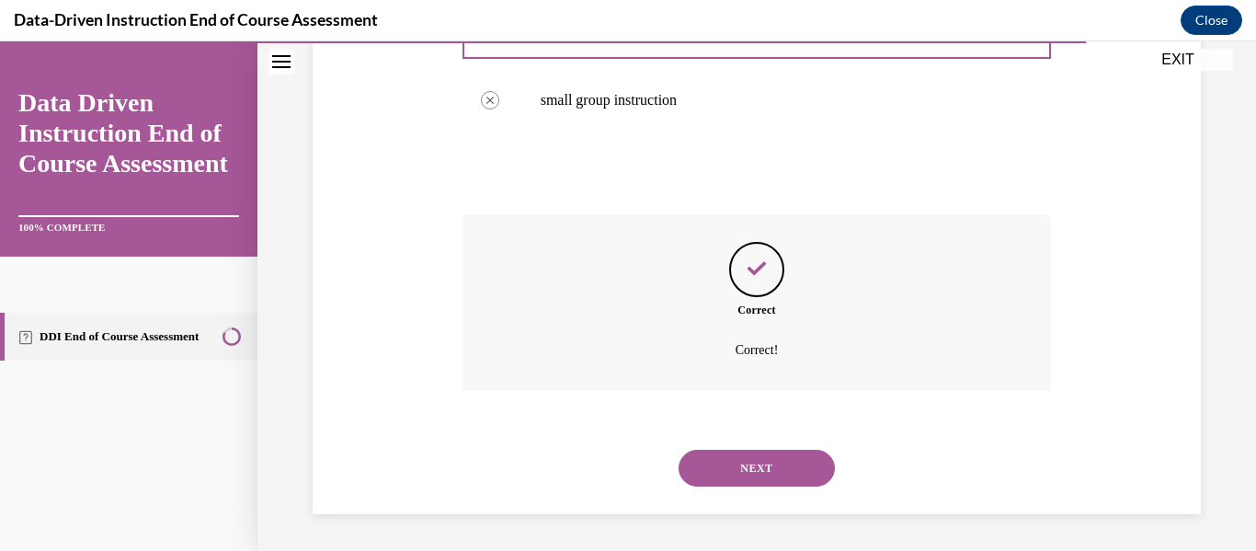
scroll to position [604, 0]
click at [790, 472] on button "NEXT" at bounding box center [757, 468] width 156 height 37
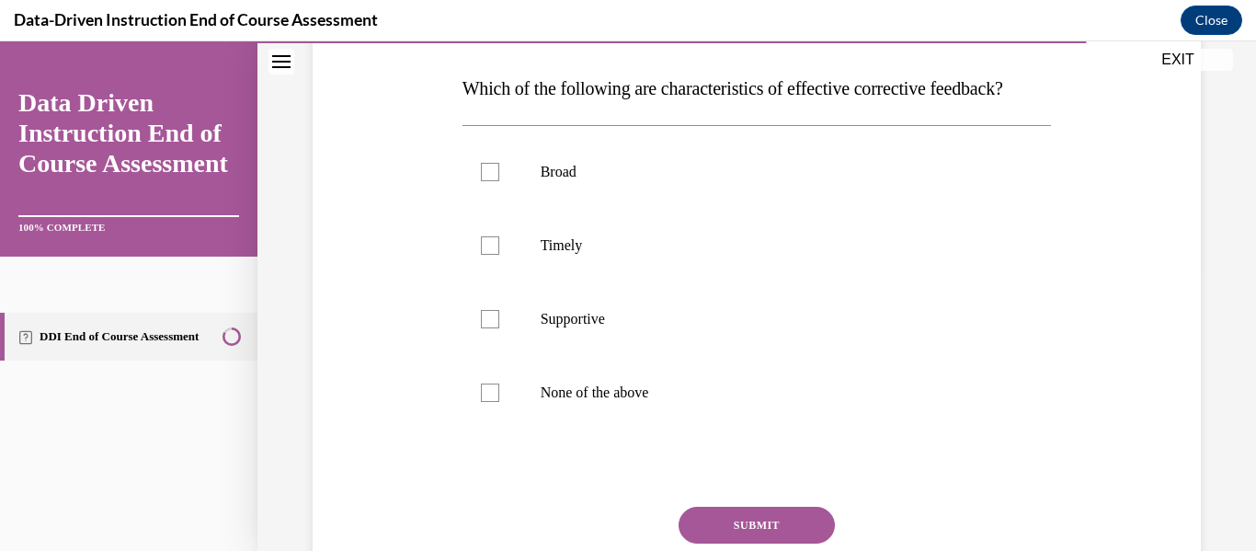
scroll to position [279, 0]
click at [756, 257] on p "Timely" at bounding box center [773, 247] width 465 height 18
click at [499, 257] on input "Timely" at bounding box center [490, 247] width 18 height 18
checkbox input "true"
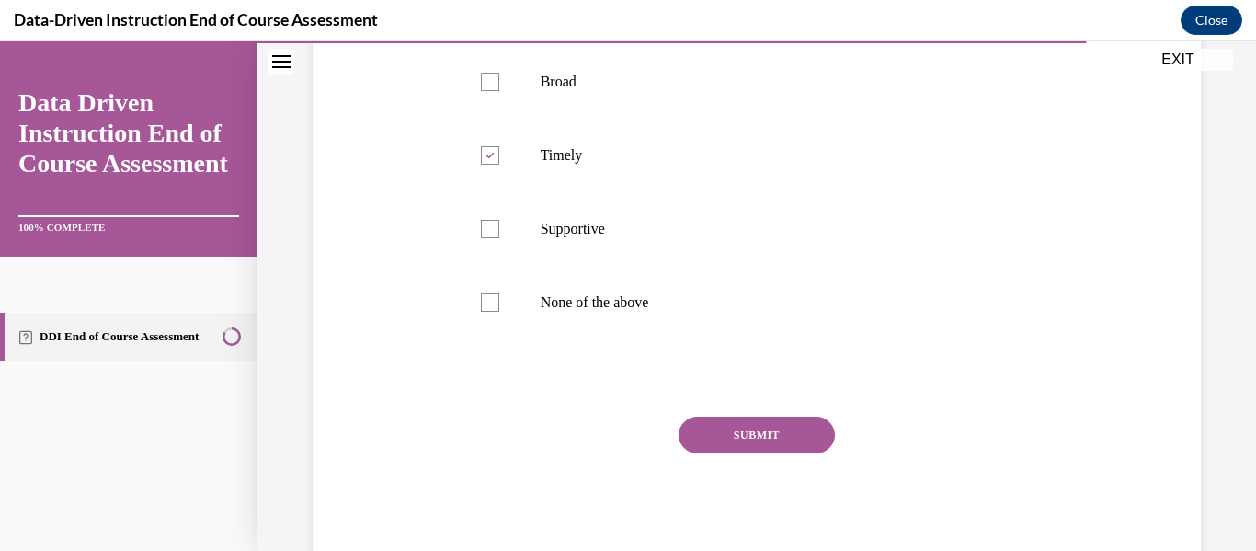
scroll to position [371, 0]
click at [705, 266] on label "Supportive" at bounding box center [757, 229] width 589 height 74
click at [499, 238] on input "Supportive" at bounding box center [490, 229] width 18 height 18
checkbox input "true"
click at [486, 159] on icon at bounding box center [490, 156] width 8 height 6
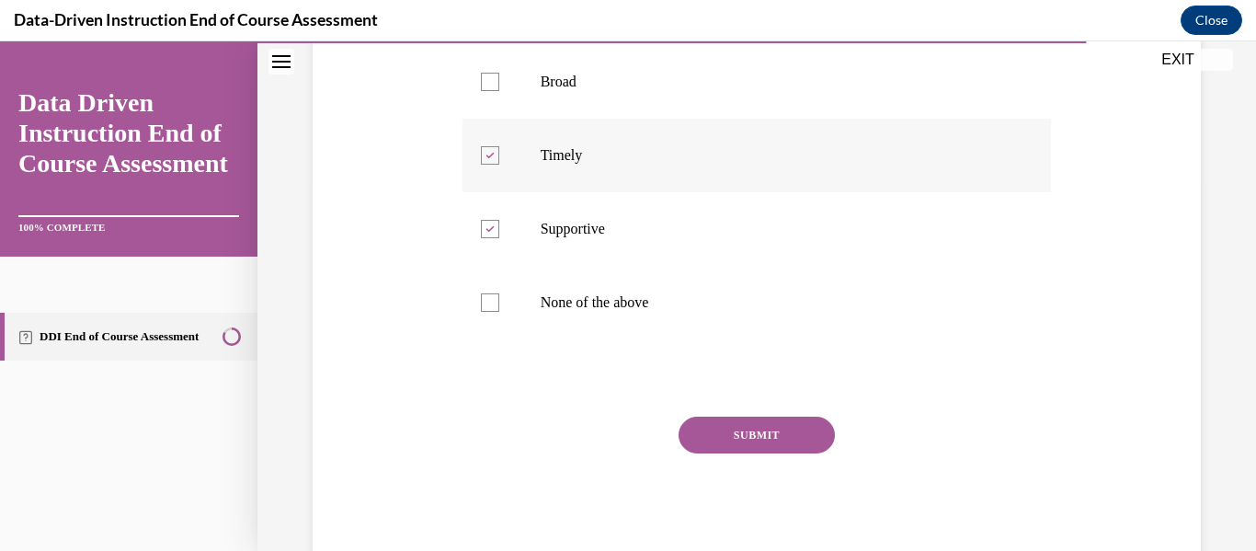
click at [486, 165] on input "Timely" at bounding box center [490, 155] width 18 height 18
checkbox input "false"
click at [701, 453] on button "SUBMIT" at bounding box center [757, 435] width 156 height 37
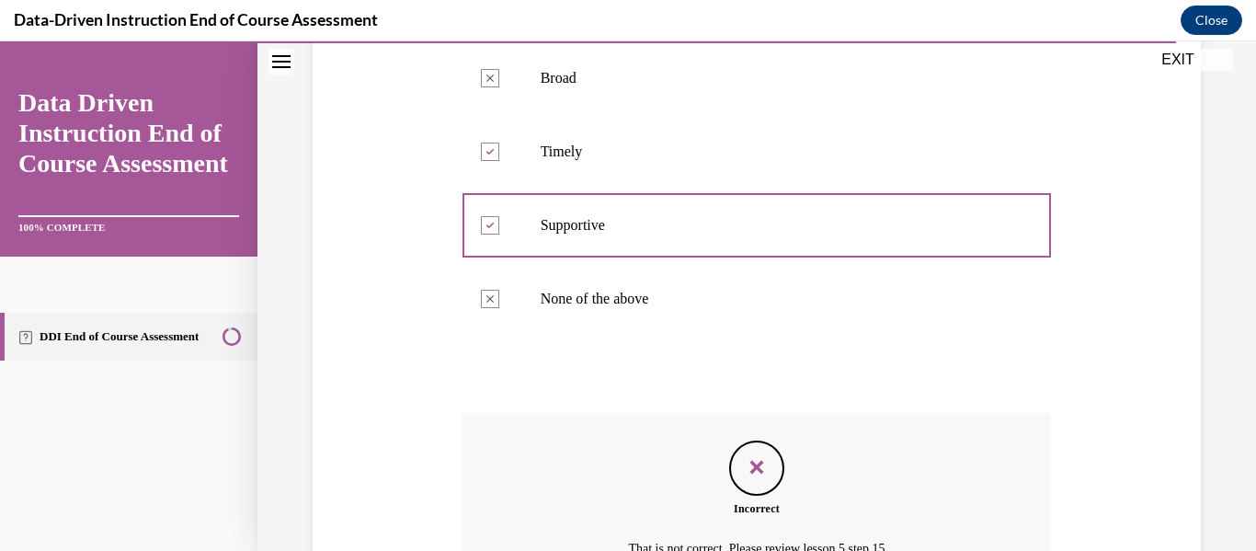
scroll to position [610, 0]
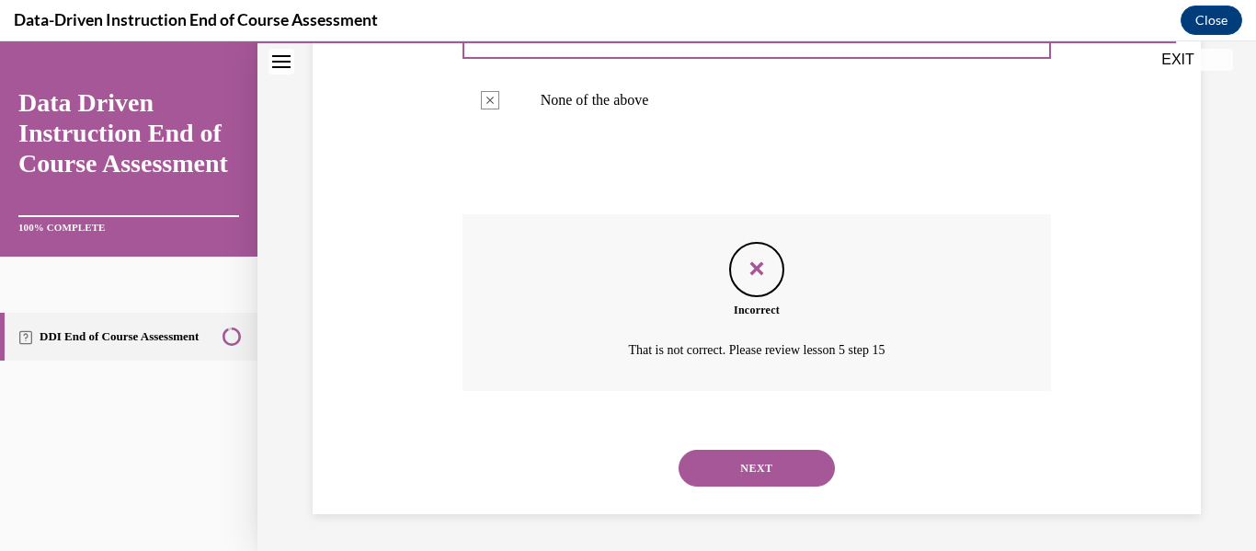
click at [698, 487] on div "NEXT" at bounding box center [757, 468] width 589 height 74
click at [697, 473] on button "NEXT" at bounding box center [757, 468] width 156 height 37
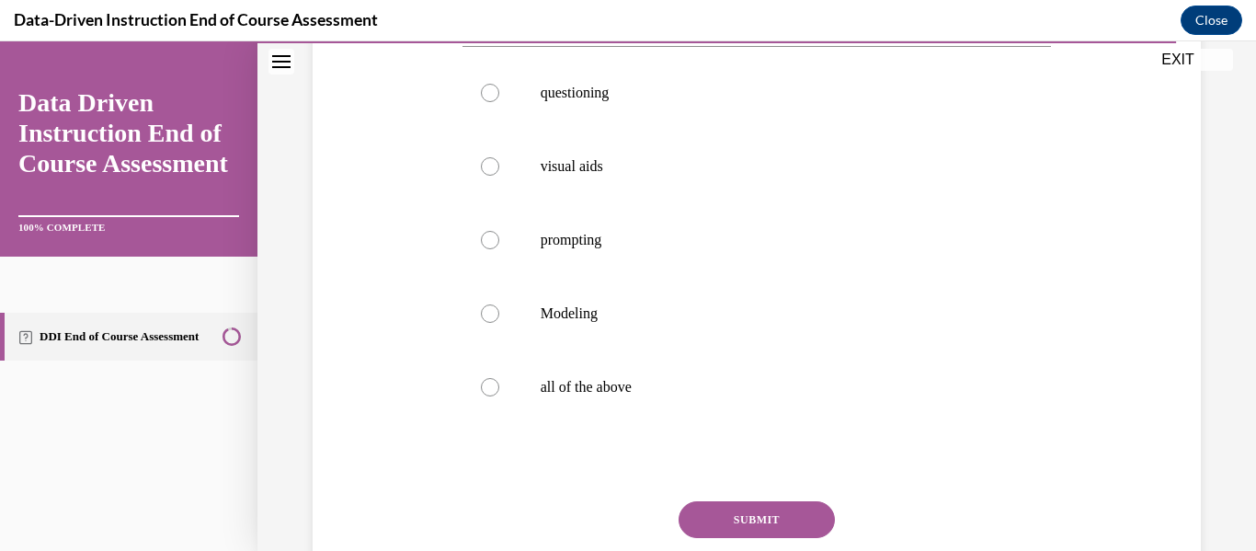
scroll to position [348, 0]
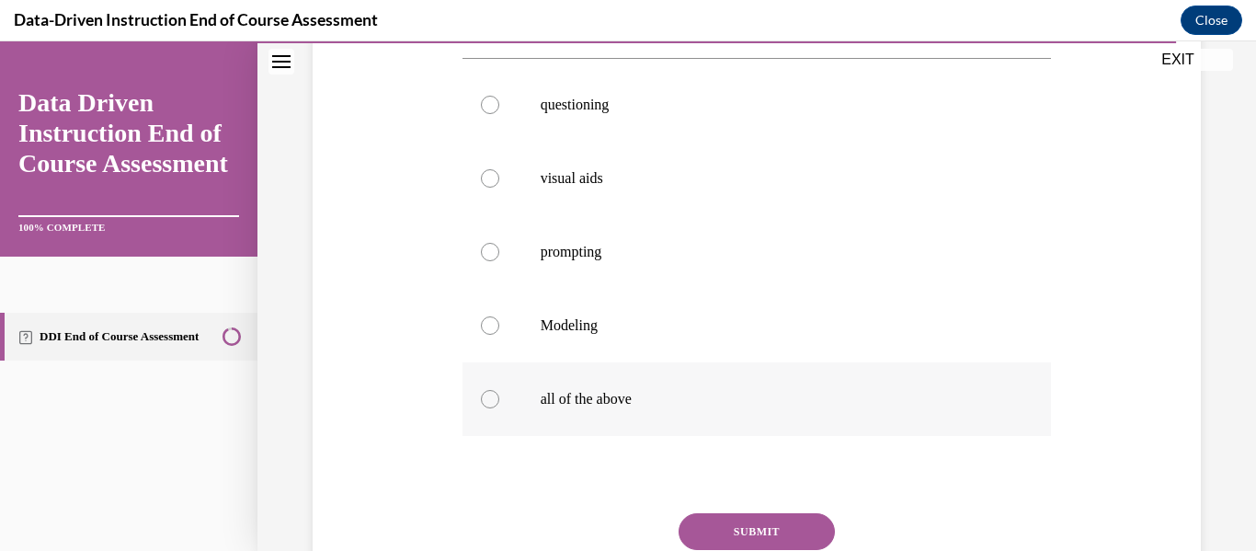
click at [613, 394] on p "all of the above" at bounding box center [773, 399] width 465 height 18
click at [499, 394] on input "all of the above" at bounding box center [490, 399] width 18 height 18
radio input "true"
click at [731, 543] on button "SUBMIT" at bounding box center [757, 531] width 156 height 37
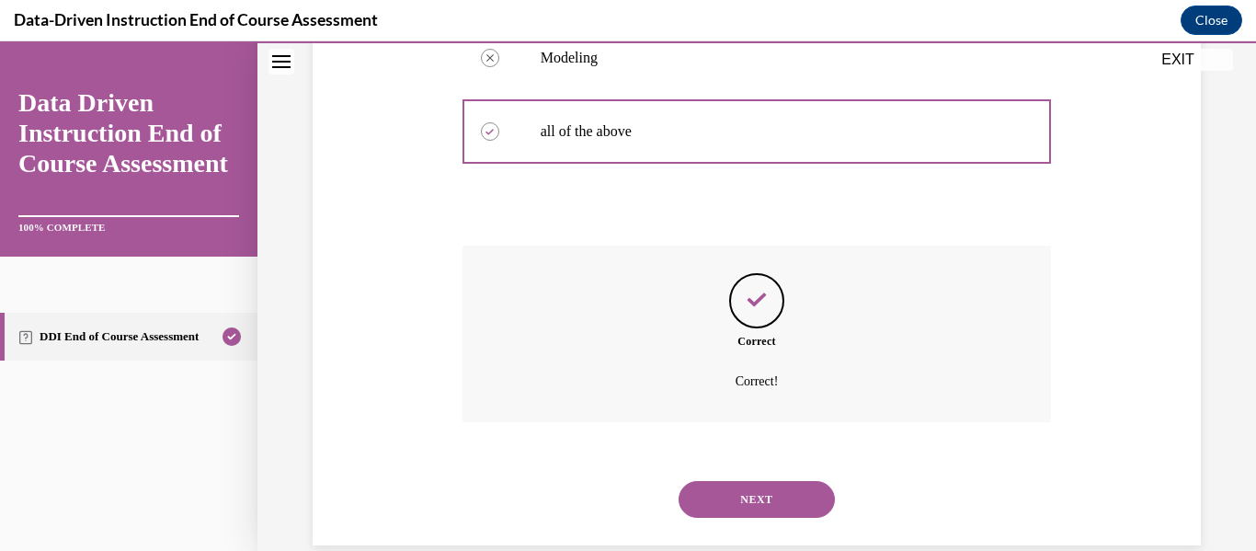
scroll to position [646, 0]
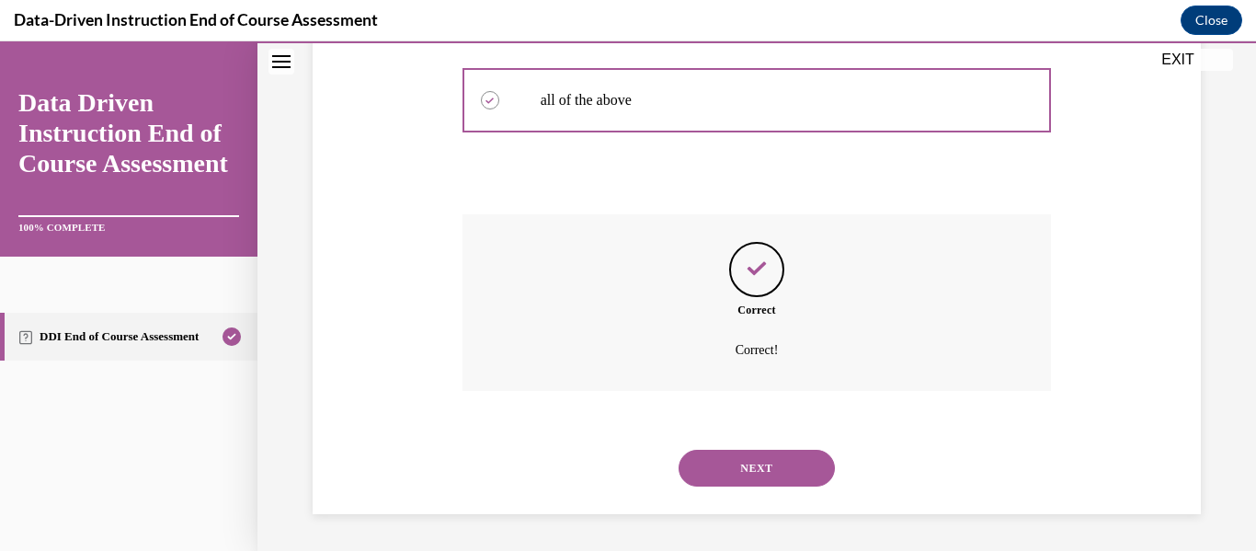
click at [730, 482] on button "NEXT" at bounding box center [757, 468] width 156 height 37
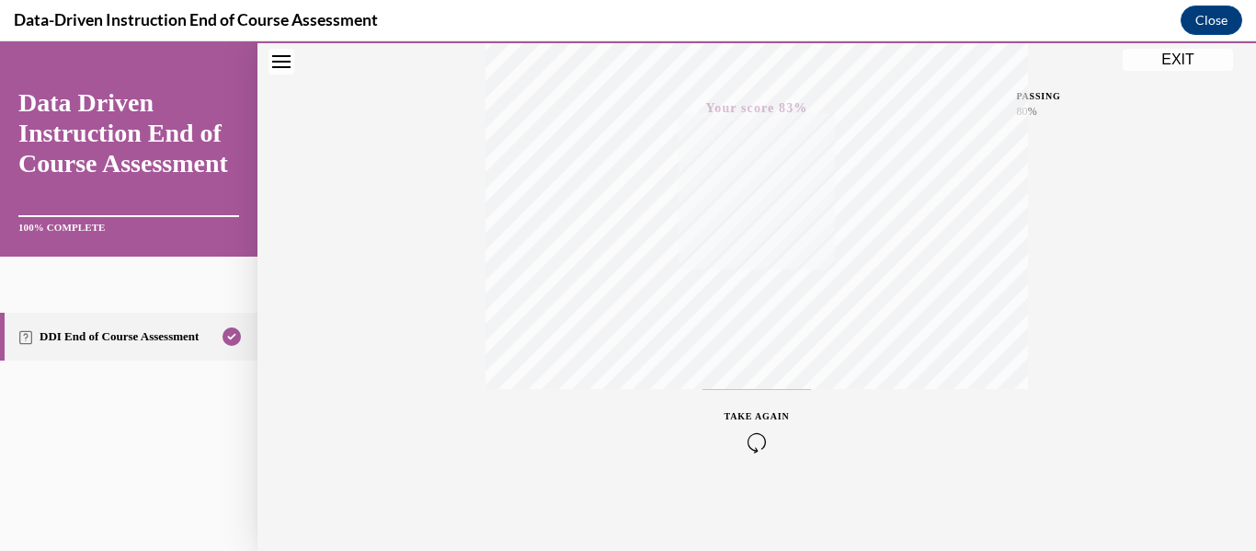
scroll to position [433, 0]
click at [1160, 53] on button "EXIT" at bounding box center [1178, 60] width 110 height 22
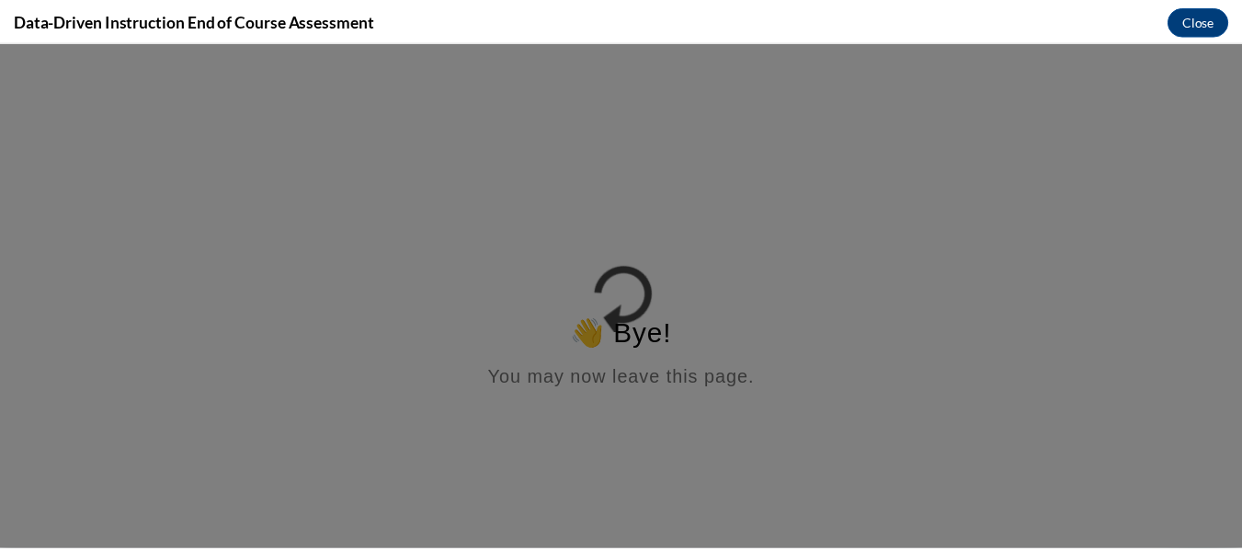
scroll to position [0, 0]
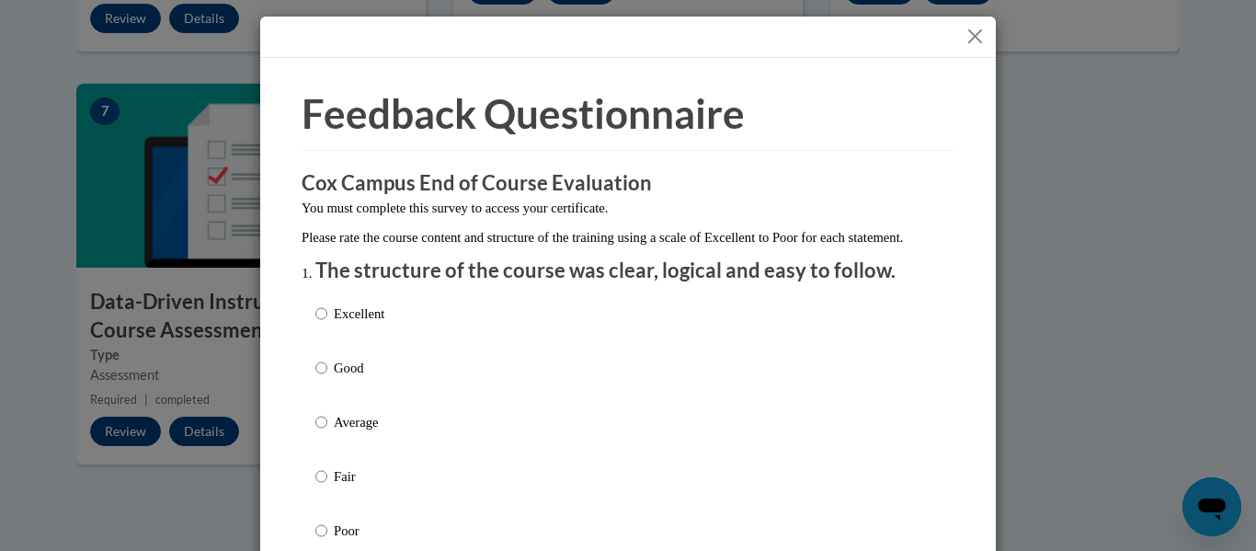
click at [971, 40] on button "Close" at bounding box center [975, 36] width 23 height 23
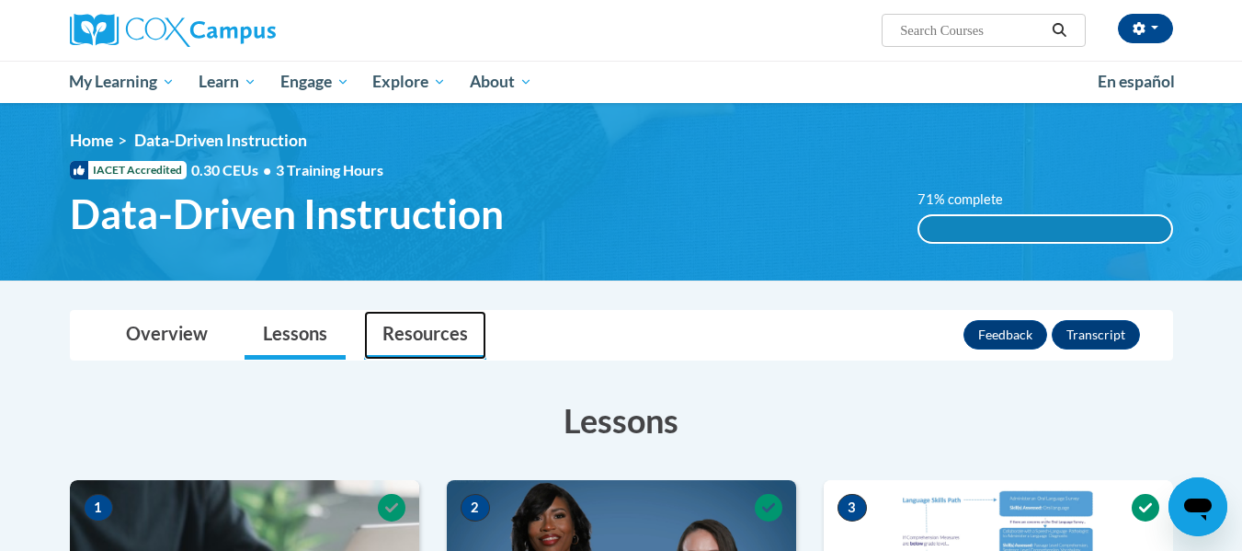
click at [436, 349] on link "Resources" at bounding box center [425, 335] width 122 height 49
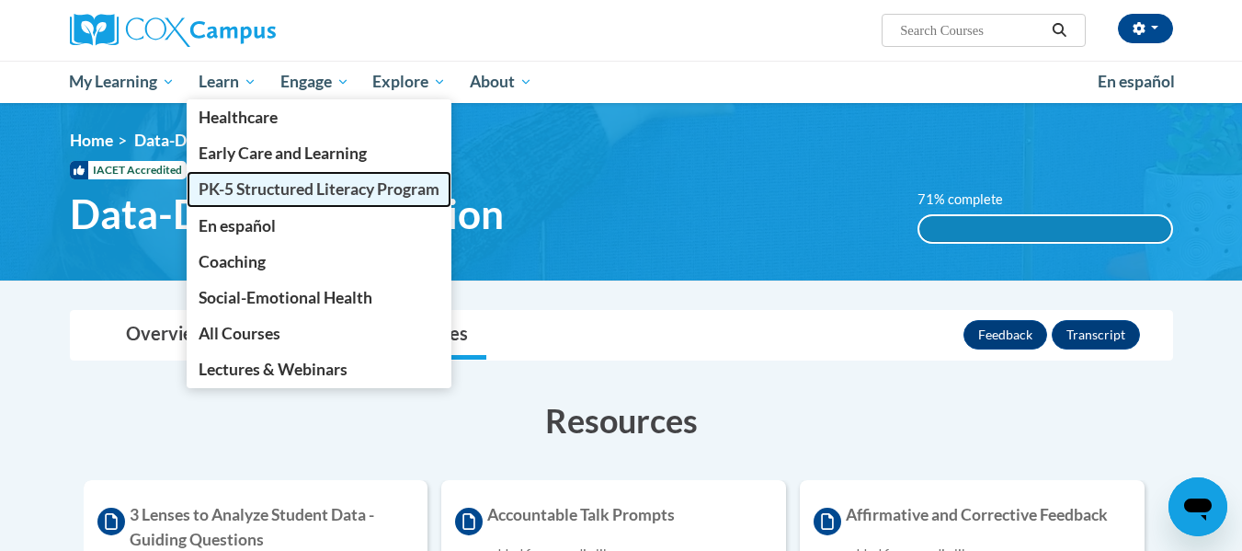
click at [253, 200] on link "PK-5 Structured Literacy Program" at bounding box center [319, 189] width 265 height 36
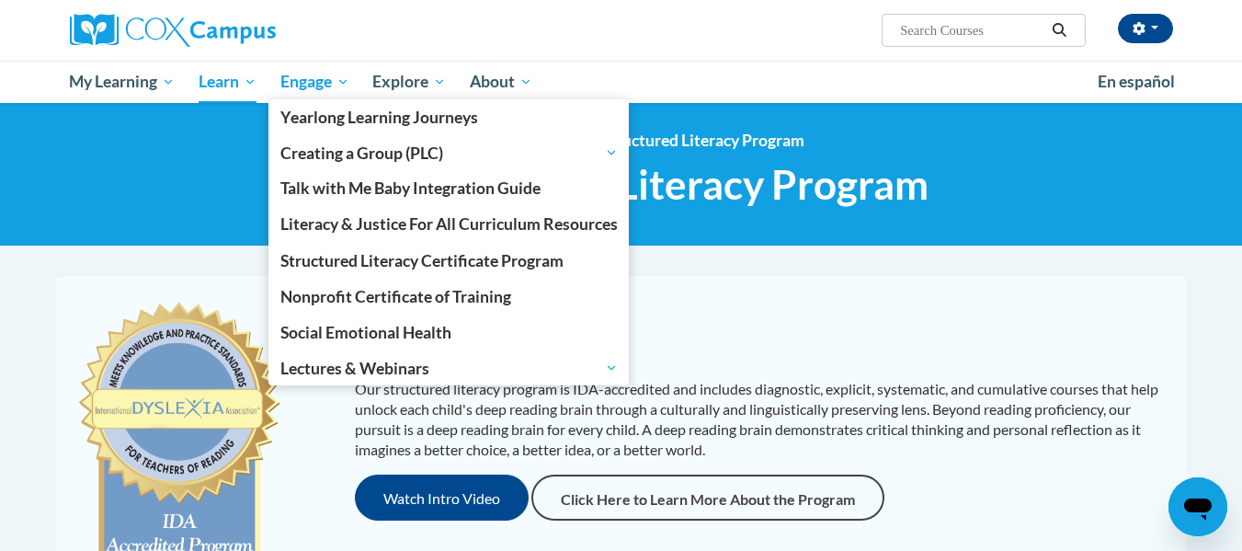
click at [294, 87] on span "Engage" at bounding box center [314, 82] width 69 height 22
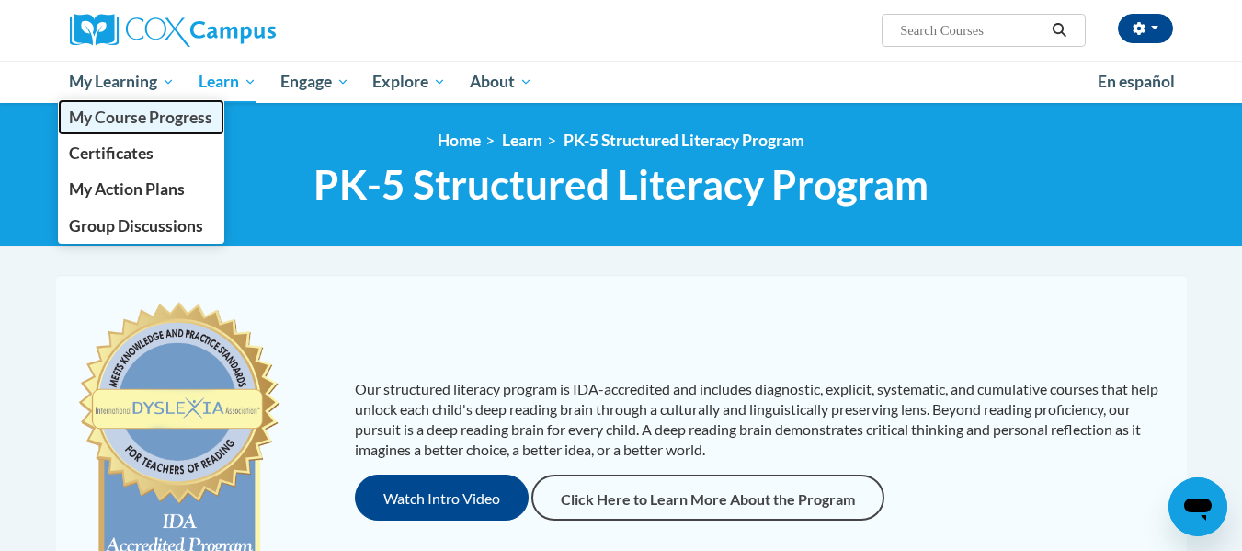
click at [154, 112] on span "My Course Progress" at bounding box center [140, 117] width 143 height 19
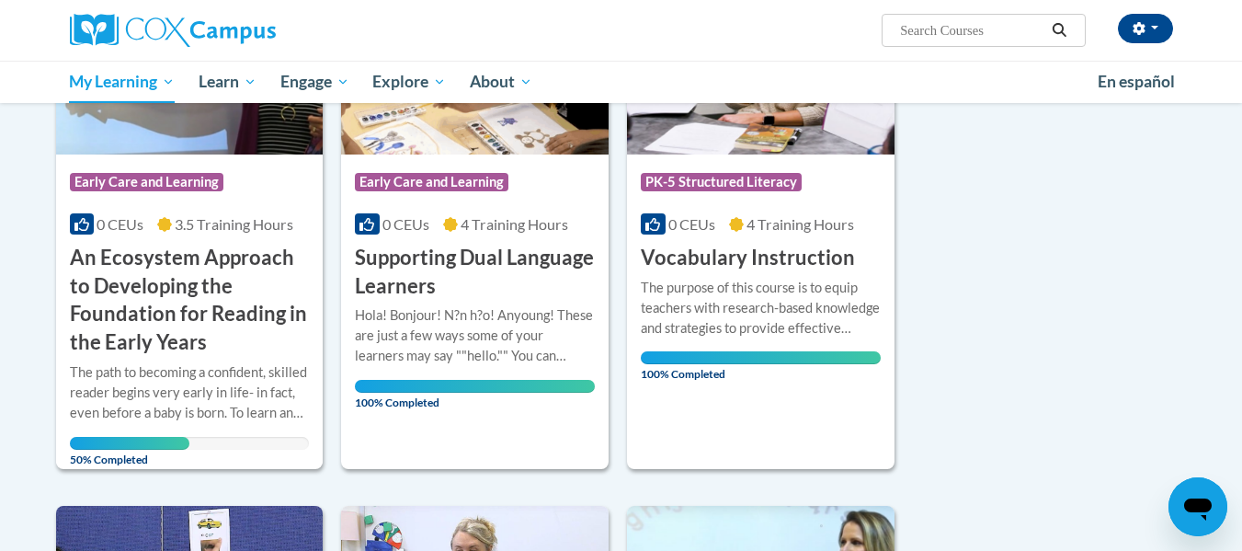
scroll to position [370, 0]
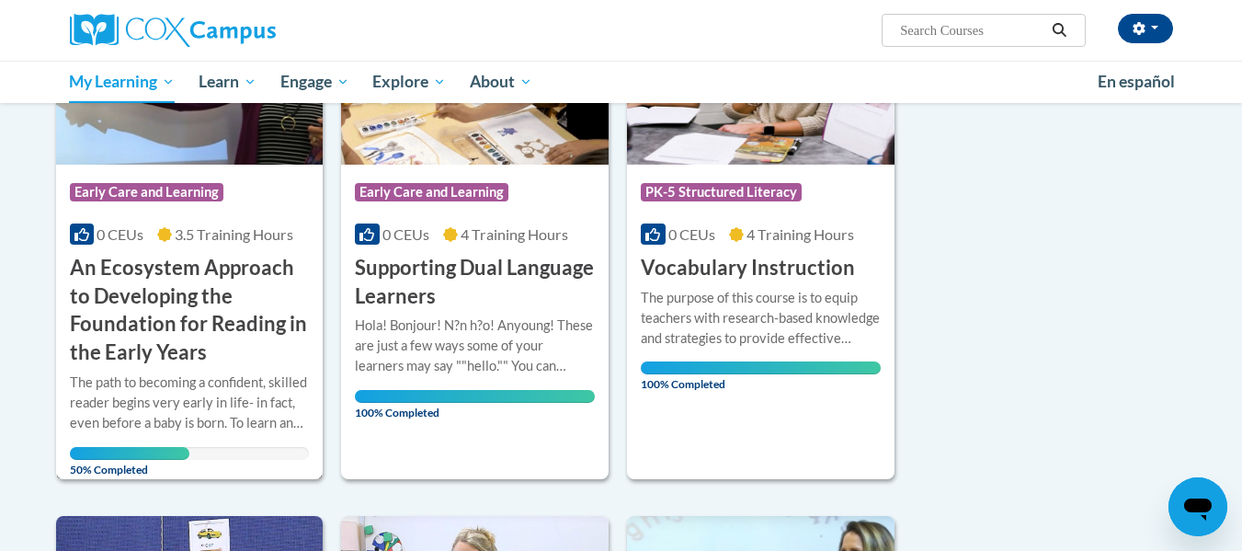
click at [232, 393] on div "The path to becoming a confident, skilled reader begins very early in life- in …" at bounding box center [190, 402] width 240 height 61
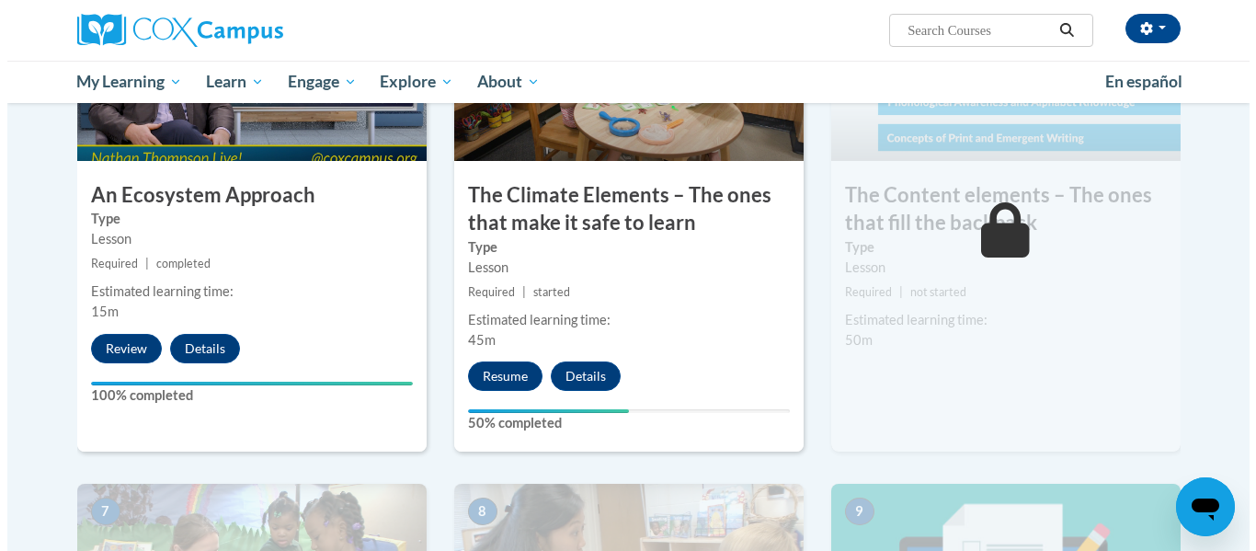
scroll to position [1036, 0]
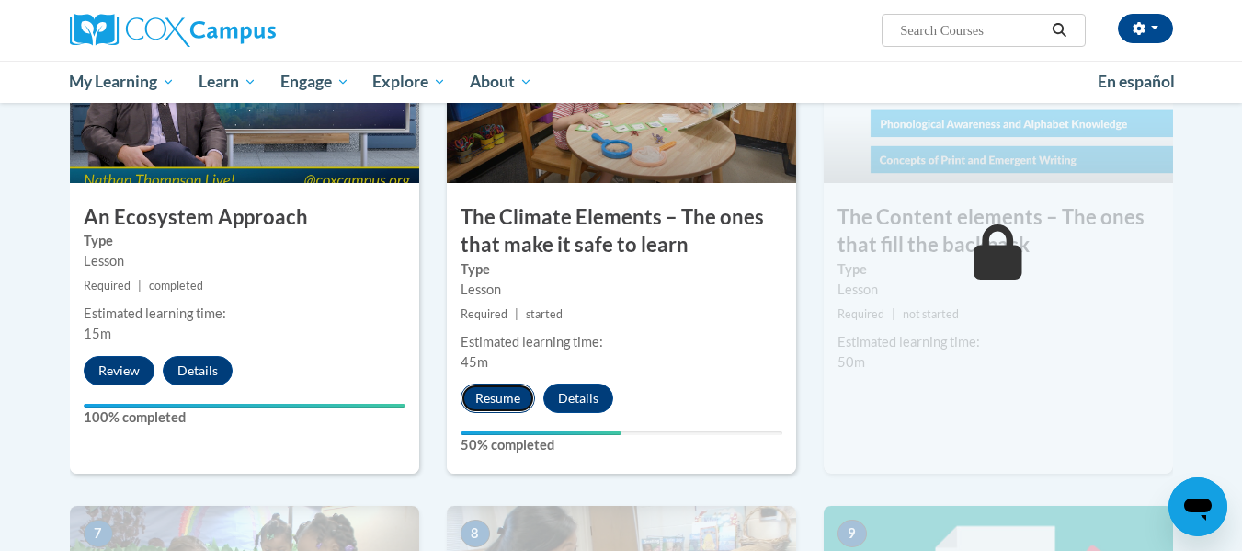
click at [513, 394] on button "Resume" at bounding box center [498, 397] width 74 height 29
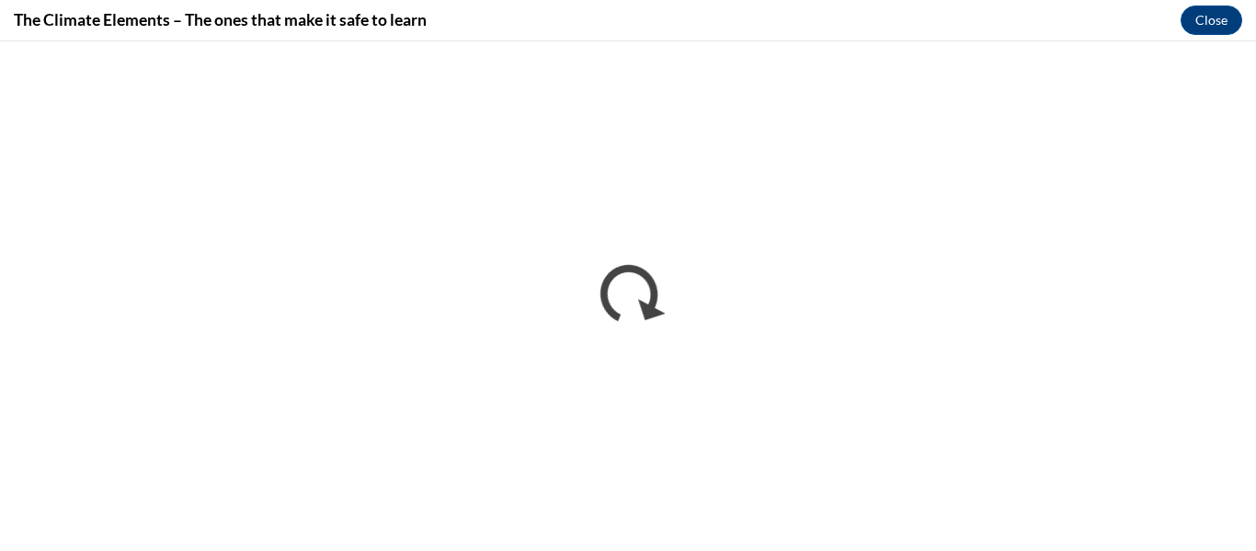
scroll to position [0, 0]
